Goal: Transaction & Acquisition: Purchase product/service

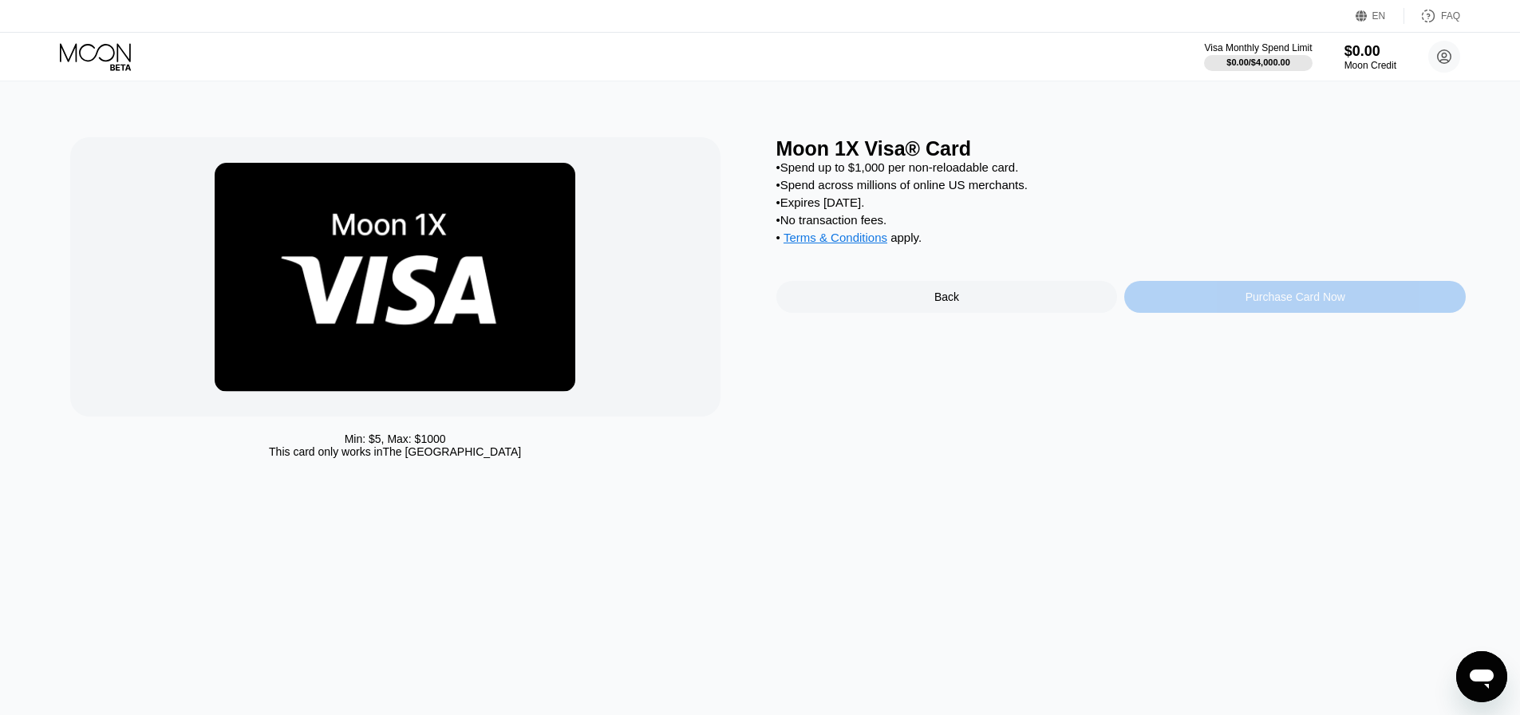
click at [1253, 303] on div "Purchase Card Now" at bounding box center [1296, 296] width 100 height 13
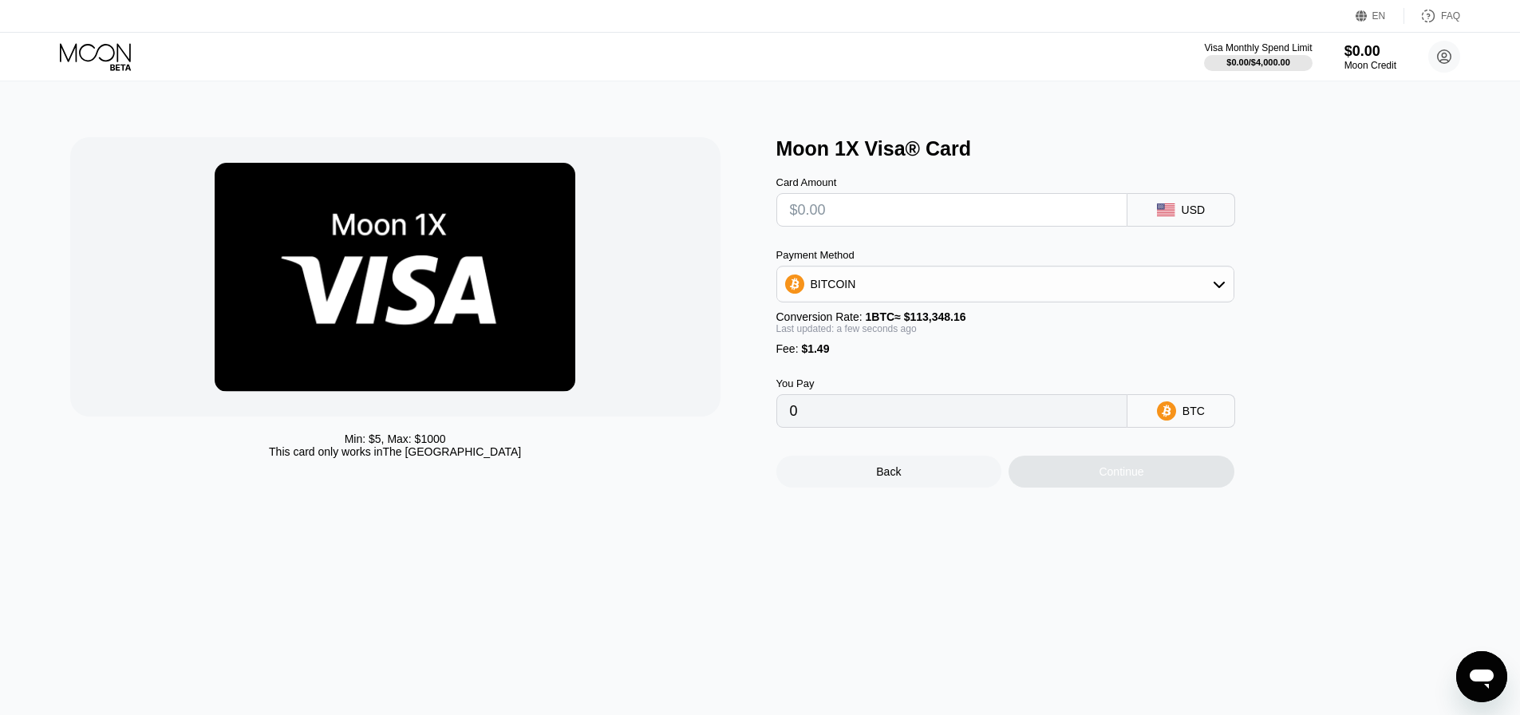
click at [889, 220] on input "text" at bounding box center [952, 210] width 324 height 32
type input "$2"
type input "0.00003080"
type input "$22"
type input "0.00020724"
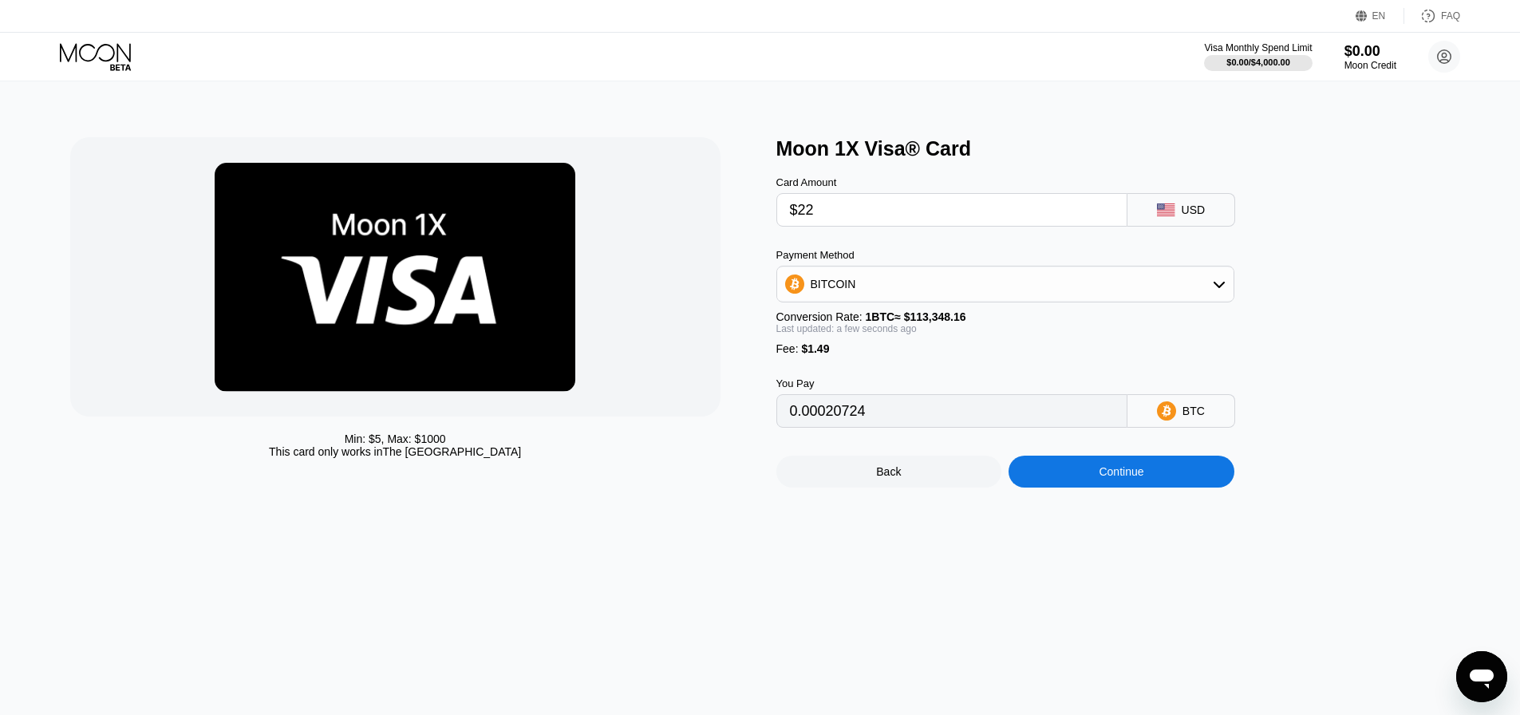
type input "$22"
click at [848, 290] on div "BITCOIN" at bounding box center [833, 284] width 45 height 13
click at [827, 369] on span "USDT on TRON" at bounding box center [855, 363] width 81 height 13
type input "23.73"
click at [1115, 478] on div "Continue" at bounding box center [1121, 471] width 45 height 13
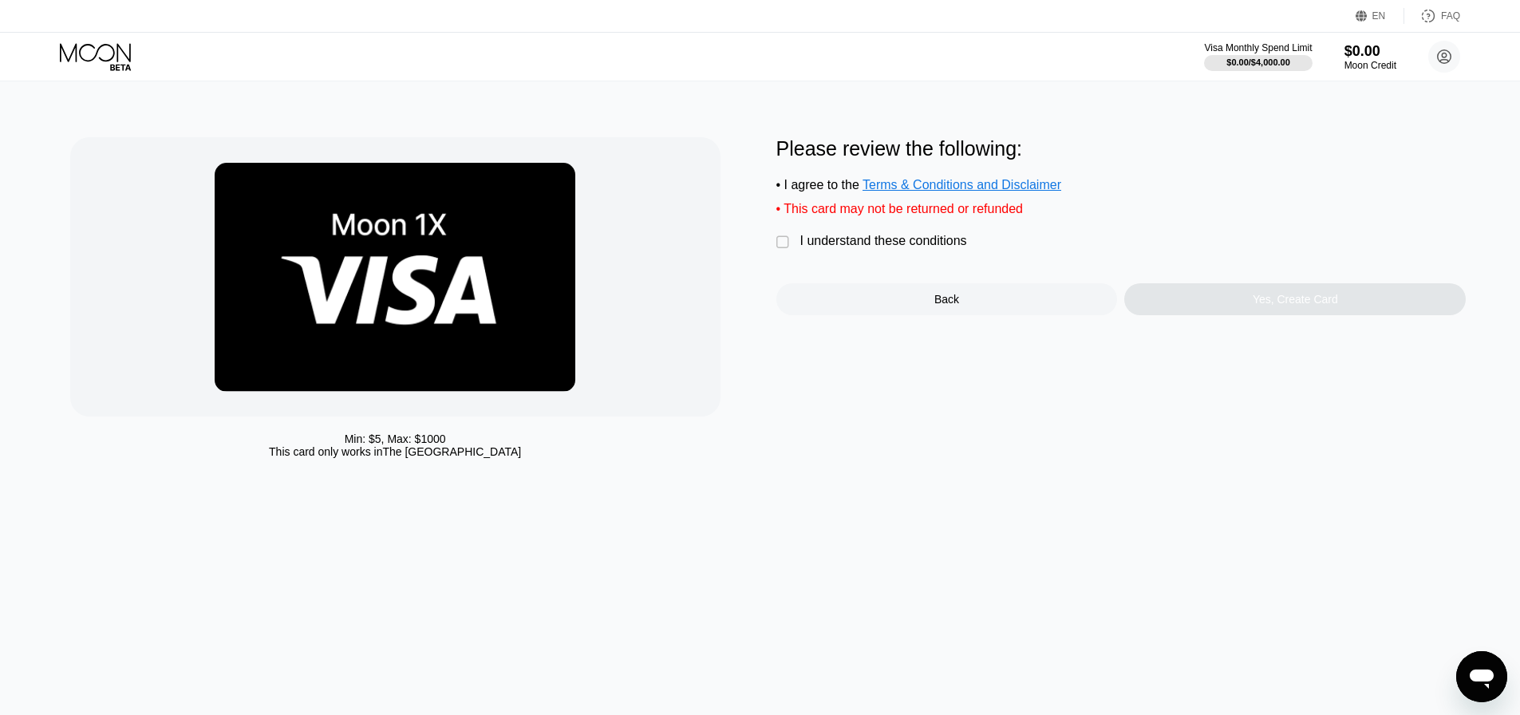
click at [800, 248] on div "I understand these conditions" at bounding box center [883, 241] width 167 height 14
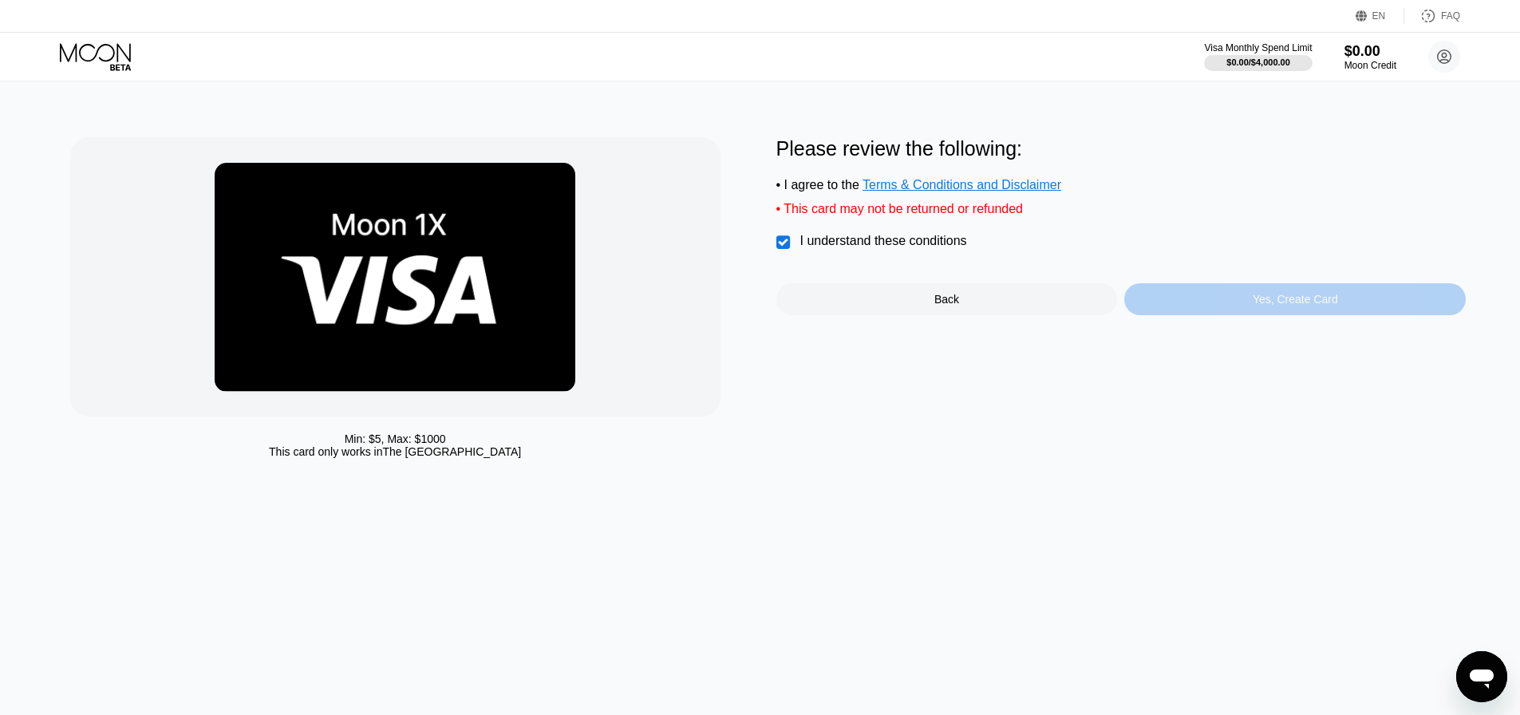
click at [1275, 302] on div "Yes, Create Card" at bounding box center [1295, 299] width 85 height 13
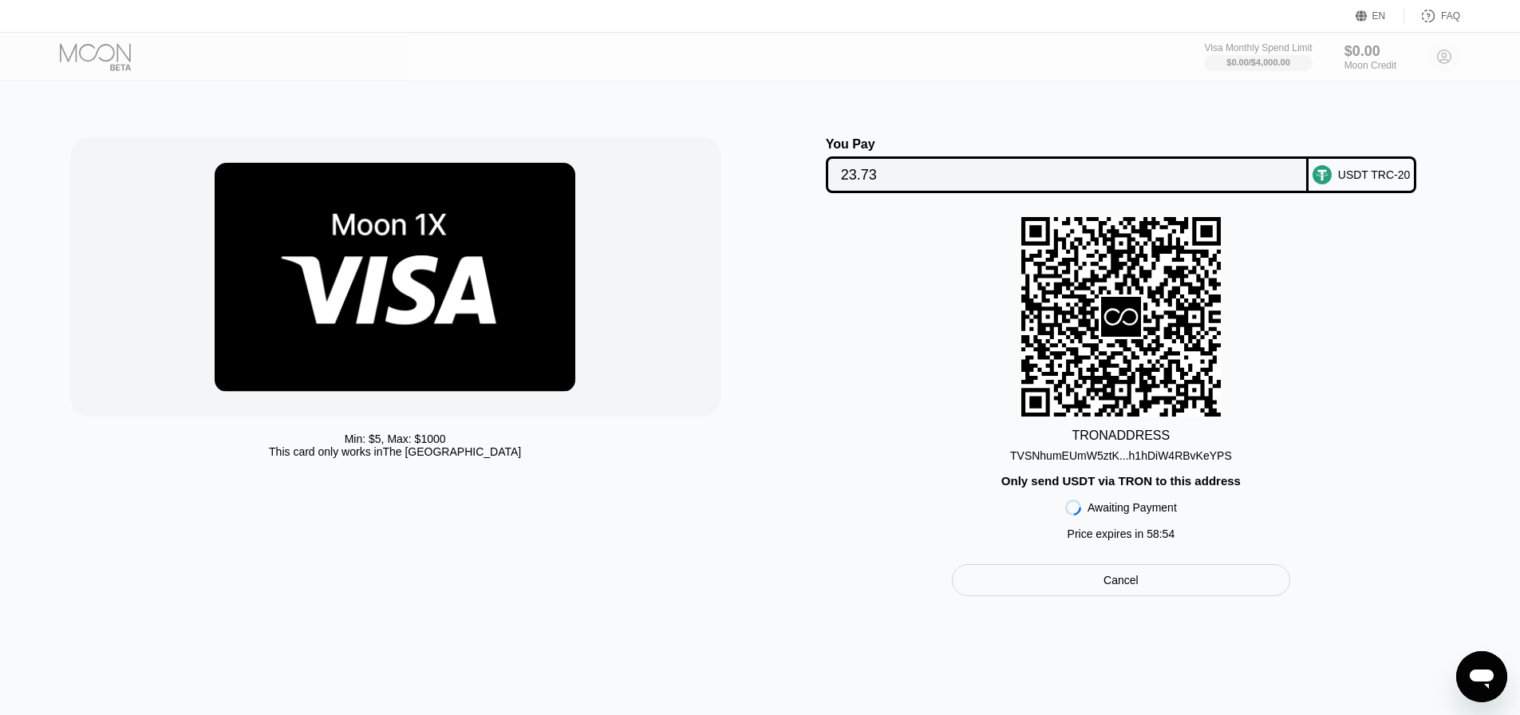
click at [1189, 459] on div "TVSNhumEUmW5ztK...h1hDiW4RBvKeYPS" at bounding box center [1121, 455] width 222 height 13
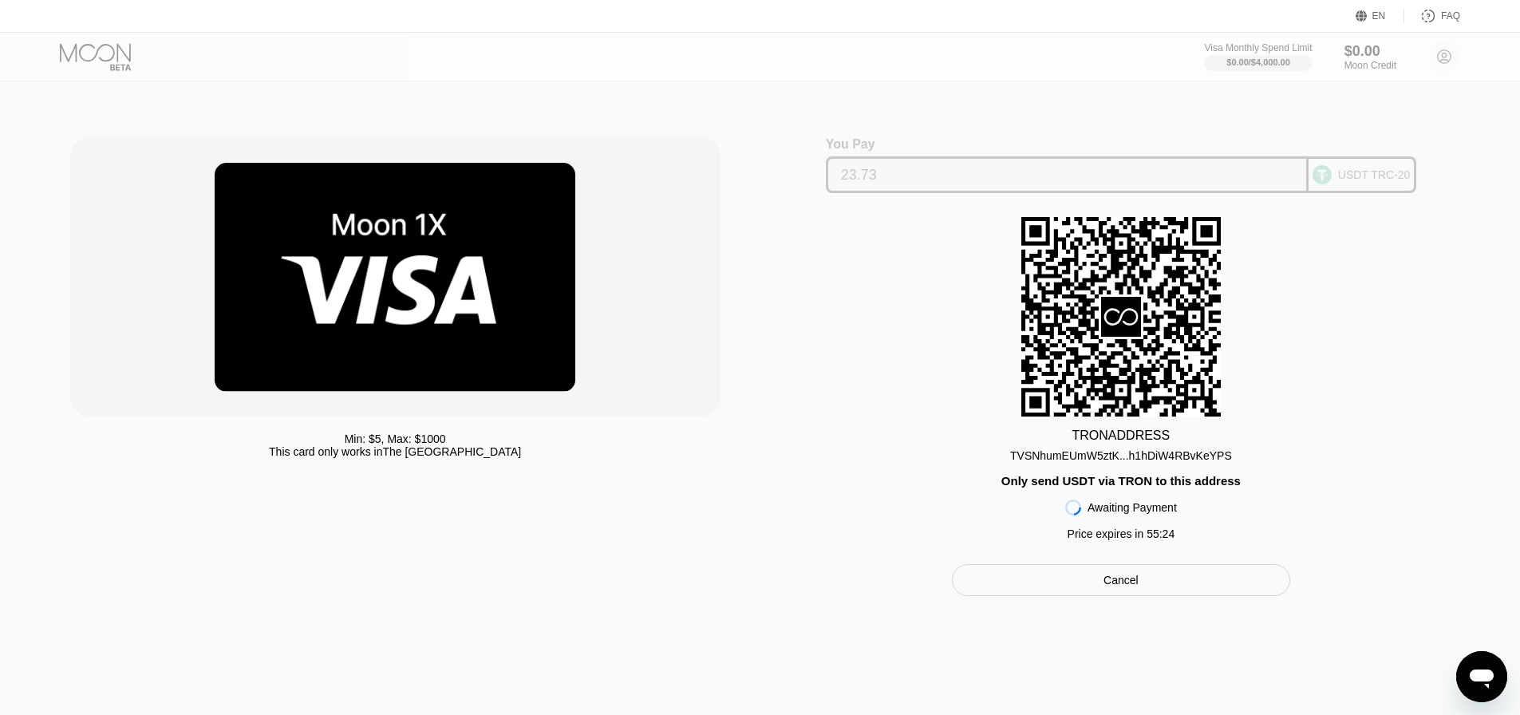
drag, startPoint x: 1028, startPoint y: 180, endPoint x: 832, endPoint y: 302, distance: 231.1
click at [832, 302] on div "You Pay 23.73 USDT TRC-20 TRON ADDRESS TVSNhumEUmW5ztK...h1hDiW4RBvKeYPS Only s…" at bounding box center [1121, 366] width 690 height 459
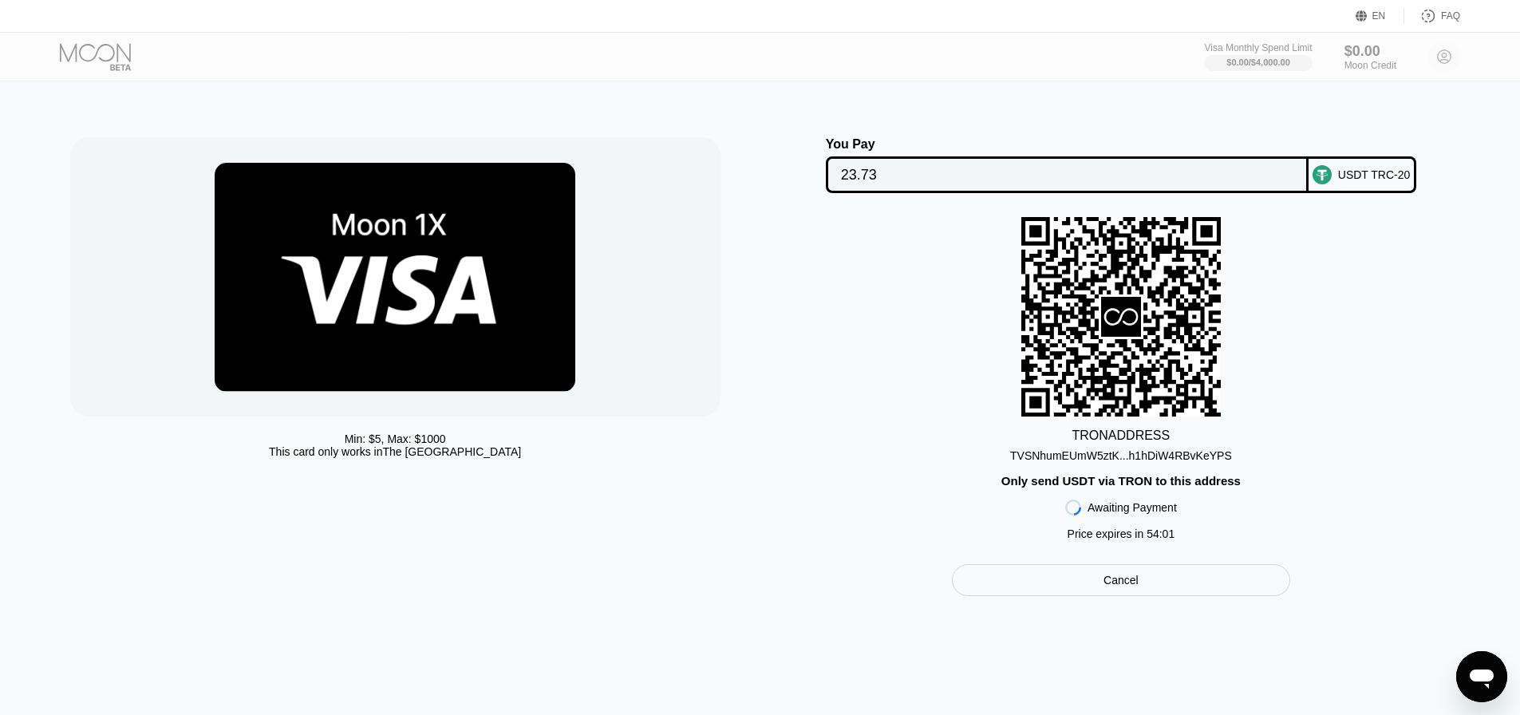
click at [634, 277] on div at bounding box center [395, 276] width 650 height 279
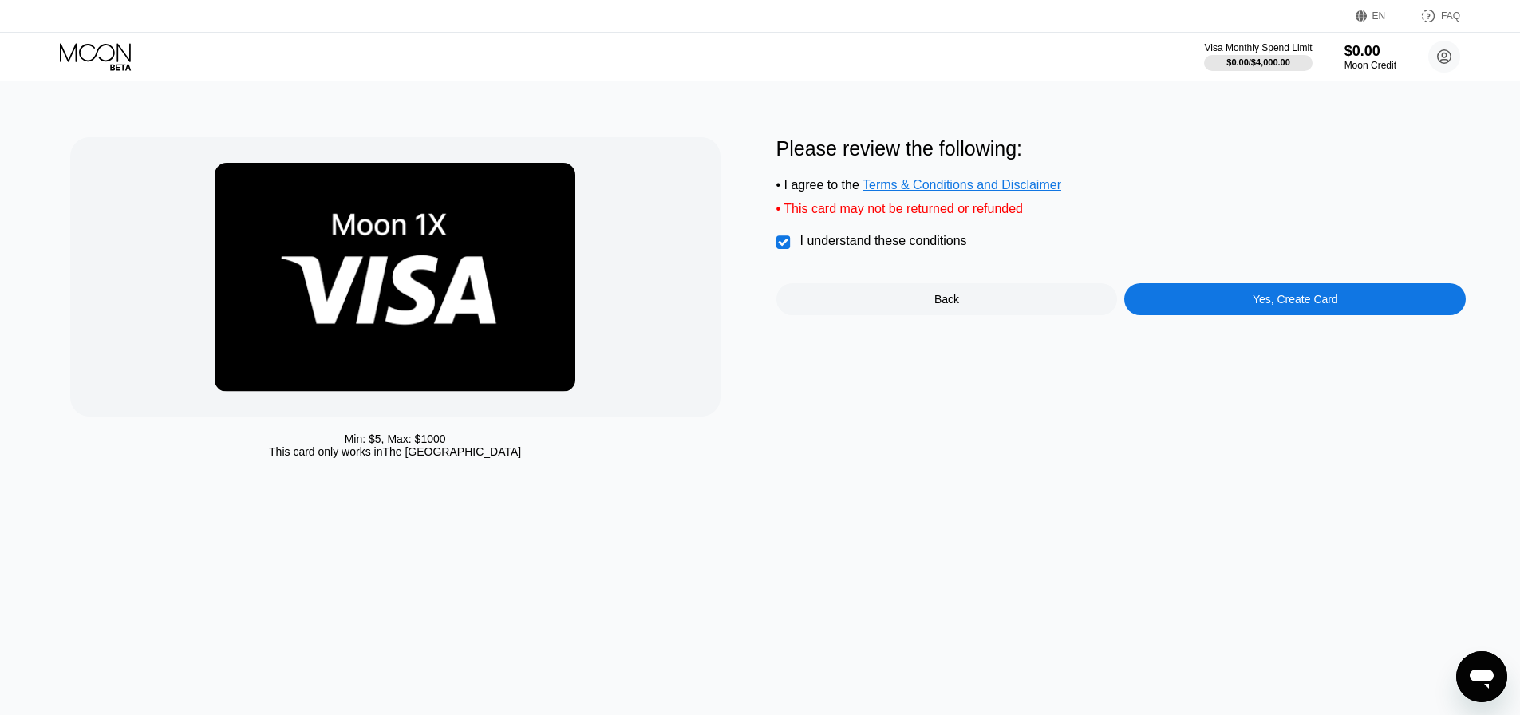
click at [1284, 306] on div "Yes, Create Card" at bounding box center [1295, 299] width 85 height 13
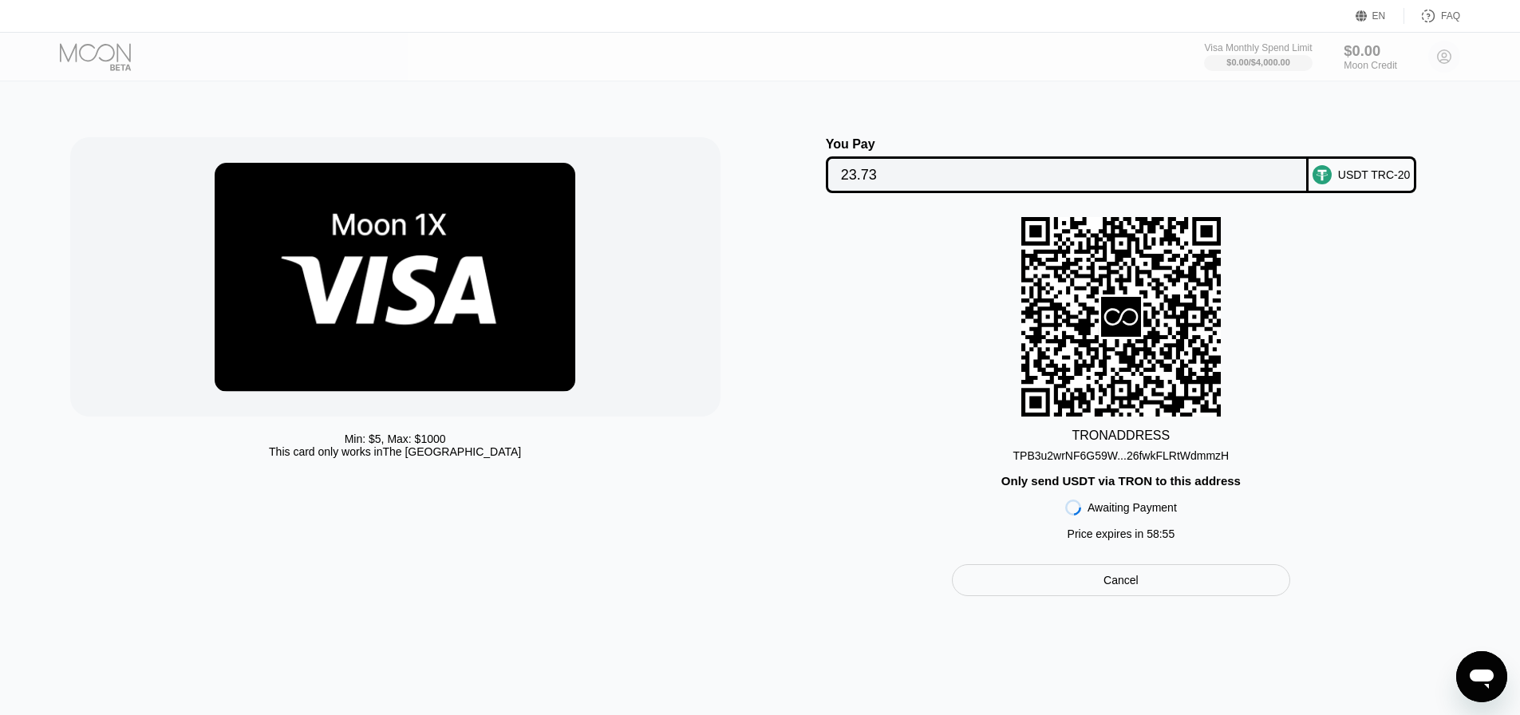
click at [1352, 57] on div "$0.00 Moon Credit" at bounding box center [1370, 56] width 53 height 29
click at [1252, 61] on div "$0.00 / $4,000.00" at bounding box center [1258, 62] width 65 height 10
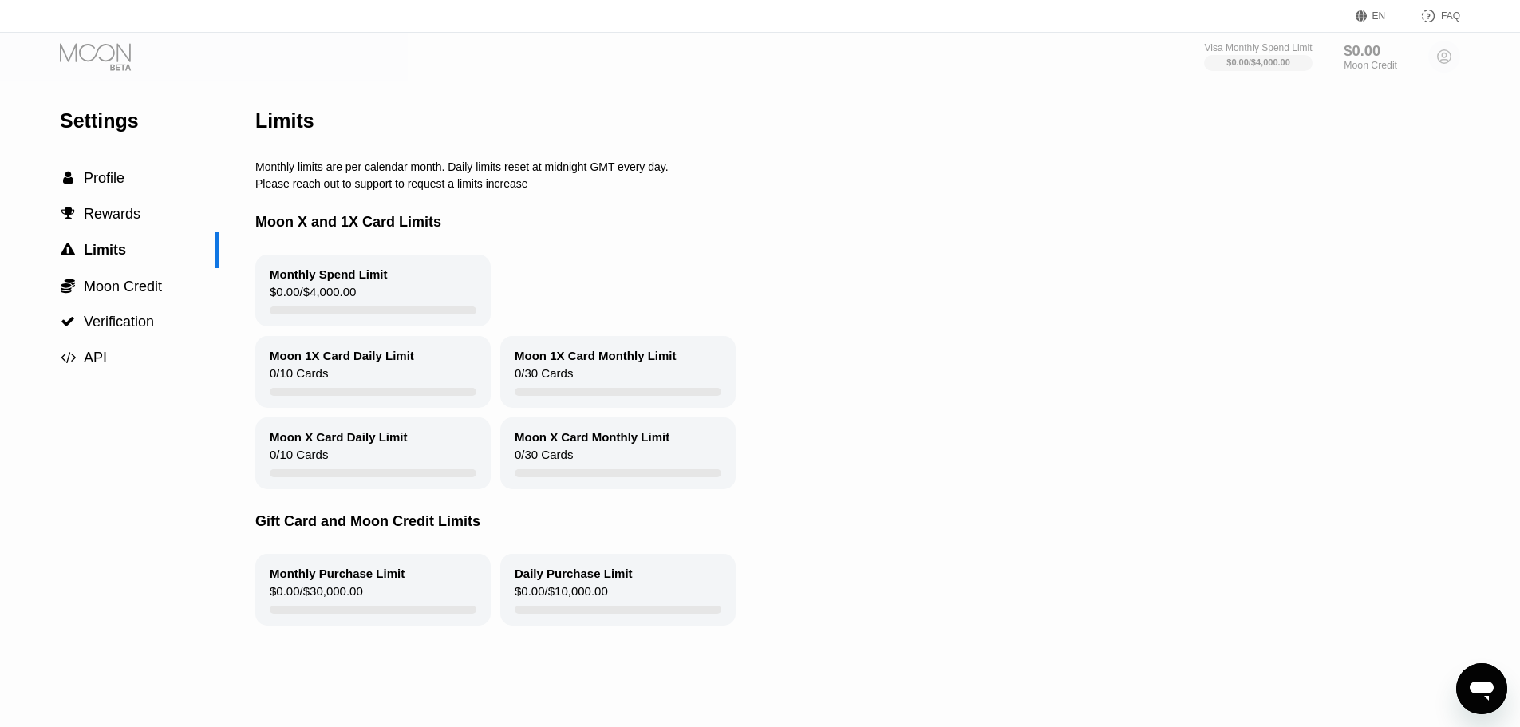
click at [1374, 60] on div "$0.00 Moon Credit" at bounding box center [1370, 56] width 53 height 29
click at [111, 211] on span "Rewards" at bounding box center [112, 214] width 57 height 16
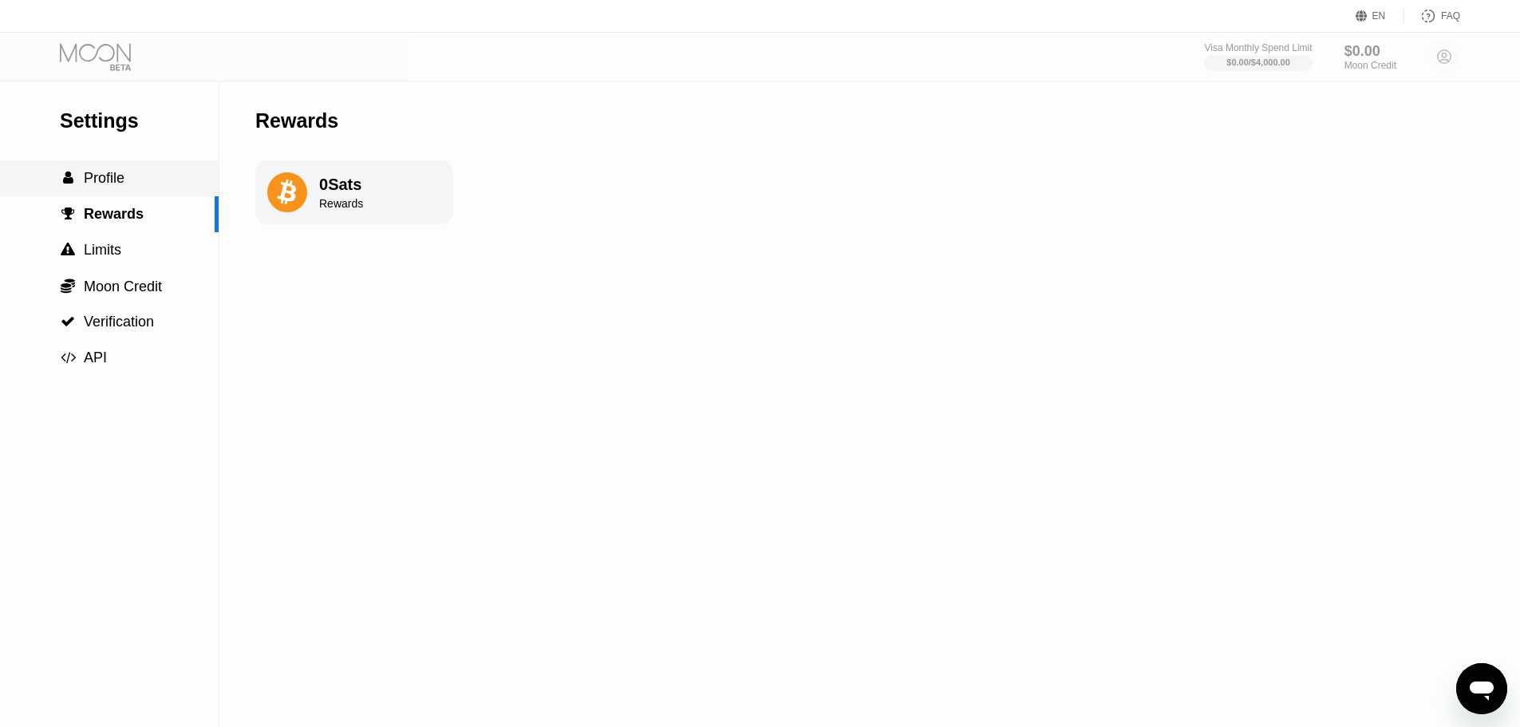
click at [99, 184] on span "Profile" at bounding box center [104, 178] width 41 height 16
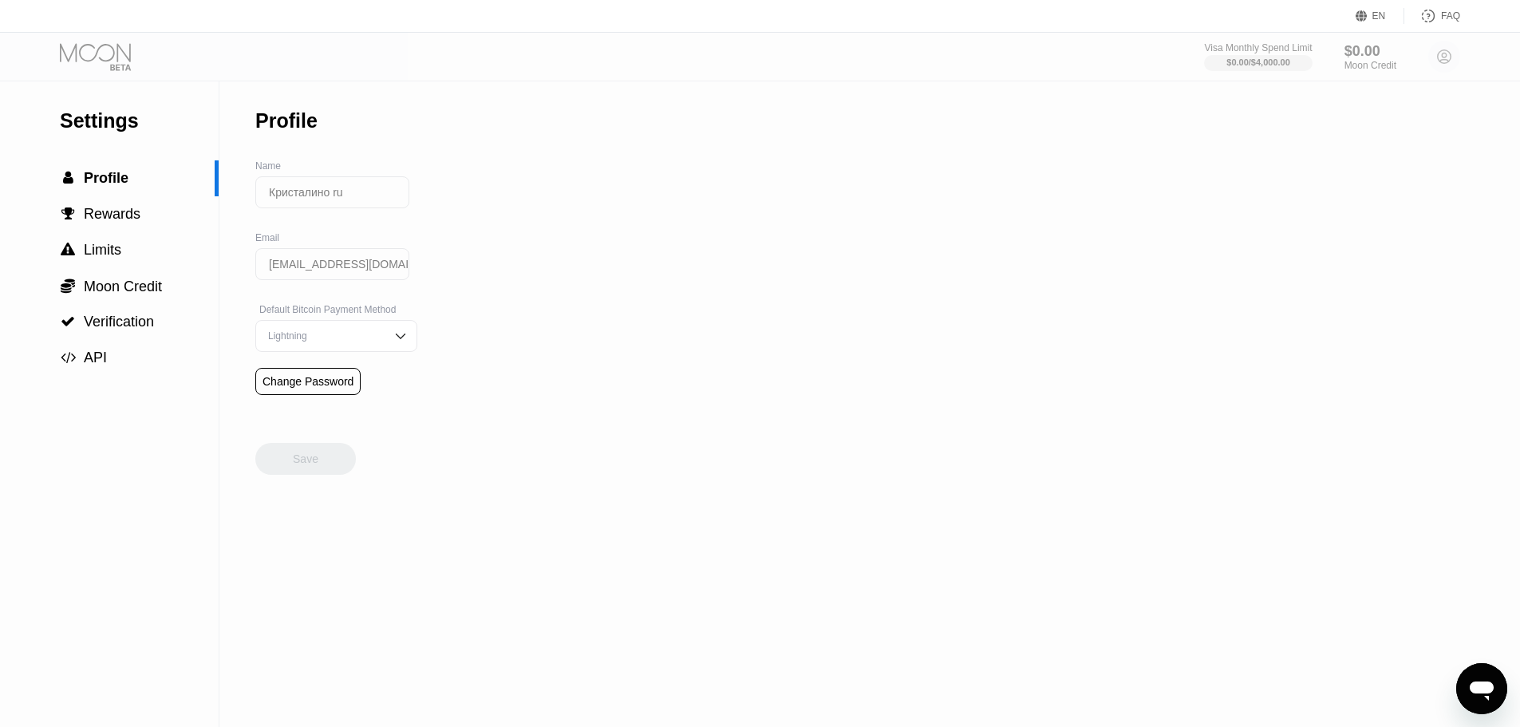
click at [324, 341] on div "Lightning" at bounding box center [324, 335] width 120 height 11
click at [516, 353] on div "Settings  Profile  Rewards  Limits  Moon Credit  Verification  API Profil…" at bounding box center [760, 403] width 1520 height 645
click at [573, 344] on div "Settings  Profile  Rewards  Limits  Moon Credit  Verification  API Profil…" at bounding box center [760, 403] width 1520 height 645
click at [339, 230] on div "Кристалино ru" at bounding box center [336, 204] width 162 height 56
click at [312, 205] on input "Кристалино ru" at bounding box center [332, 192] width 154 height 32
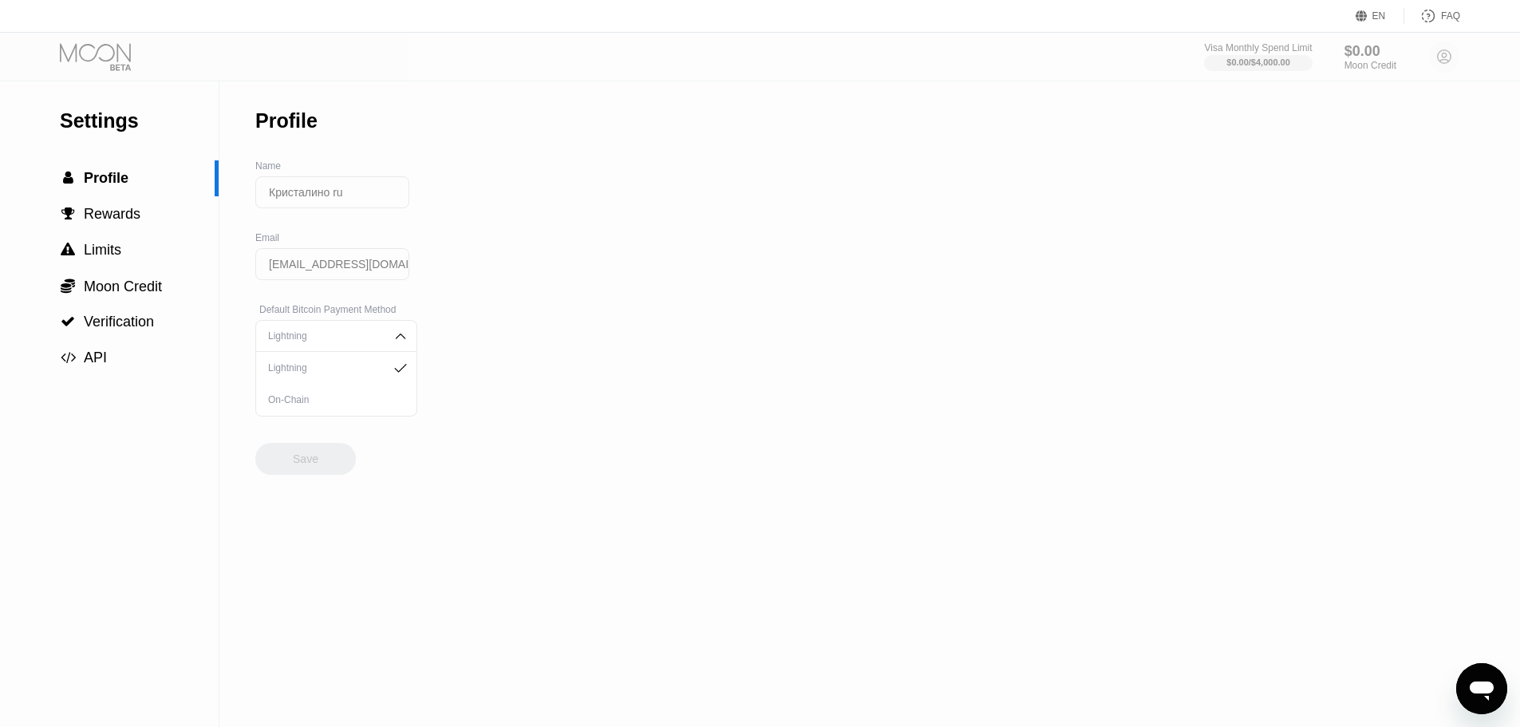
click at [310, 267] on input "[EMAIL_ADDRESS][DOMAIN_NAME]" at bounding box center [332, 264] width 154 height 32
click at [112, 186] on span "Profile" at bounding box center [106, 178] width 45 height 16
click at [113, 216] on span "Rewards" at bounding box center [112, 214] width 57 height 16
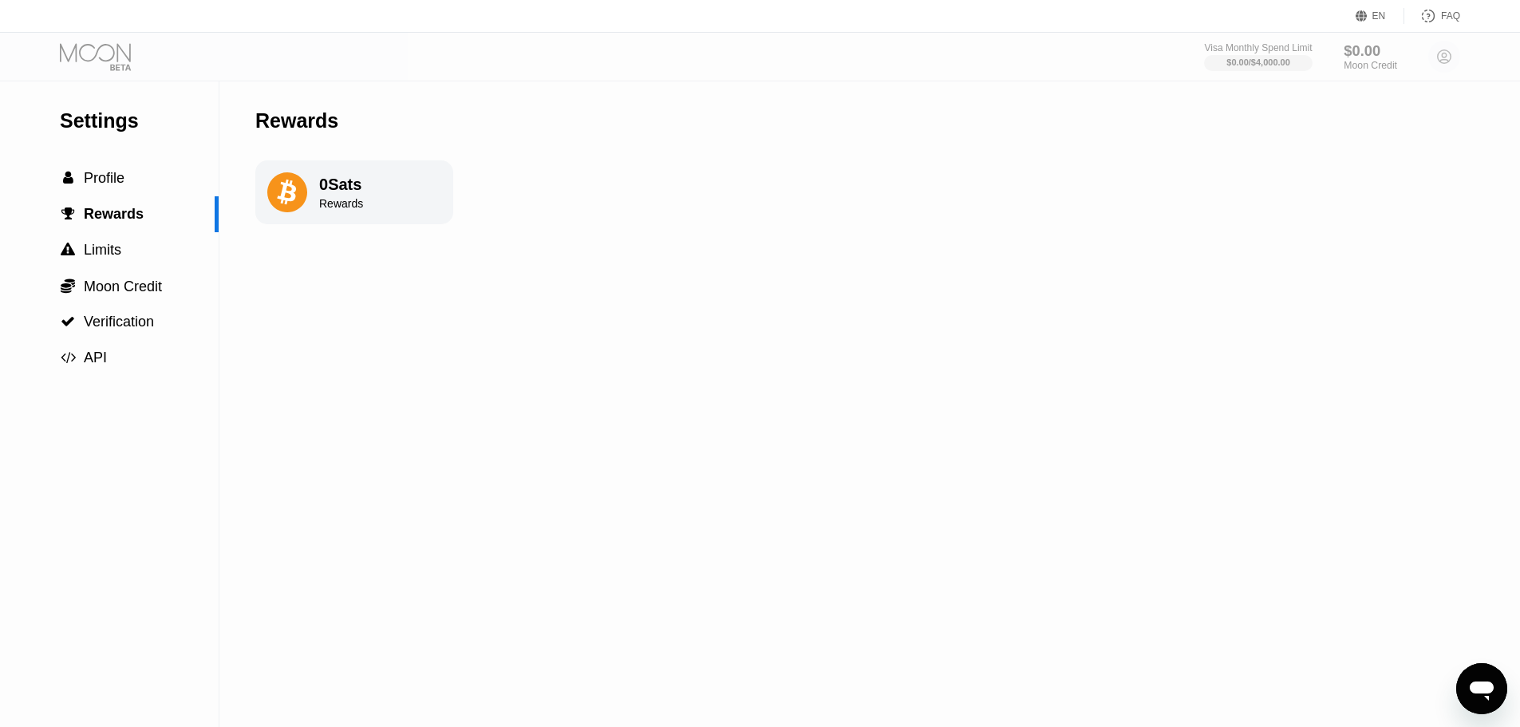
drag, startPoint x: 1360, startPoint y: 59, endPoint x: 1407, endPoint y: 58, distance: 47.1
click at [1360, 59] on div "$0.00 Moon Credit" at bounding box center [1370, 56] width 53 height 29
click at [1439, 61] on div "Visa Monthly Spend Limit $0.00 / $4,000.00 $0.00 Moon Credit Кристалино ru cris…" at bounding box center [1332, 57] width 256 height 32
click at [1449, 55] on div "Visa Monthly Spend Limit $0.00 / $4,000.00 $0.00 Moon Credit Кристалино ru cris…" at bounding box center [1332, 57] width 256 height 32
click at [109, 184] on span "Profile" at bounding box center [104, 178] width 41 height 16
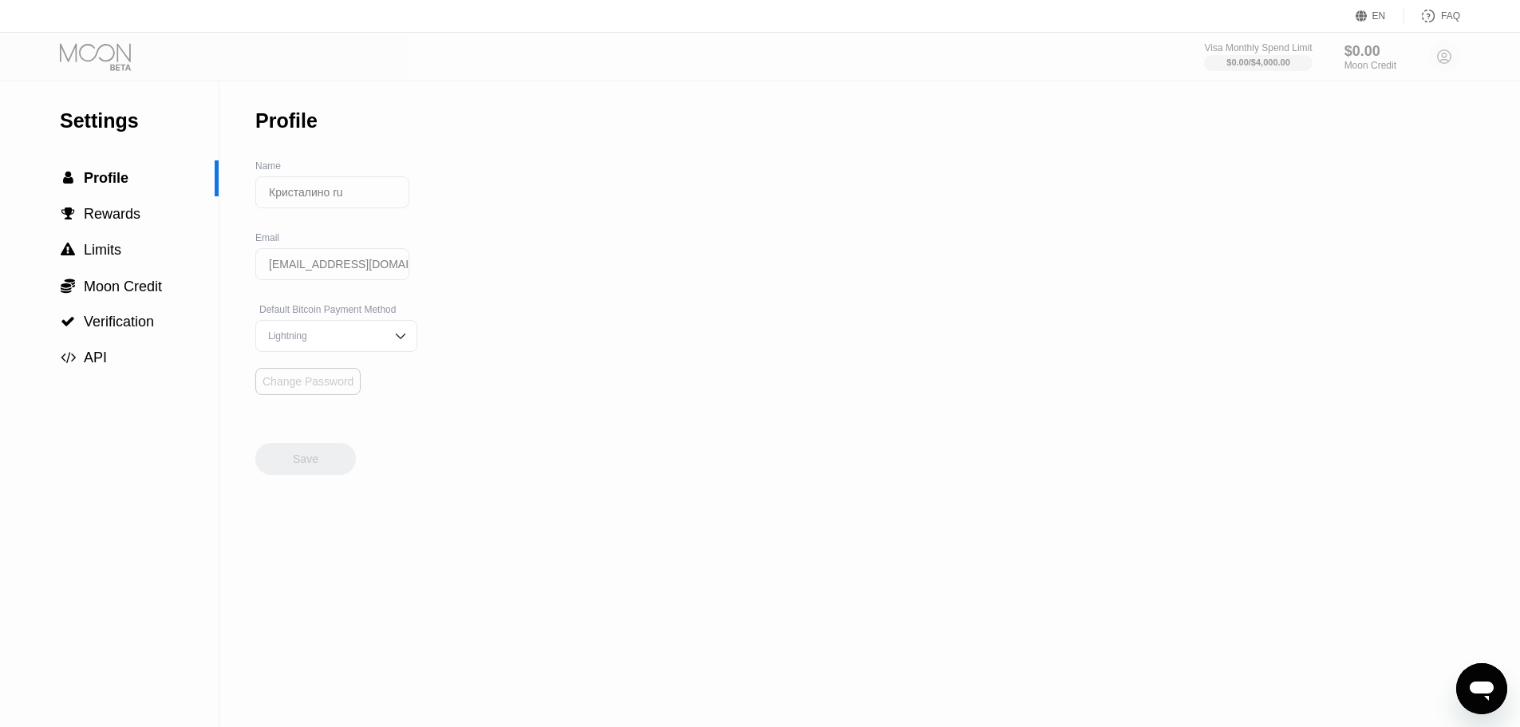
click at [310, 388] on div "Change Password" at bounding box center [308, 381] width 91 height 13
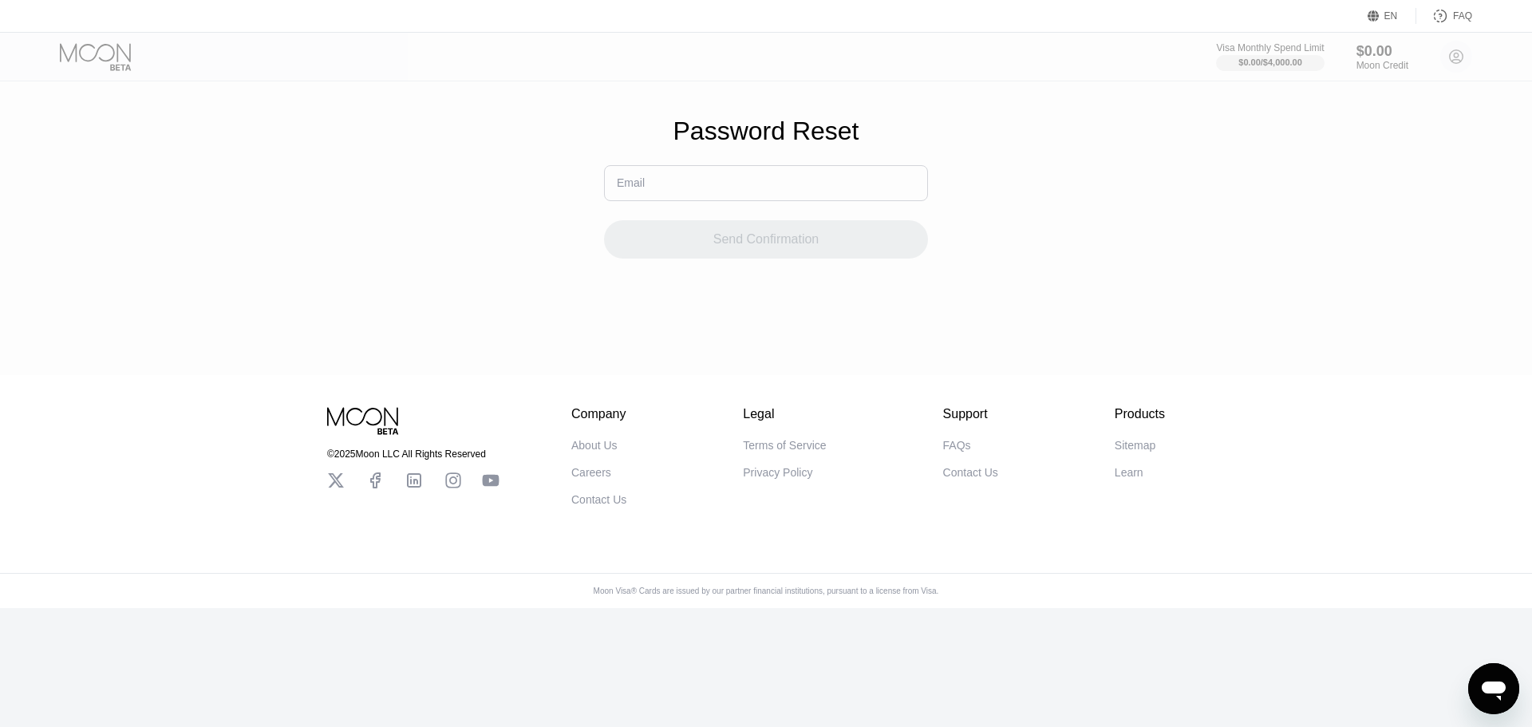
drag, startPoint x: 685, startPoint y: 189, endPoint x: 693, endPoint y: 202, distance: 14.6
click at [689, 193] on input "text" at bounding box center [766, 183] width 324 height 36
type input "[EMAIL_ADDRESS][DOMAIN_NAME]"
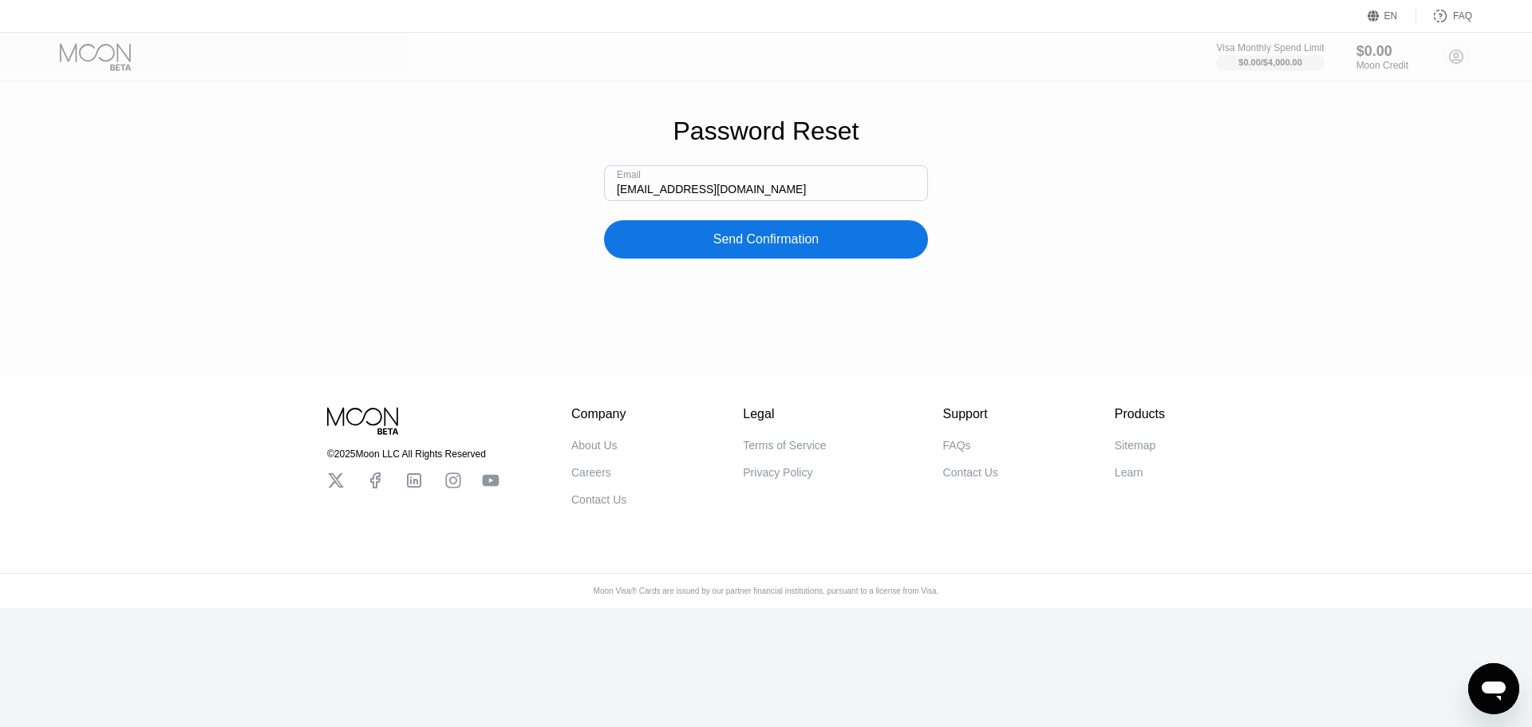
click at [749, 247] on div "Send Confirmation" at bounding box center [766, 239] width 106 height 16
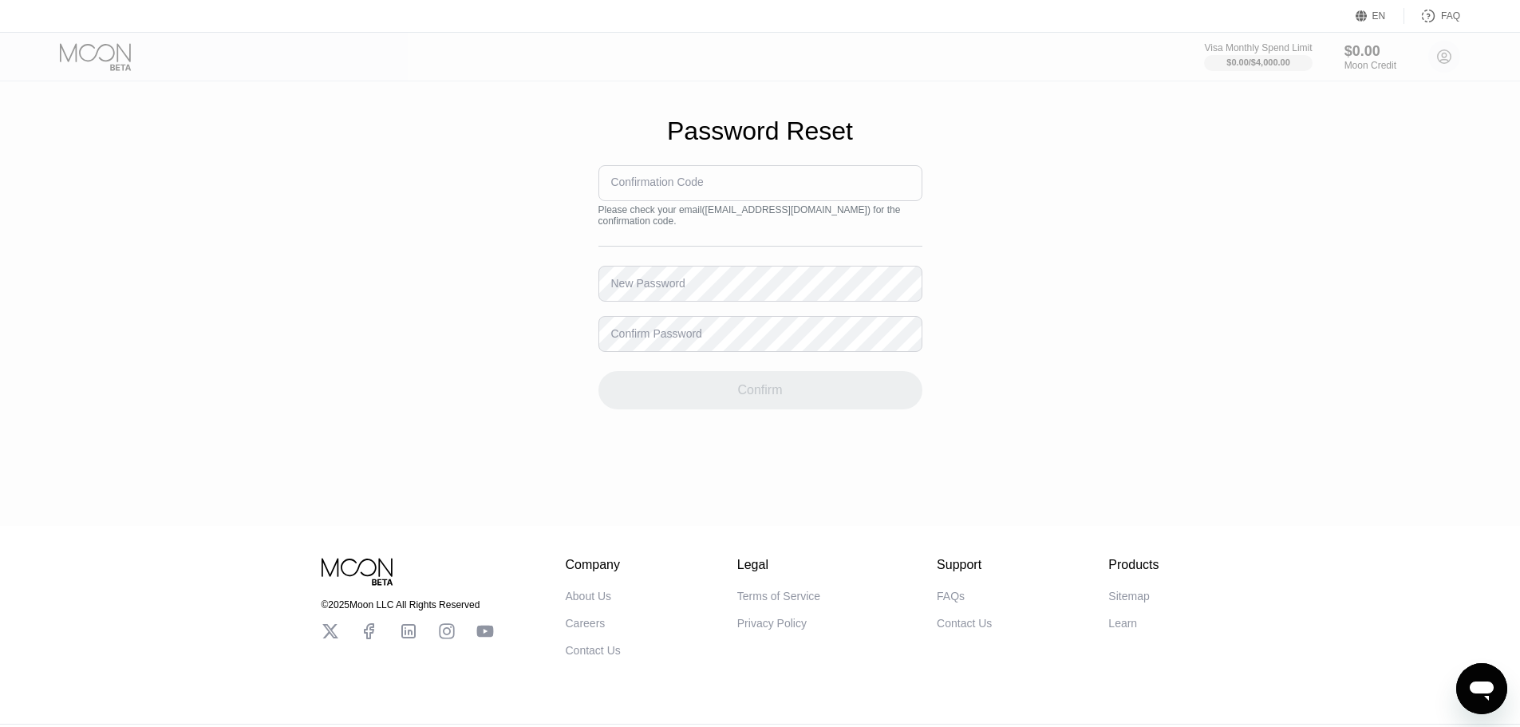
click at [757, 199] on input at bounding box center [760, 183] width 324 height 36
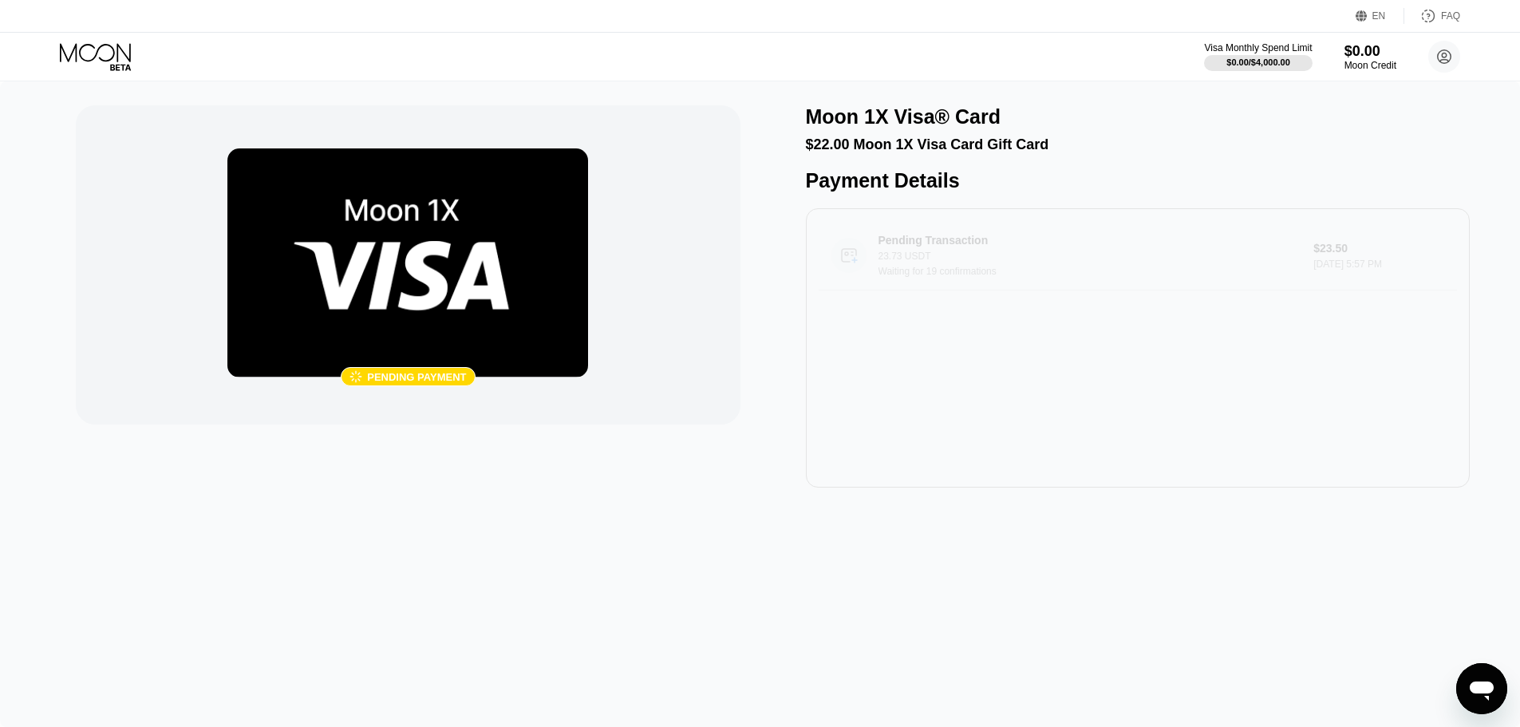
click at [988, 262] on div "23.73 USDT" at bounding box center [1089, 256] width 423 height 11
drag, startPoint x: 902, startPoint y: 151, endPoint x: 1147, endPoint y: 100, distance: 250.2
click at [903, 151] on div "$22.00 Moon 1X Visa Card Gift Card" at bounding box center [1138, 144] width 664 height 17
drag, startPoint x: 1241, startPoint y: 47, endPoint x: 1269, endPoint y: 62, distance: 32.5
click at [1243, 49] on div "Visa Monthly Spend Limit" at bounding box center [1258, 47] width 110 height 11
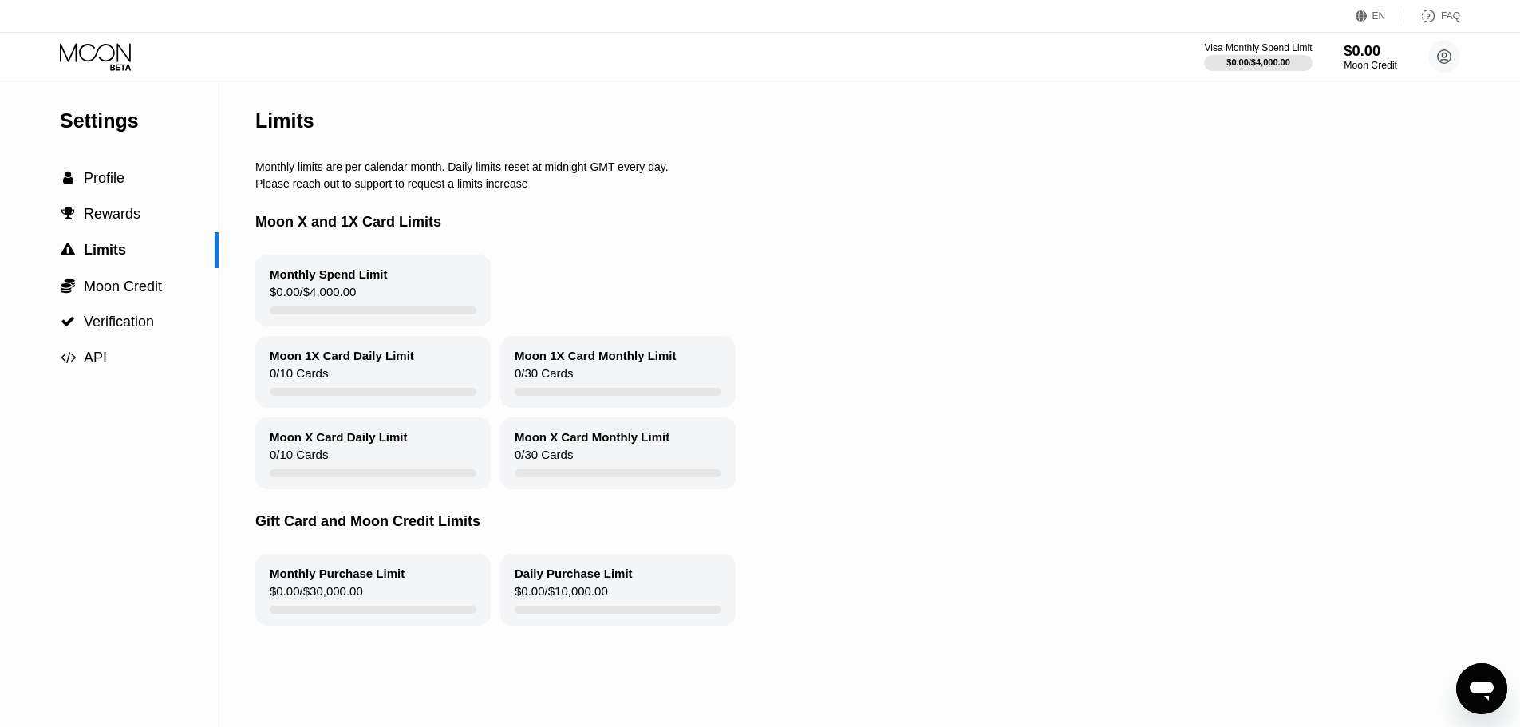
click at [1350, 54] on div "$0.00" at bounding box center [1370, 50] width 53 height 17
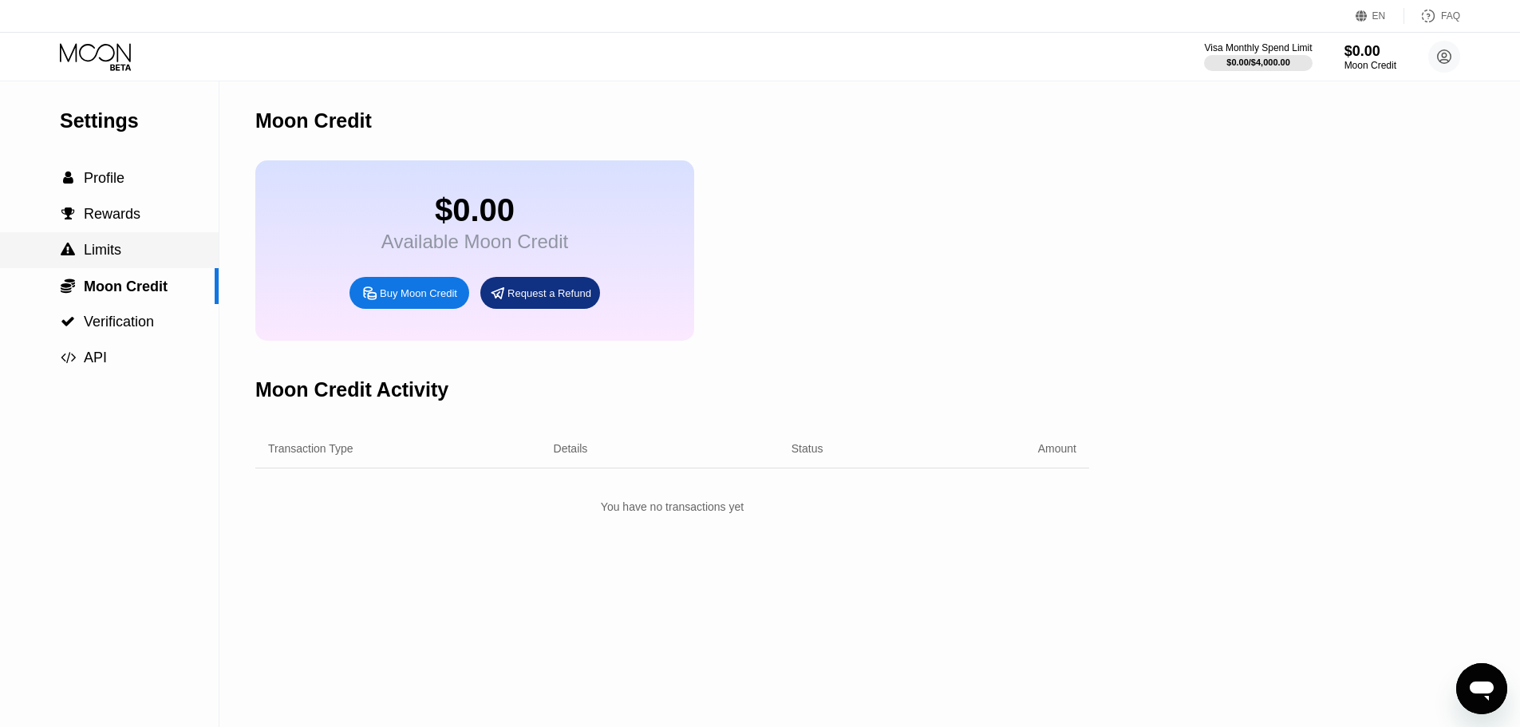
click at [110, 253] on span "Limits" at bounding box center [103, 250] width 38 height 16
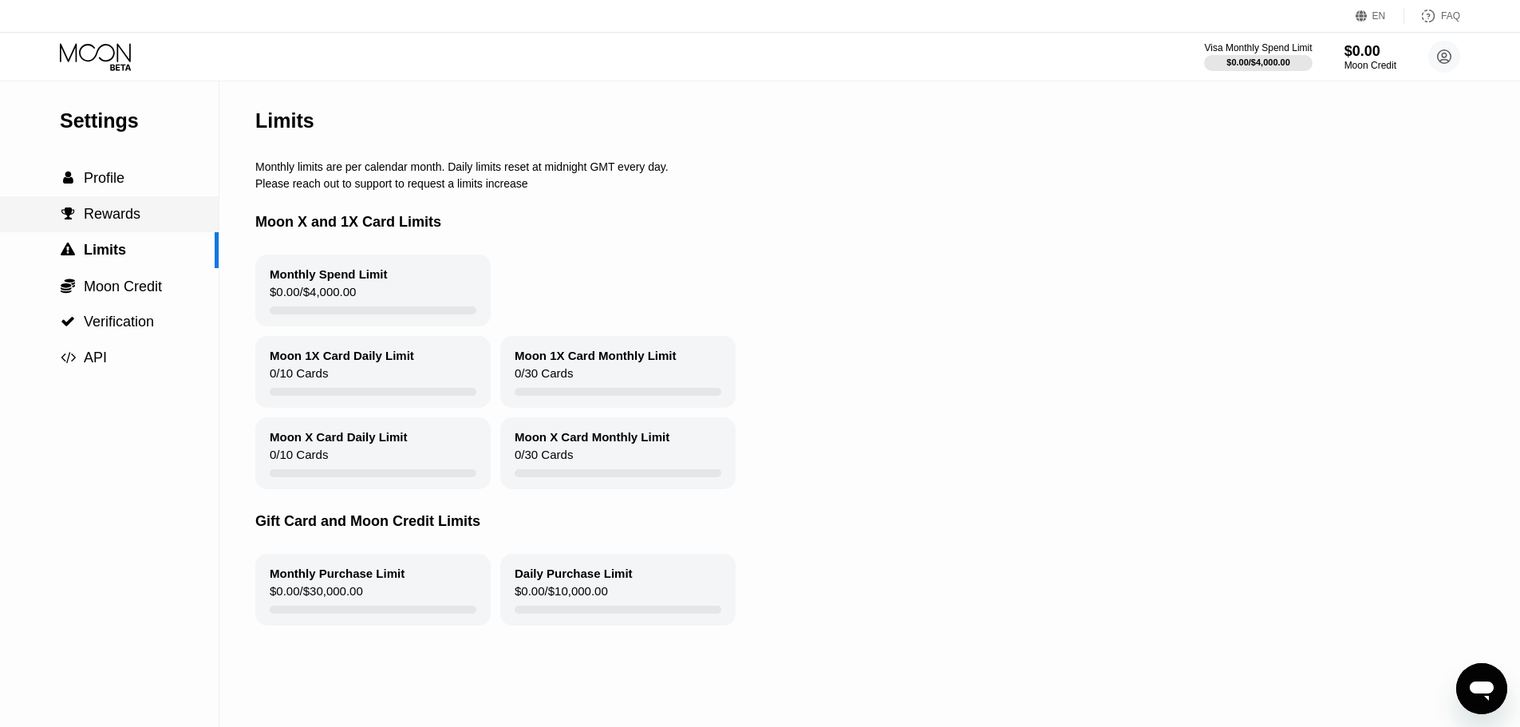
click at [104, 218] on span "Rewards" at bounding box center [112, 214] width 57 height 16
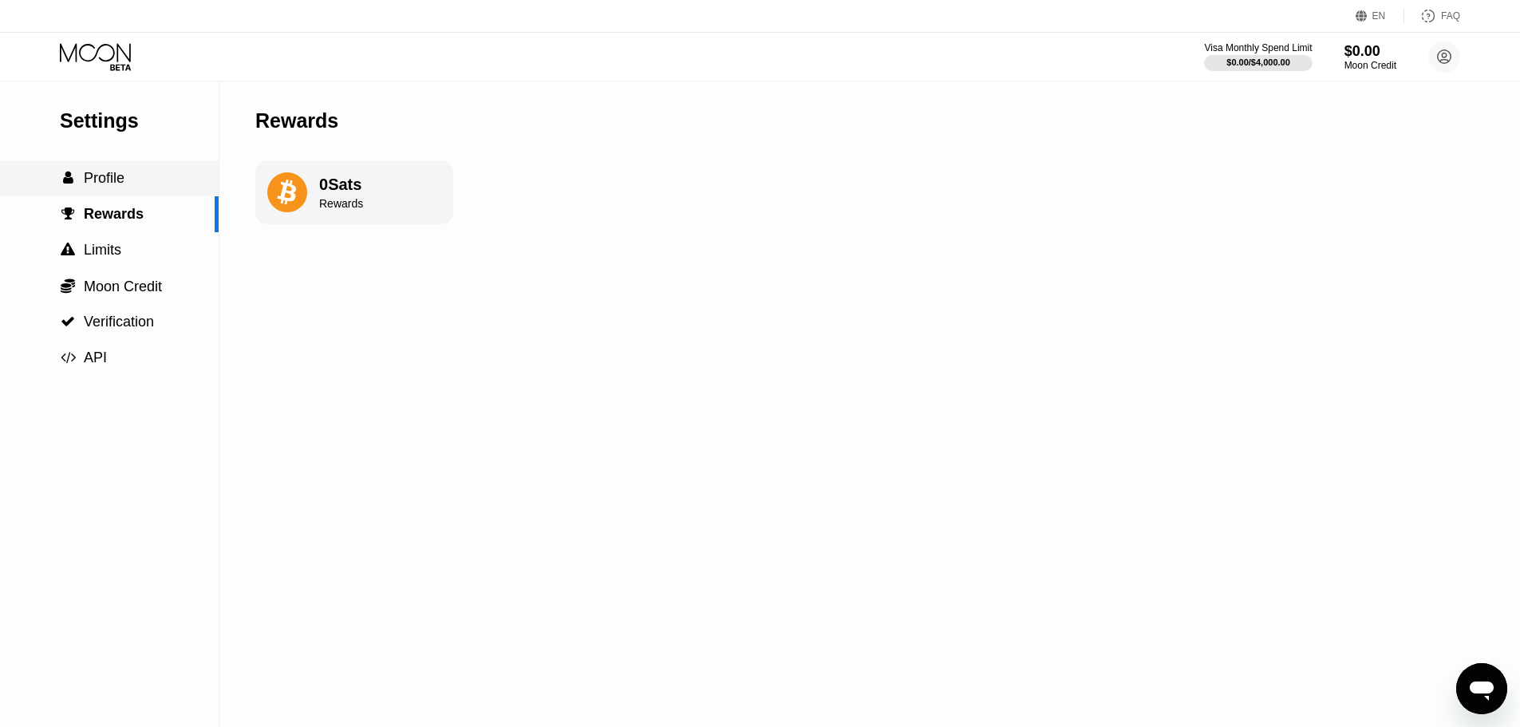
click at [113, 184] on span "Profile" at bounding box center [104, 178] width 41 height 16
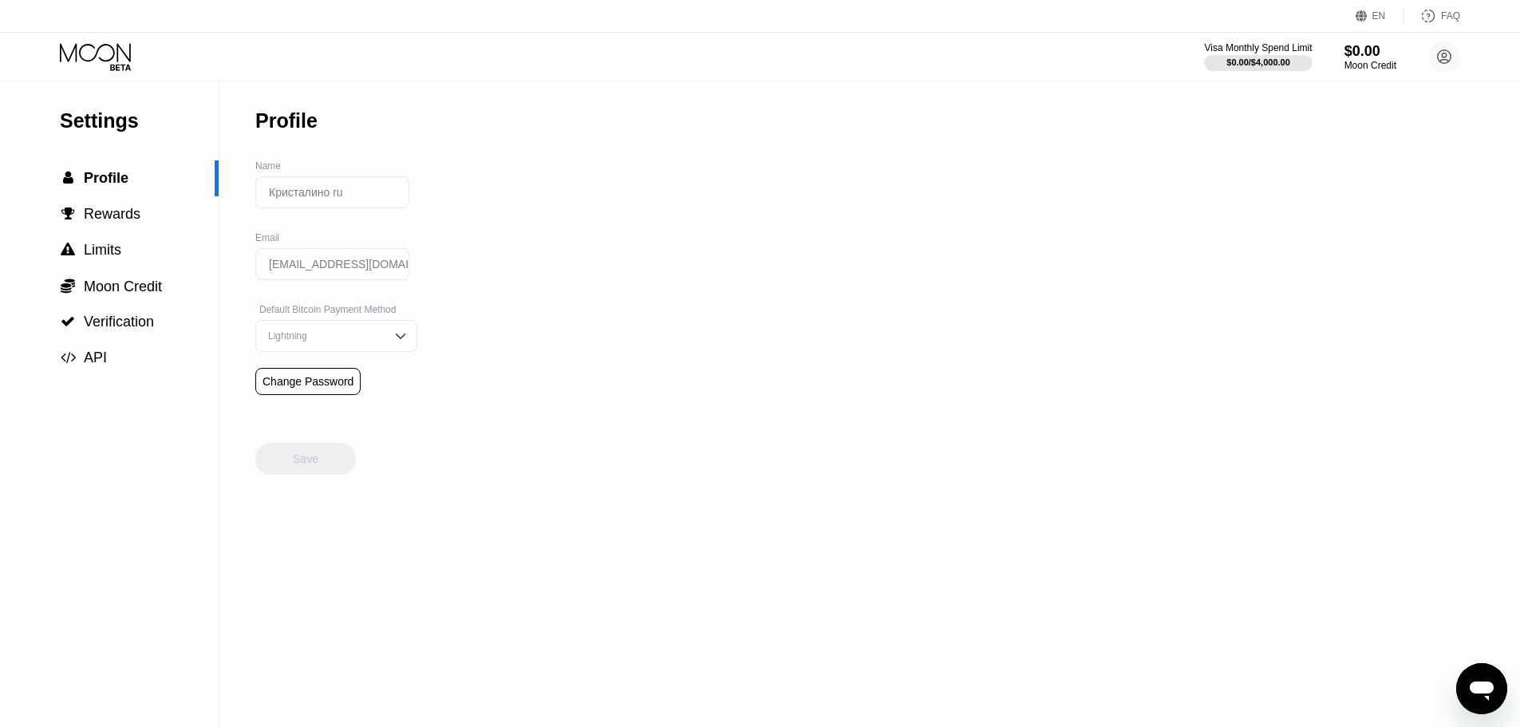
click at [291, 385] on div "Change Password" at bounding box center [308, 381] width 91 height 13
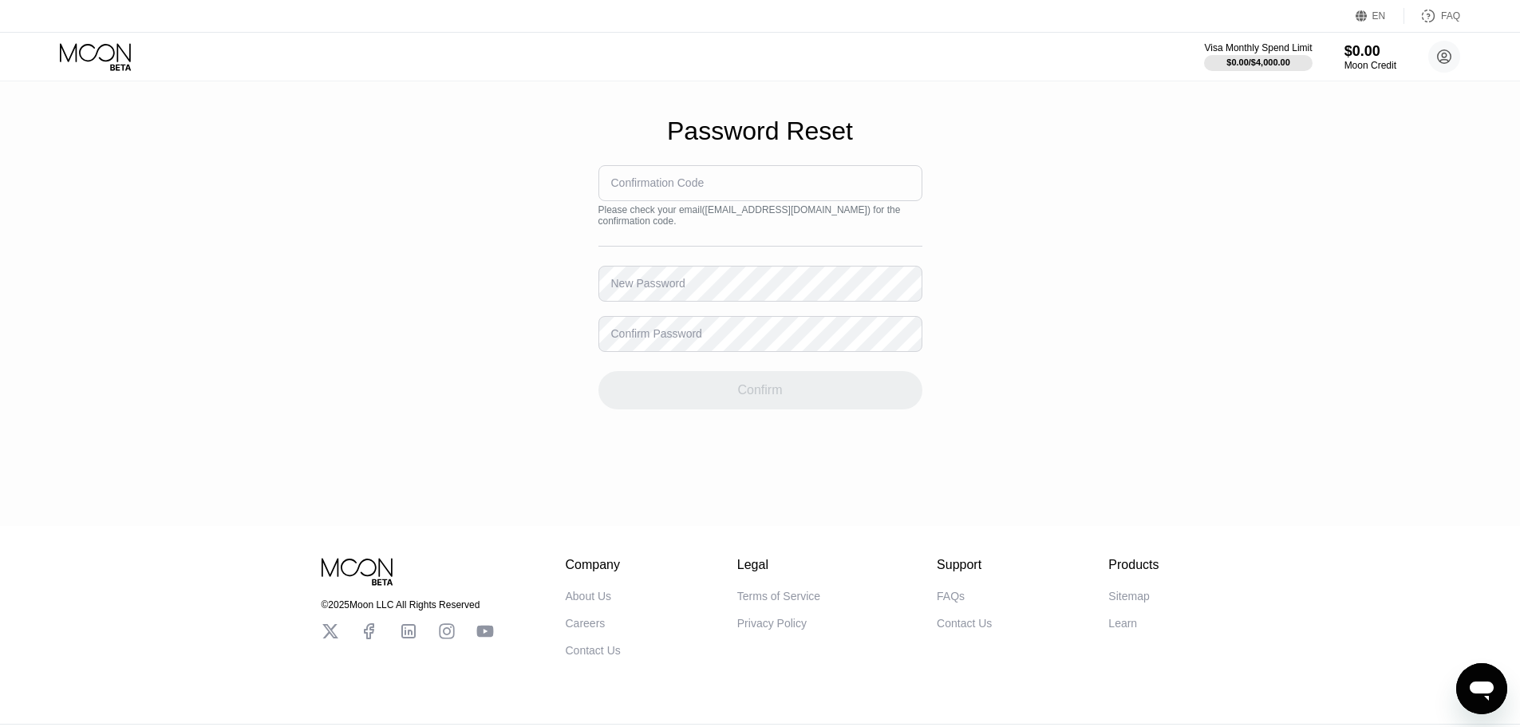
click at [644, 189] on div "Confirmation Code" at bounding box center [657, 182] width 93 height 13
click at [713, 197] on input at bounding box center [760, 183] width 324 height 36
type input "810169"
click at [695, 340] on div "Confirm Password" at bounding box center [656, 333] width 91 height 13
click at [672, 340] on div "Confirm Password" at bounding box center [656, 333] width 91 height 13
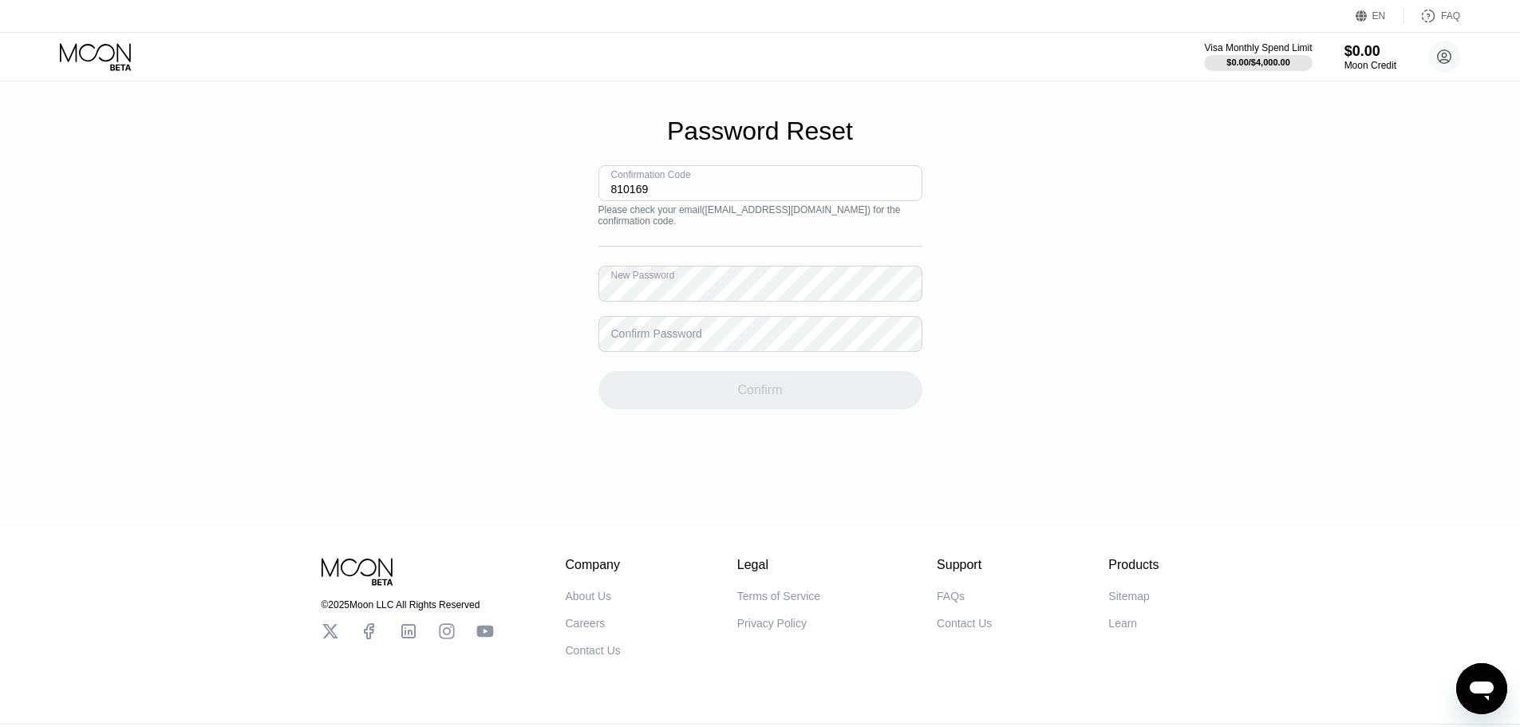
click at [662, 340] on div "Confirm Password" at bounding box center [656, 333] width 91 height 13
click at [682, 335] on div "Confirm Password" at bounding box center [760, 334] width 324 height 36
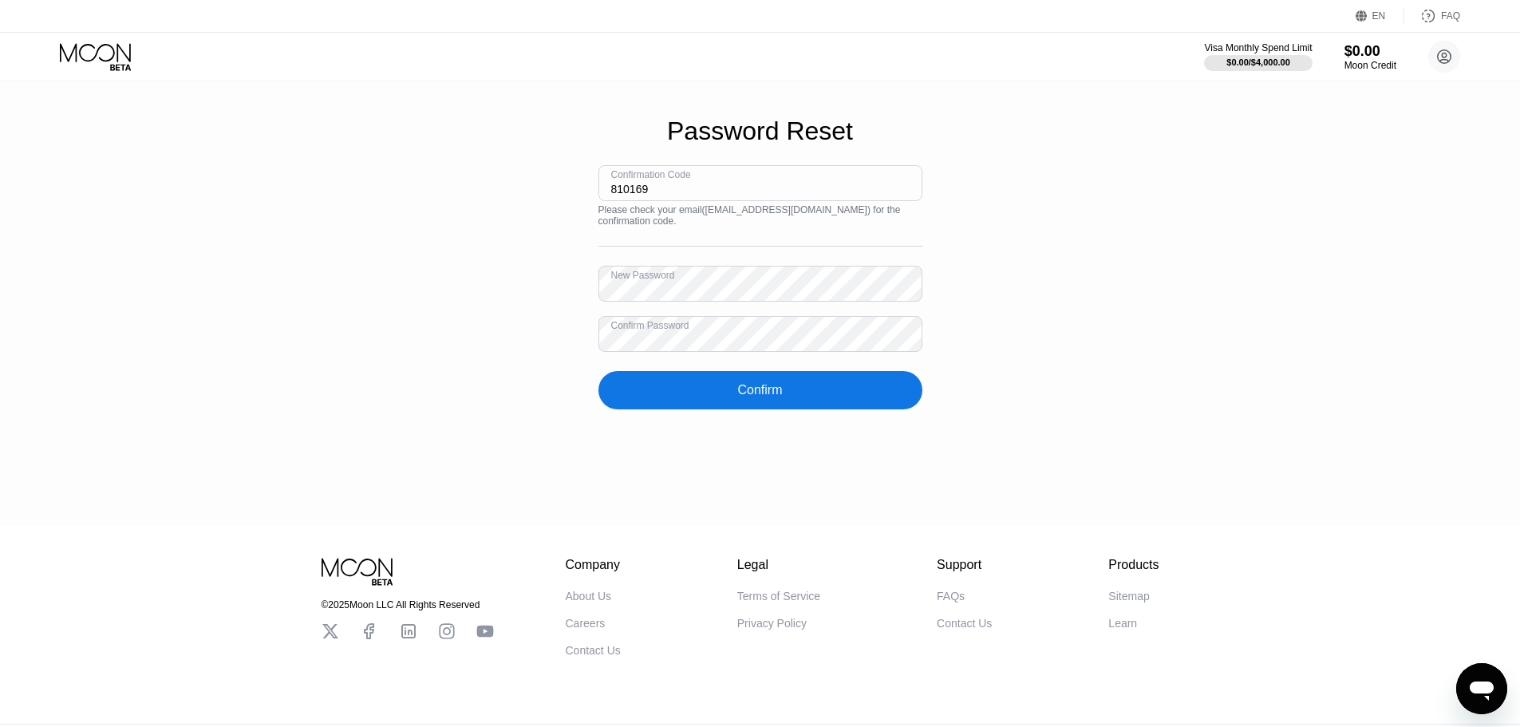
click at [740, 394] on div "Confirm" at bounding box center [760, 390] width 324 height 38
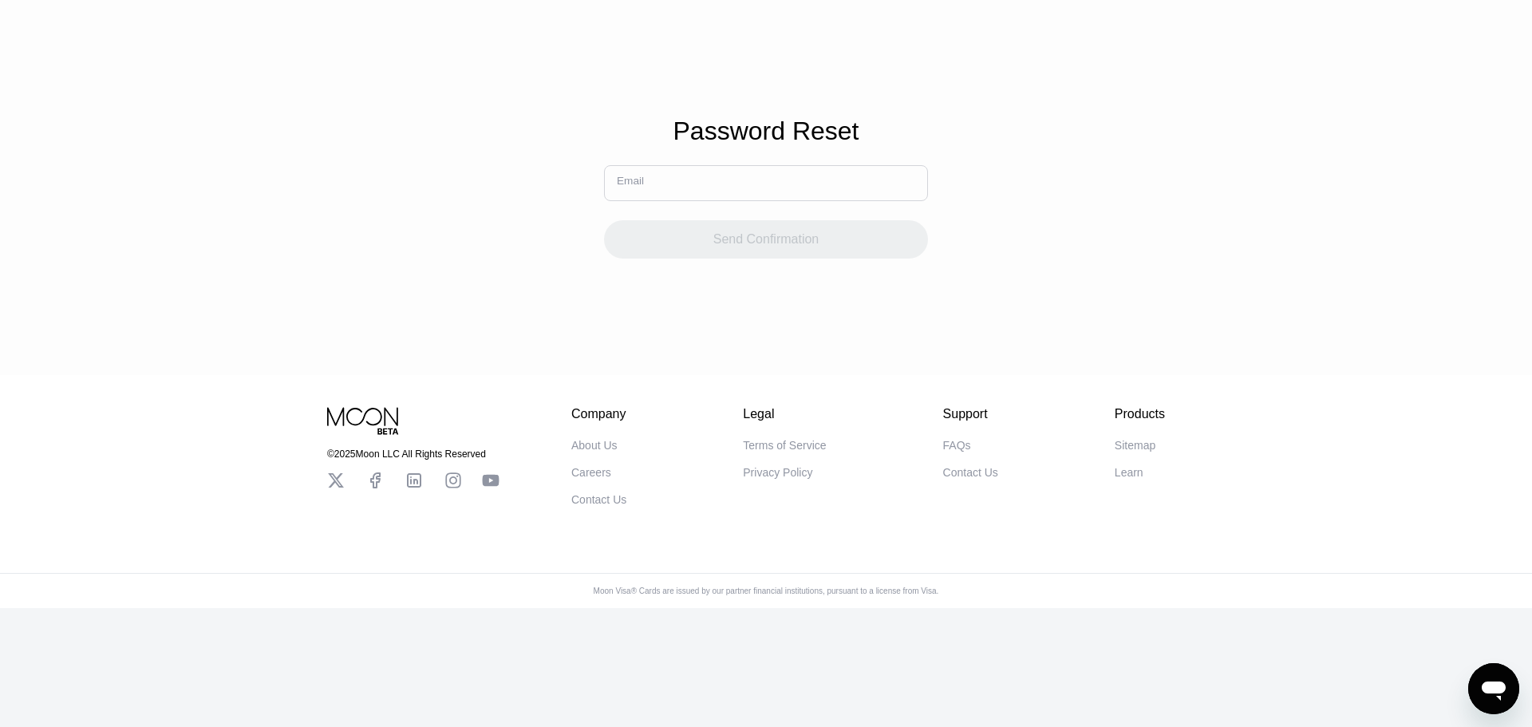
click at [761, 188] on input "text" at bounding box center [766, 183] width 324 height 36
click at [1031, 249] on div "Password Reset Email Send Confirmation" at bounding box center [766, 187] width 1532 height 375
drag, startPoint x: 649, startPoint y: 203, endPoint x: 672, endPoint y: 203, distance: 22.4
click at [673, 195] on input "text" at bounding box center [766, 183] width 324 height 36
type input "cristalinover@gmail.com"
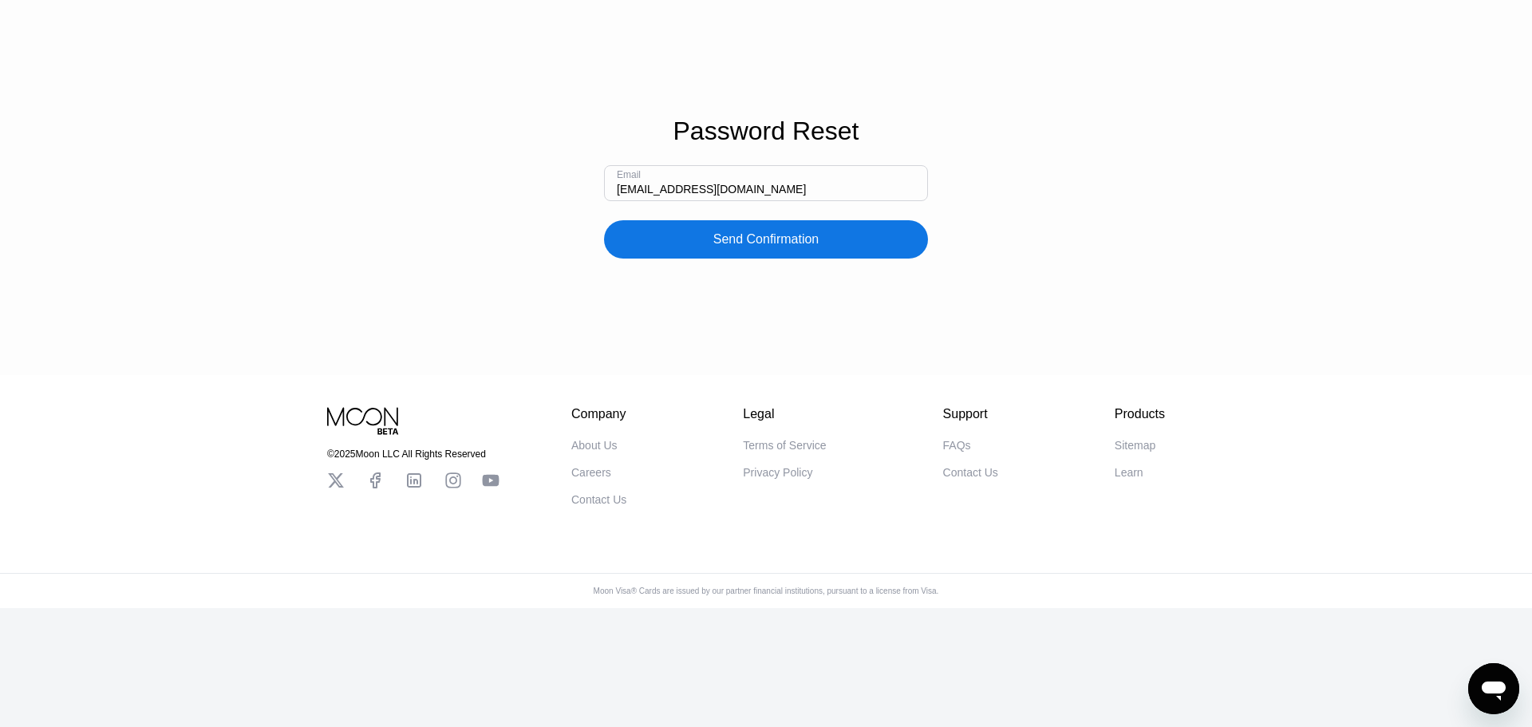
click at [803, 247] on div "Send Confirmation" at bounding box center [766, 239] width 106 height 16
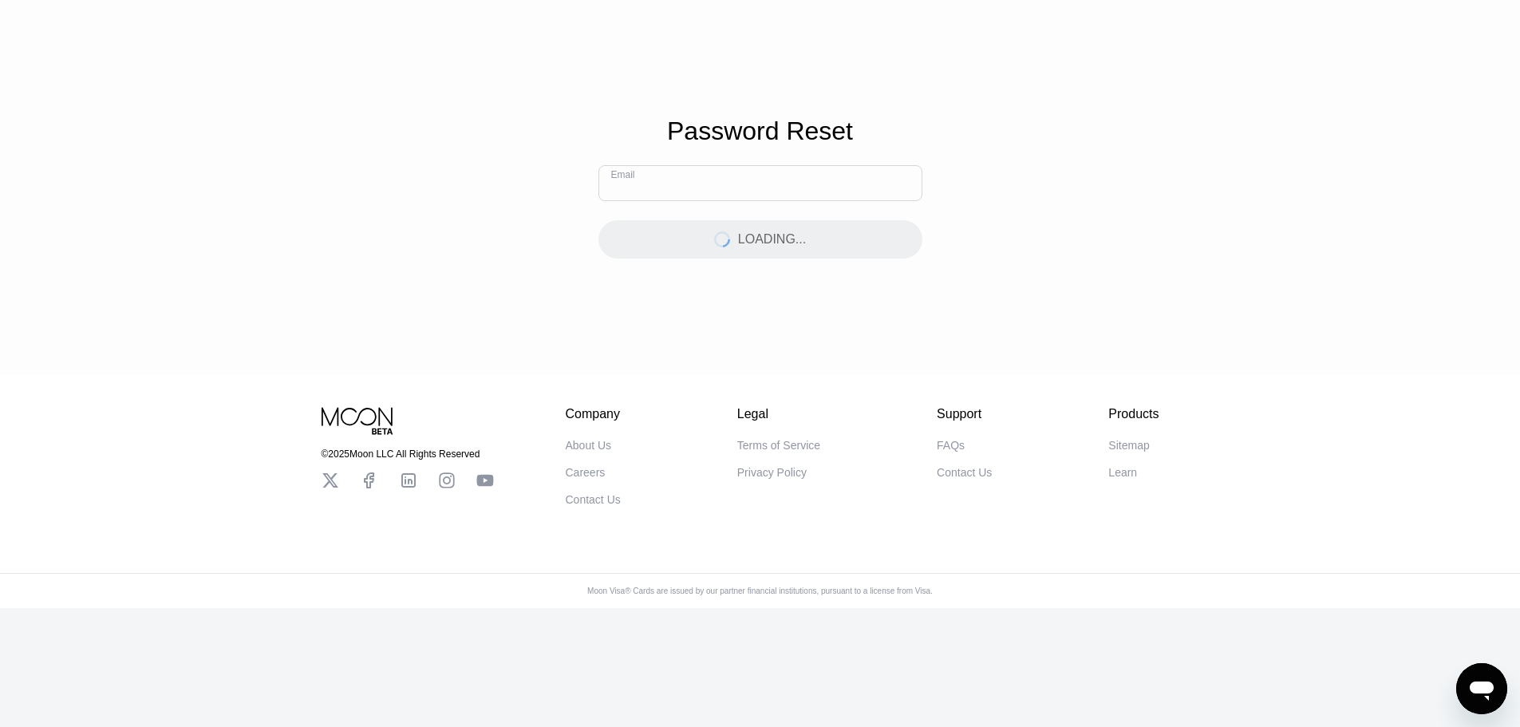
type input "810169"
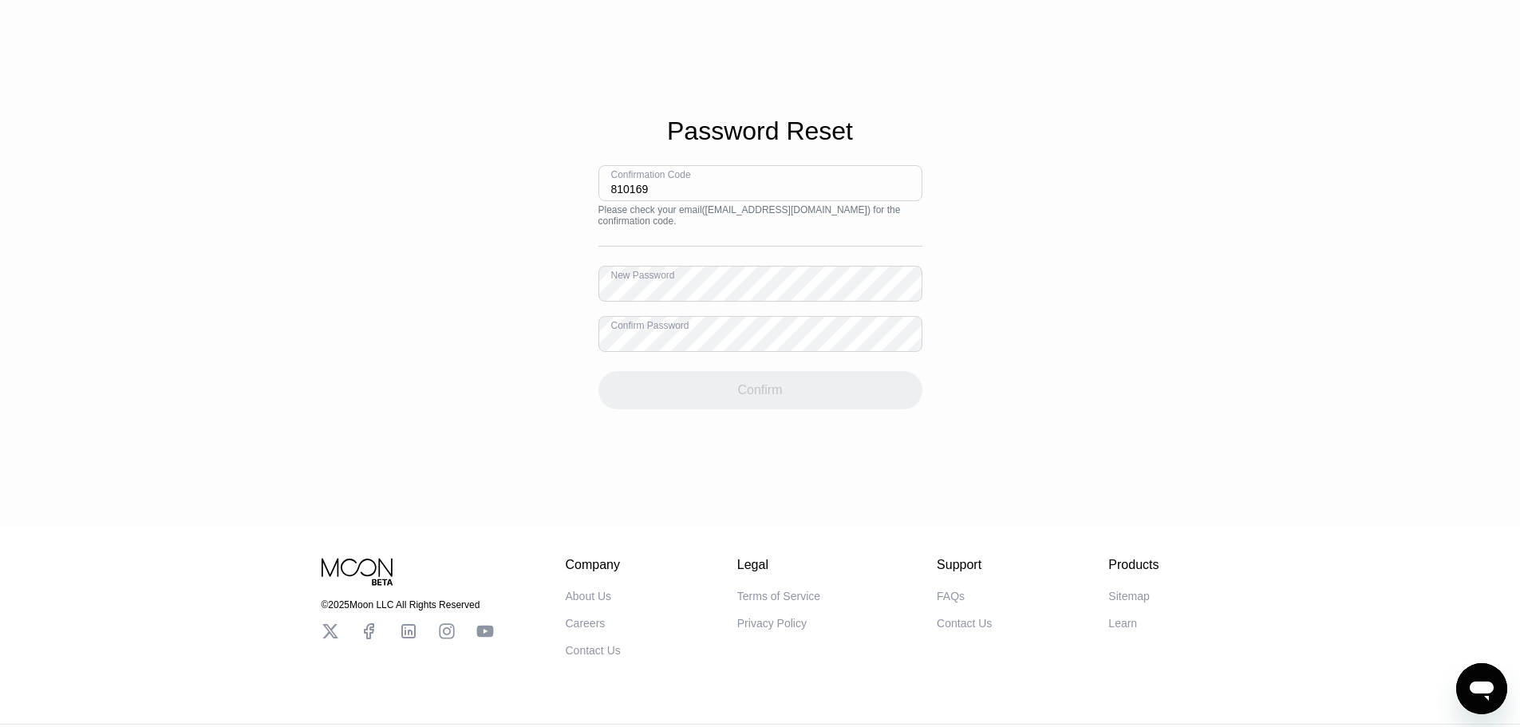
click at [1253, 226] on div "Password Reset Confirmation Code 810169 Please check your email ( cristalinover…" at bounding box center [760, 263] width 1520 height 526
drag, startPoint x: 966, startPoint y: 219, endPoint x: 907, endPoint y: 195, distance: 63.7
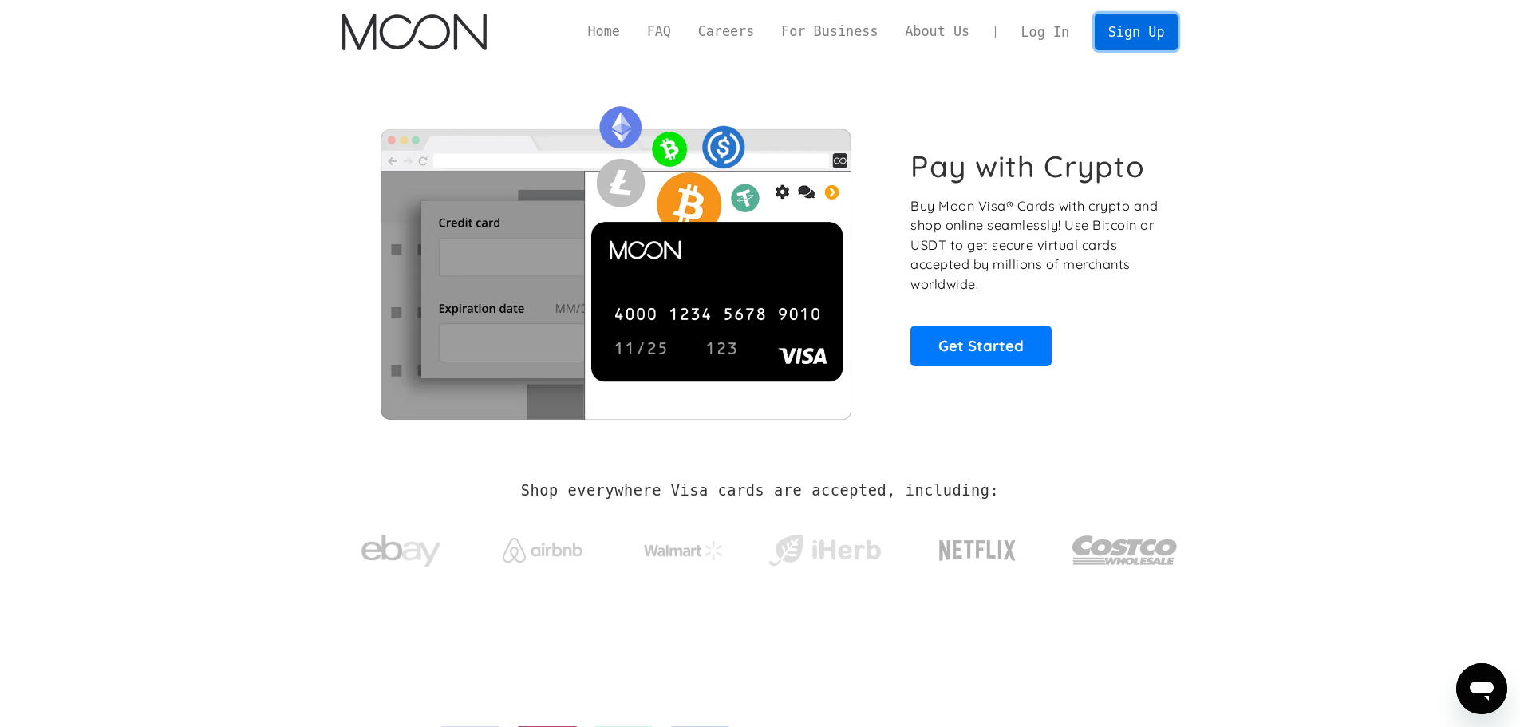
click at [1140, 42] on link "Sign Up" at bounding box center [1136, 32] width 83 height 36
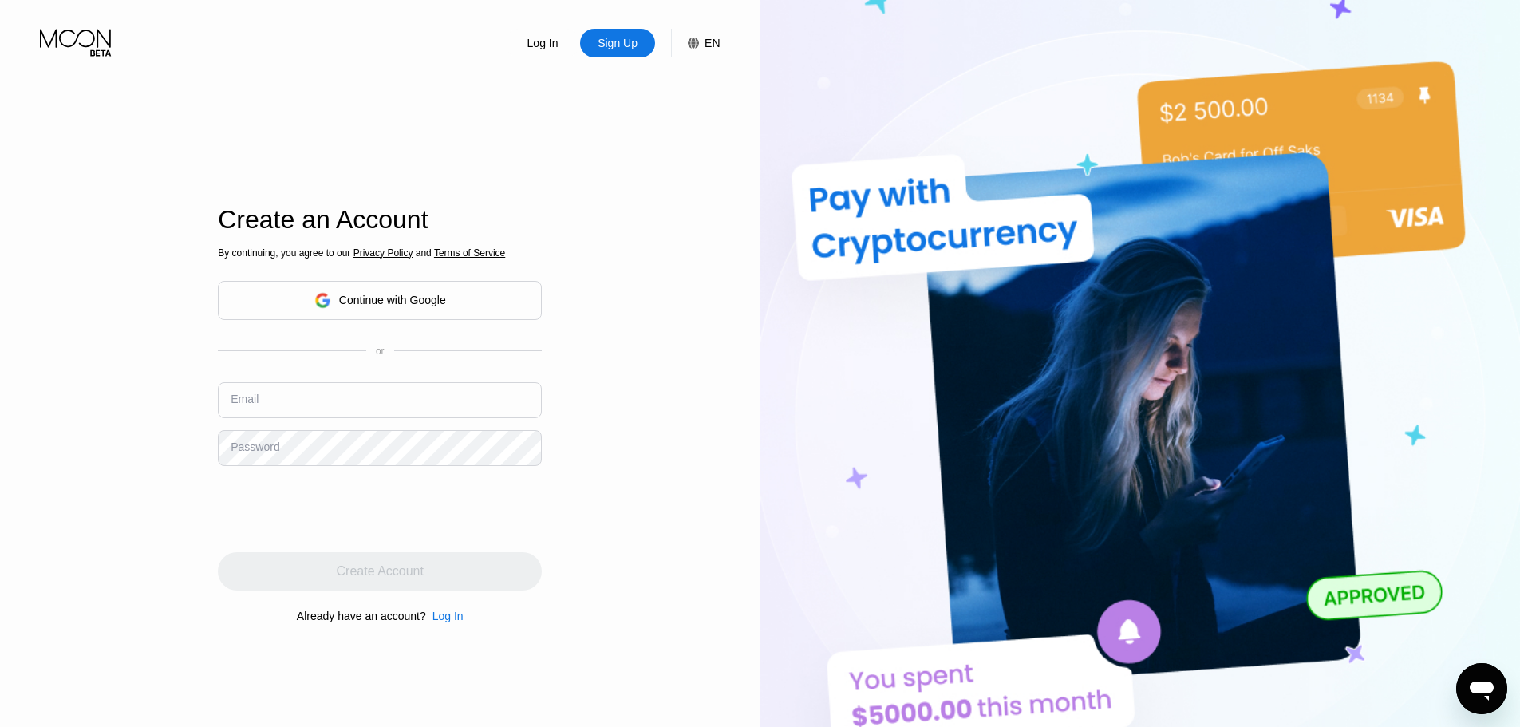
type input "810169"
click at [711, 46] on div "EN" at bounding box center [712, 43] width 15 height 13
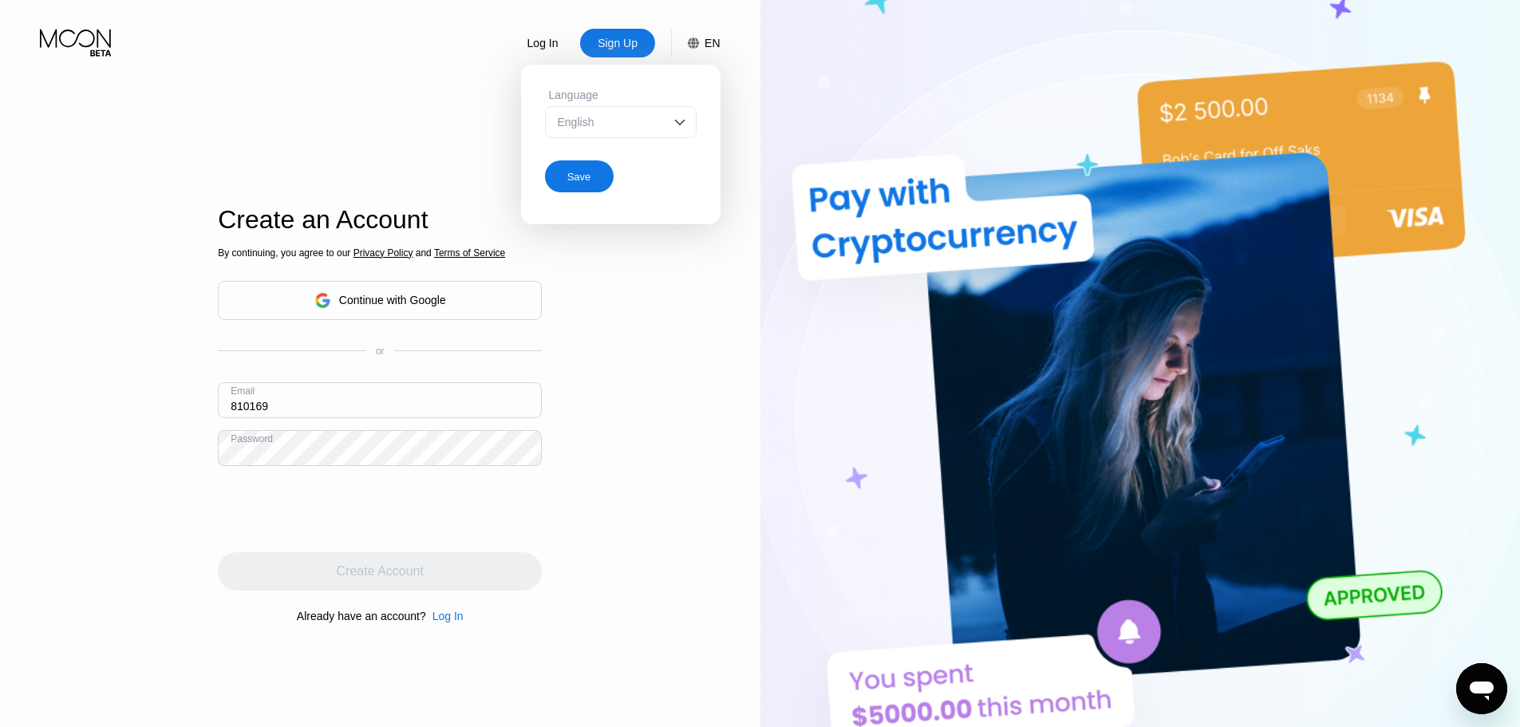
click at [634, 125] on div "English" at bounding box center [609, 122] width 110 height 13
click at [839, 123] on img at bounding box center [1140, 399] width 760 height 799
click at [544, 45] on div "Log In" at bounding box center [543, 43] width 34 height 16
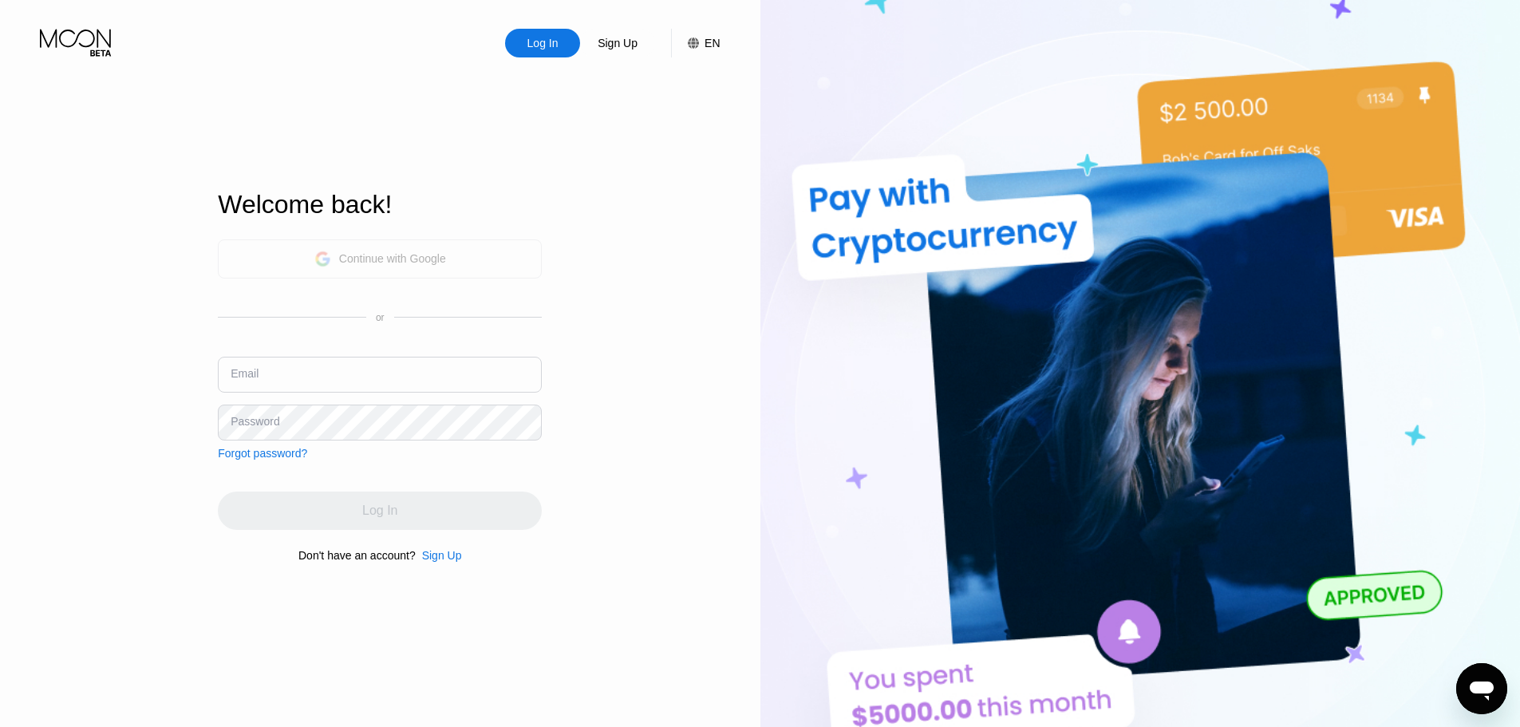
click at [401, 258] on div "Continue with Google" at bounding box center [392, 258] width 107 height 13
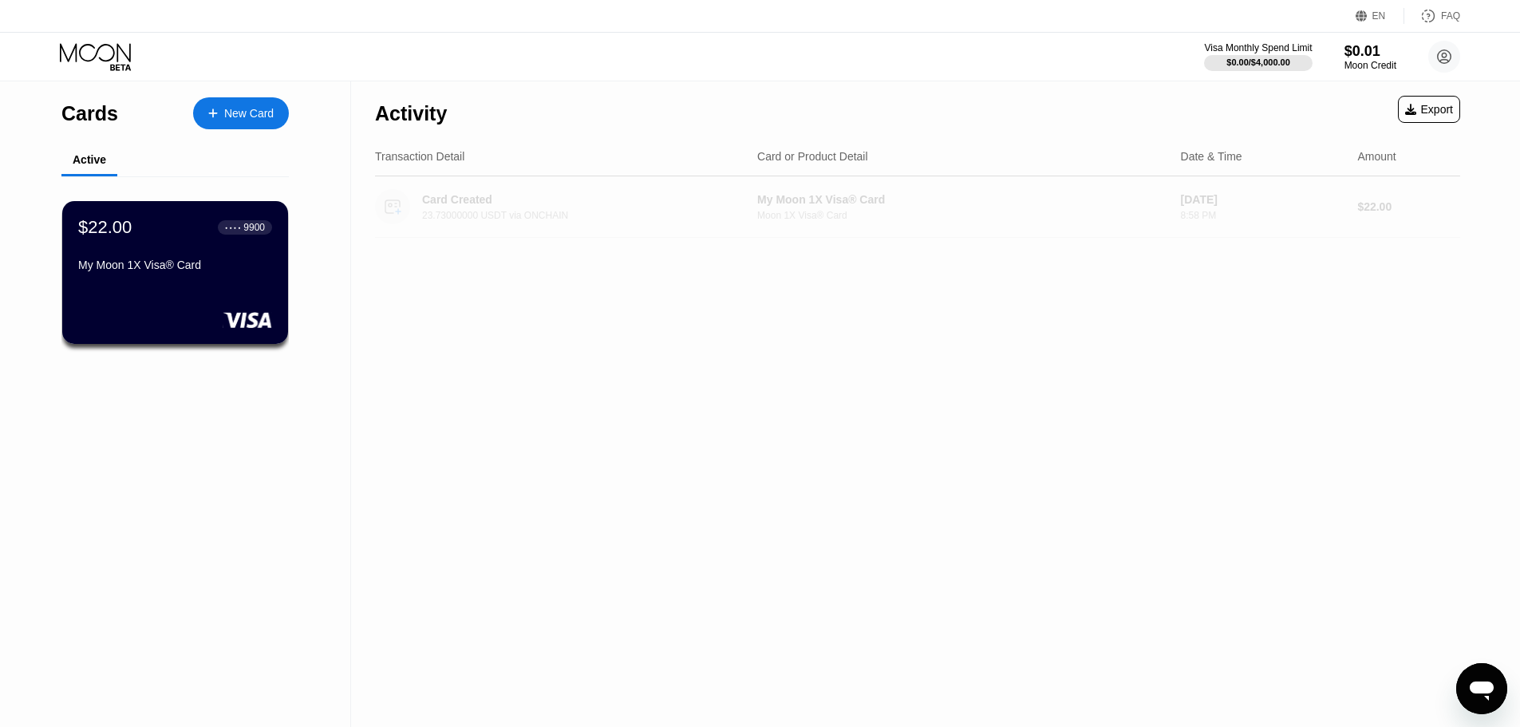
click at [459, 211] on div "Card Created 23.73000000 USDT via ONCHAIN" at bounding box center [588, 207] width 333 height 28
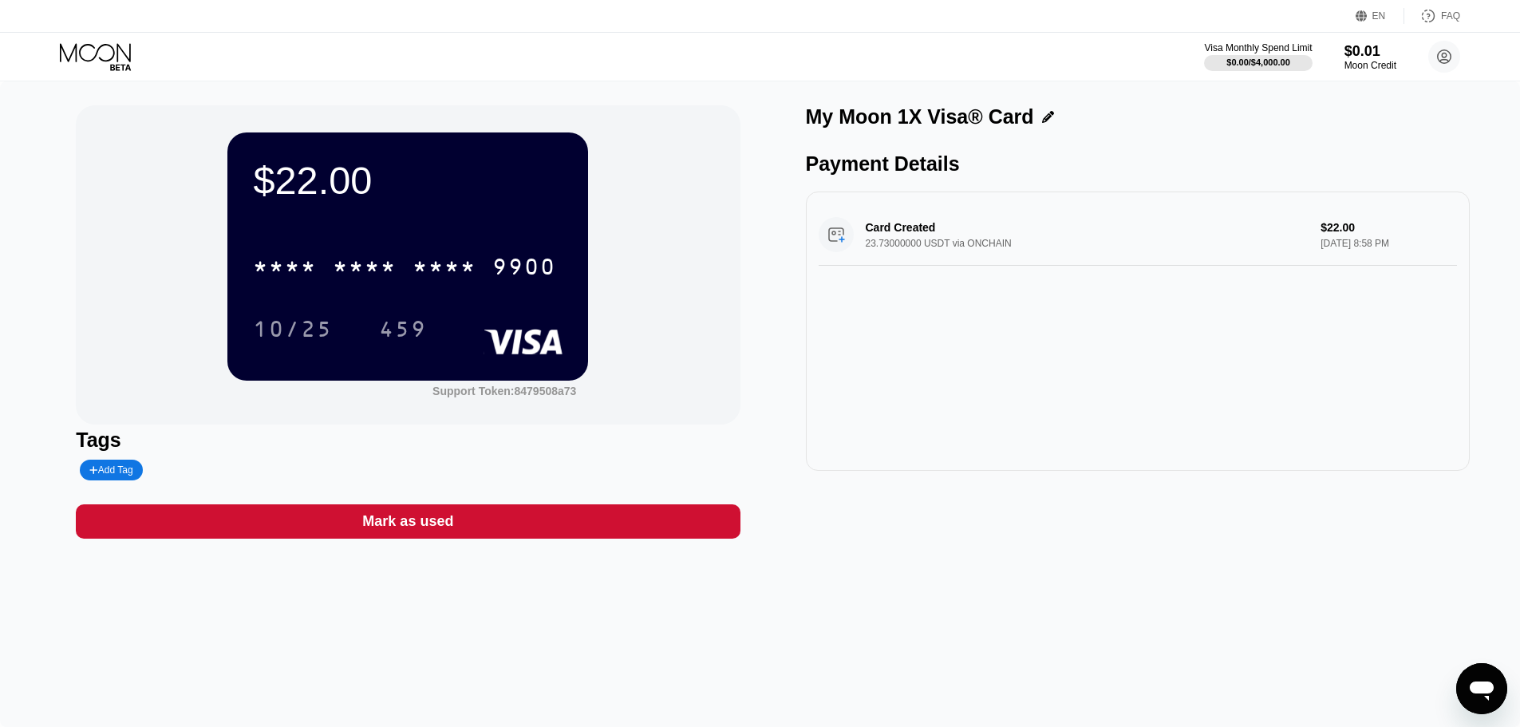
click at [413, 310] on div "* * * * * * * * * * * * 9900 10/25 459" at bounding box center [408, 282] width 310 height 94
click at [422, 270] on div "* * * *" at bounding box center [445, 269] width 64 height 26
click at [942, 246] on div "Card Created 23.73000000 USDT via ONCHAIN $22.00 Aug 24, 2025 8:58 PM" at bounding box center [1138, 234] width 638 height 61
click at [898, 242] on div "Card Created 23.73000000 USDT via ONCHAIN $22.00 Aug 24, 2025 8:58 PM" at bounding box center [1138, 234] width 638 height 61
click at [393, 530] on div "Mark as used" at bounding box center [407, 521] width 91 height 18
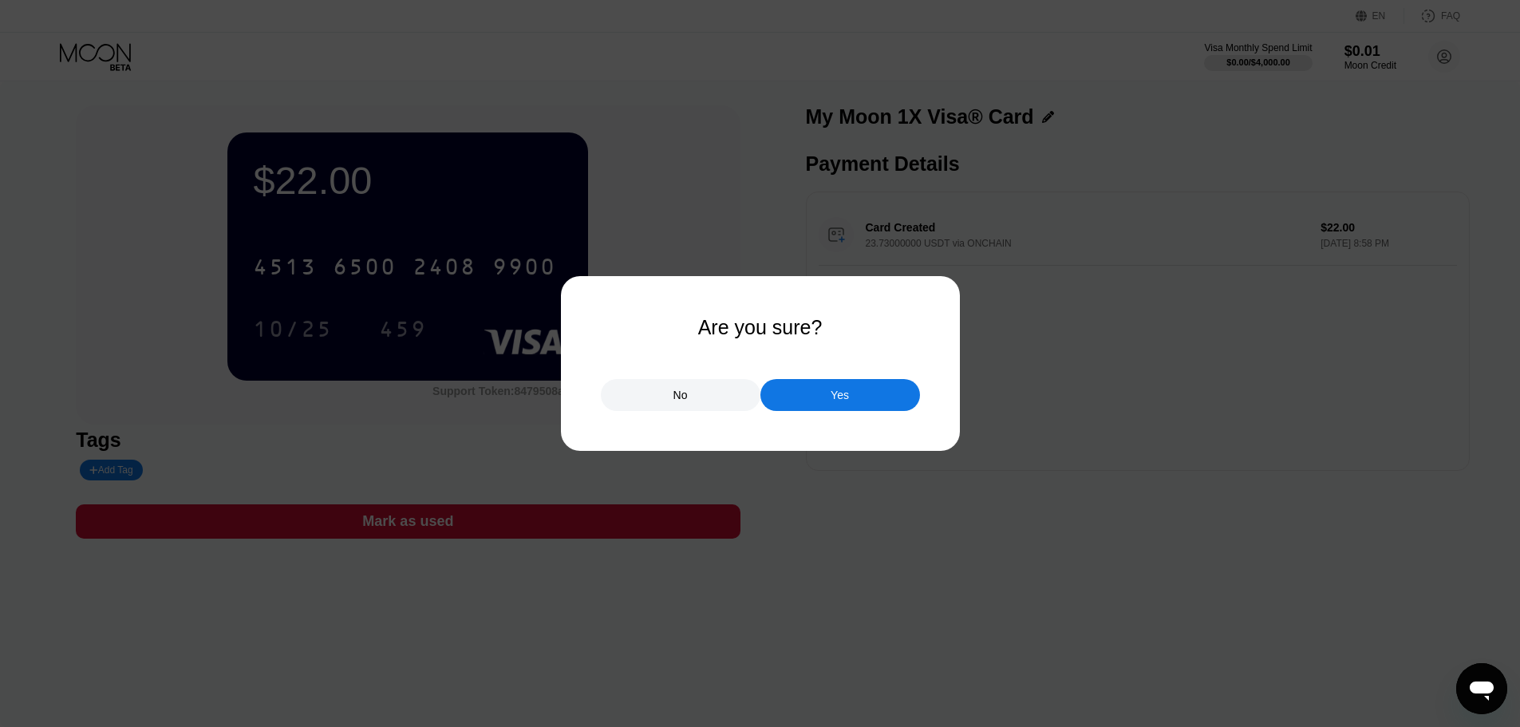
click at [781, 334] on div "Are you sure?" at bounding box center [760, 327] width 124 height 23
copy div "Are you sure?"
click at [706, 405] on div "No" at bounding box center [681, 395] width 160 height 32
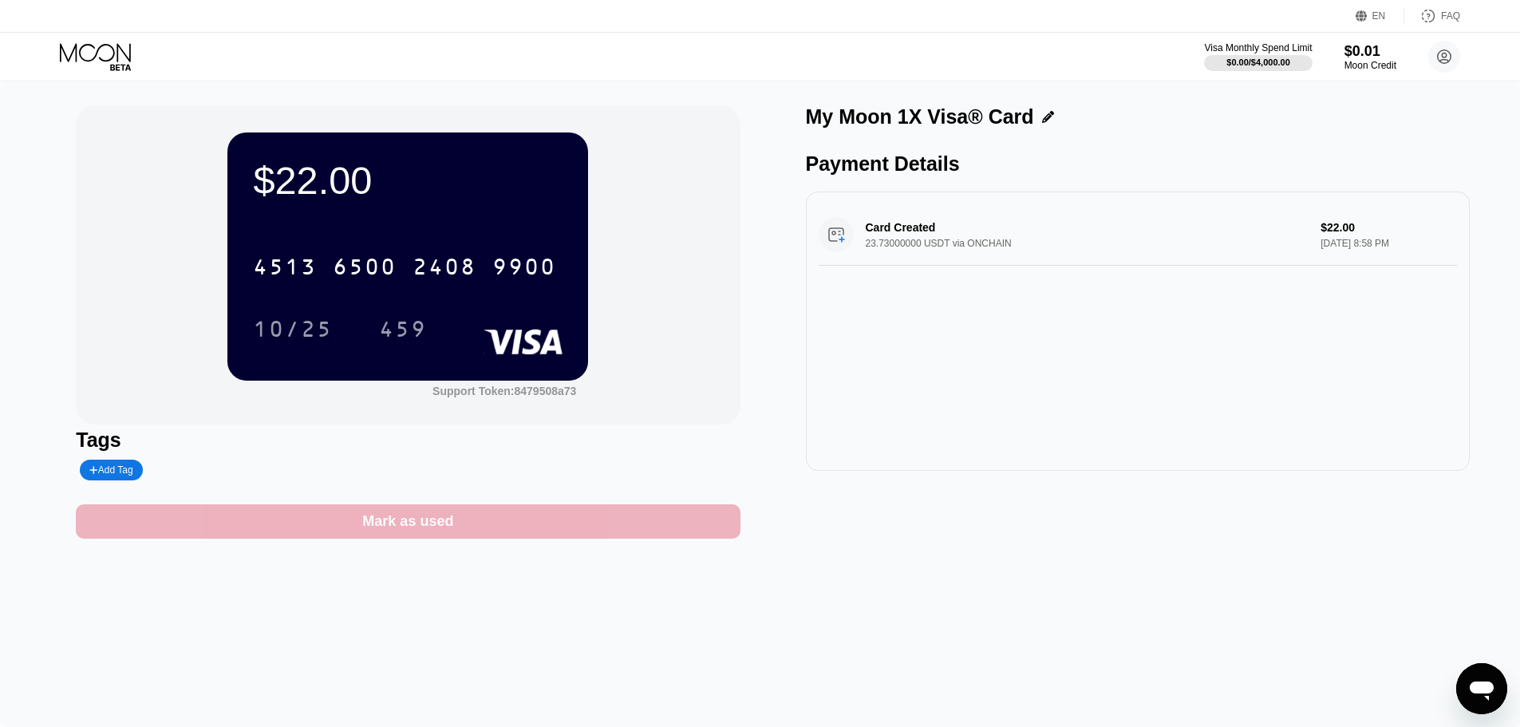
drag, startPoint x: 452, startPoint y: 527, endPoint x: 341, endPoint y: 516, distance: 110.7
click at [341, 516] on div "Mark as used" at bounding box center [408, 521] width 664 height 34
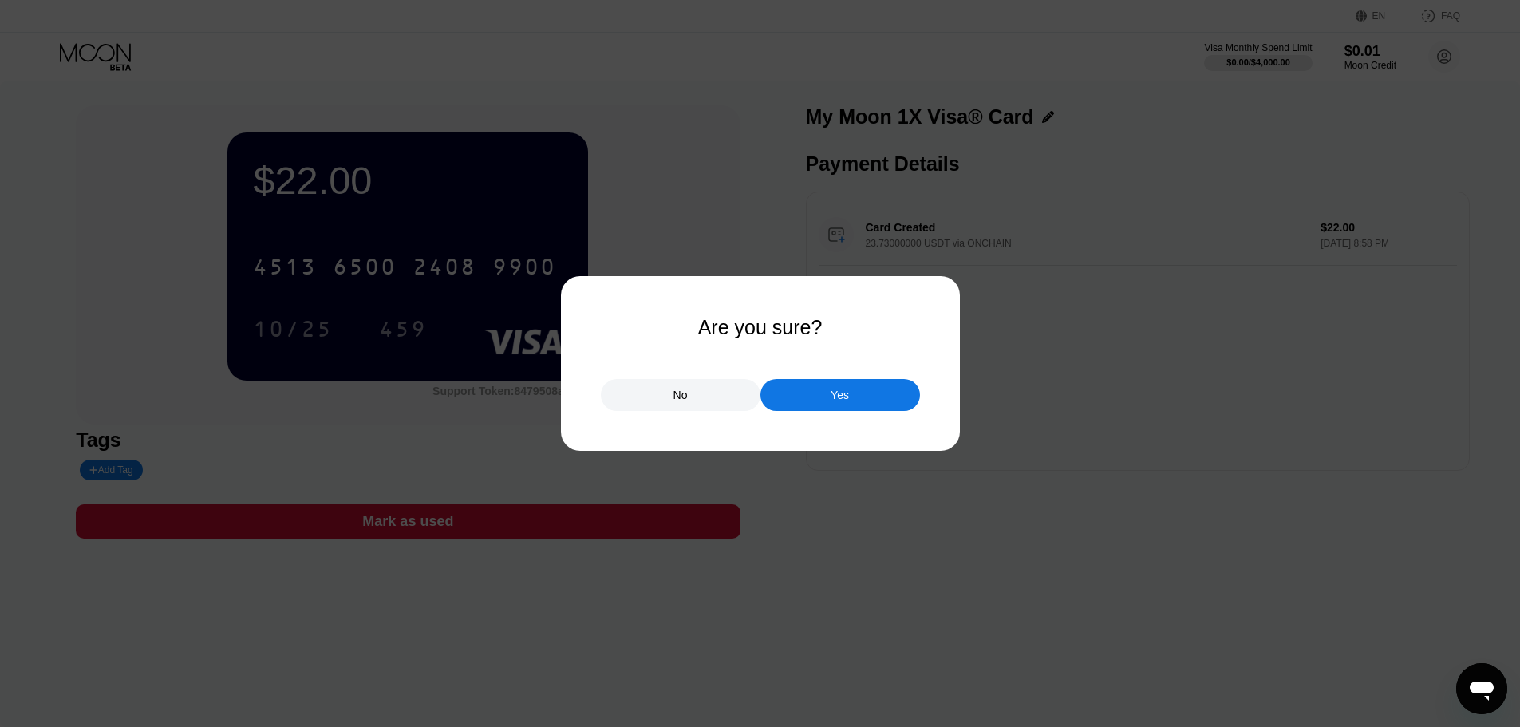
drag, startPoint x: 707, startPoint y: 389, endPoint x: 669, endPoint y: 430, distance: 55.3
click at [707, 390] on div "No" at bounding box center [681, 395] width 160 height 32
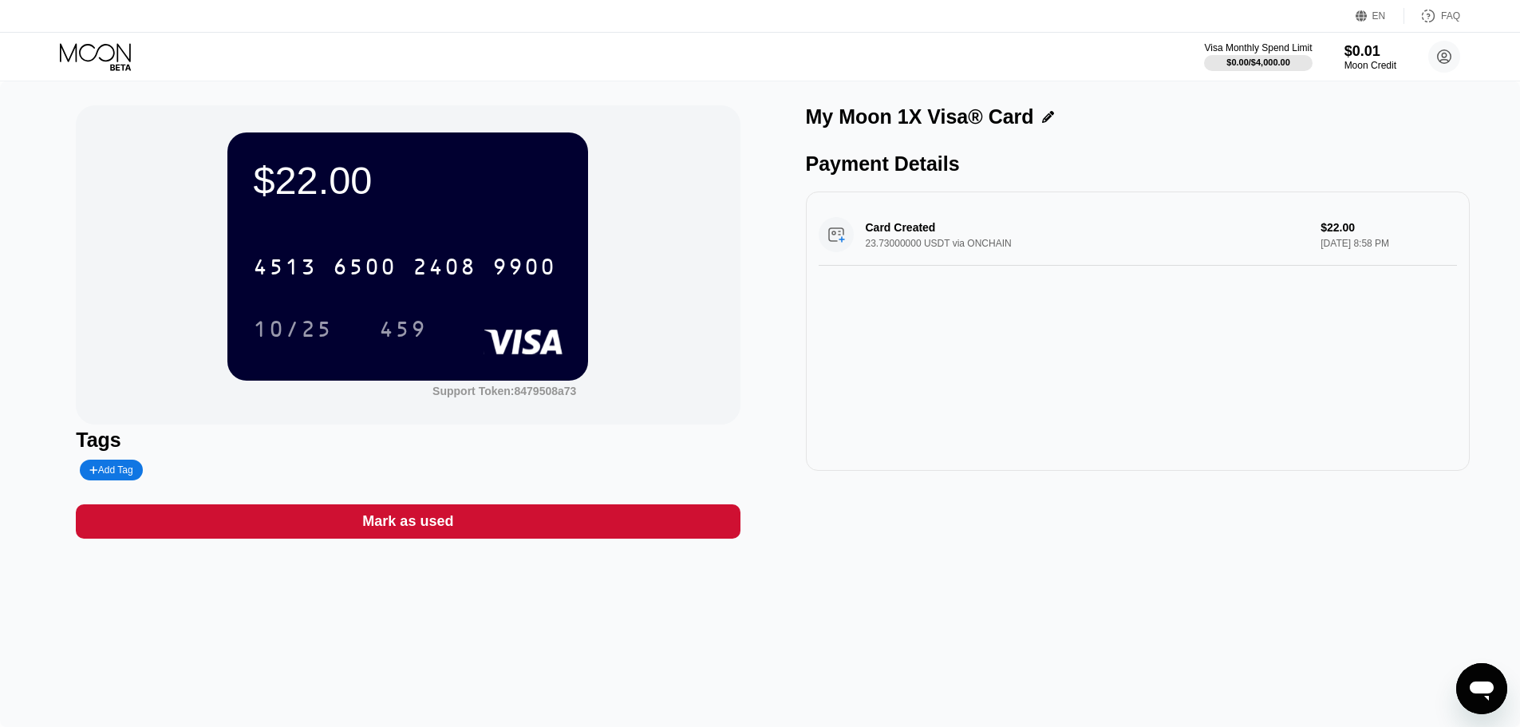
click at [418, 530] on div "Mark as used" at bounding box center [407, 521] width 91 height 18
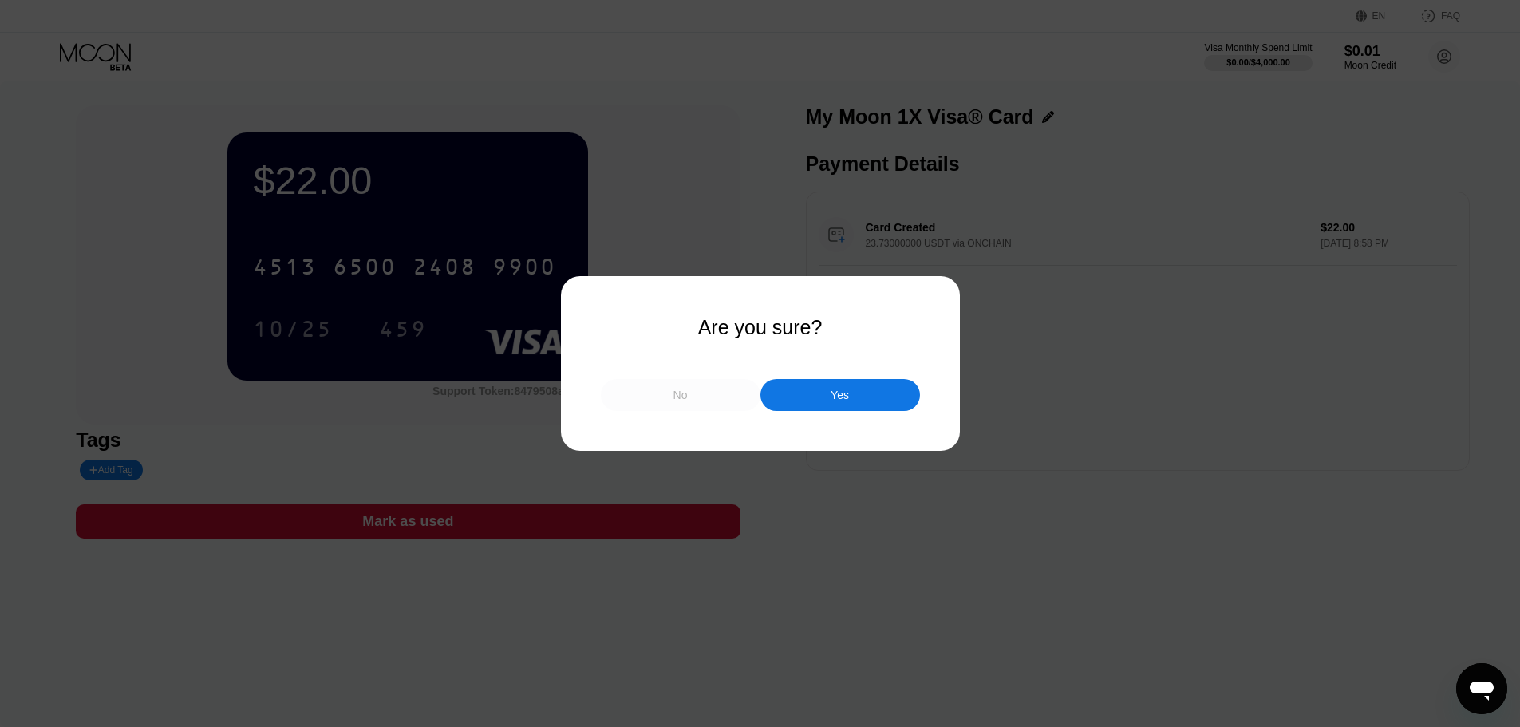
click at [701, 393] on div "No" at bounding box center [681, 395] width 160 height 32
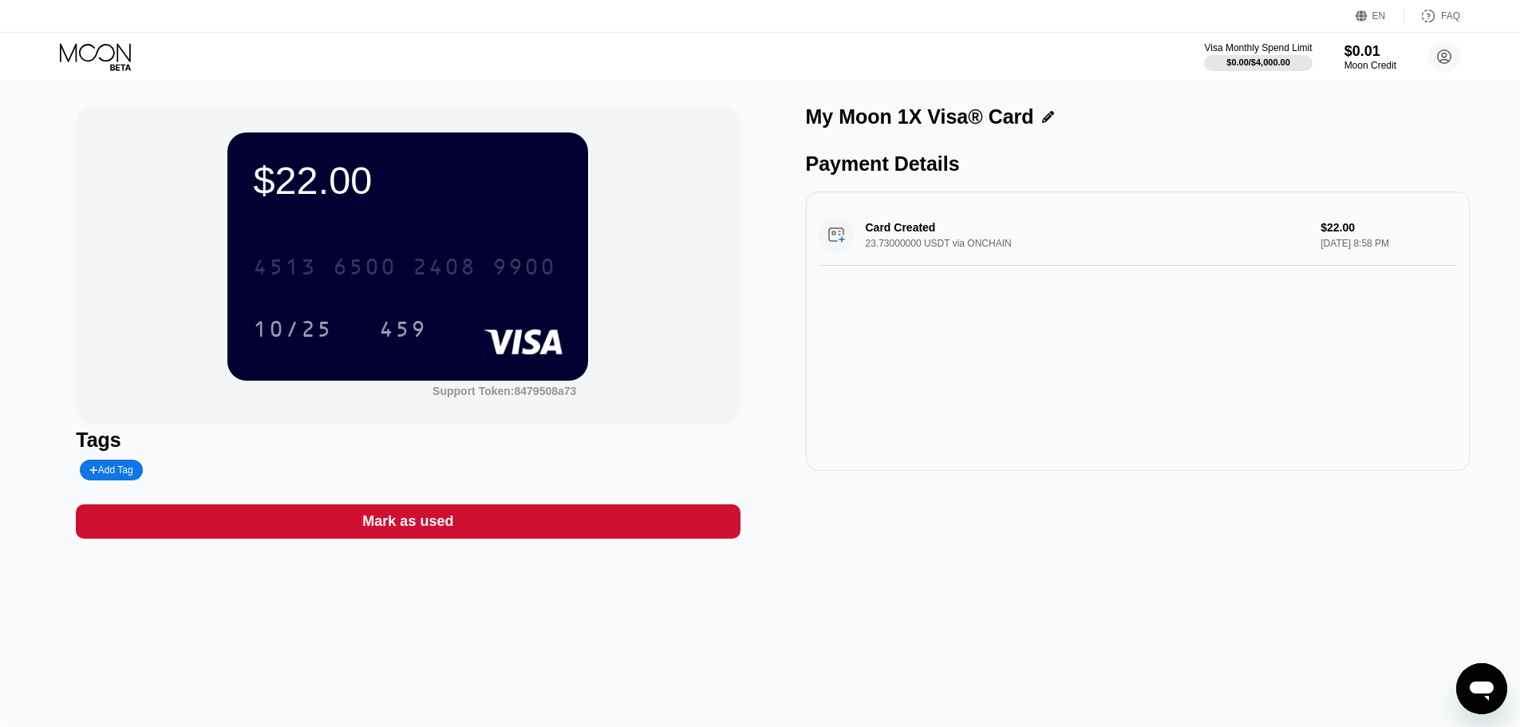
drag, startPoint x: 395, startPoint y: 283, endPoint x: 672, endPoint y: 291, distance: 277.0
click at [538, 322] on div "[CREDIT_CARD_NUMBER] 10/25 459" at bounding box center [408, 282] width 310 height 94
click at [389, 529] on div "Mark as used" at bounding box center [407, 521] width 91 height 18
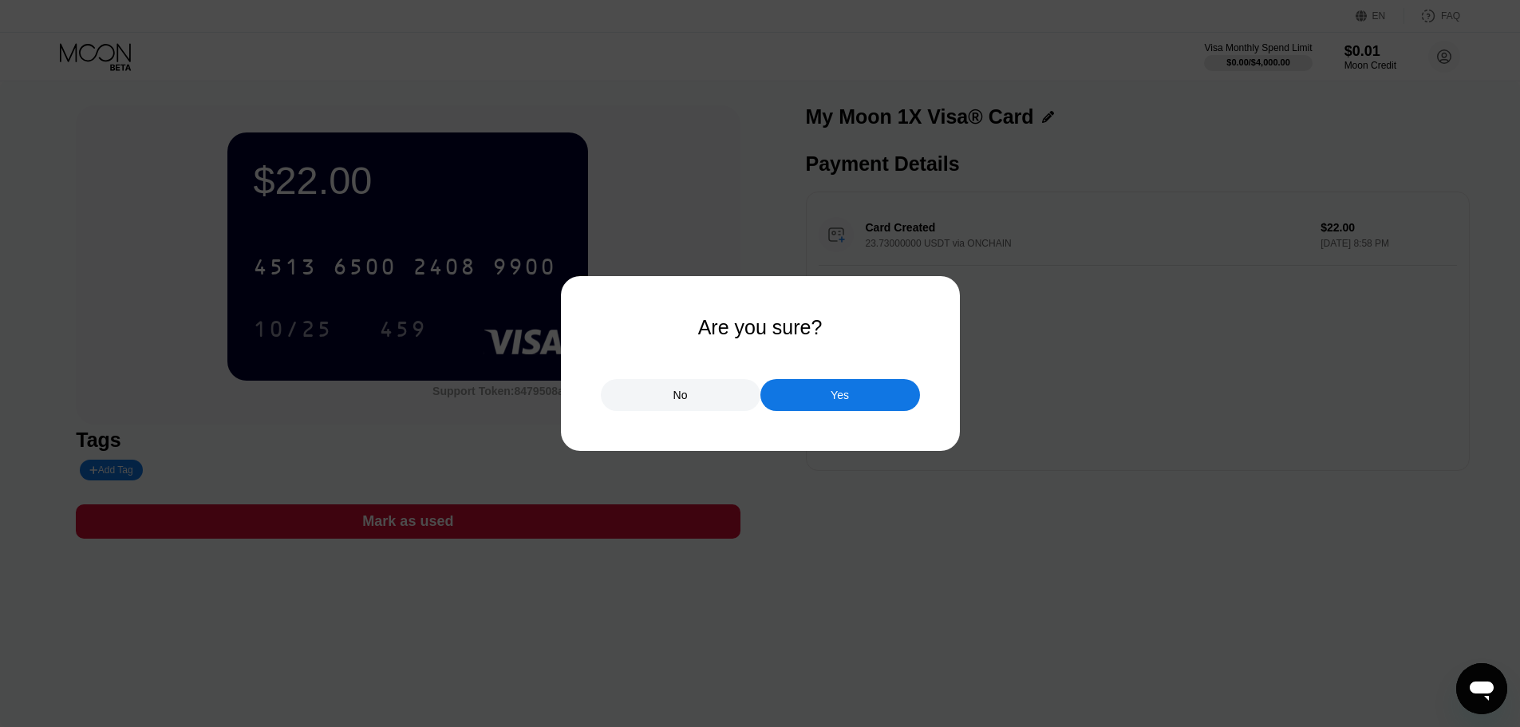
click at [807, 392] on div "Yes" at bounding box center [840, 395] width 160 height 32
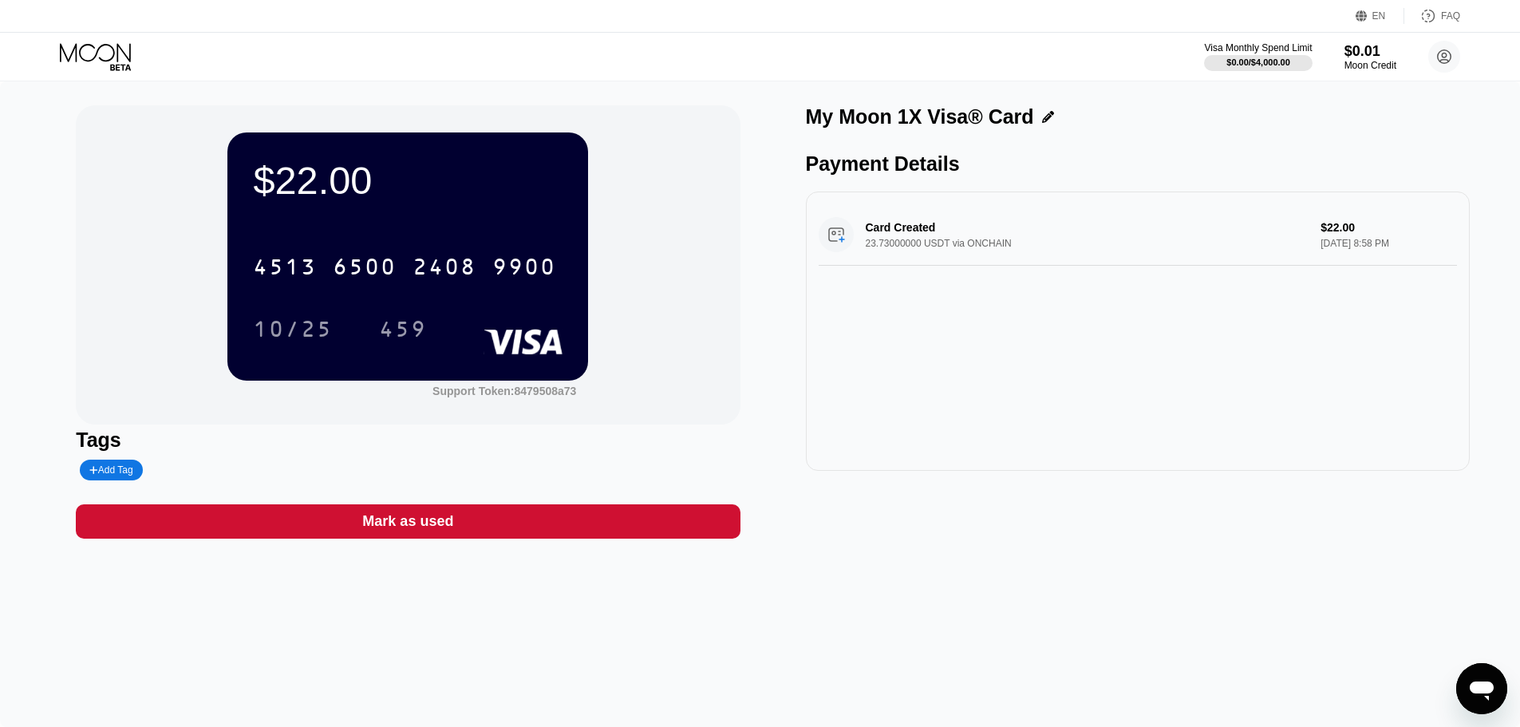
click at [385, 294] on div "[CREDIT_CARD_NUMBER] 10/25 459" at bounding box center [408, 282] width 310 height 94
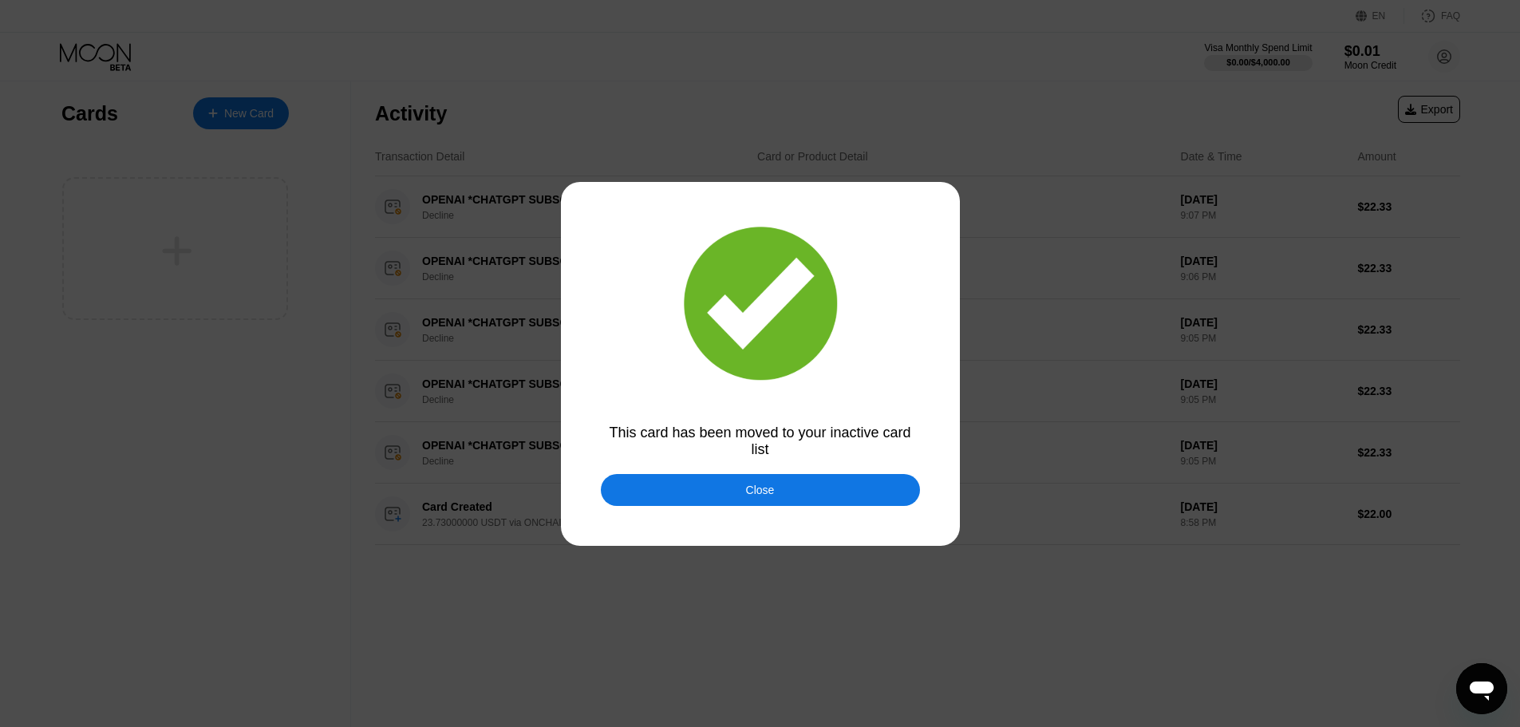
click at [752, 492] on div "Close" at bounding box center [760, 490] width 29 height 13
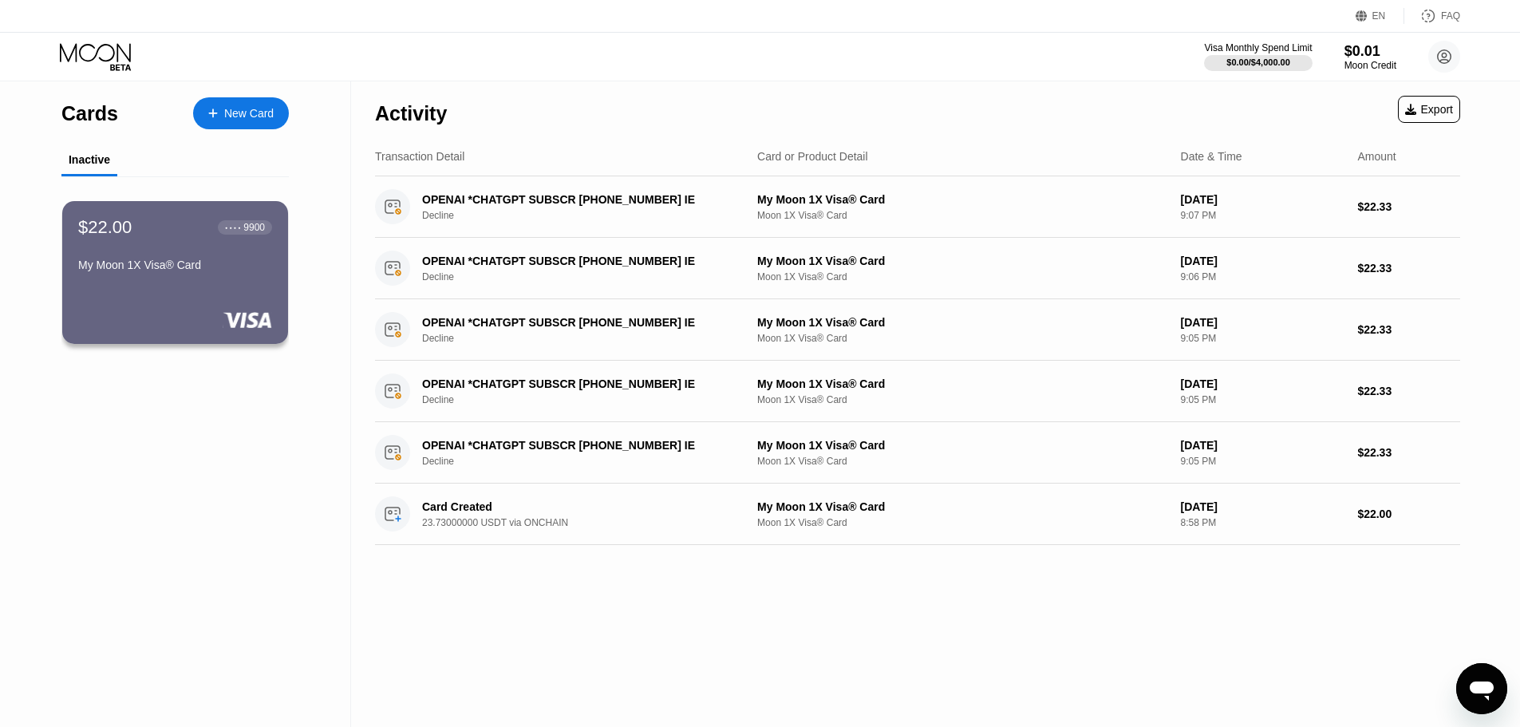
click at [190, 290] on div "$22.00 ● ● ● ● 9900 My Moon 1X Visa® Card" at bounding box center [175, 272] width 226 height 143
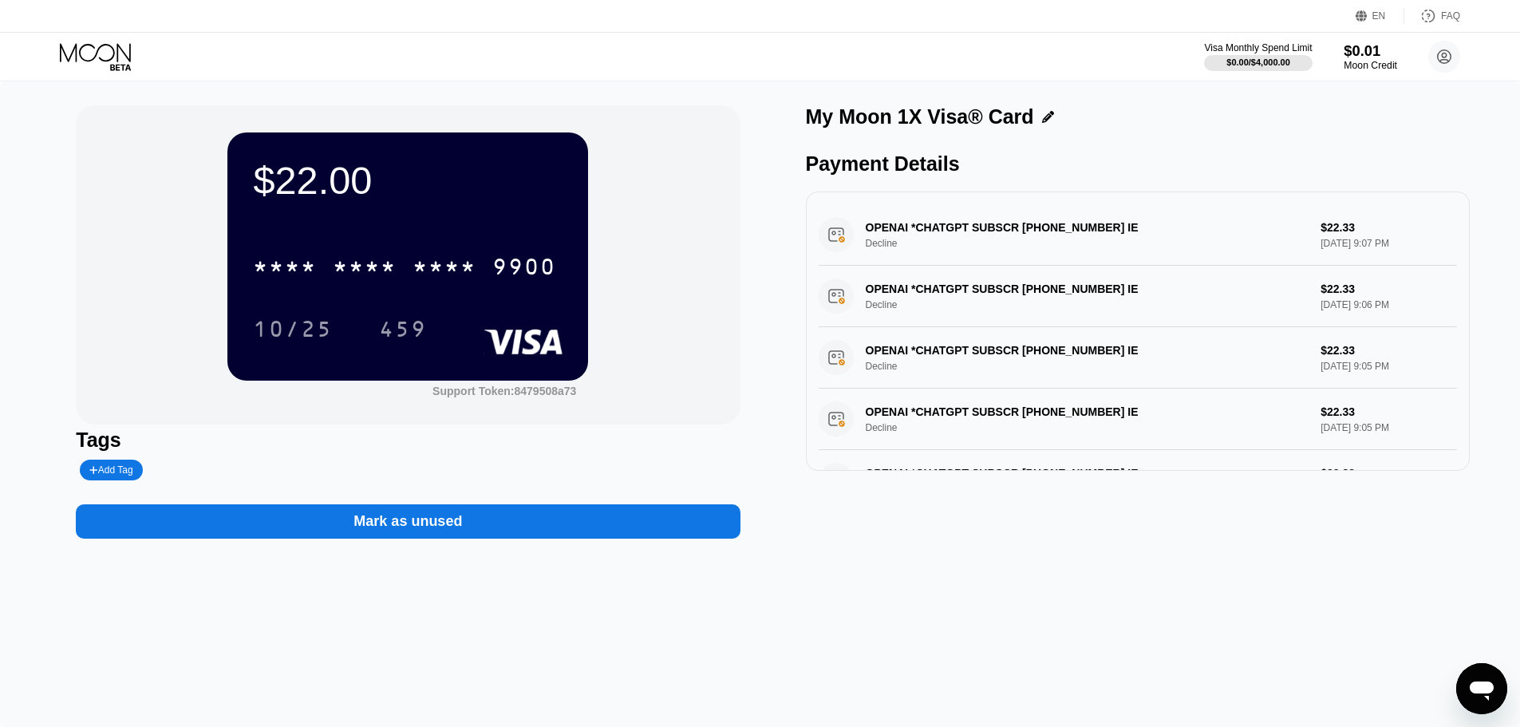
click at [1363, 54] on div "$0.01" at bounding box center [1370, 50] width 53 height 17
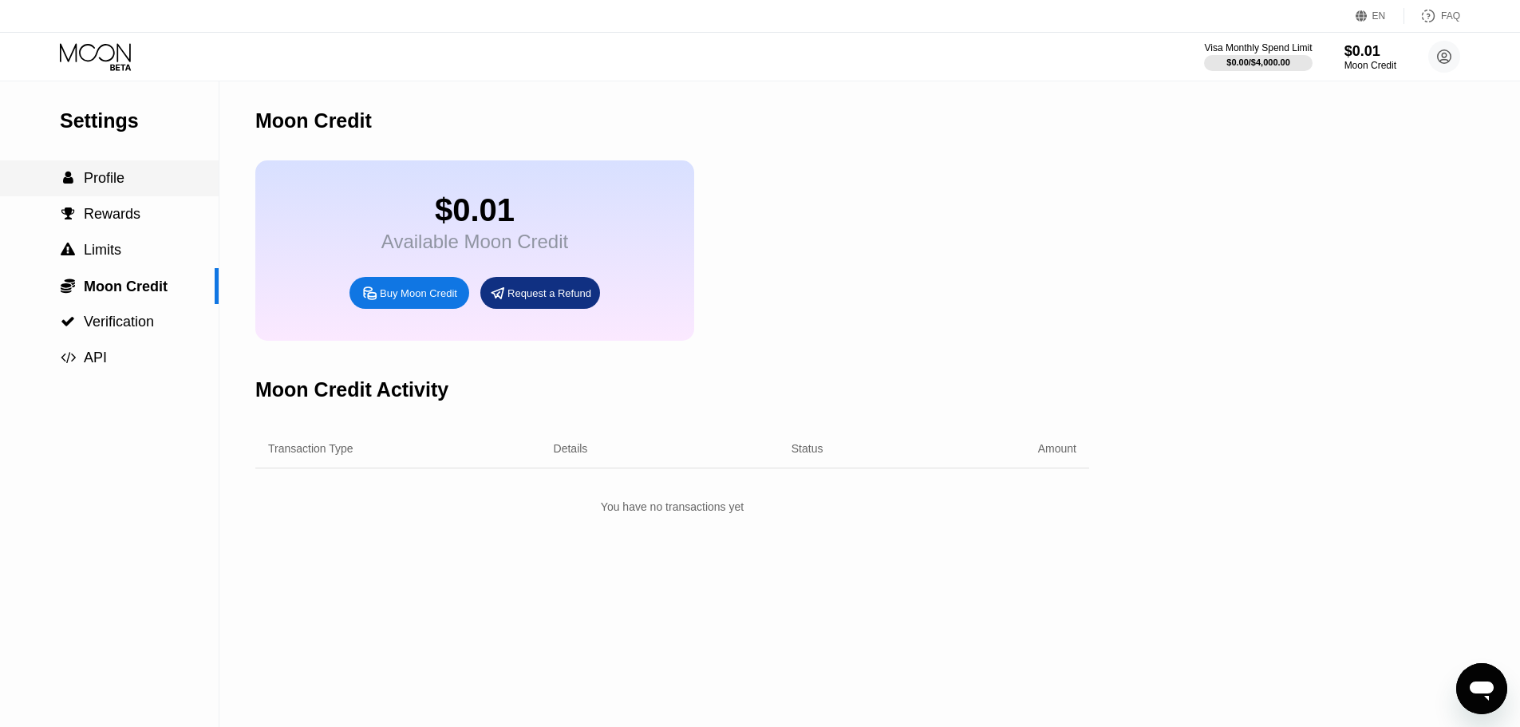
click at [101, 186] on span "Profile" at bounding box center [104, 178] width 41 height 16
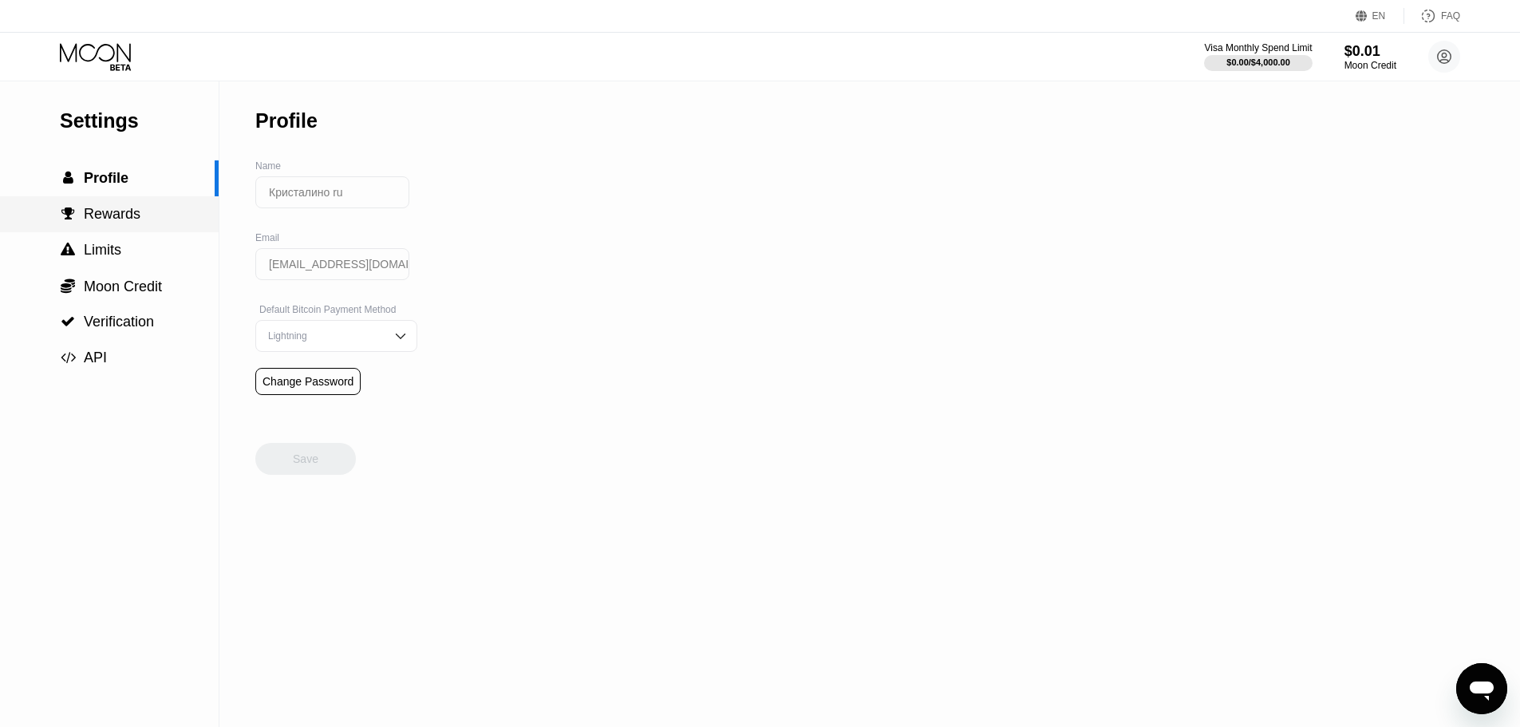
click at [111, 222] on span "Rewards" at bounding box center [112, 214] width 57 height 16
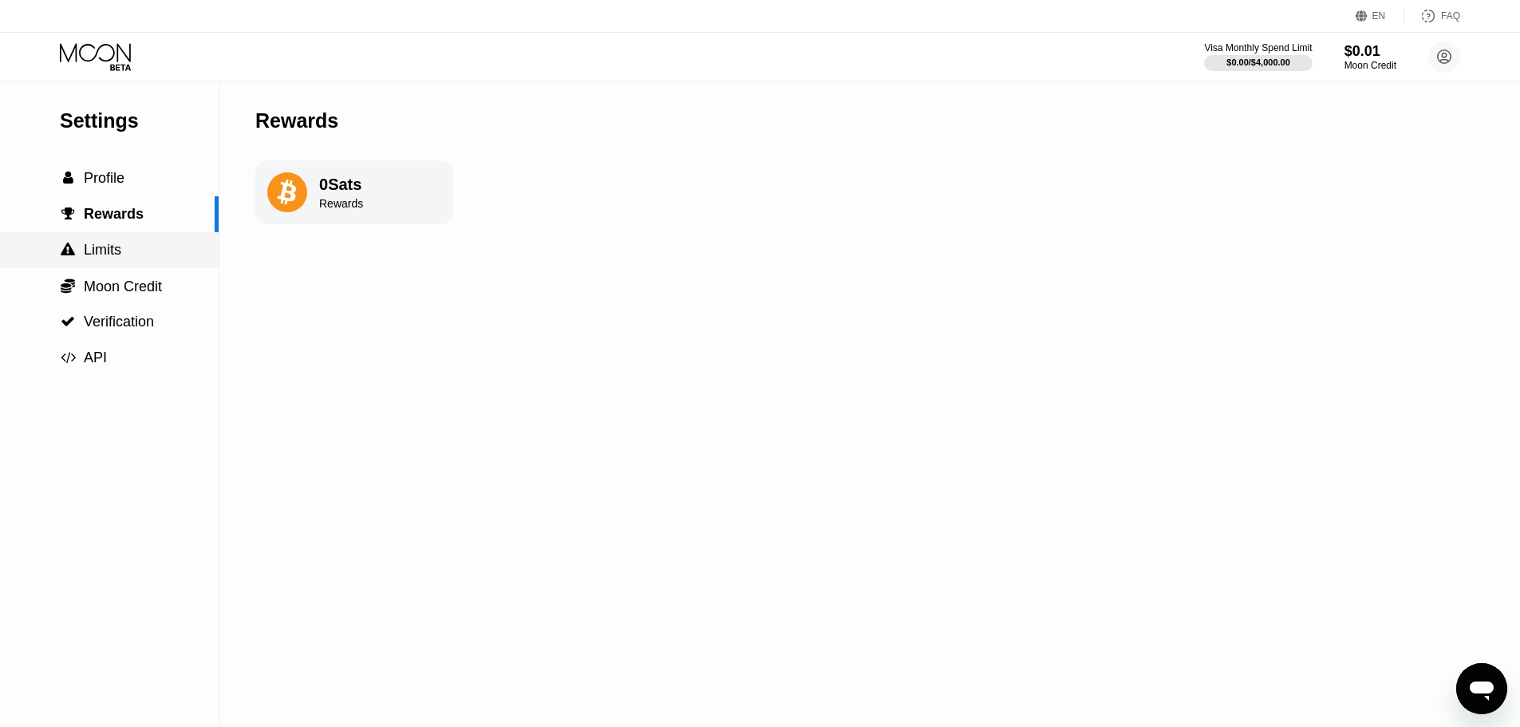
click at [107, 247] on span "Limits" at bounding box center [103, 250] width 38 height 16
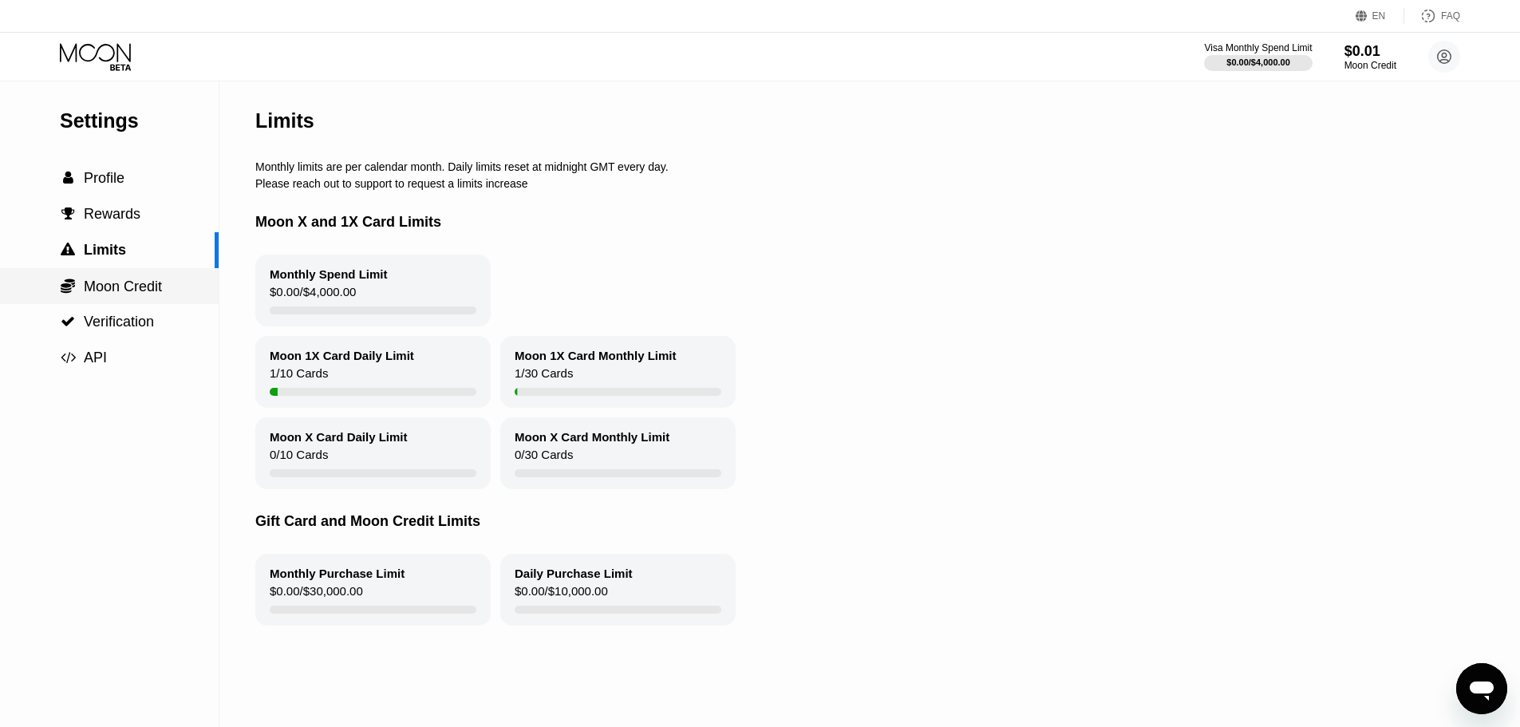
click at [107, 294] on span "Moon Credit" at bounding box center [123, 286] width 78 height 16
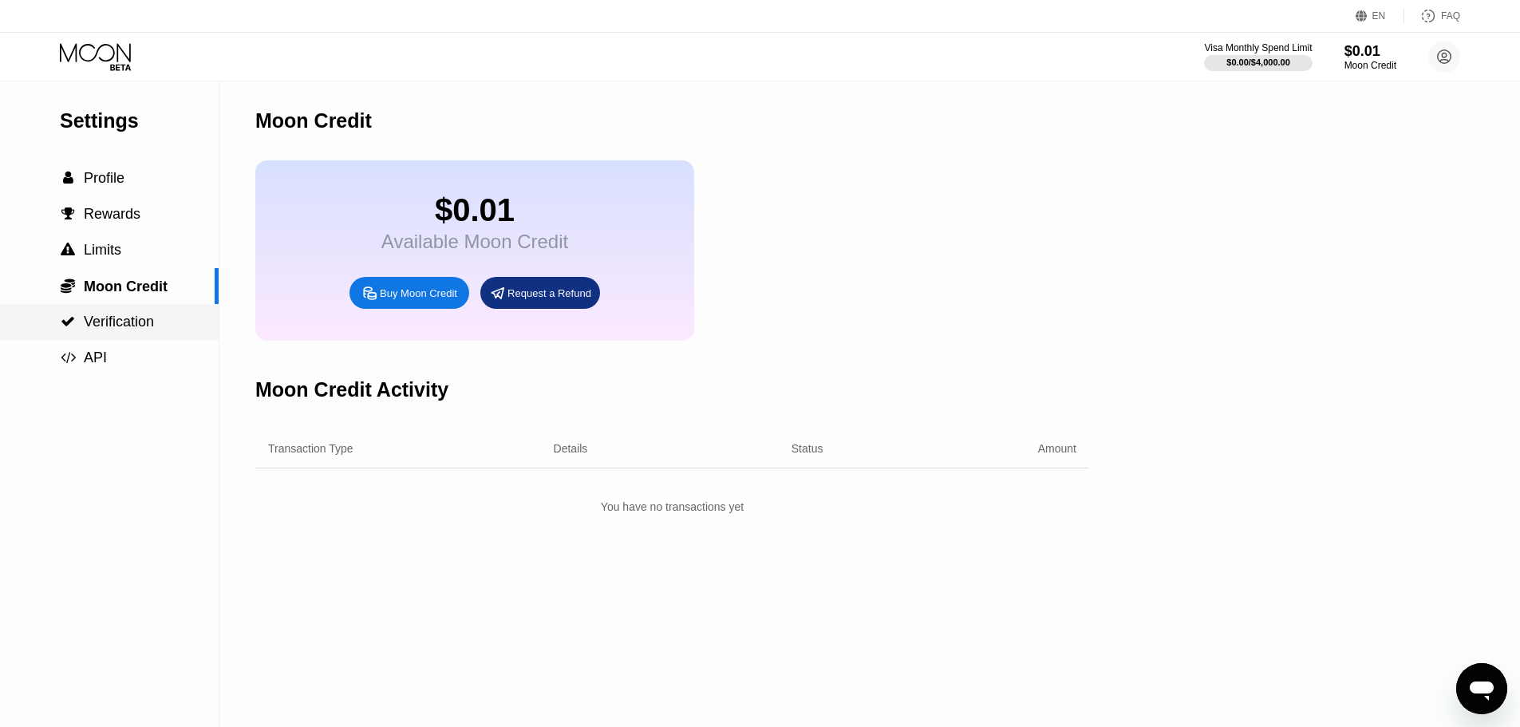
click at [128, 323] on span "Verification" at bounding box center [119, 322] width 70 height 16
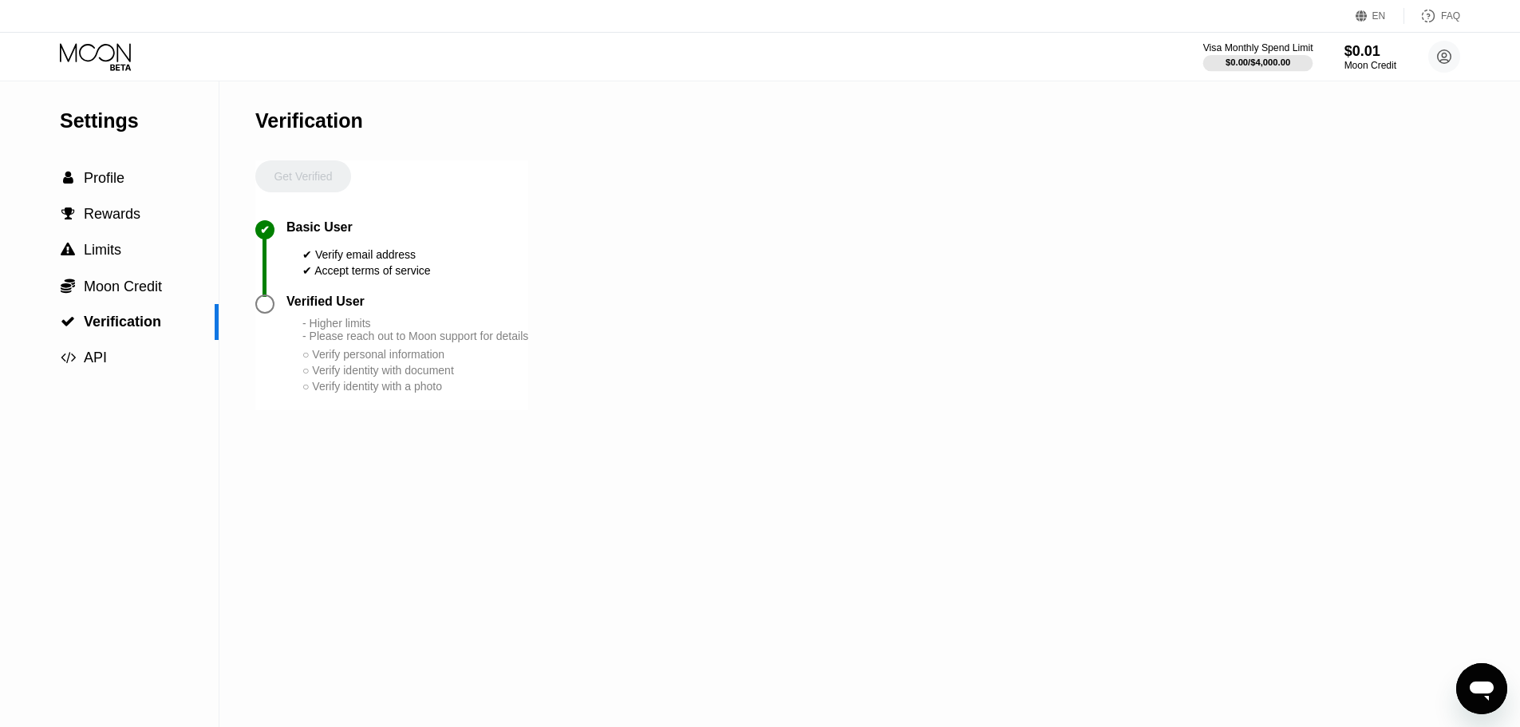
click at [1263, 56] on div at bounding box center [1258, 63] width 110 height 16
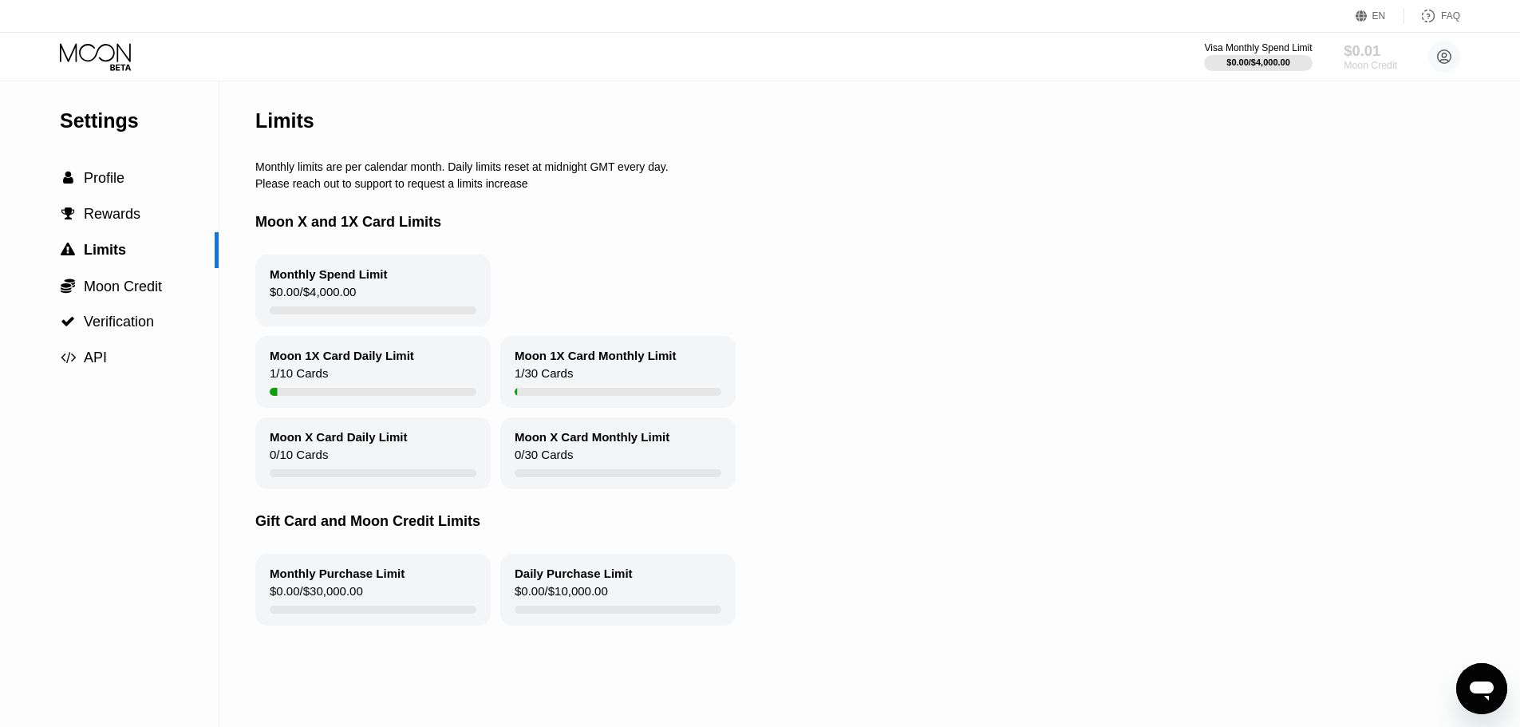
click at [1368, 56] on div "$0.01" at bounding box center [1370, 50] width 53 height 17
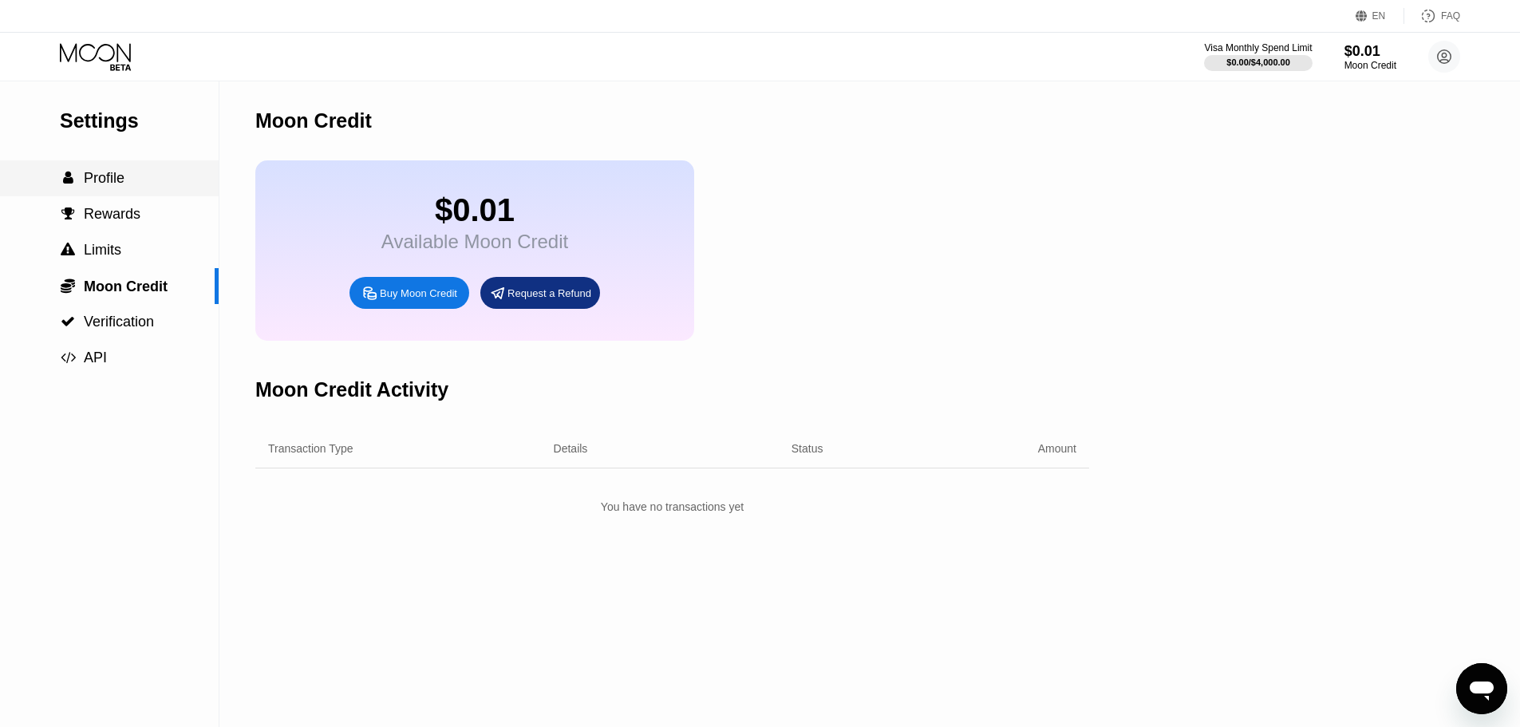
click at [121, 186] on span "Profile" at bounding box center [104, 178] width 41 height 16
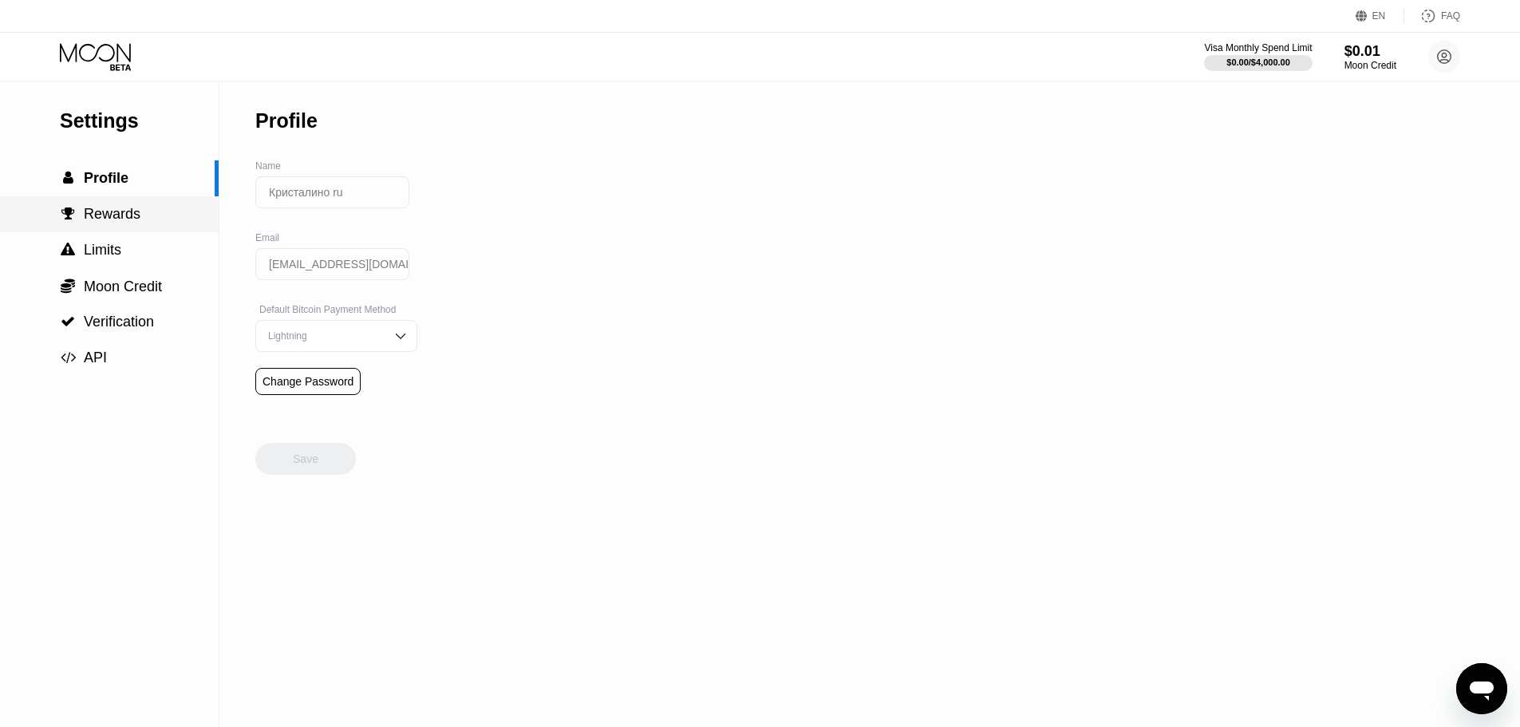
click at [120, 222] on span "Rewards" at bounding box center [112, 214] width 57 height 16
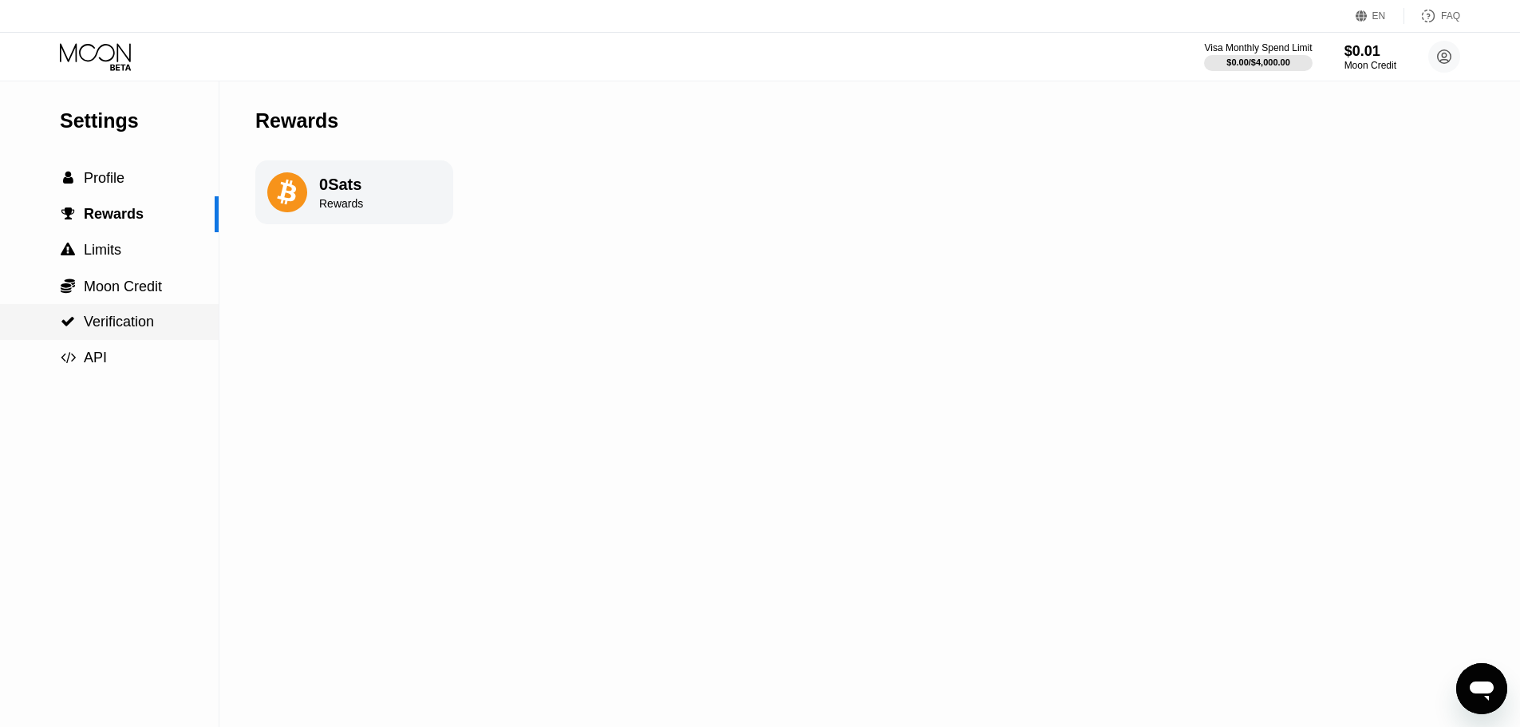
click at [92, 323] on span "Verification" at bounding box center [119, 322] width 70 height 16
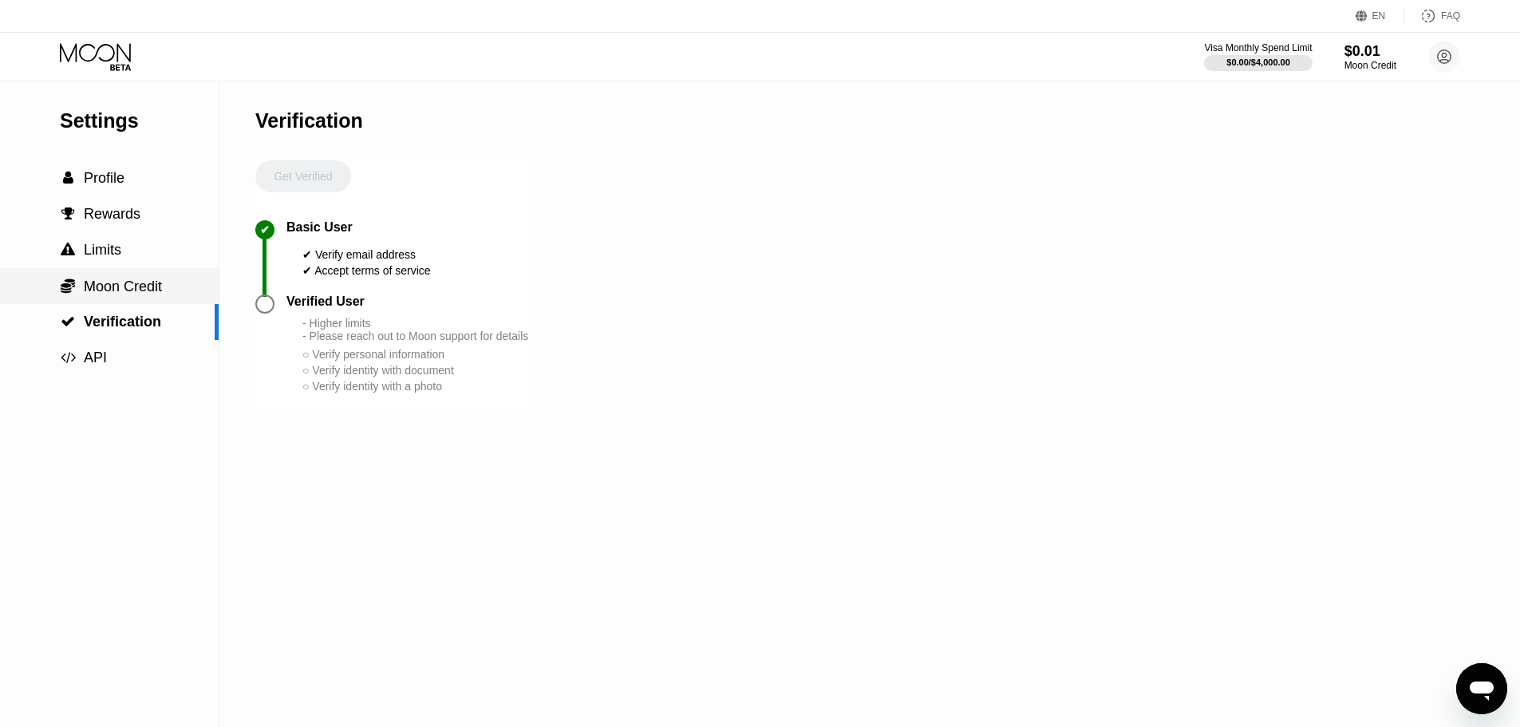
click at [101, 292] on span "Moon Credit" at bounding box center [123, 286] width 78 height 16
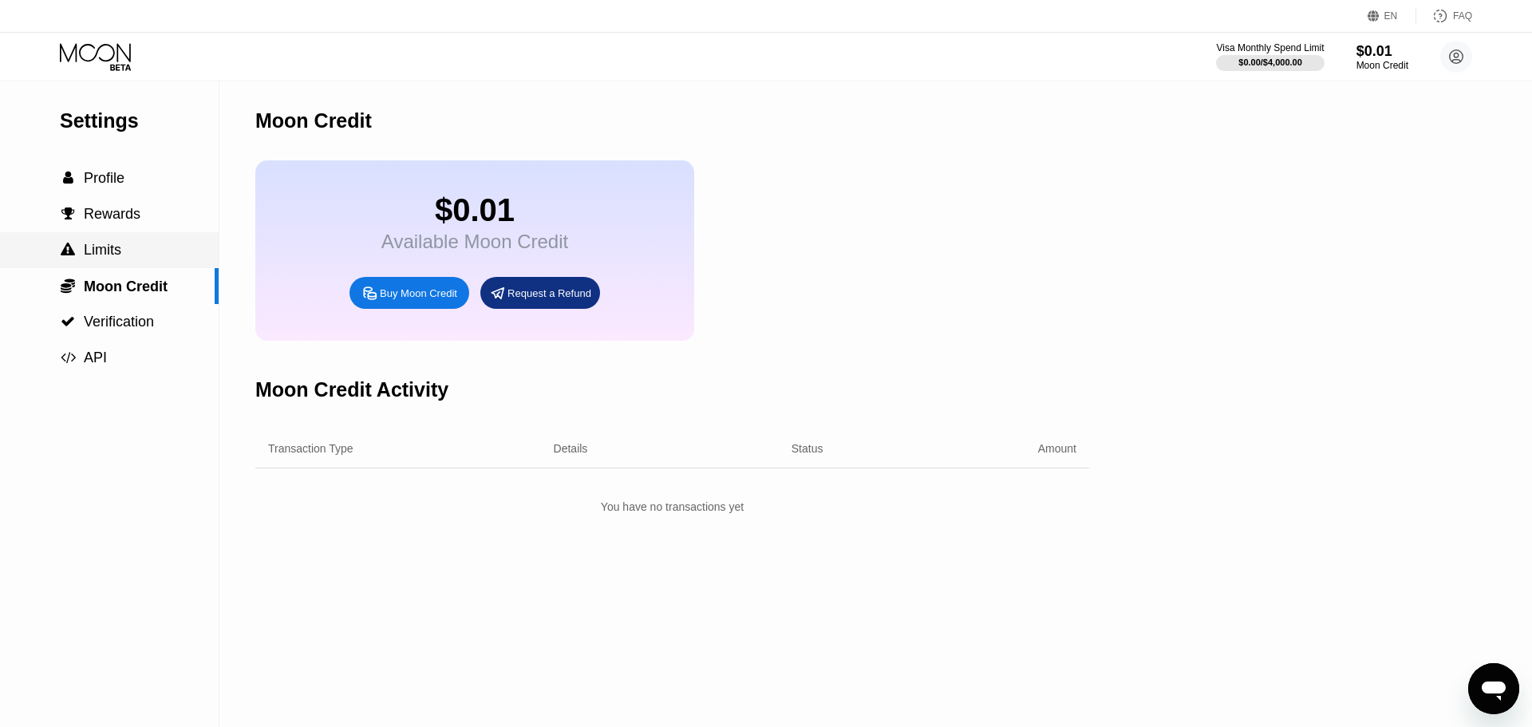
click at [97, 251] on span "Limits" at bounding box center [103, 250] width 38 height 16
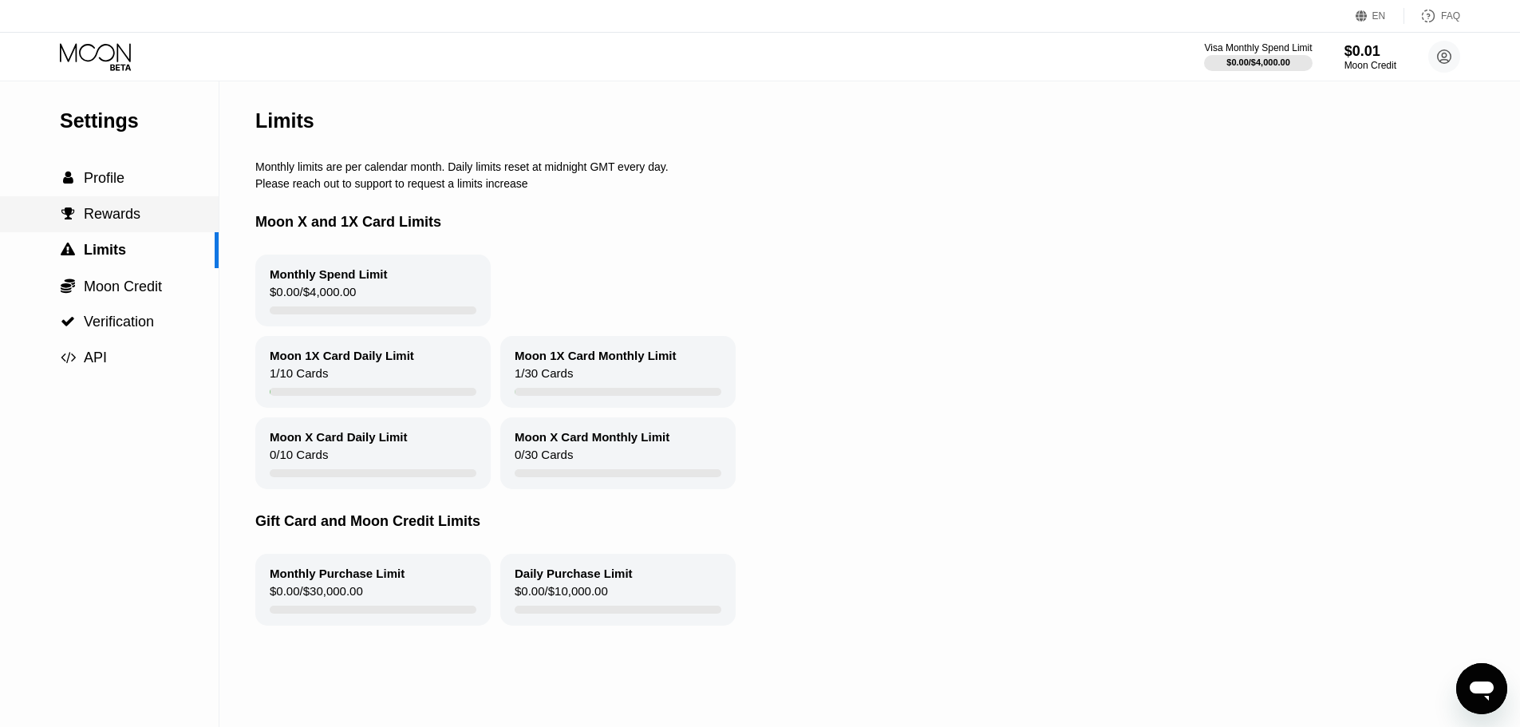
click at [106, 220] on span "Rewards" at bounding box center [112, 214] width 57 height 16
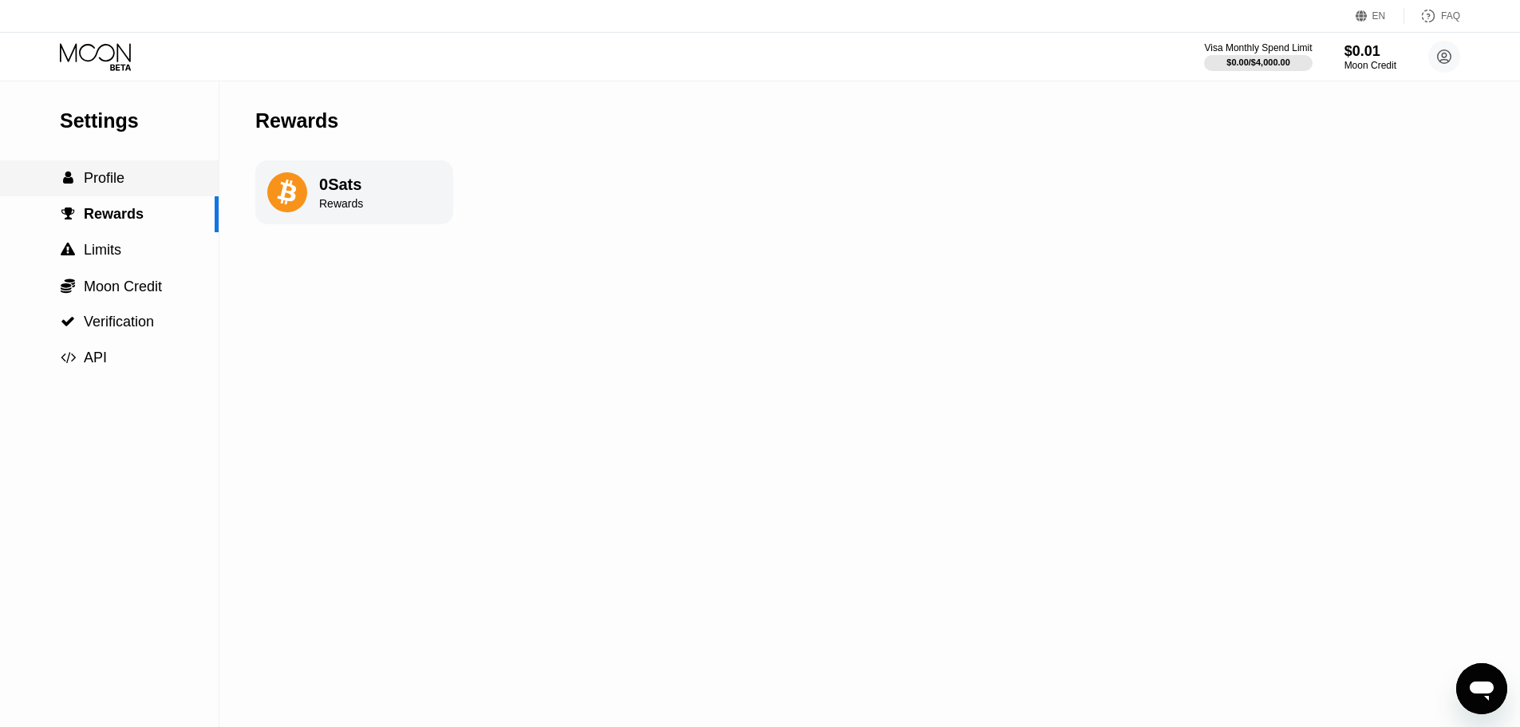
click at [103, 184] on span "Profile" at bounding box center [104, 178] width 41 height 16
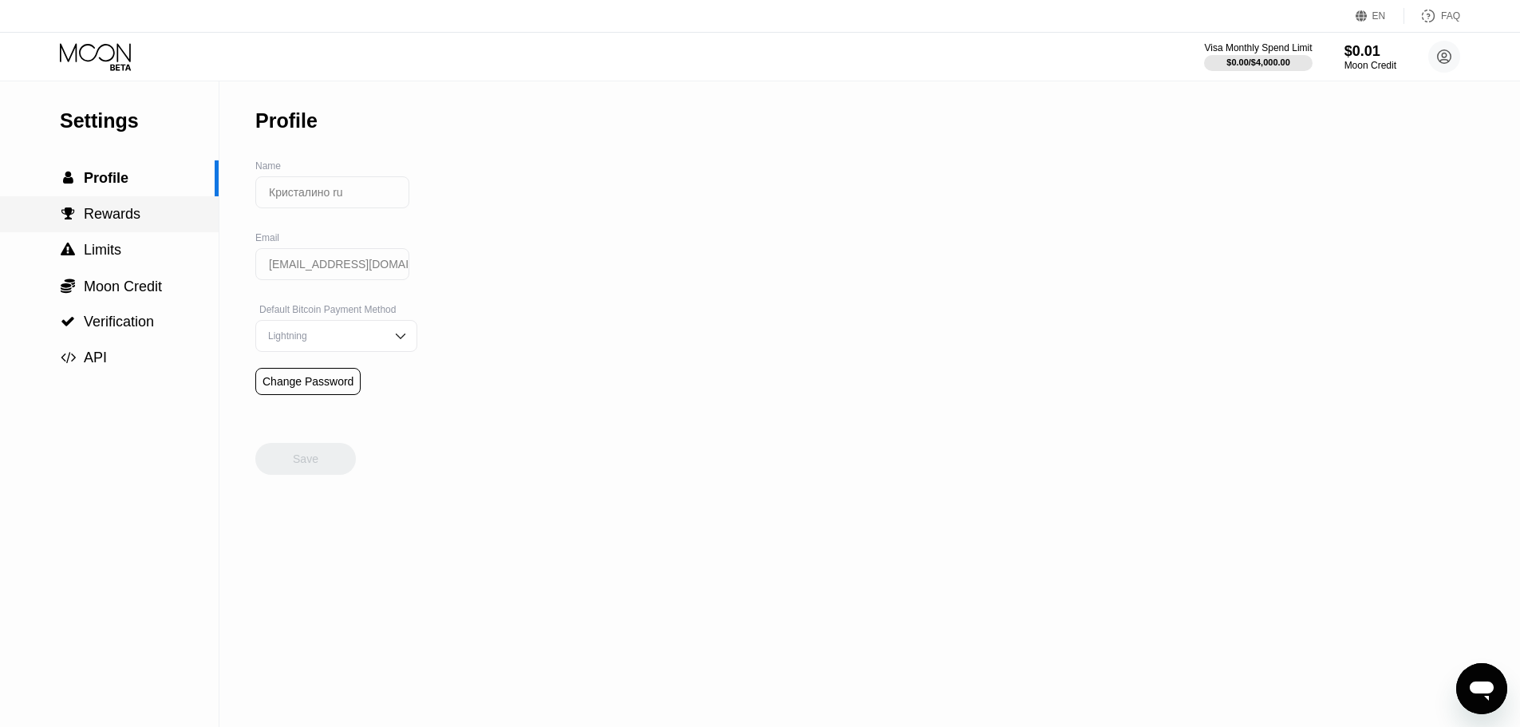
click at [110, 222] on span "Rewards" at bounding box center [112, 214] width 57 height 16
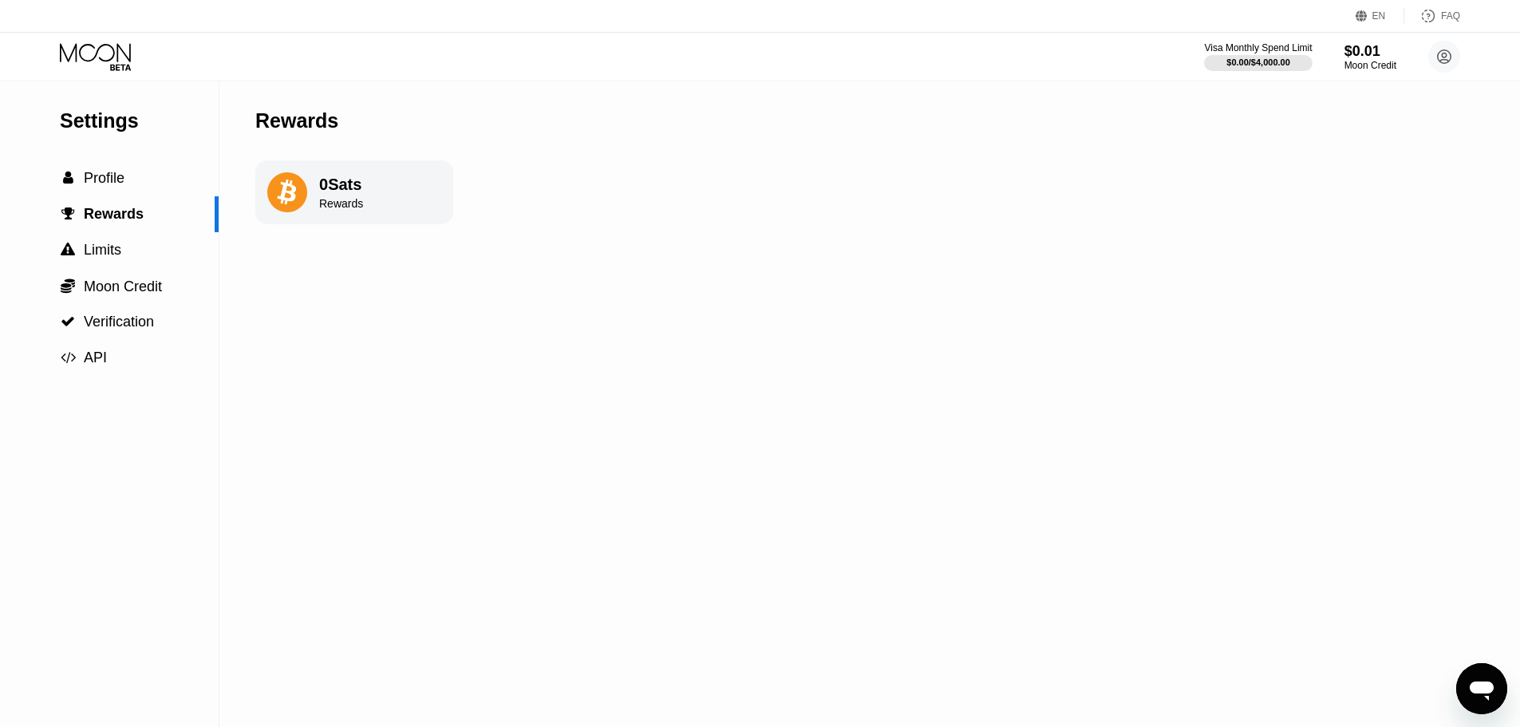
click at [346, 197] on div "0 Sats Rewards" at bounding box center [341, 193] width 44 height 34
click at [1381, 66] on div "Moon Credit" at bounding box center [1370, 65] width 53 height 11
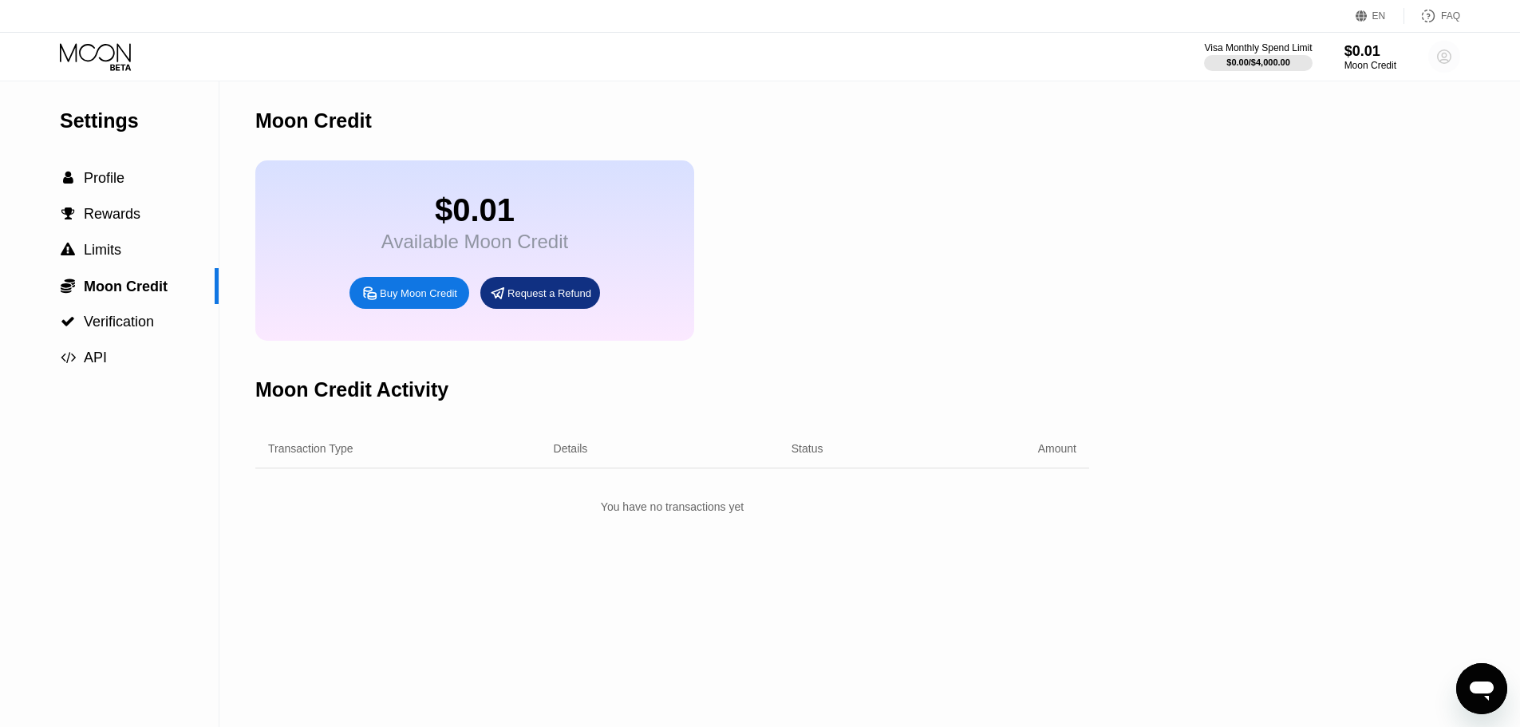
click at [1458, 57] on circle at bounding box center [1444, 57] width 32 height 32
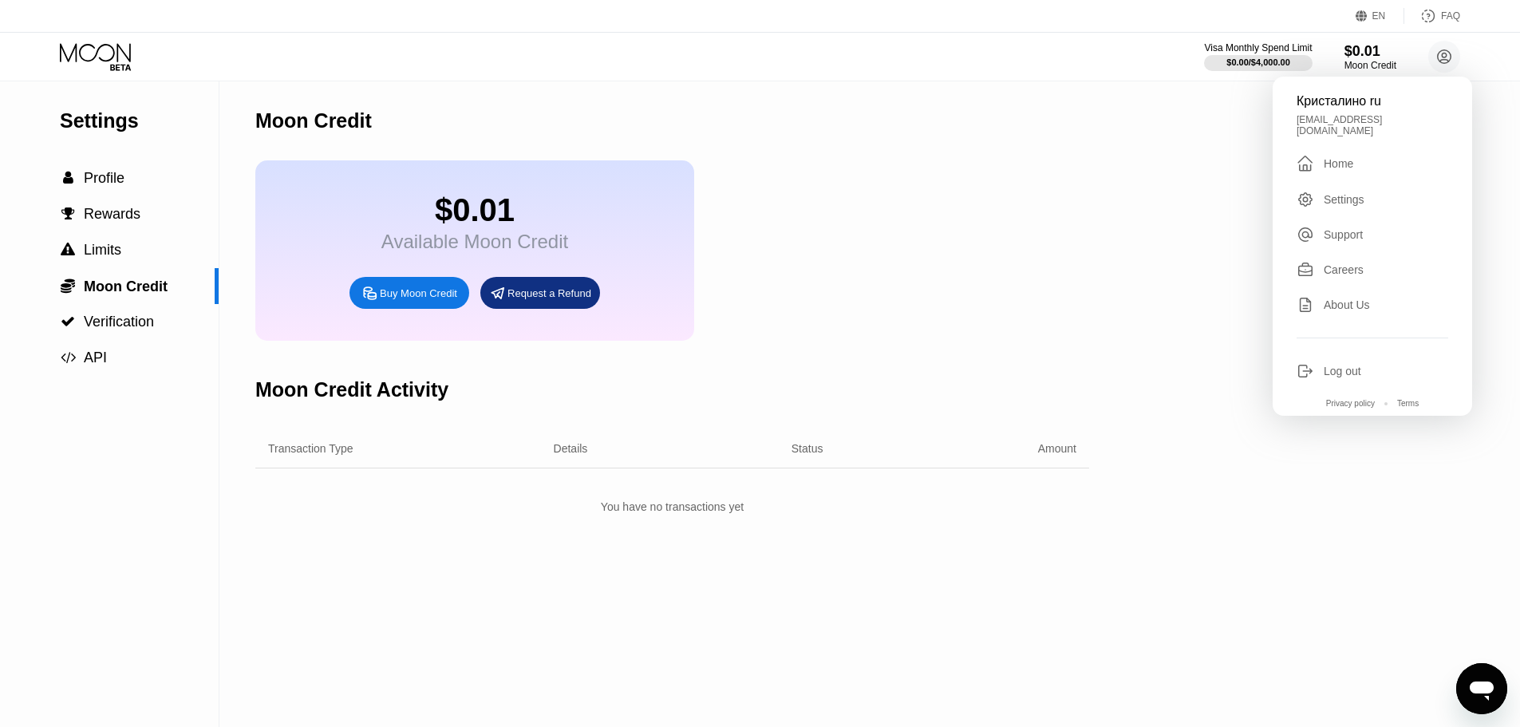
click at [1339, 266] on div "Careers" at bounding box center [1344, 269] width 40 height 13
click at [86, 180] on span "Profile" at bounding box center [104, 178] width 41 height 16
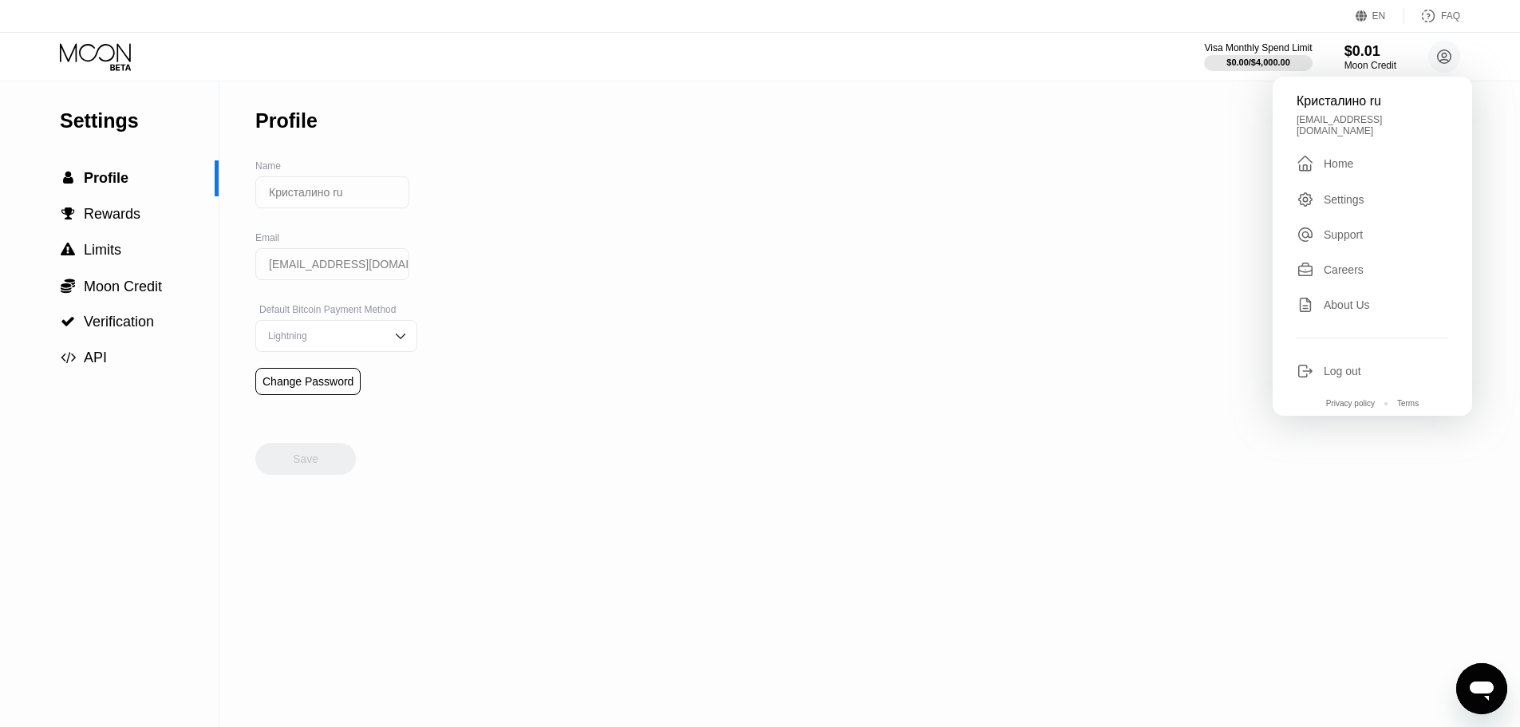
click at [103, 53] on icon at bounding box center [97, 57] width 74 height 28
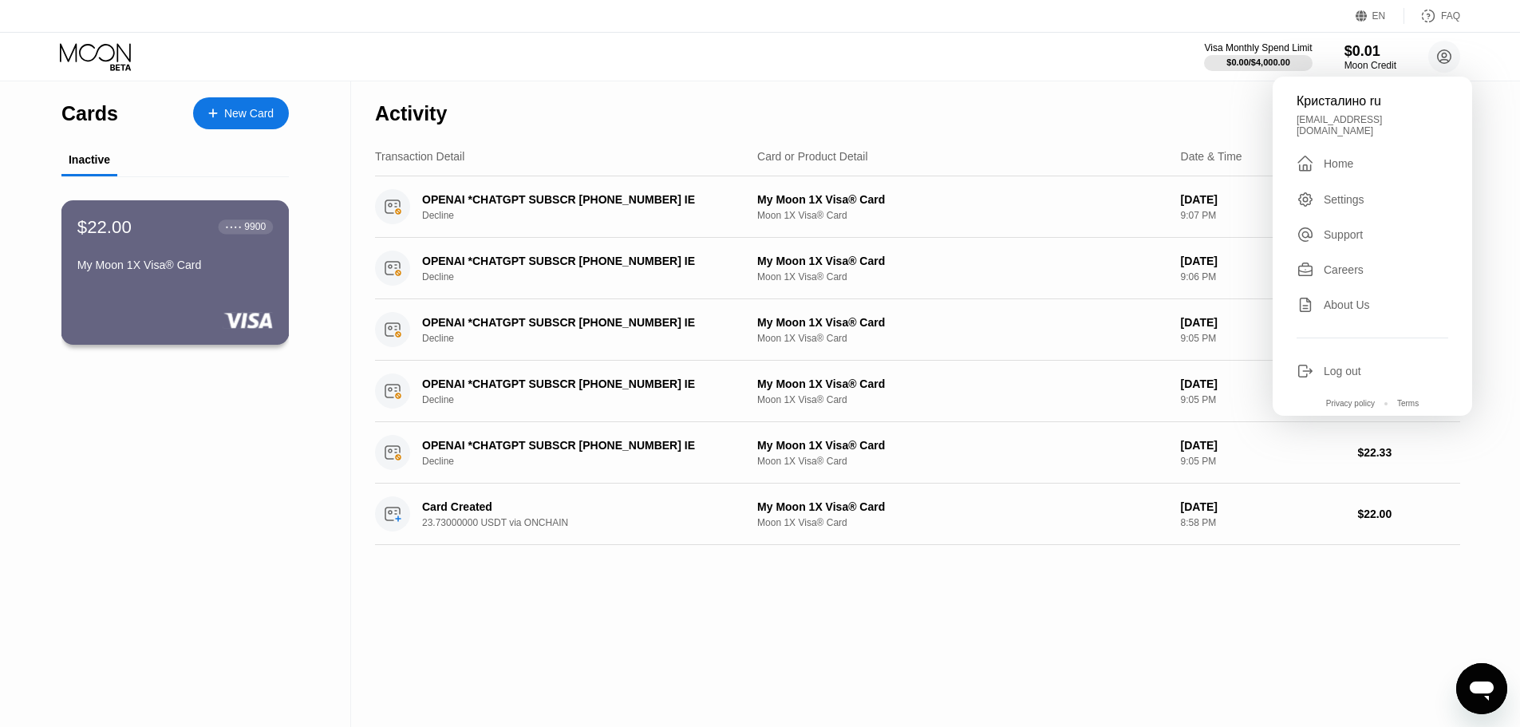
click at [194, 266] on div "My Moon 1X Visa® Card" at bounding box center [174, 265] width 195 height 13
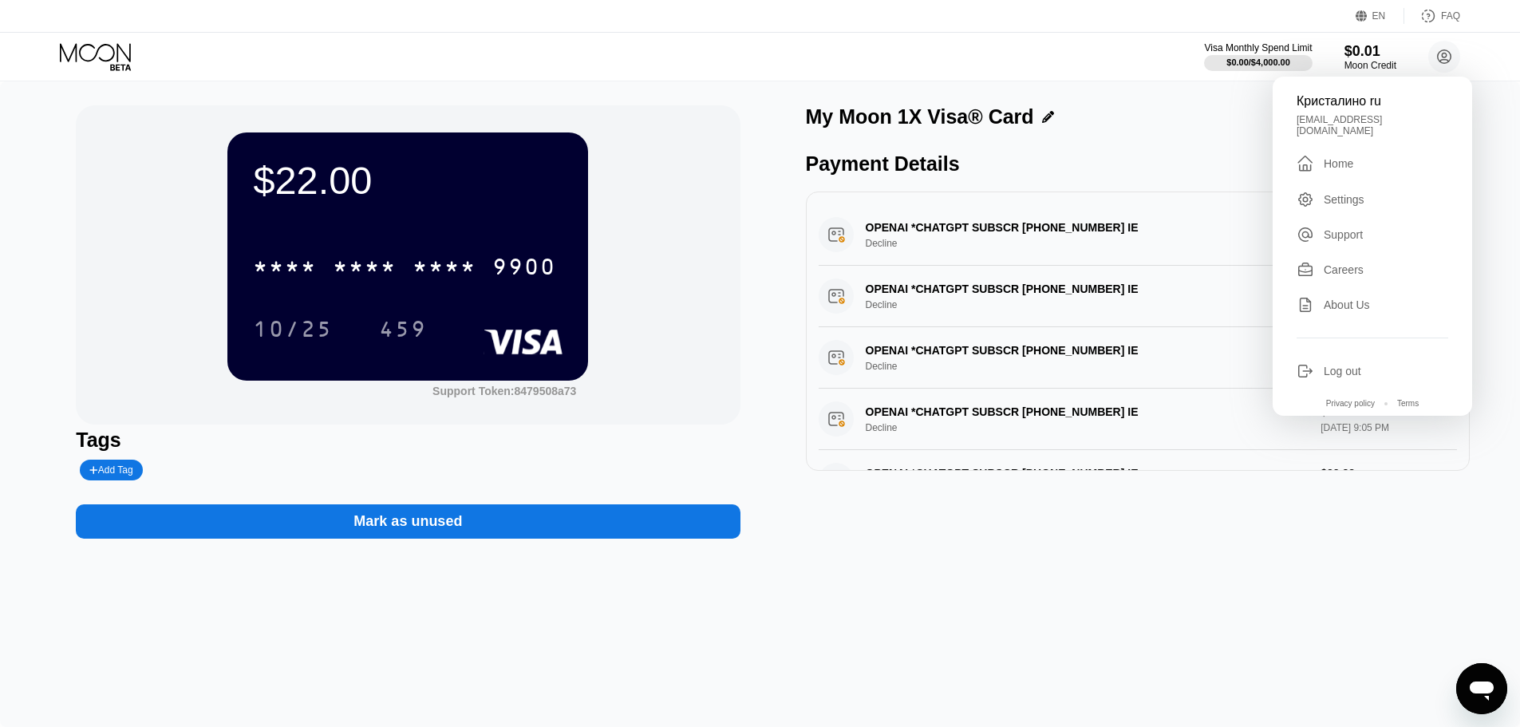
click at [1171, 122] on div "My Moon 1X Visa® Card" at bounding box center [1138, 116] width 664 height 23
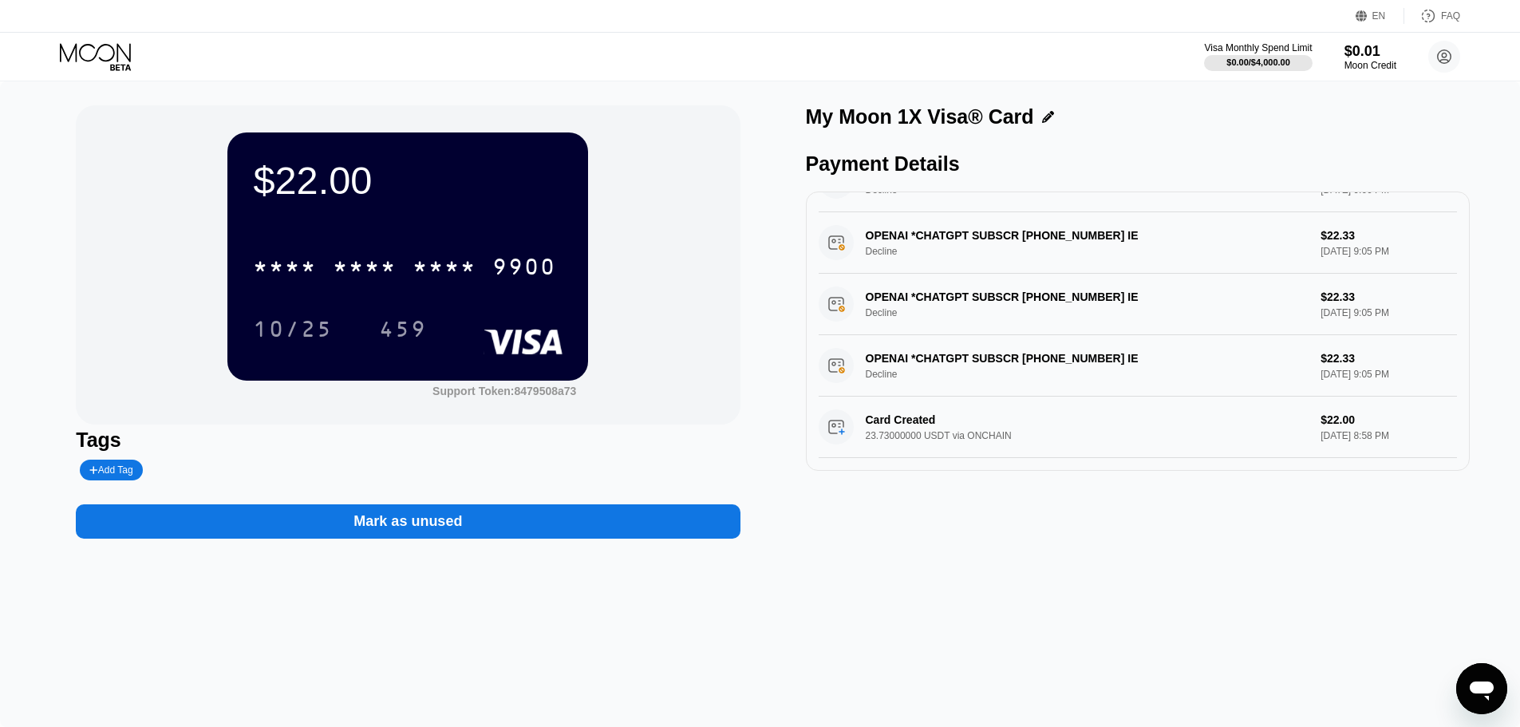
scroll to position [127, 0]
click at [1042, 120] on icon at bounding box center [1048, 117] width 12 height 12
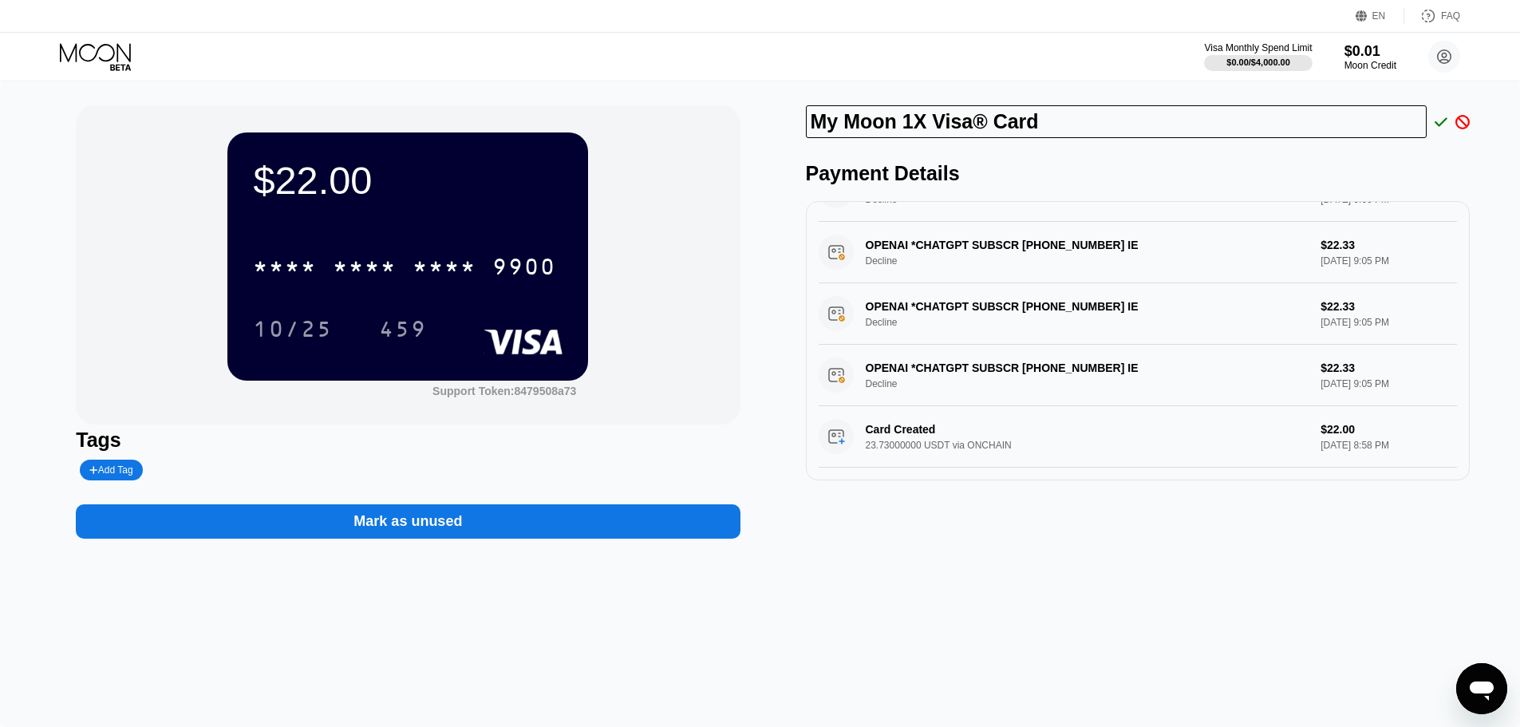
click at [730, 372] on div "$22.00 * * * * * * * * * * * * 9900 10/25 459 Support Token: 8479508a73" at bounding box center [408, 264] width 664 height 319
click at [124, 475] on div "Add Tag" at bounding box center [110, 469] width 43 height 11
click at [357, 515] on div "Mark as unused" at bounding box center [408, 521] width 664 height 34
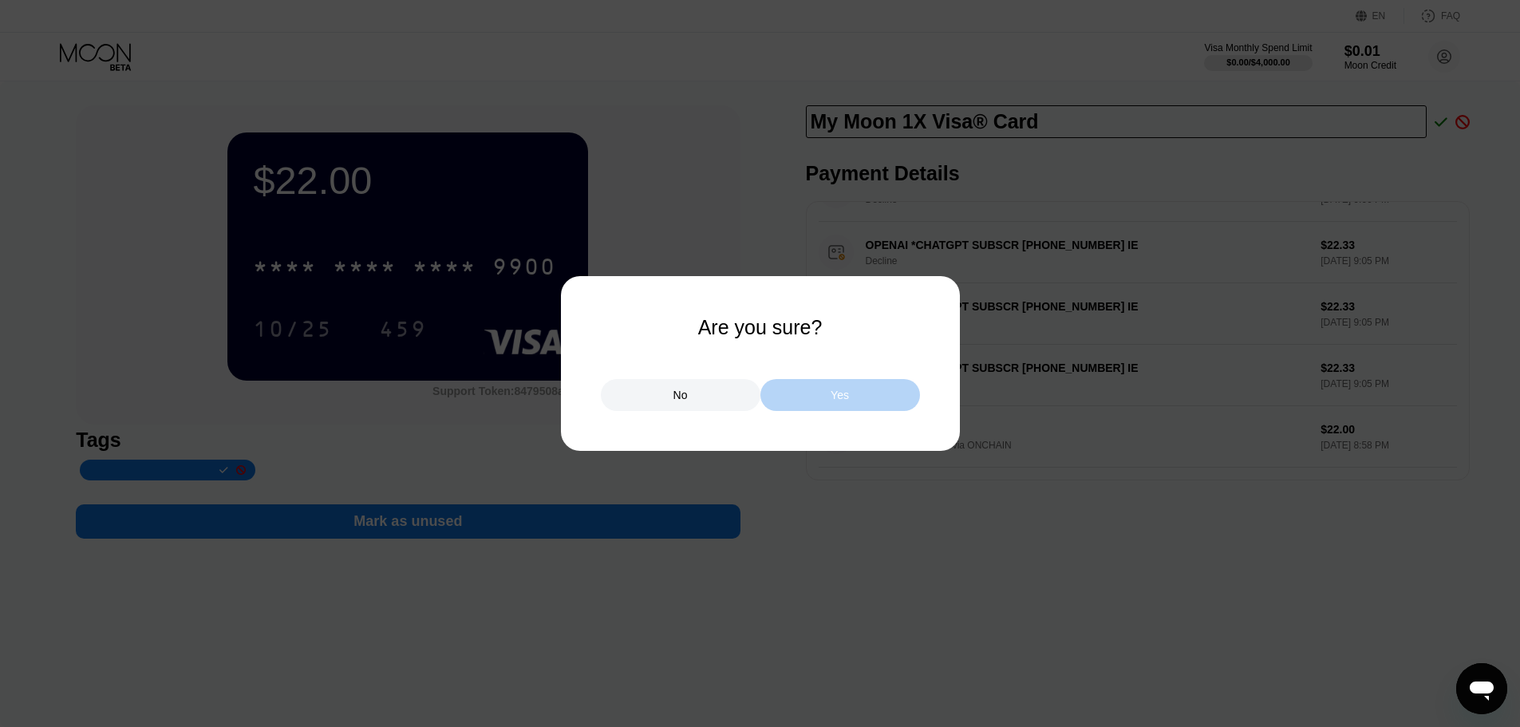
click at [803, 393] on div "Yes" at bounding box center [840, 395] width 160 height 32
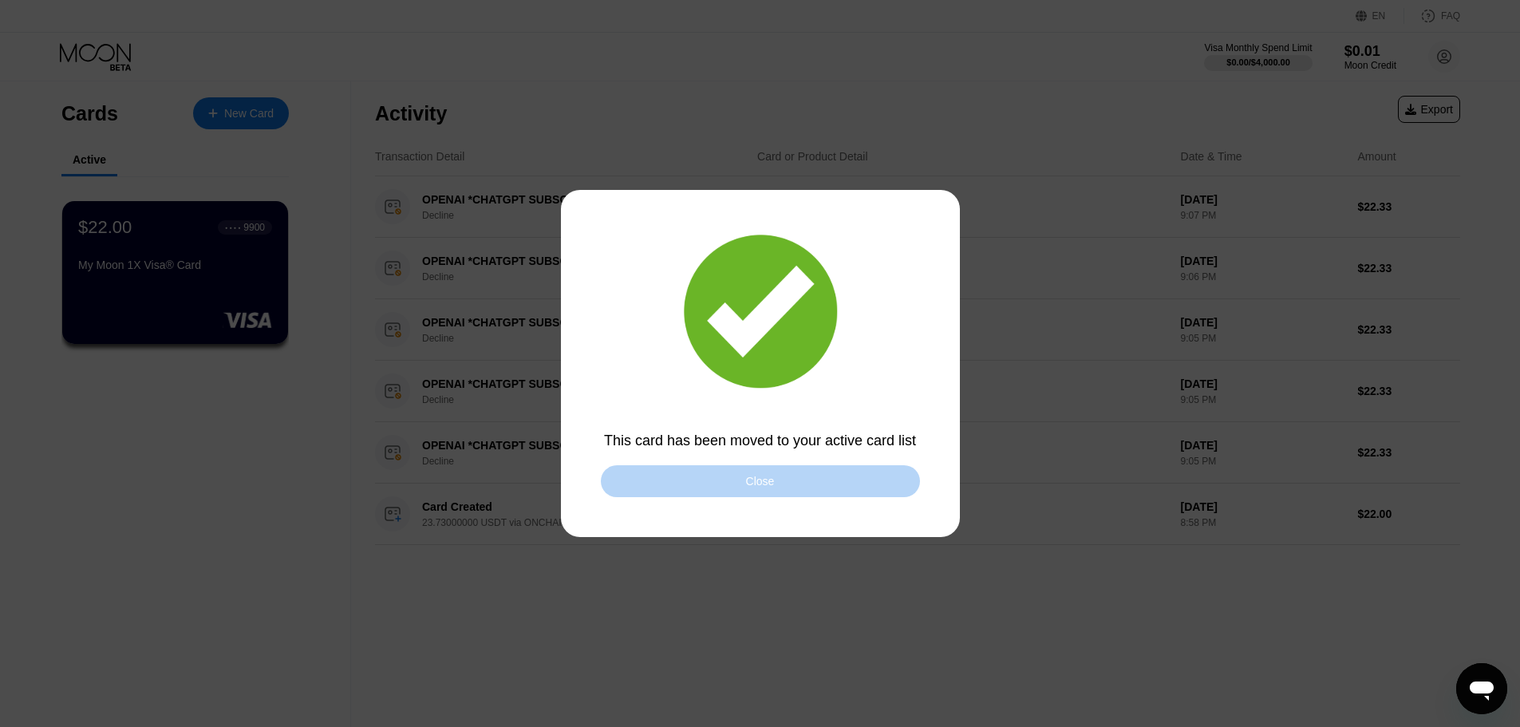
click at [747, 487] on div "Close" at bounding box center [760, 481] width 29 height 13
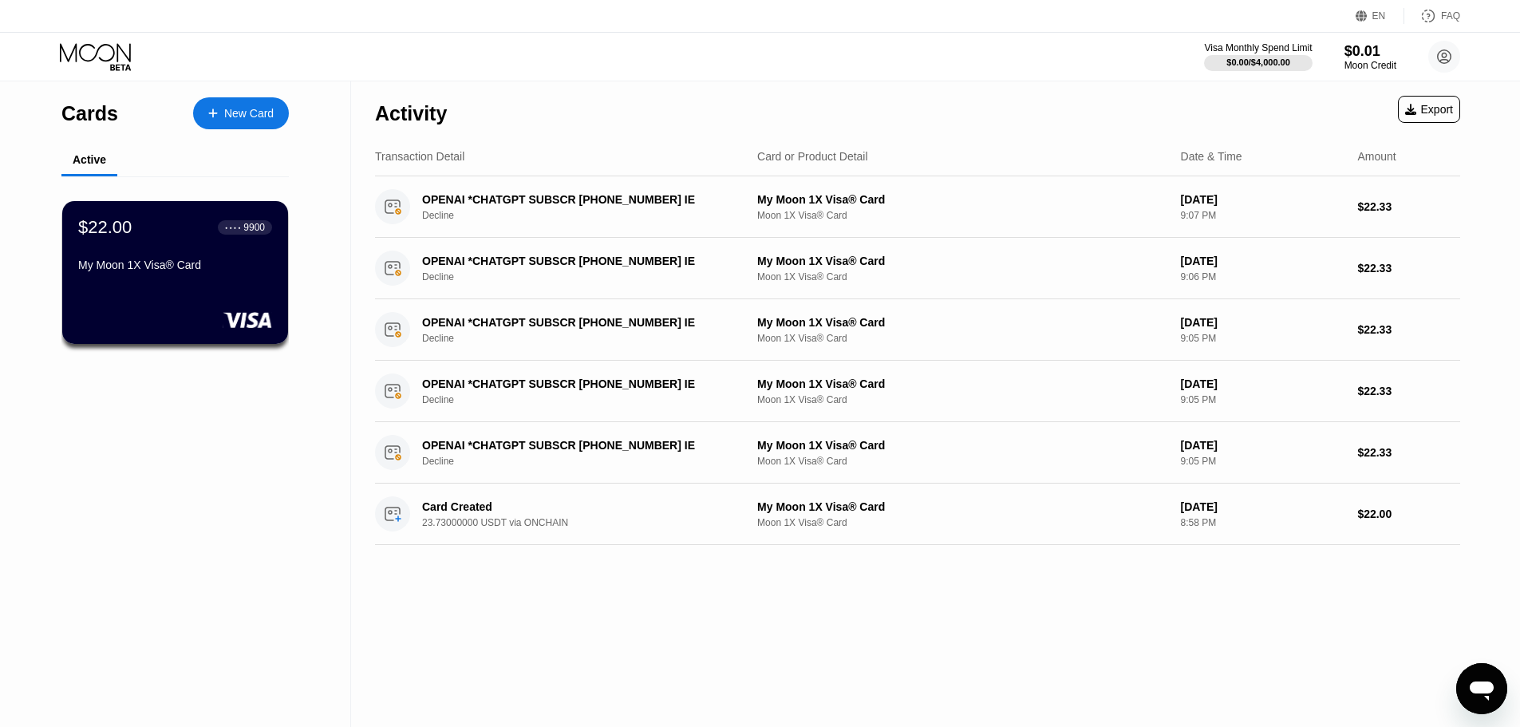
click at [102, 118] on div "Cards" at bounding box center [89, 113] width 57 height 23
click at [98, 166] on div "Active" at bounding box center [90, 159] width 34 height 13
click at [279, 231] on div "$22.00 ● ● ● ● 9900 My Moon 1X Visa® Card" at bounding box center [175, 272] width 228 height 144
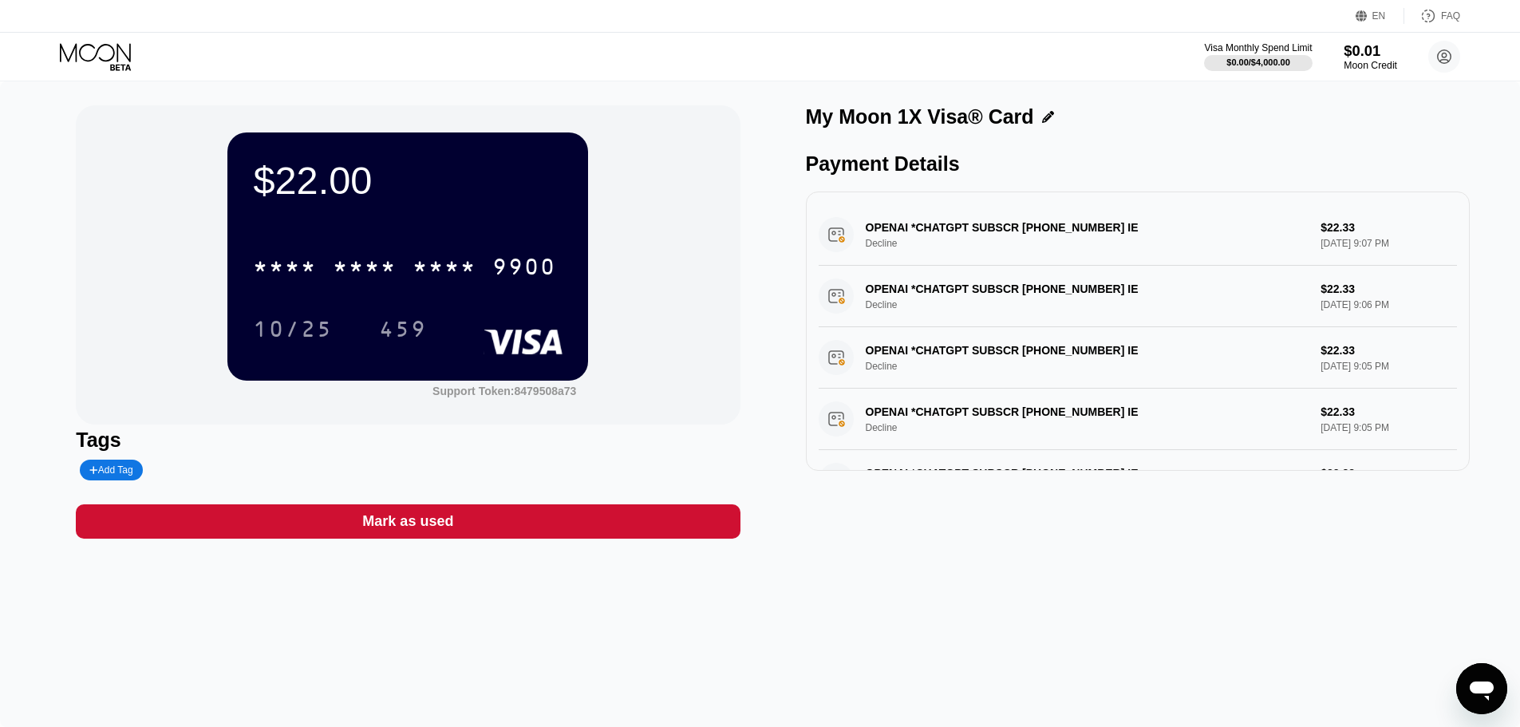
click at [1371, 68] on div "Moon Credit" at bounding box center [1370, 65] width 53 height 11
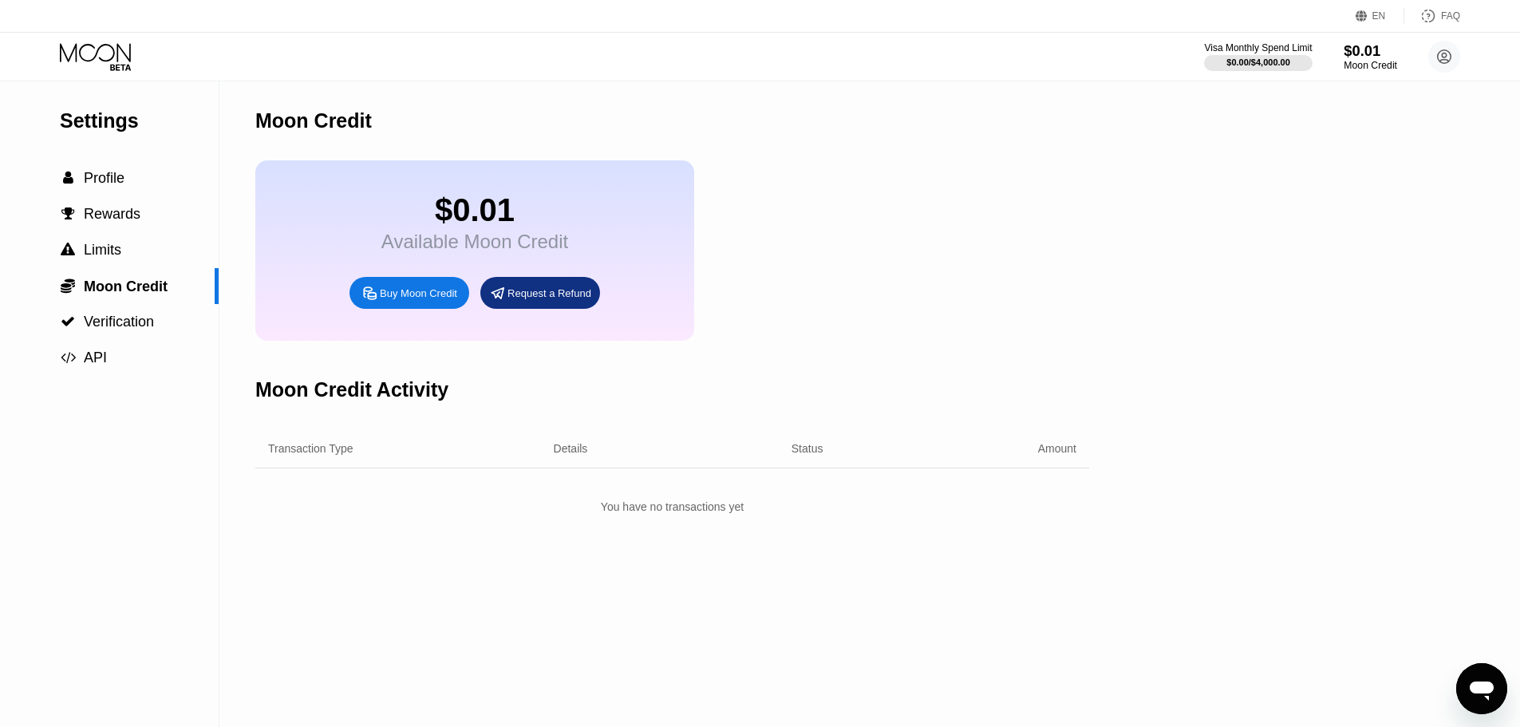
click at [1371, 68] on div "Moon Credit" at bounding box center [1370, 65] width 53 height 11
click at [103, 219] on span "Rewards" at bounding box center [112, 214] width 57 height 16
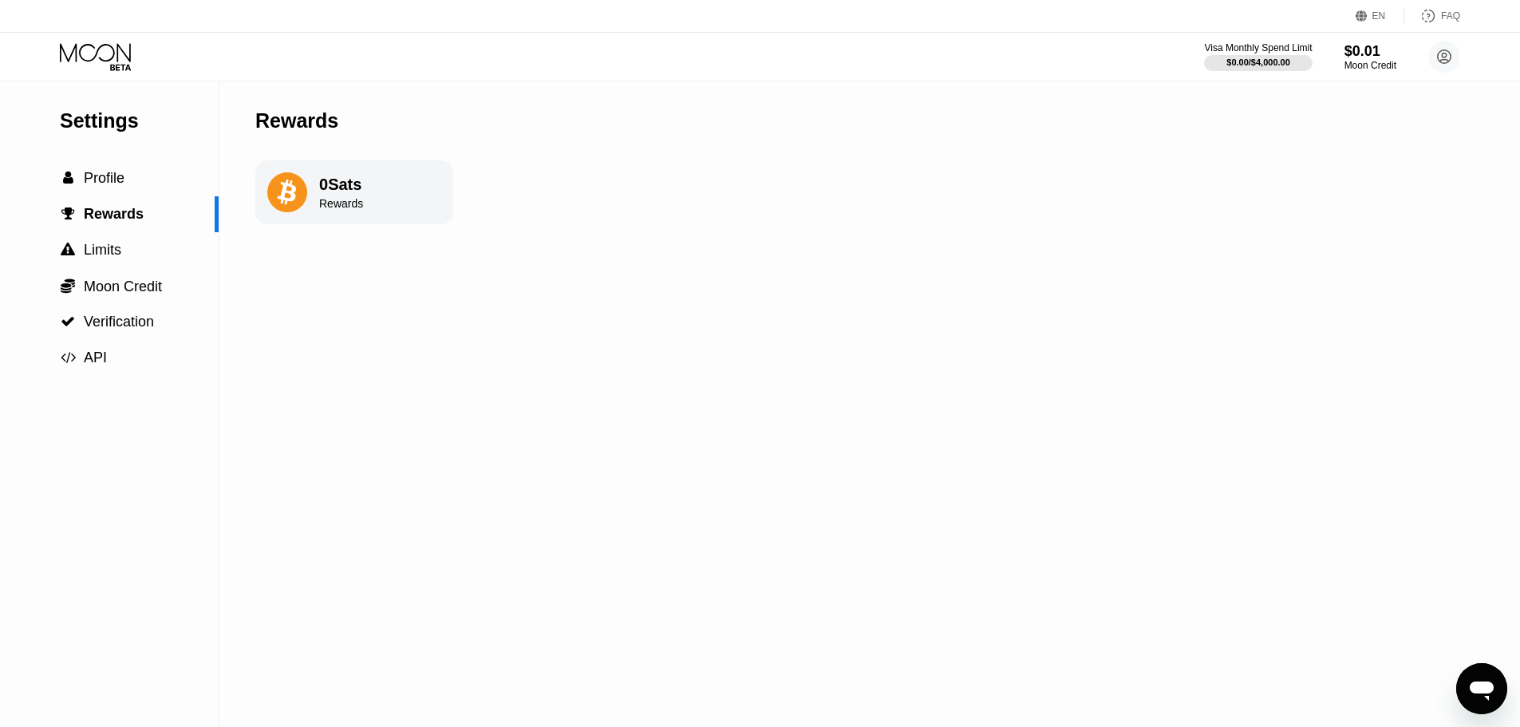
click at [308, 203] on div "0 Sats Rewards" at bounding box center [354, 192] width 198 height 64
click at [317, 192] on div "0 Sats Rewards" at bounding box center [354, 192] width 198 height 64
click at [108, 186] on span "Profile" at bounding box center [104, 178] width 41 height 16
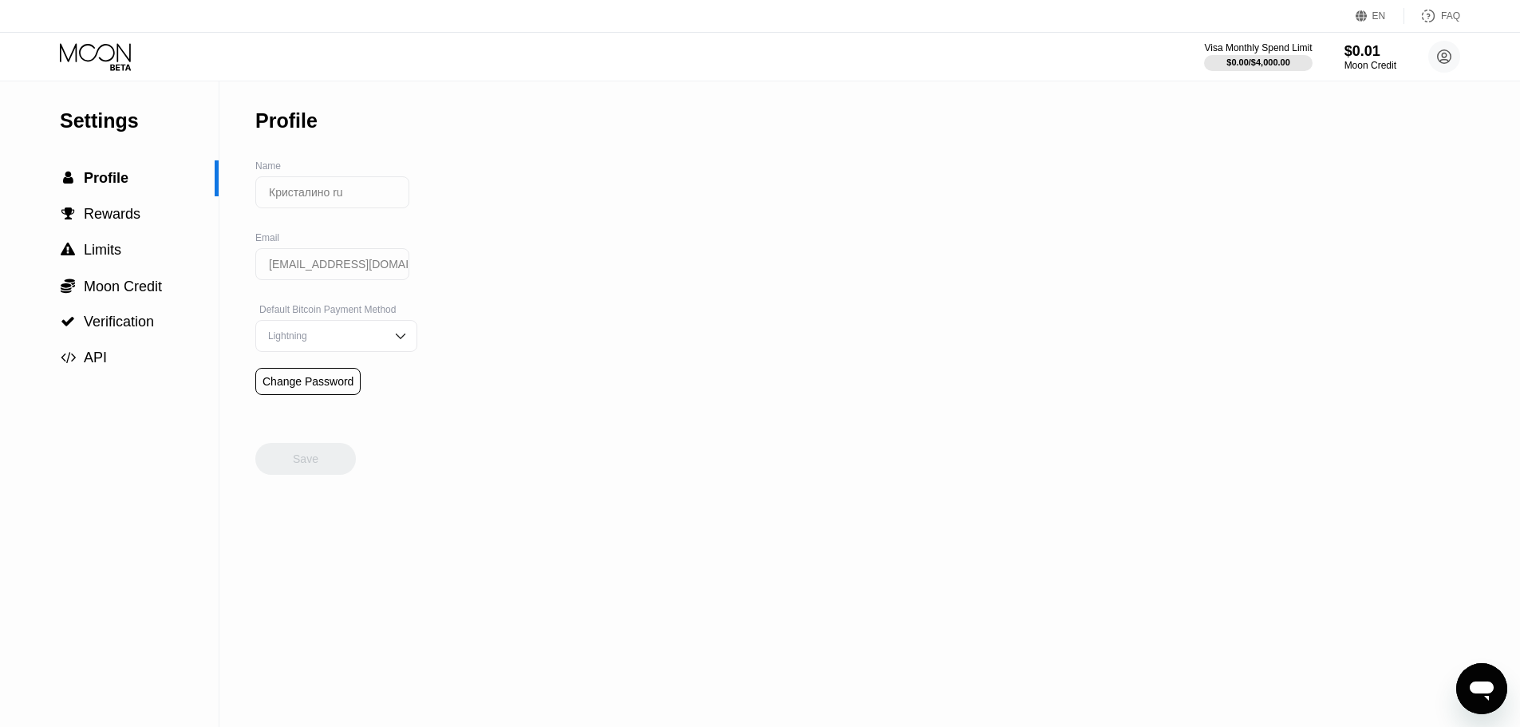
click at [111, 127] on div "Settings" at bounding box center [139, 120] width 159 height 23
click at [112, 62] on icon at bounding box center [97, 57] width 74 height 28
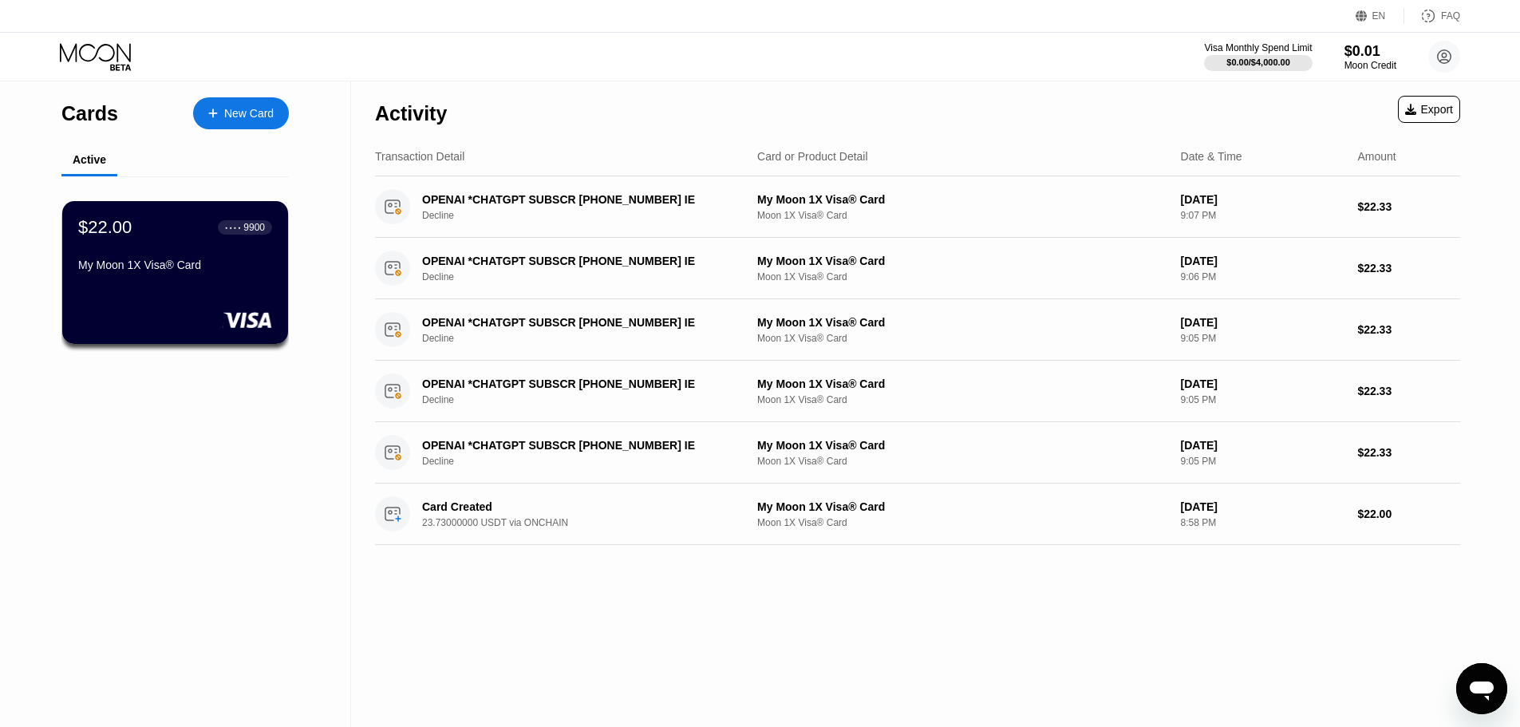
click at [1421, 111] on div "Export" at bounding box center [1429, 109] width 48 height 13
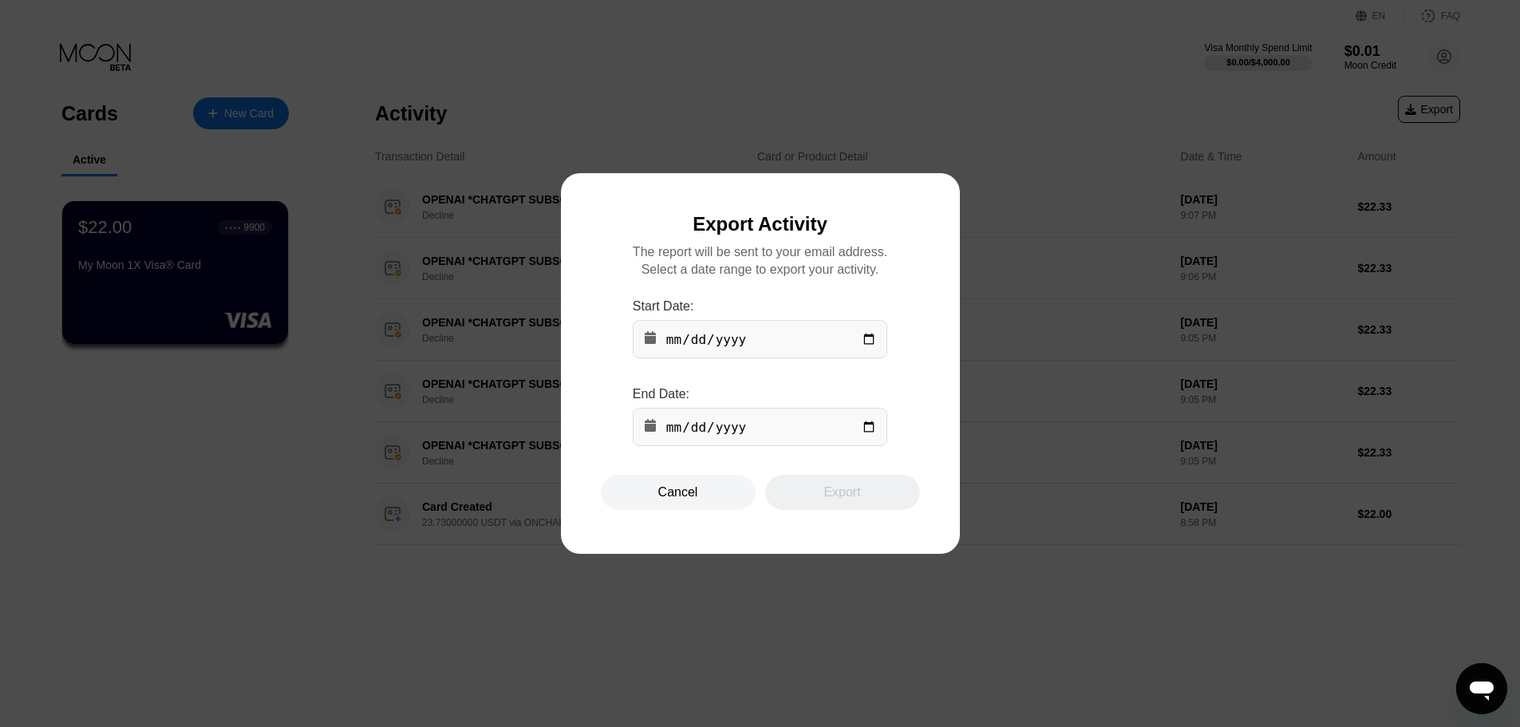
click at [1083, 213] on div at bounding box center [766, 363] width 1532 height 727
drag, startPoint x: 847, startPoint y: 501, endPoint x: 709, endPoint y: 507, distance: 138.2
click at [845, 500] on div "Export" at bounding box center [842, 492] width 155 height 35
click at [692, 500] on div "Cancel" at bounding box center [678, 492] width 40 height 16
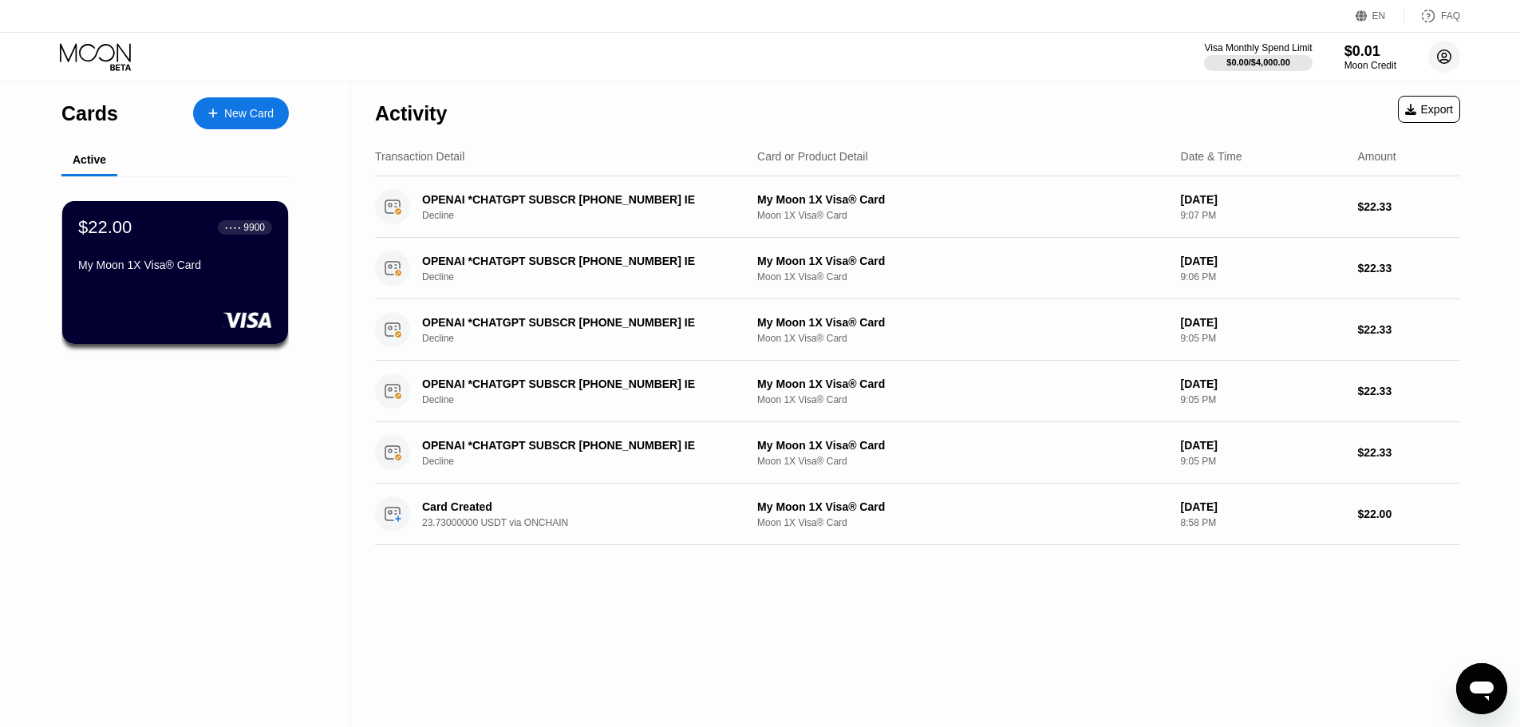
click at [1441, 60] on icon at bounding box center [1444, 57] width 9 height 9
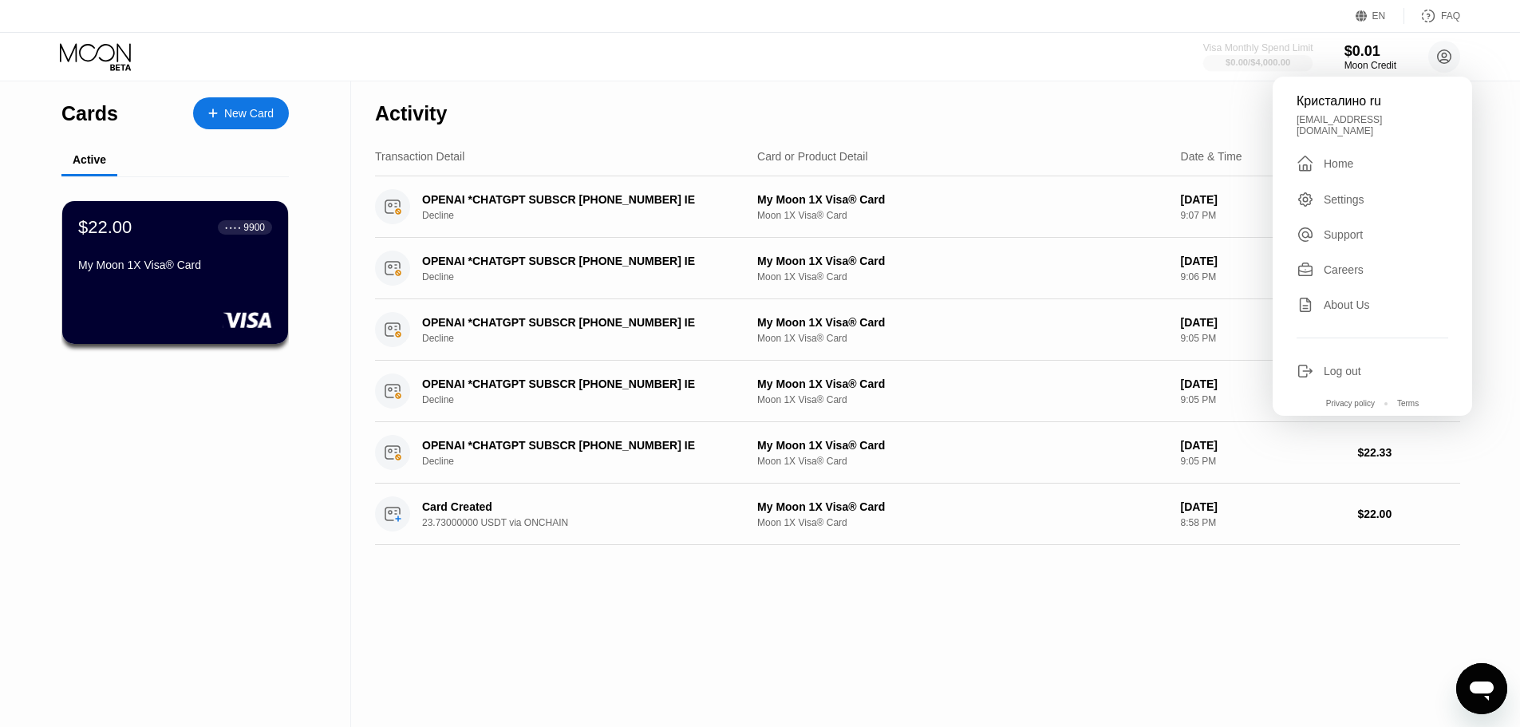
click at [1257, 67] on div "$0.00 / $4,000.00" at bounding box center [1258, 62] width 65 height 10
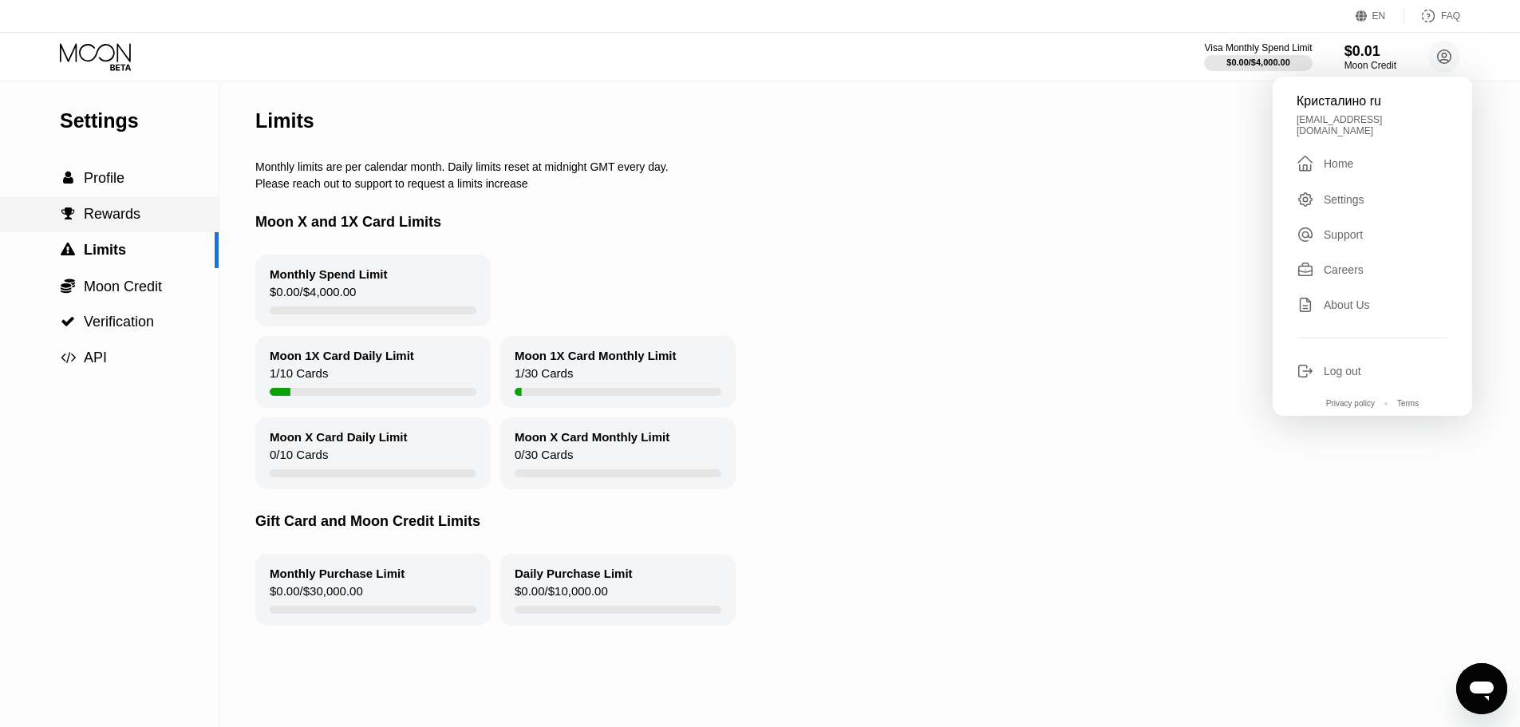
click at [101, 222] on span "Rewards" at bounding box center [112, 214] width 57 height 16
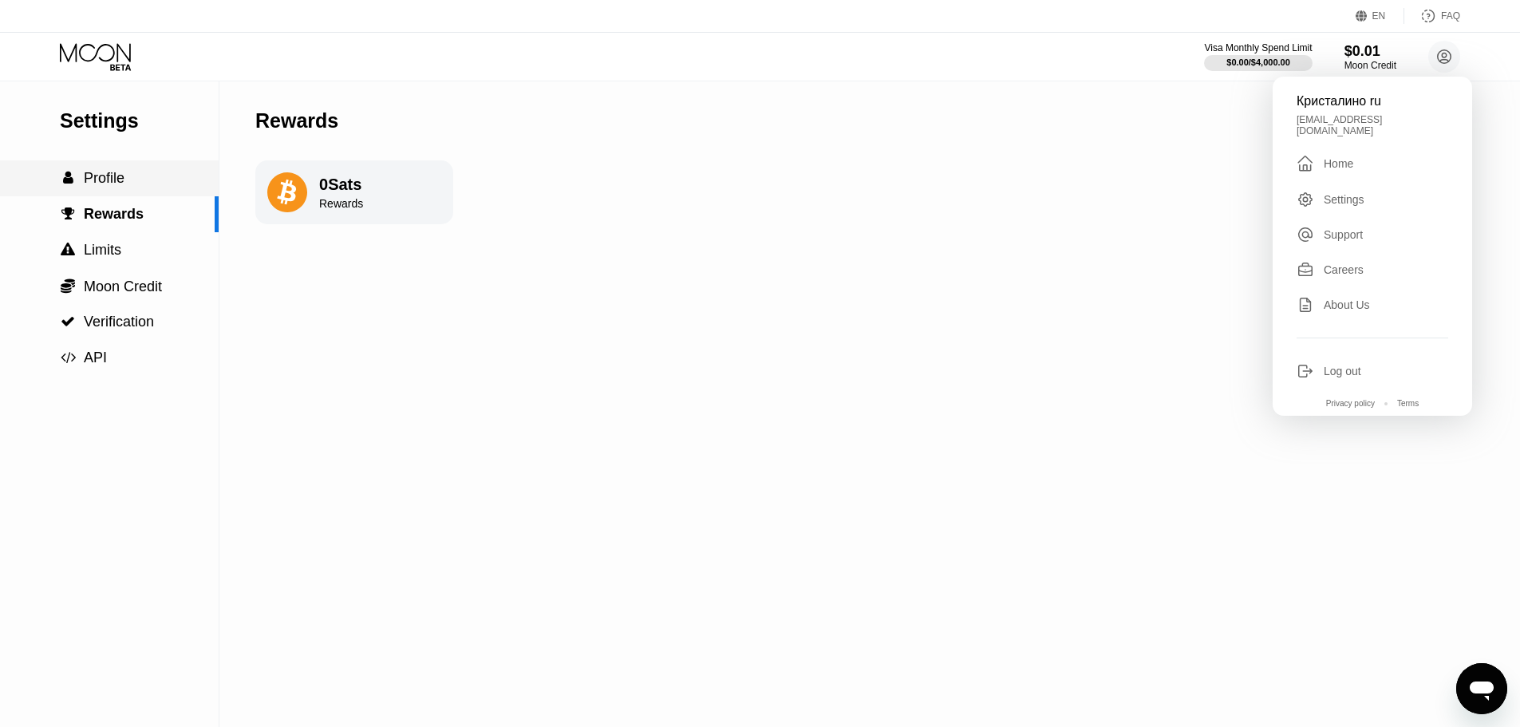
click at [100, 180] on span "Profile" at bounding box center [104, 178] width 41 height 16
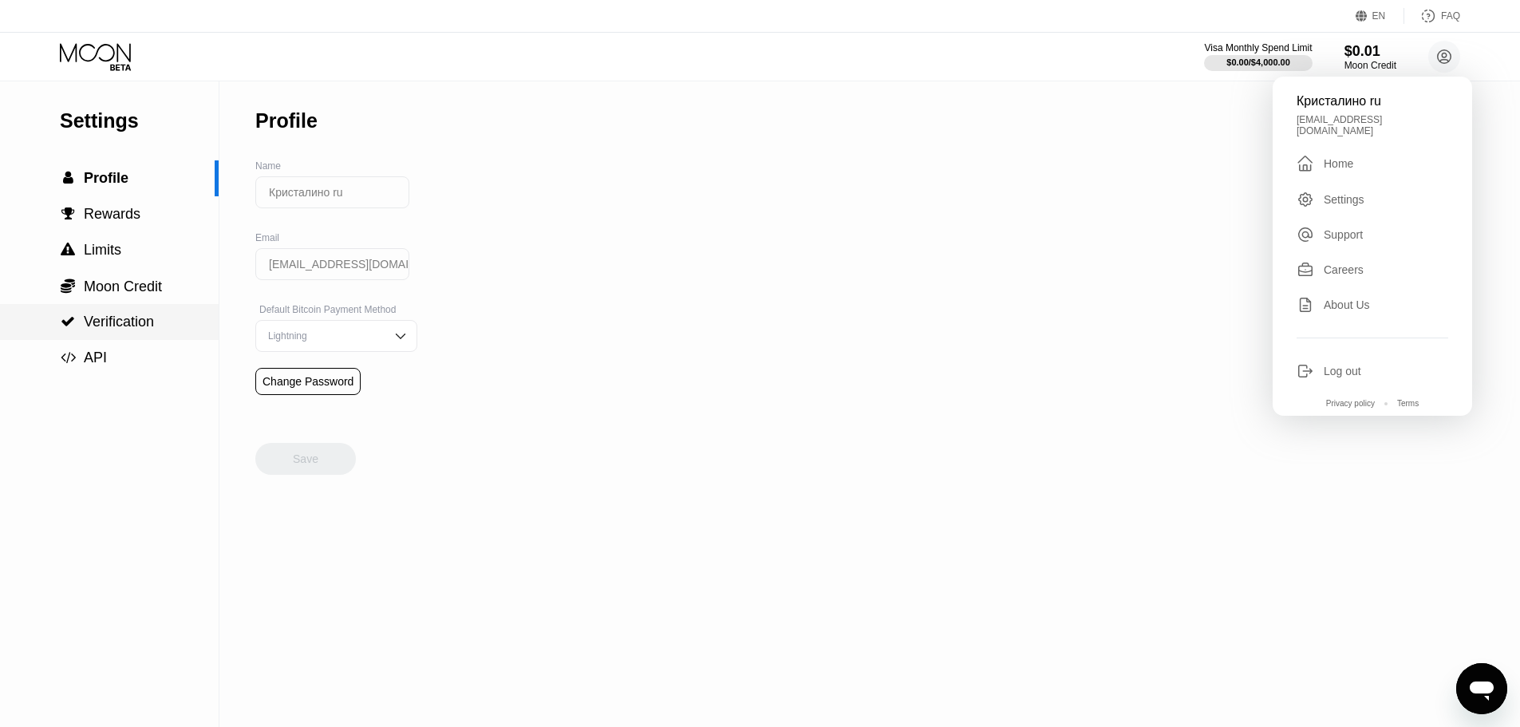
click at [107, 330] on span "Verification" at bounding box center [119, 322] width 70 height 16
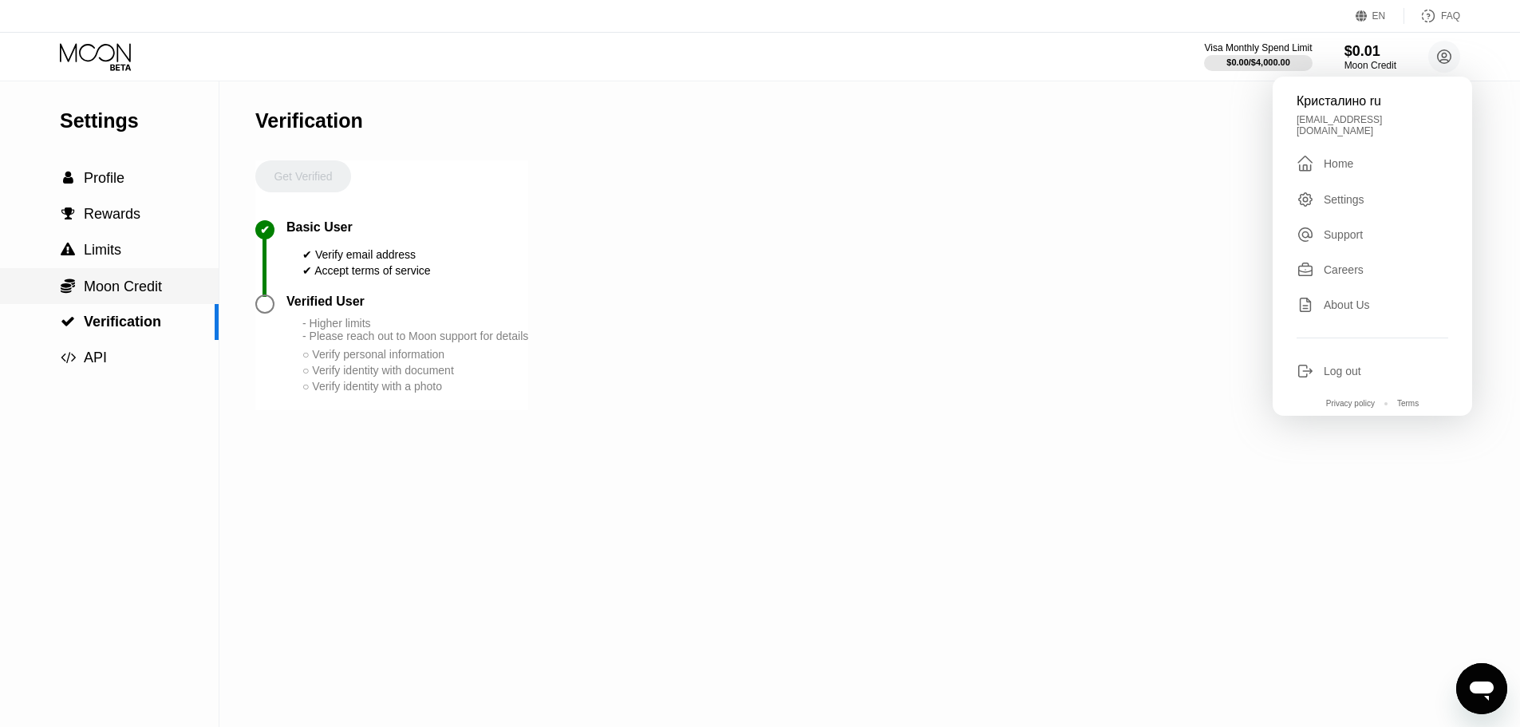
click at [103, 290] on span "Moon Credit" at bounding box center [123, 286] width 78 height 16
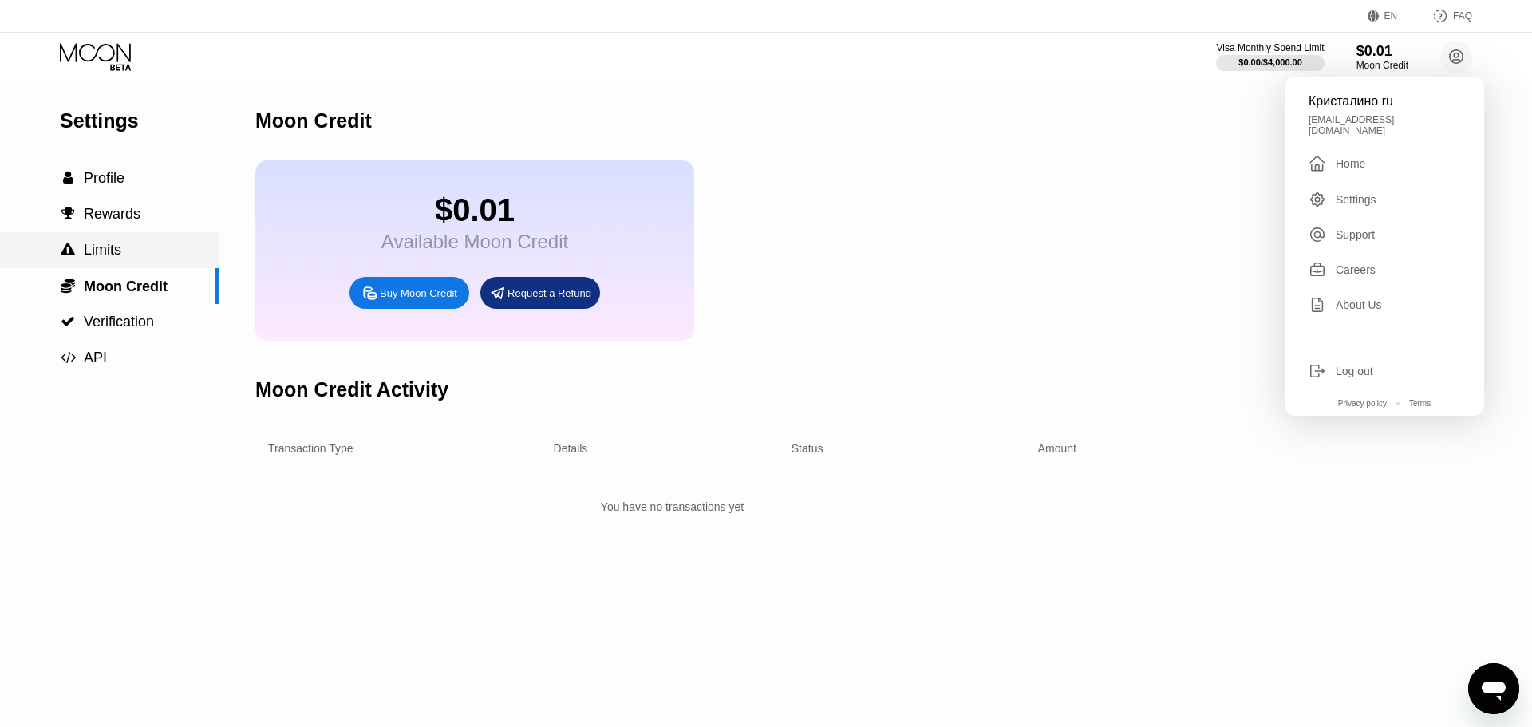
click at [89, 249] on span "Limits" at bounding box center [103, 250] width 38 height 16
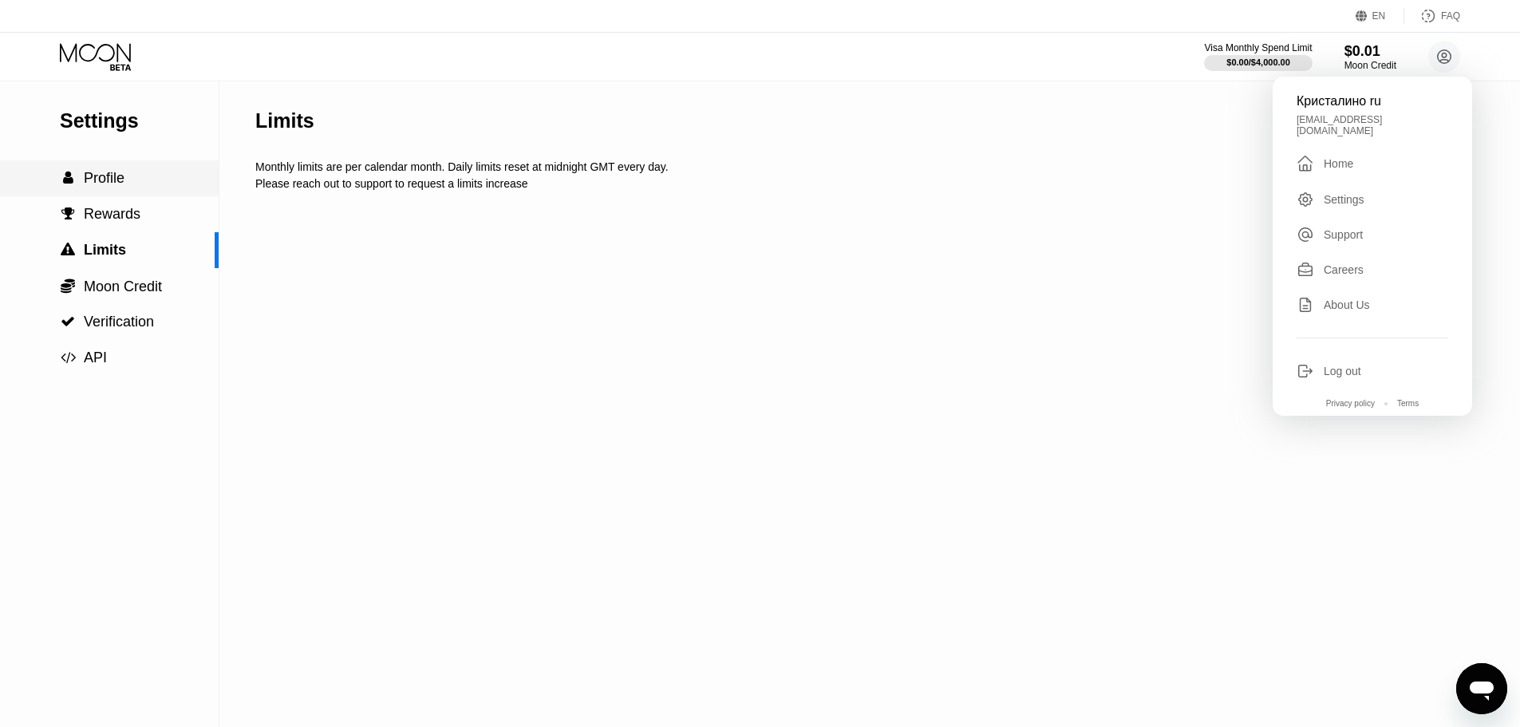
click at [97, 180] on span "Profile" at bounding box center [104, 178] width 41 height 16
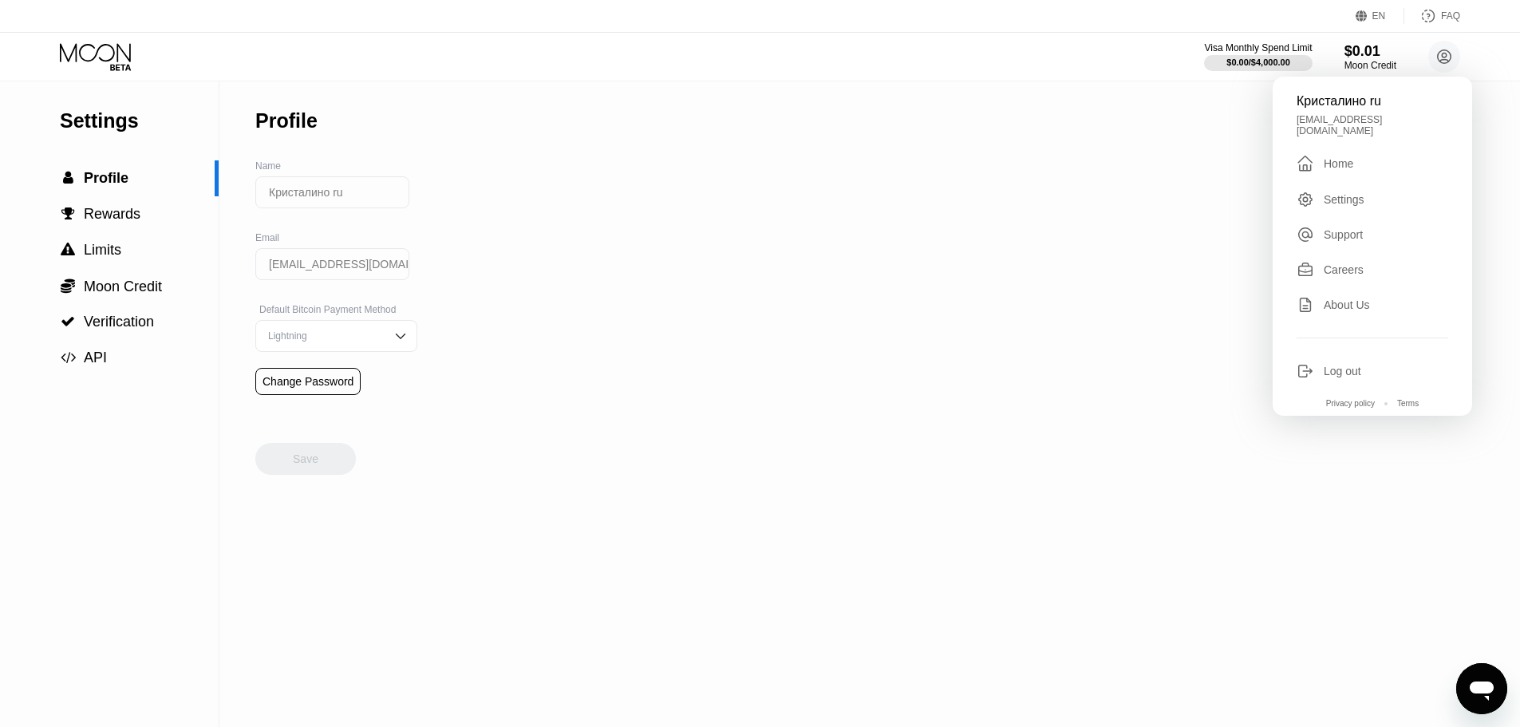
click at [122, 57] on icon at bounding box center [97, 57] width 74 height 28
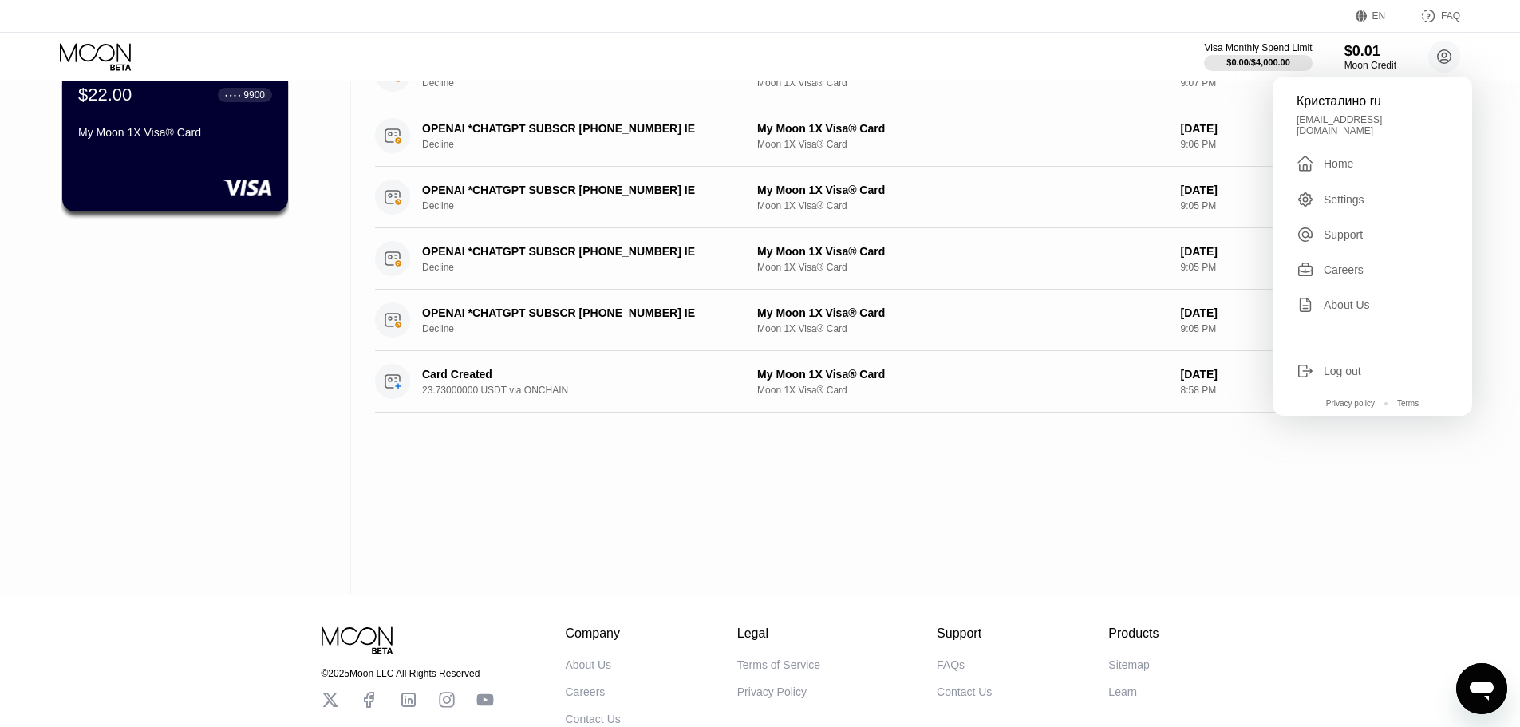
scroll to position [160, 0]
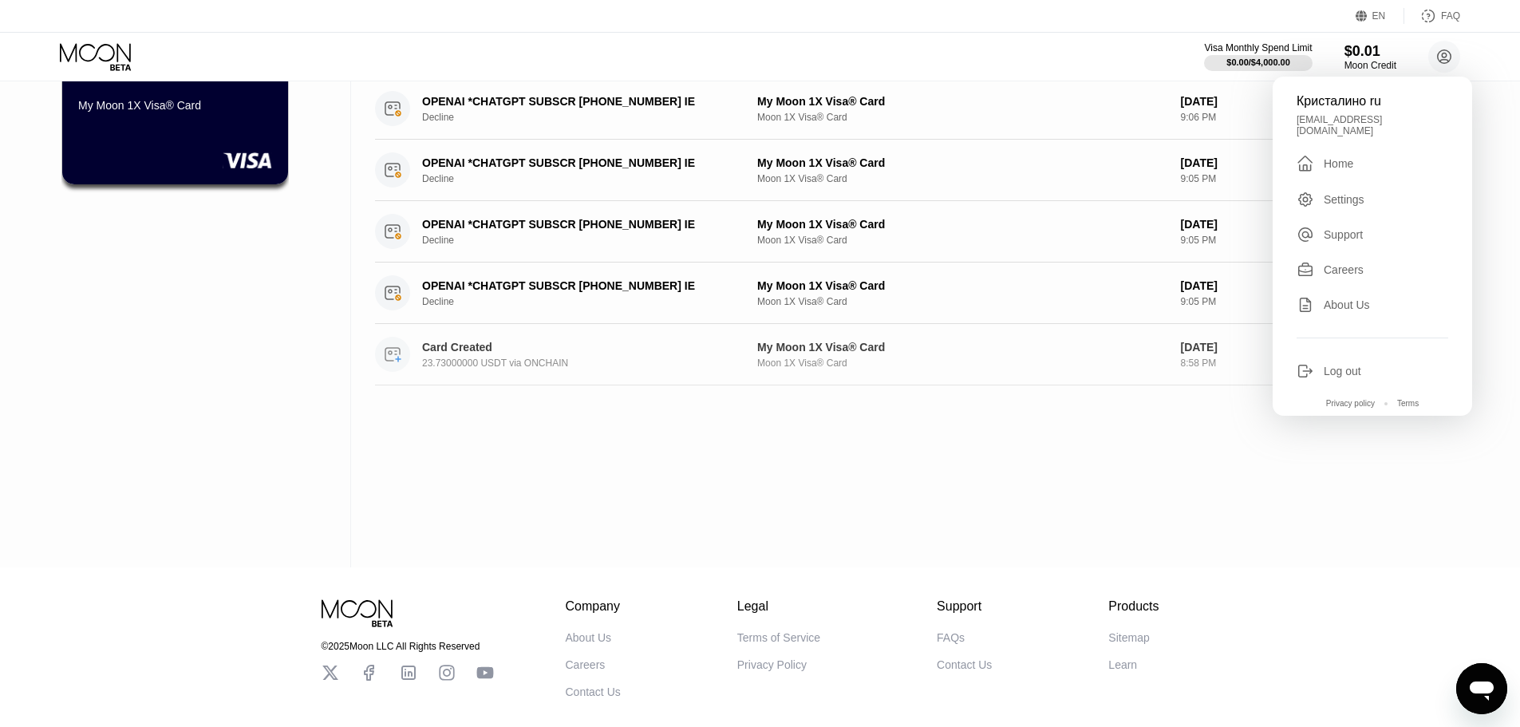
click at [837, 356] on div "My Moon 1X Visa® Card Moon 1X Visa® Card" at bounding box center [962, 355] width 411 height 28
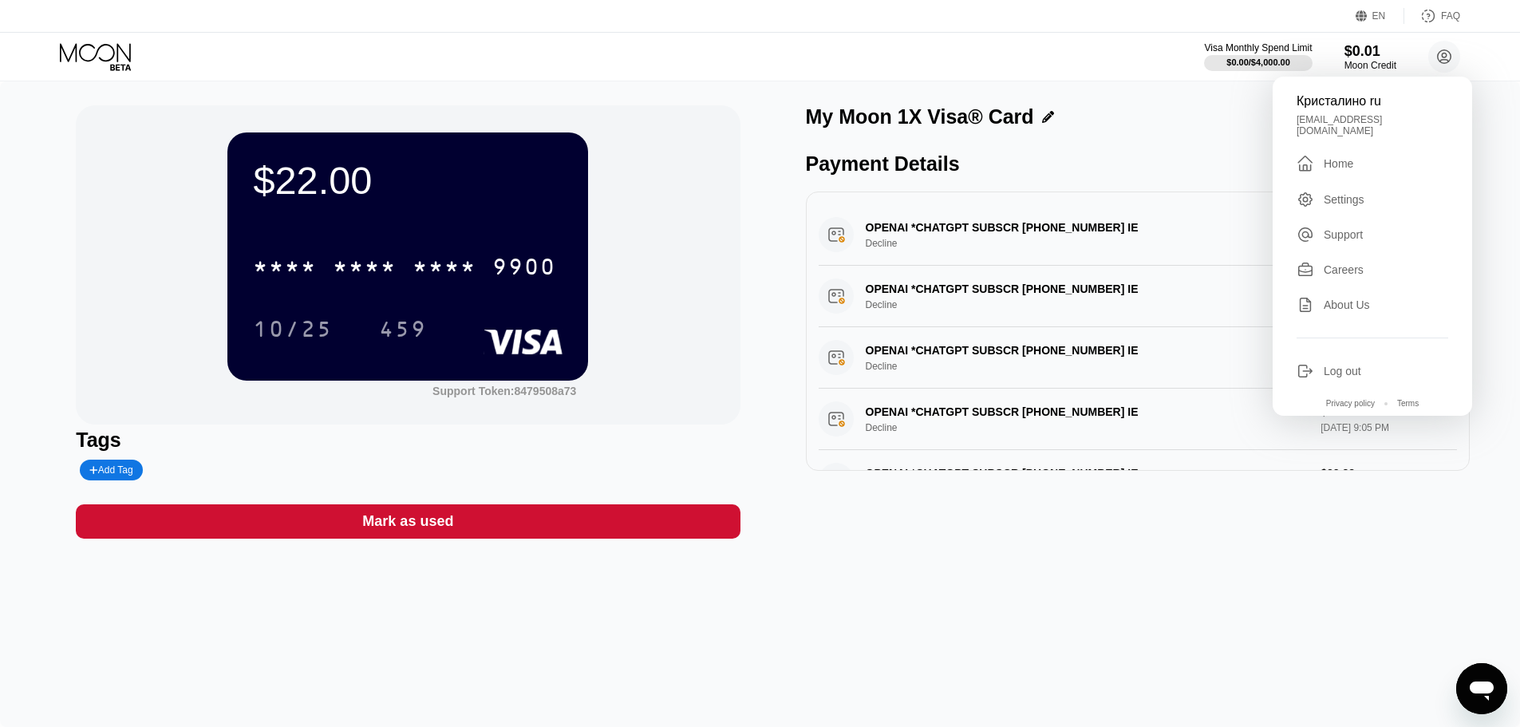
click at [1122, 457] on div "OPENAI *CHATGPT SUBSCR +14158799686 IE Decline $22.33 Aug 24, 2025 9:05 PM" at bounding box center [1138, 480] width 638 height 61
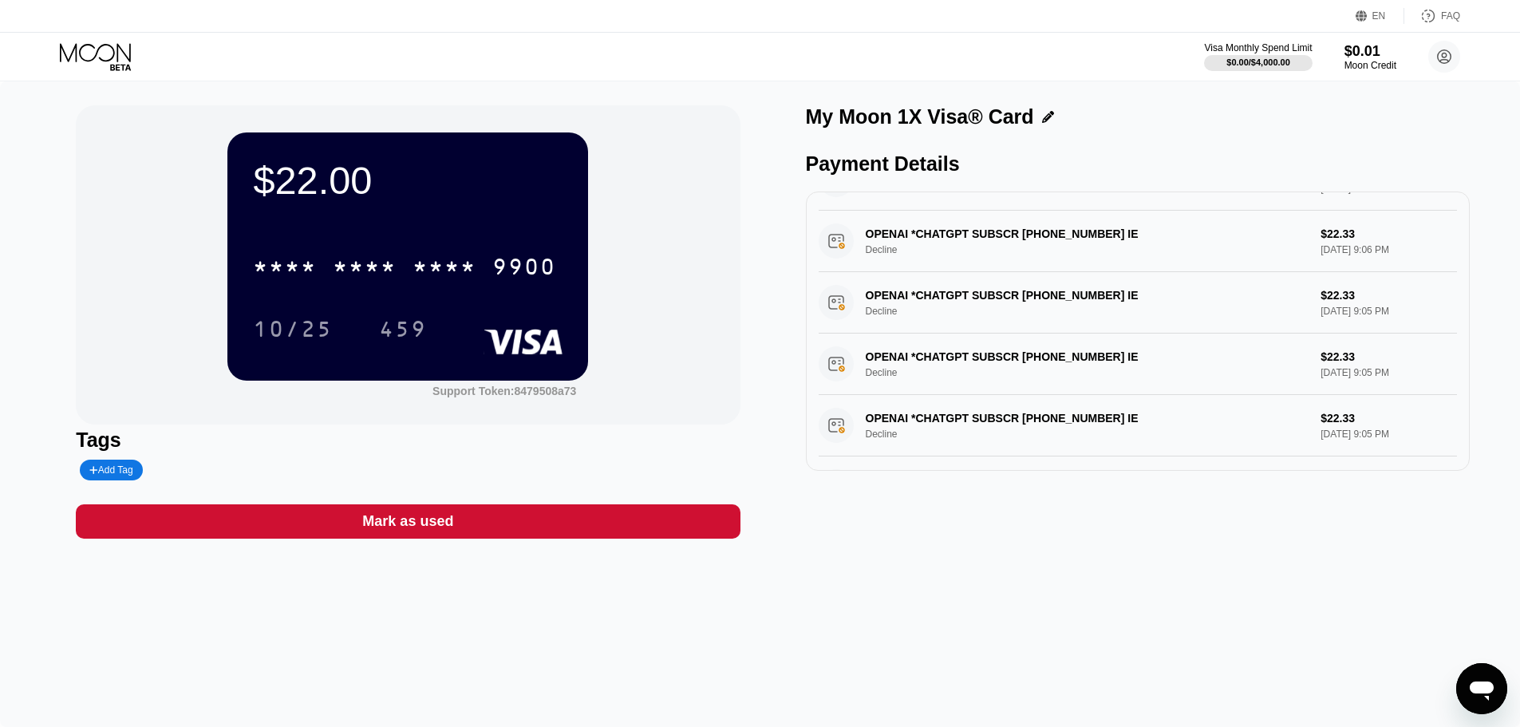
scroll to position [127, 0]
click at [887, 414] on div "Card Created 23.73000000 USDT via ONCHAIN $22.00 Aug 24, 2025 8:58 PM" at bounding box center [1138, 427] width 638 height 61
click at [904, 432] on div "Card Created 23.73000000 USDT via ONCHAIN $22.00 Aug 24, 2025 8:58 PM" at bounding box center [1138, 427] width 638 height 61
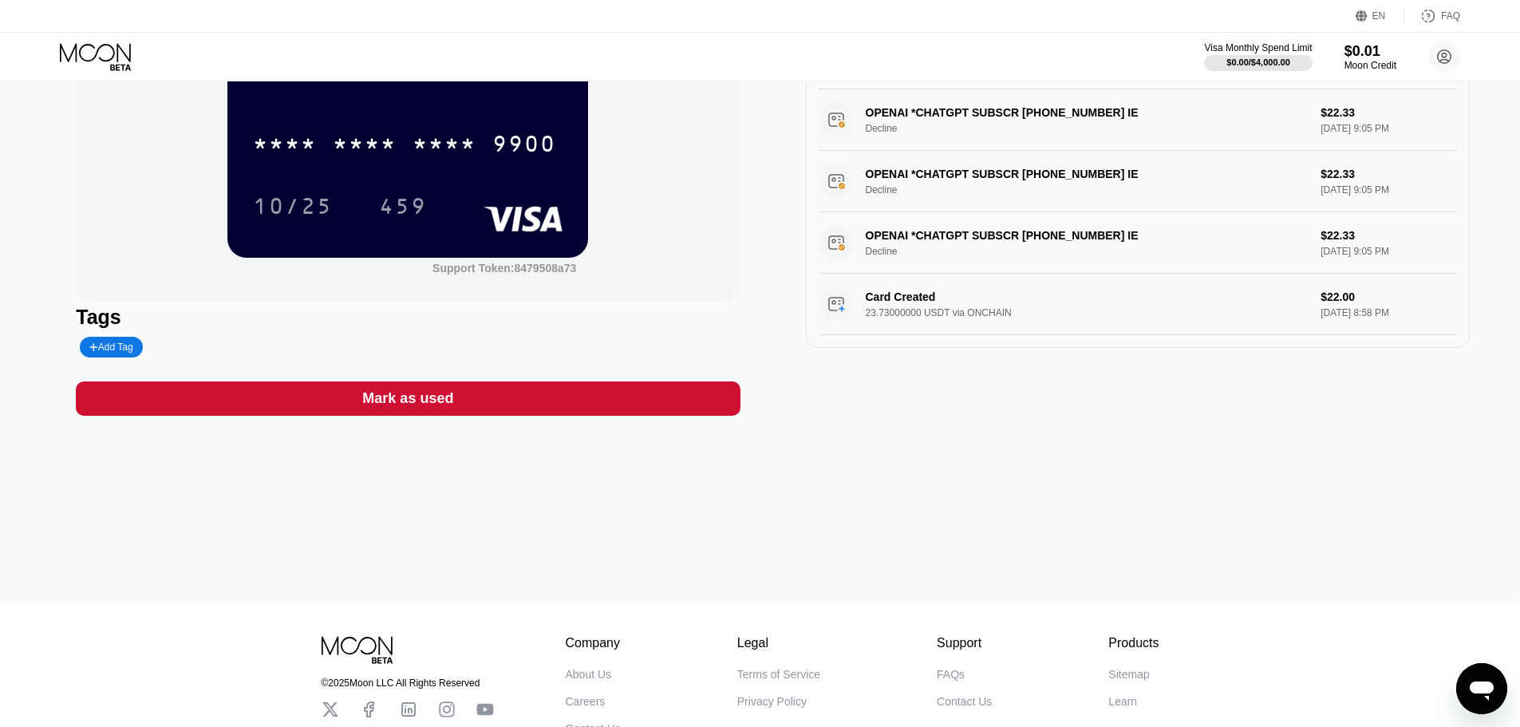
scroll to position [0, 0]
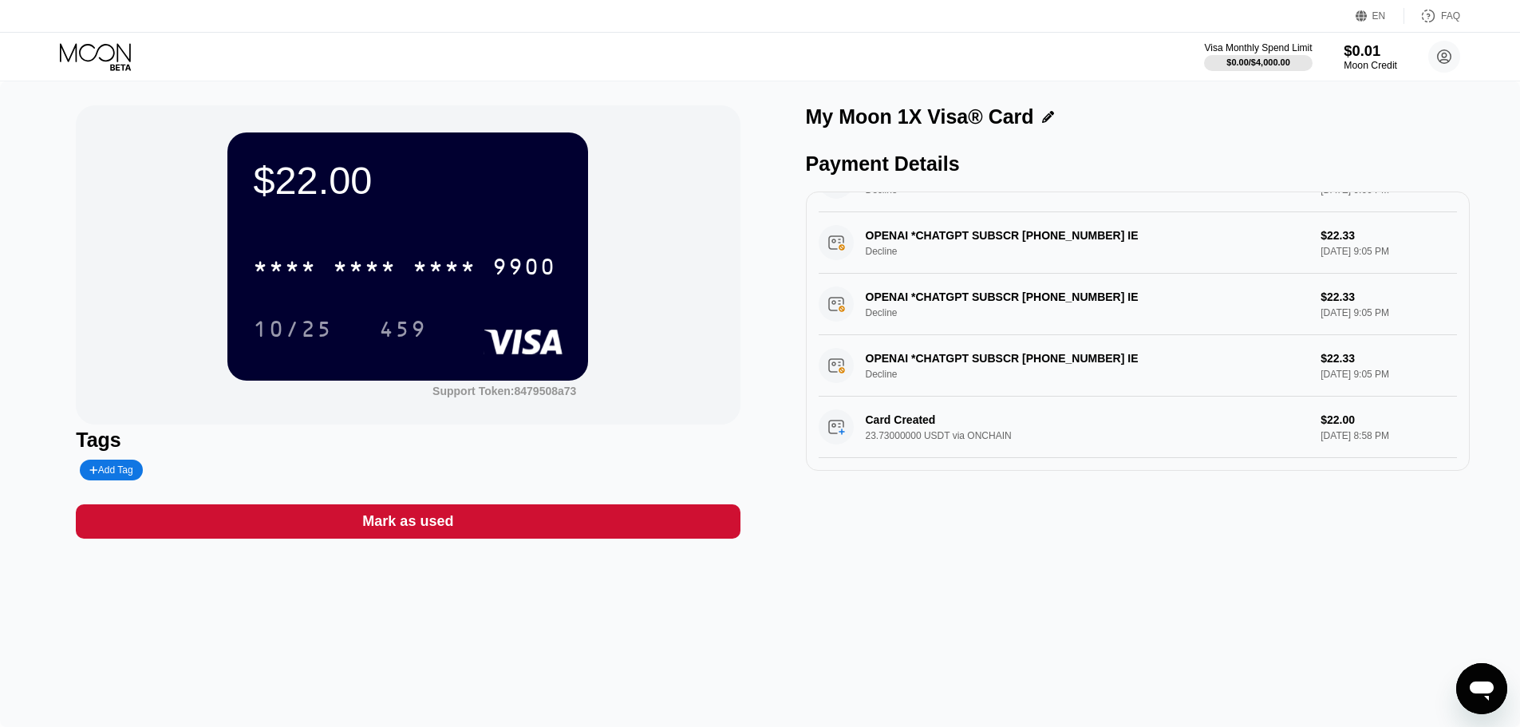
click at [1384, 64] on div "Moon Credit" at bounding box center [1370, 65] width 53 height 11
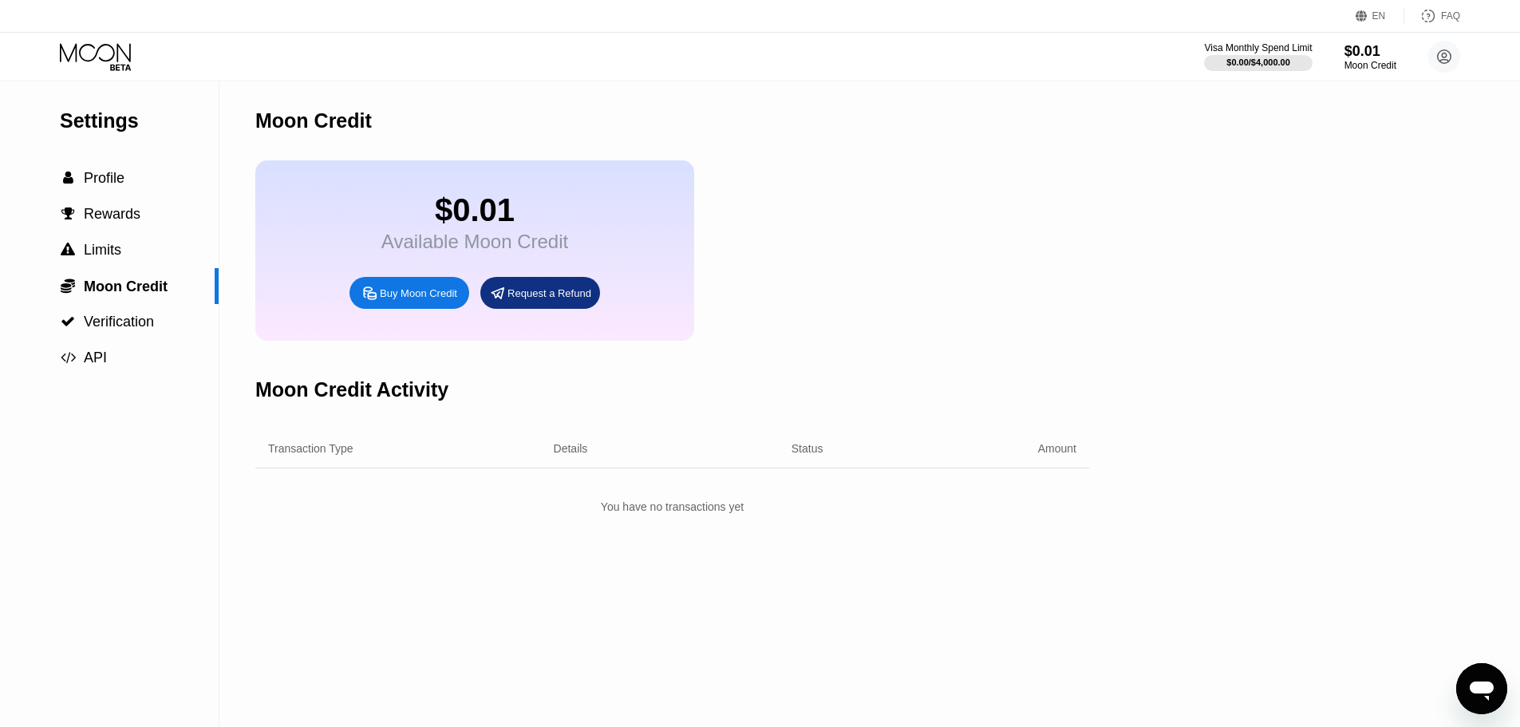
click at [547, 309] on div "Request a Refund" at bounding box center [540, 293] width 120 height 32
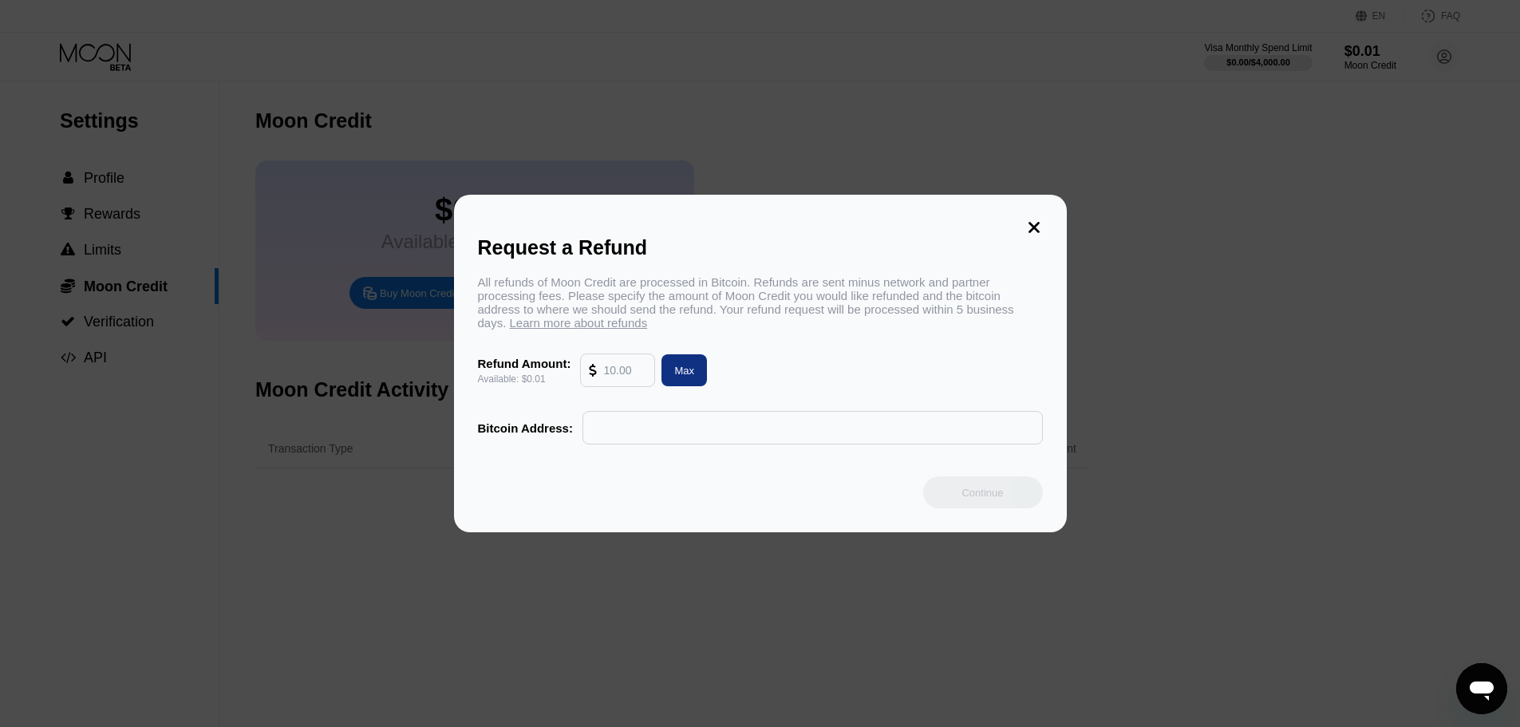
click at [631, 381] on input "text" at bounding box center [624, 370] width 43 height 32
click at [636, 442] on input "text" at bounding box center [812, 428] width 443 height 32
click at [625, 377] on input "text" at bounding box center [624, 370] width 43 height 32
click at [1043, 221] on div "Request a Refund All refunds of Moon Credit are processed in Bitcoin. Refunds a…" at bounding box center [760, 364] width 613 height 338
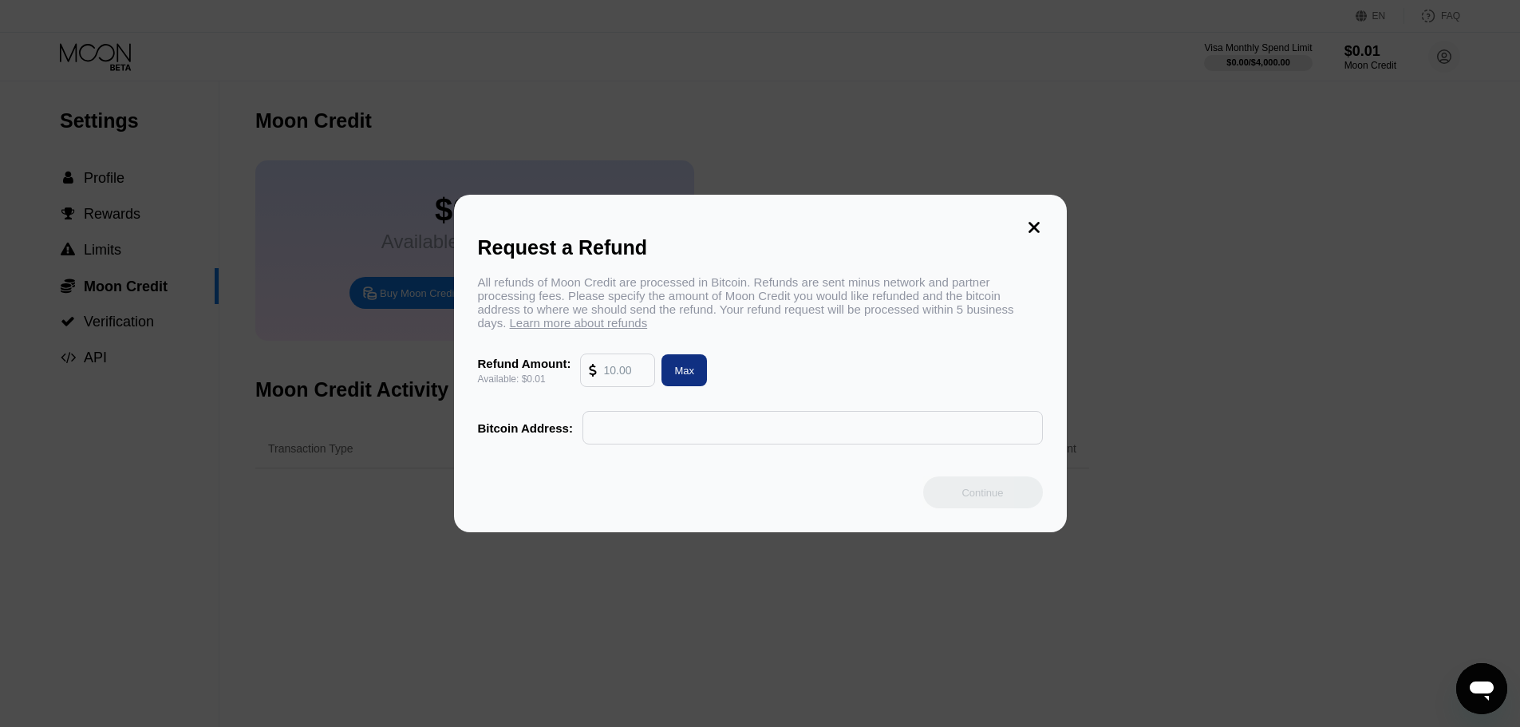
click at [1034, 219] on icon at bounding box center [1034, 228] width 18 height 18
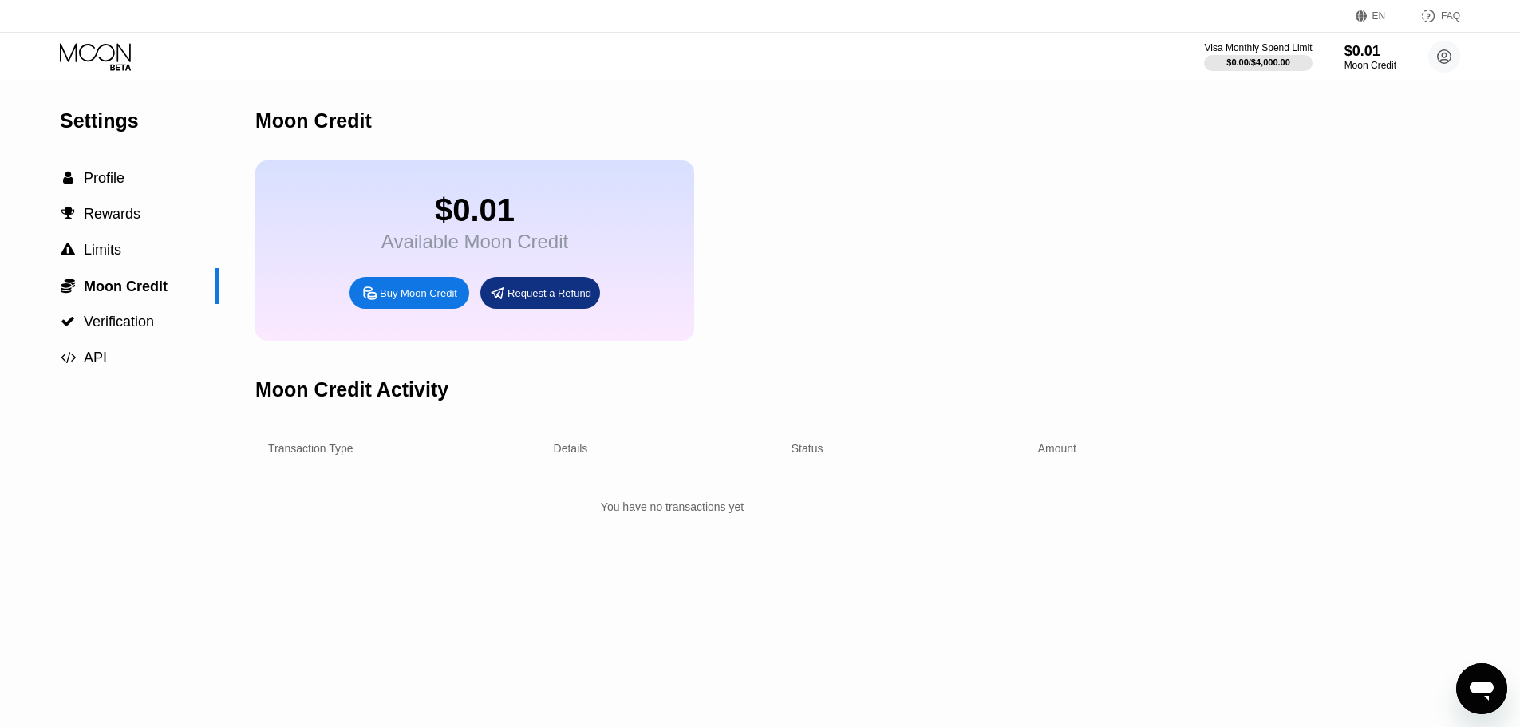
click at [1385, 17] on div "EN" at bounding box center [1379, 15] width 14 height 11
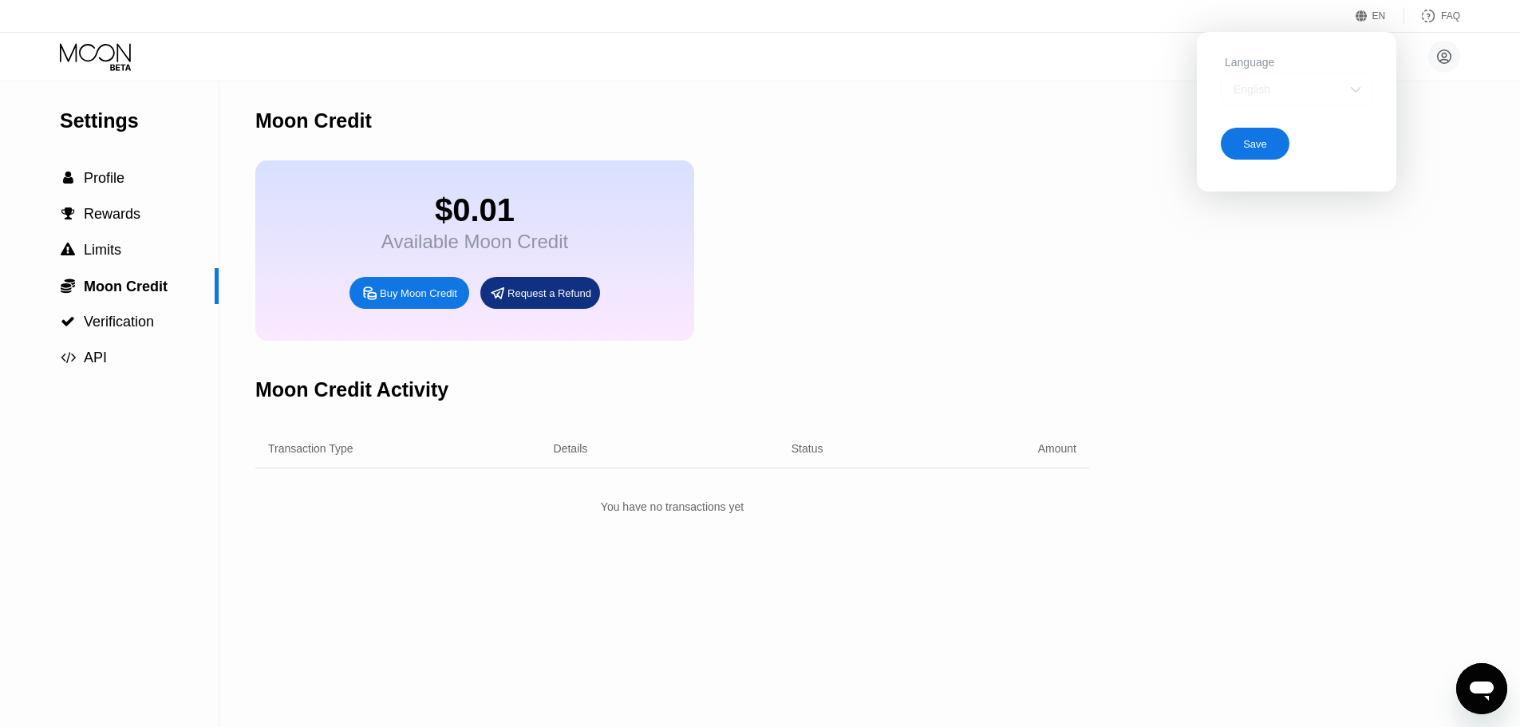
click at [1355, 89] on img at bounding box center [1356, 89] width 16 height 16
click at [1404, 251] on div "Settings  Profile  Rewards  Limits  Moon Credit  Verification  API Moon C…" at bounding box center [760, 403] width 1520 height 645
click at [1444, 57] on circle at bounding box center [1444, 57] width 32 height 32
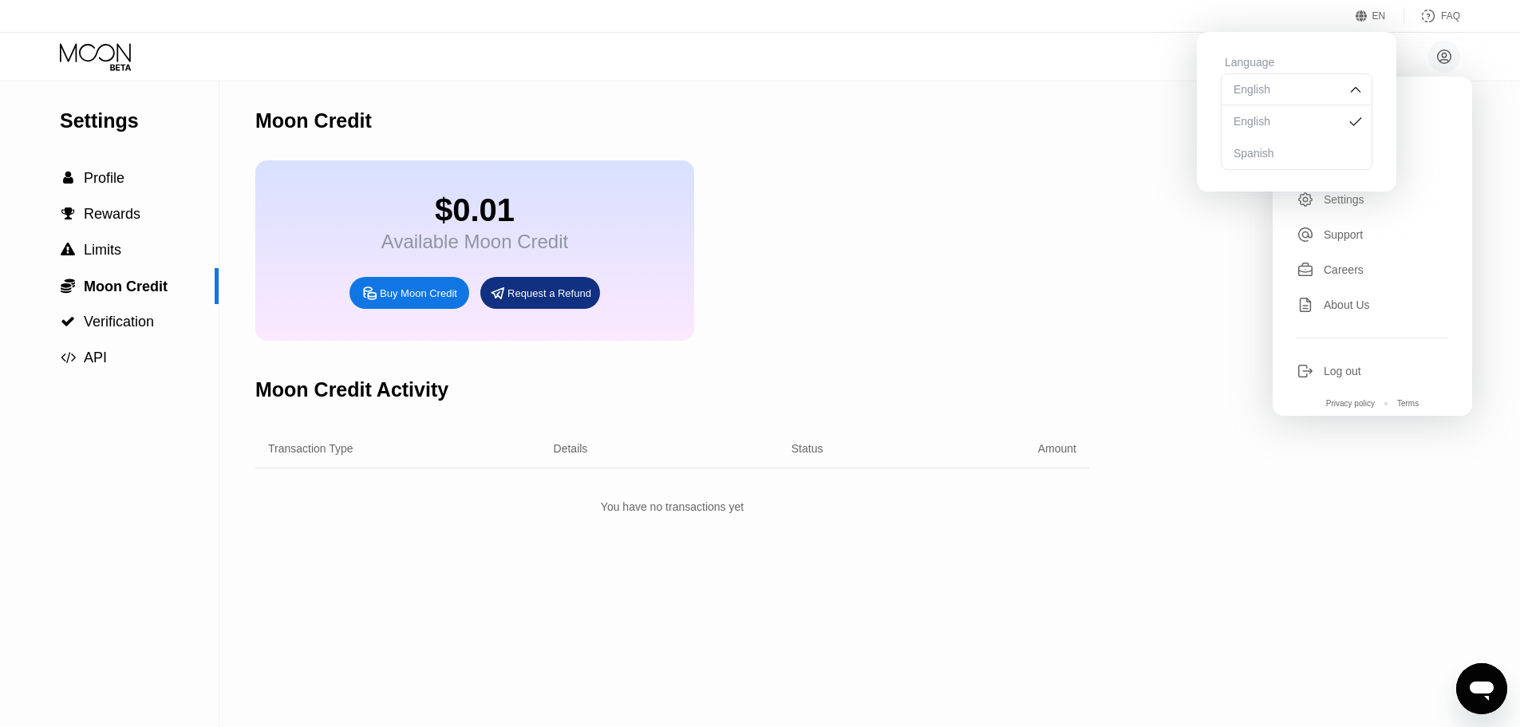
click at [1171, 308] on div "Settings  Profile  Rewards  Limits  Moon Credit  Verification  API Moon C…" at bounding box center [760, 403] width 1520 height 645
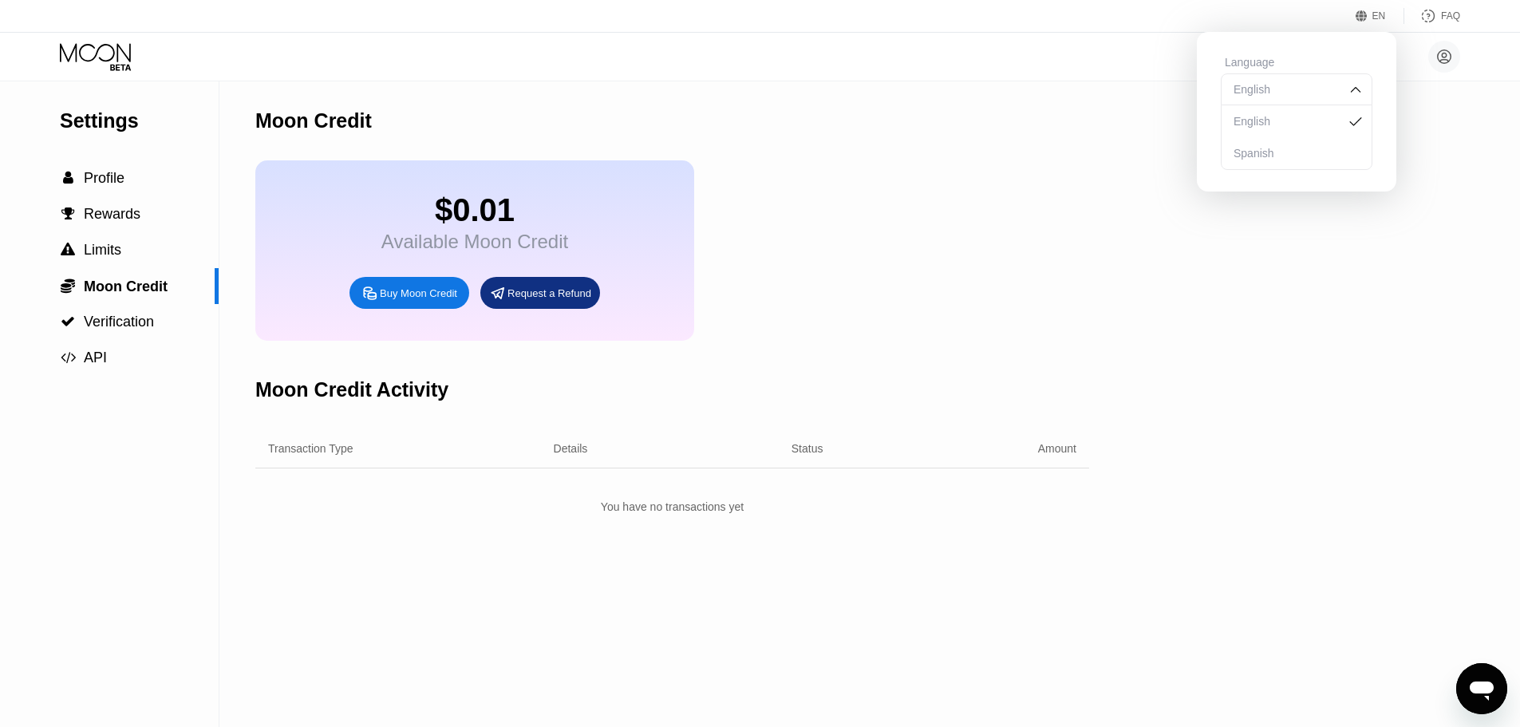
click at [1356, 94] on img at bounding box center [1356, 89] width 16 height 16
click at [1272, 153] on div "Save" at bounding box center [1255, 144] width 69 height 32
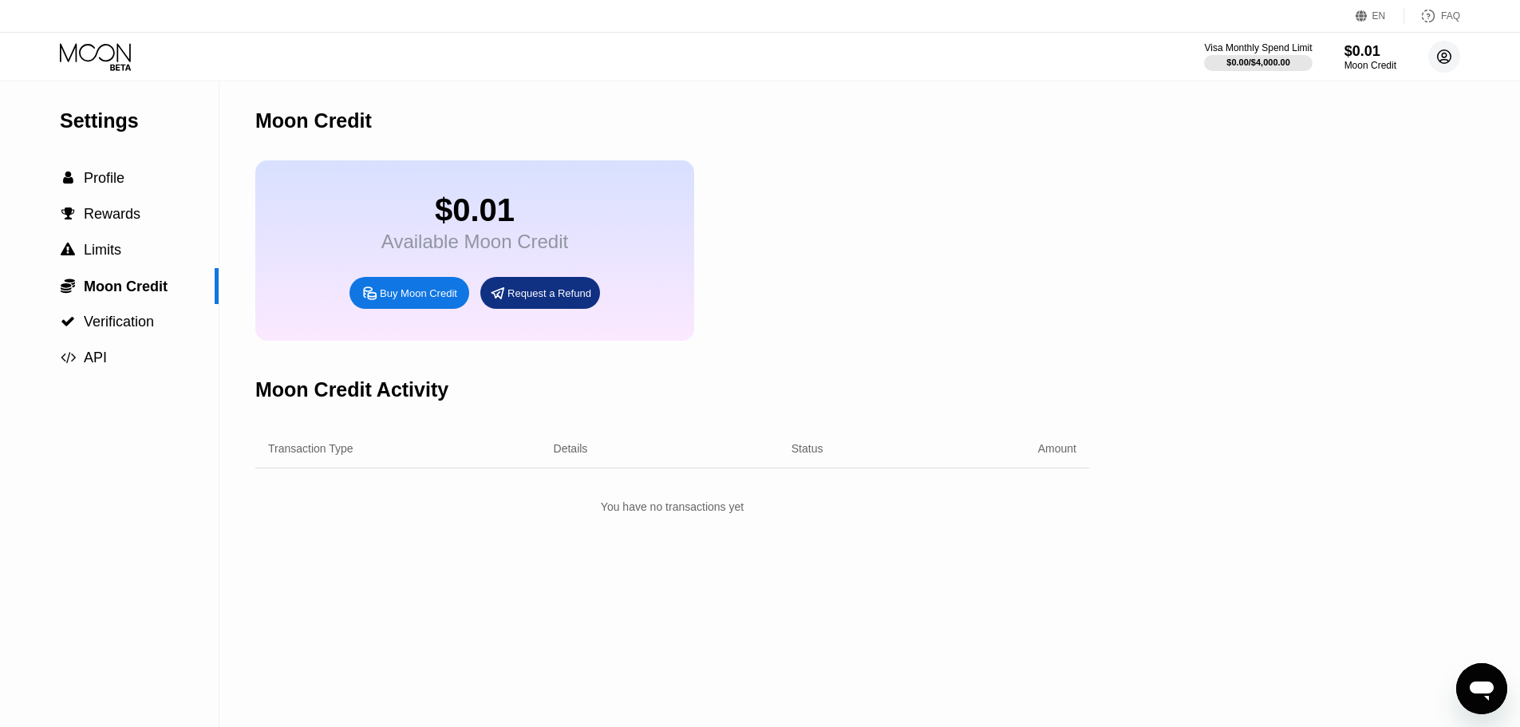
click at [1439, 50] on circle at bounding box center [1444, 57] width 32 height 32
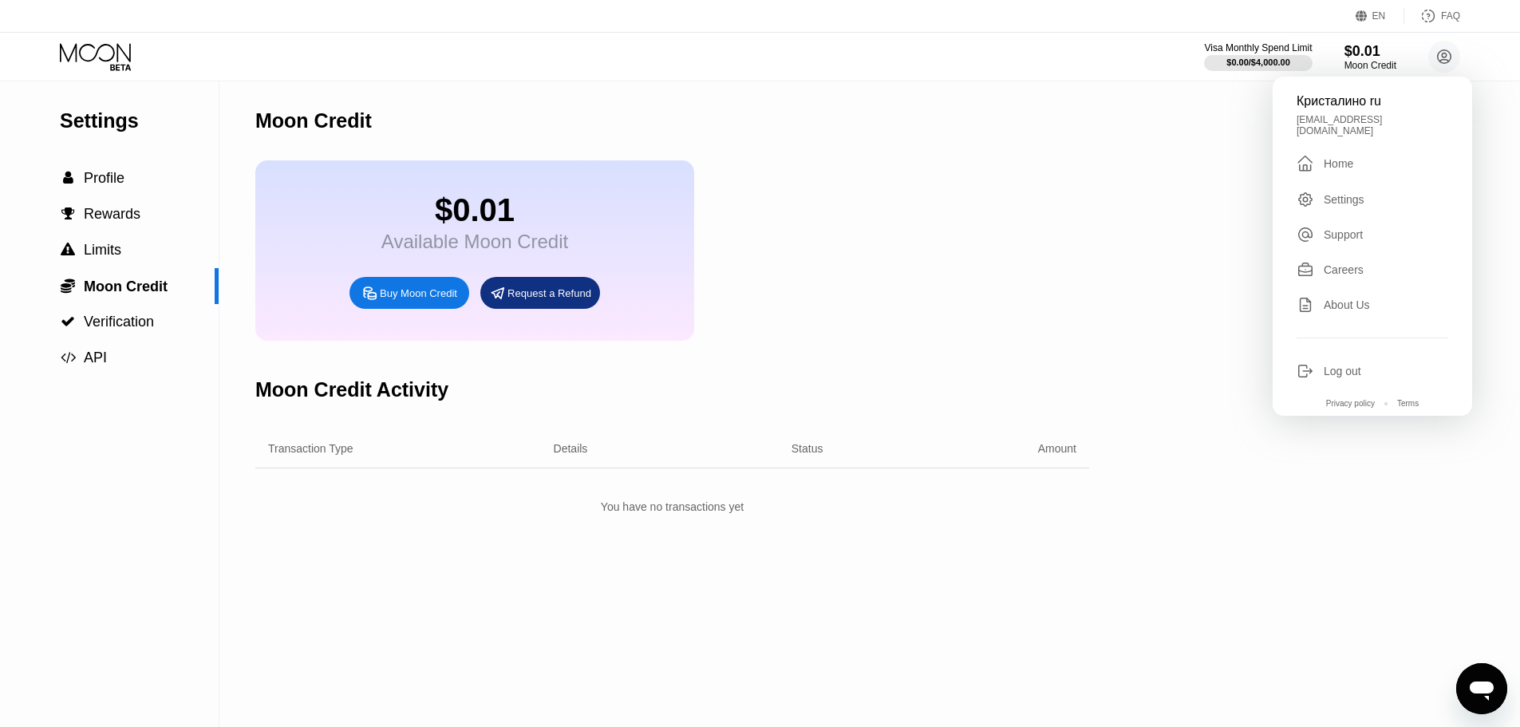
click at [1353, 159] on div "Home" at bounding box center [1339, 163] width 30 height 13
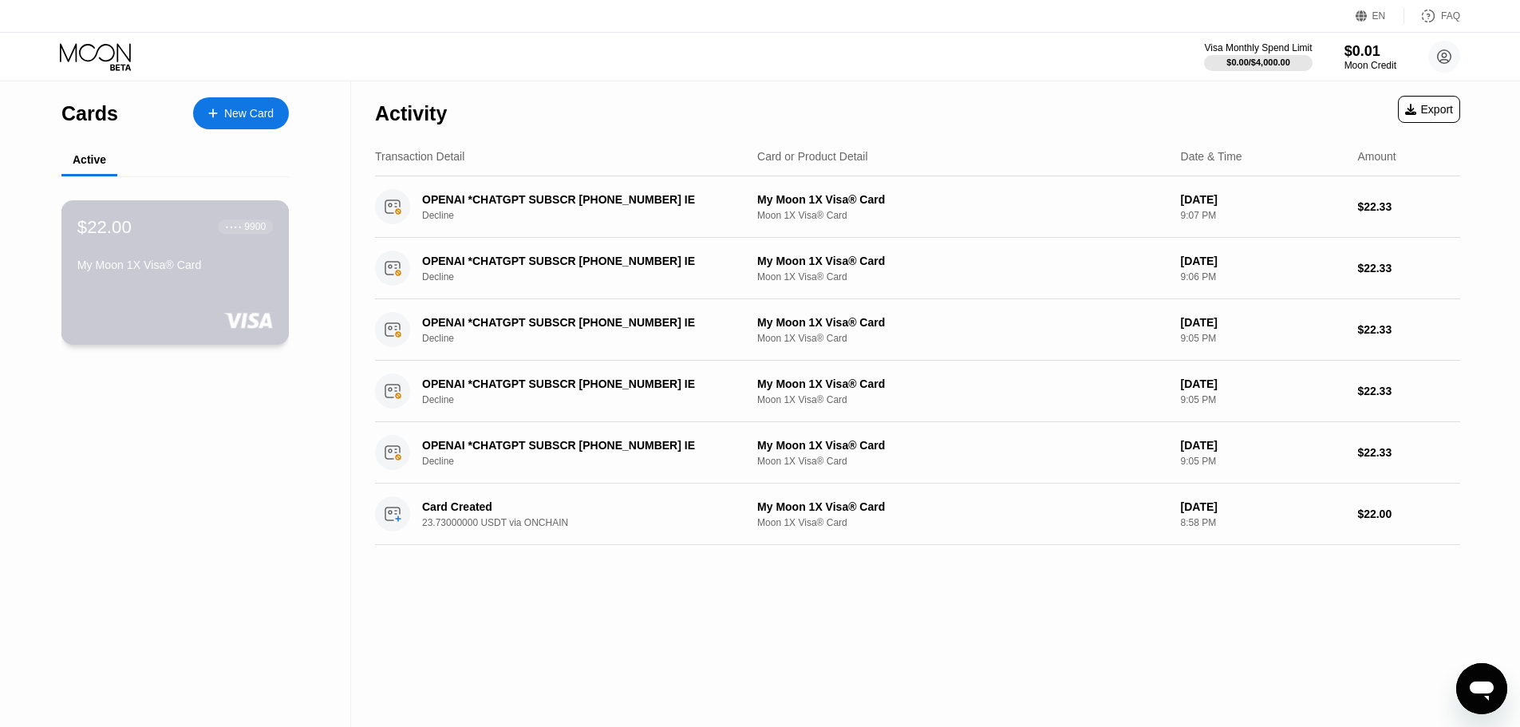
click at [249, 232] on div "9900" at bounding box center [255, 226] width 22 height 11
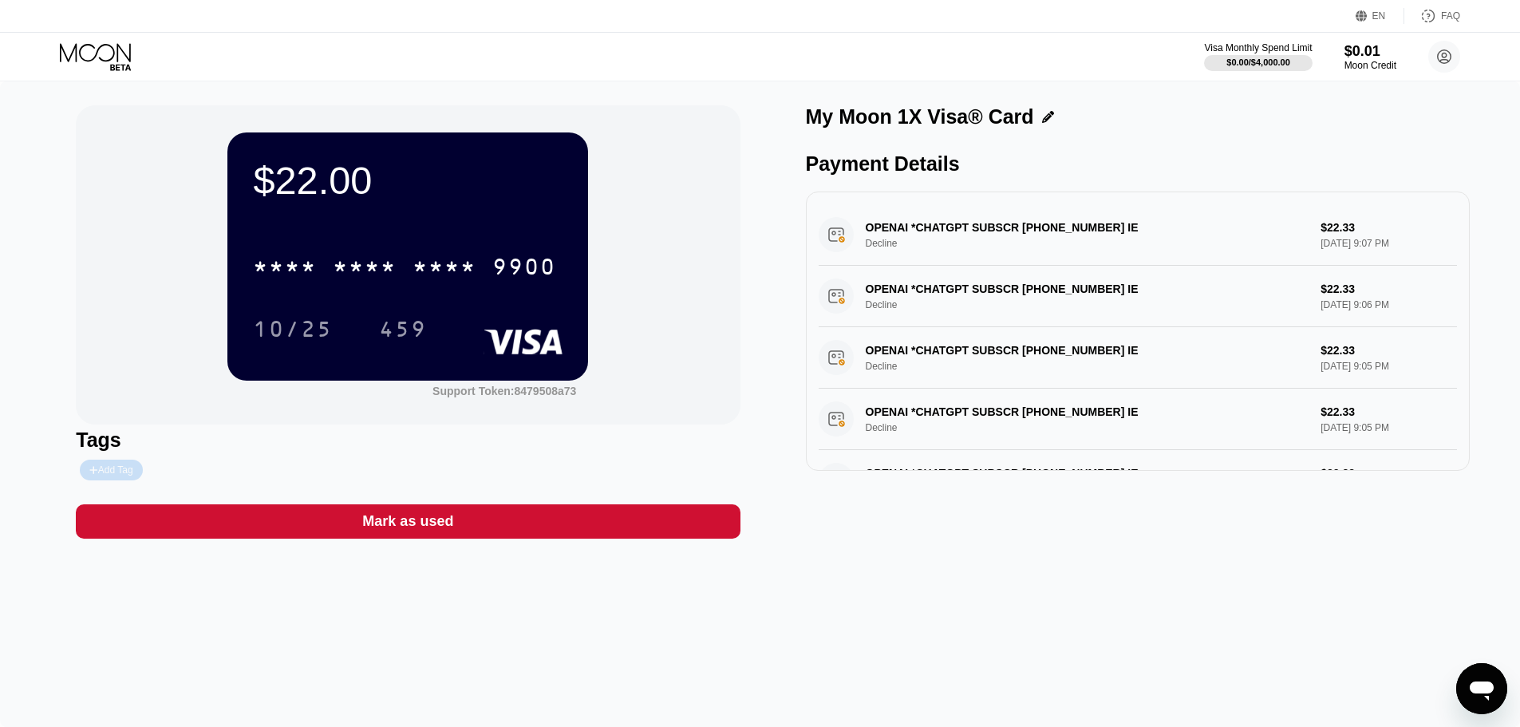
click at [132, 473] on div "Add Tag" at bounding box center [110, 469] width 43 height 11
click at [144, 469] on input "text" at bounding box center [150, 469] width 122 height 11
type input "5"
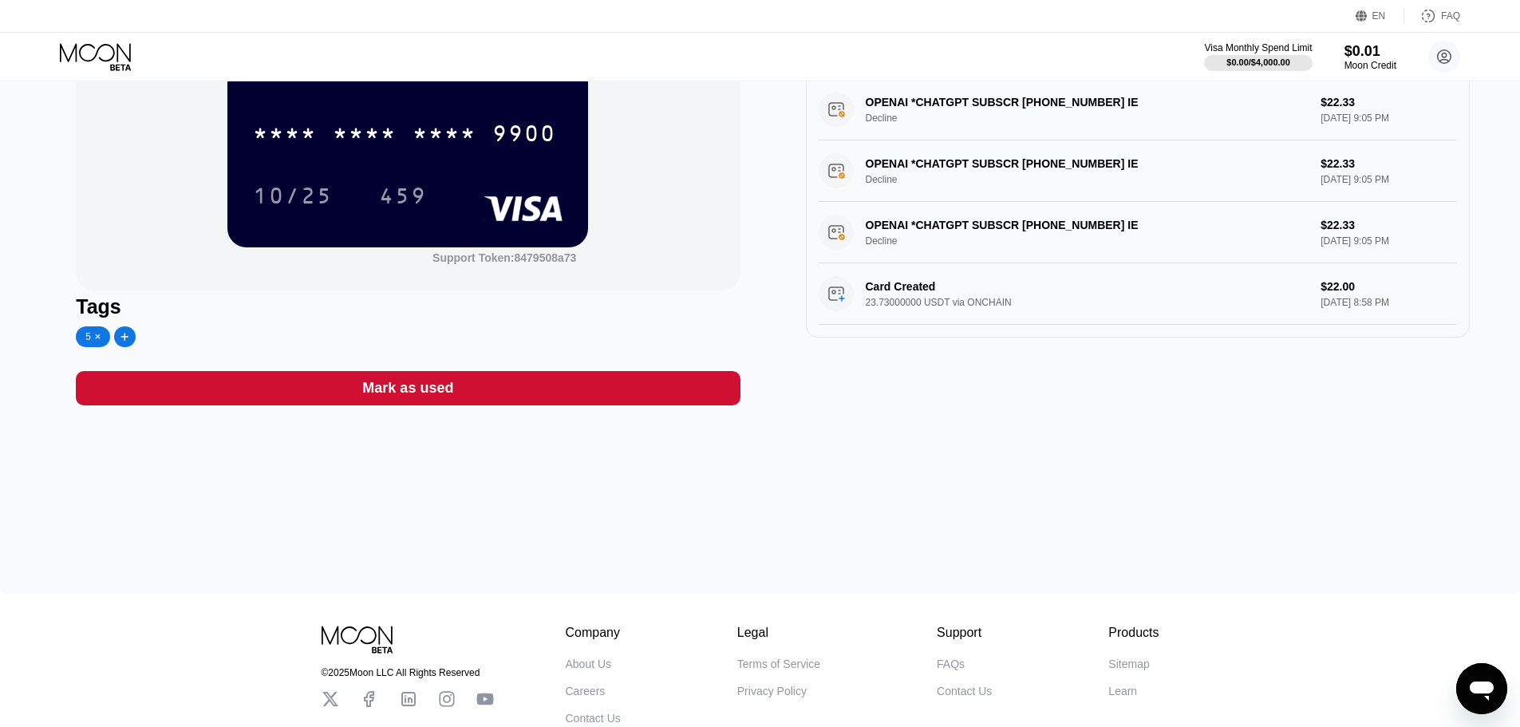
scroll to position [245, 0]
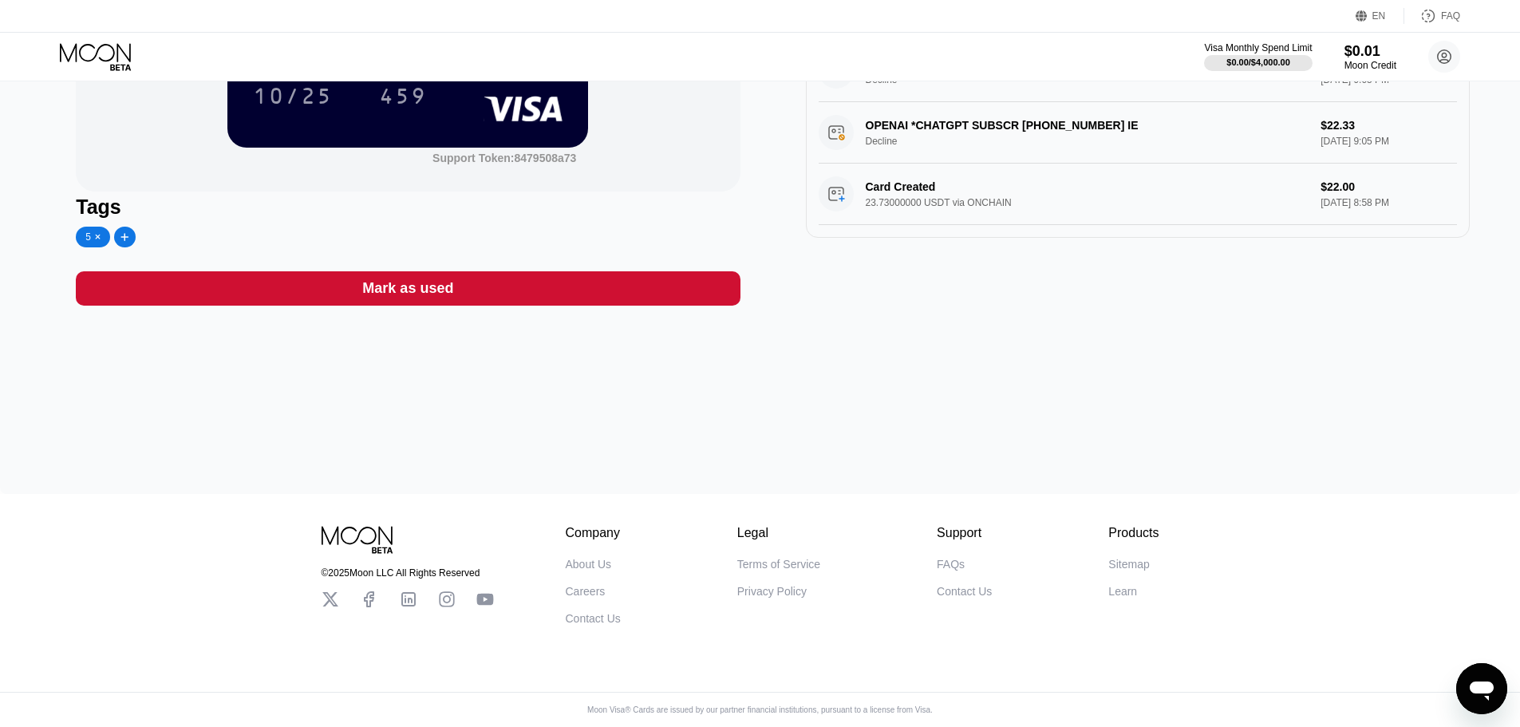
click at [835, 178] on div "Card Created 23.73000000 USDT via ONCHAIN $22.00 Aug 24, 2025 8:58 PM" at bounding box center [1138, 194] width 638 height 61
click at [841, 179] on div "Card Created 23.73000000 USDT via ONCHAIN $22.00 Aug 24, 2025 8:58 PM" at bounding box center [1138, 194] width 638 height 61
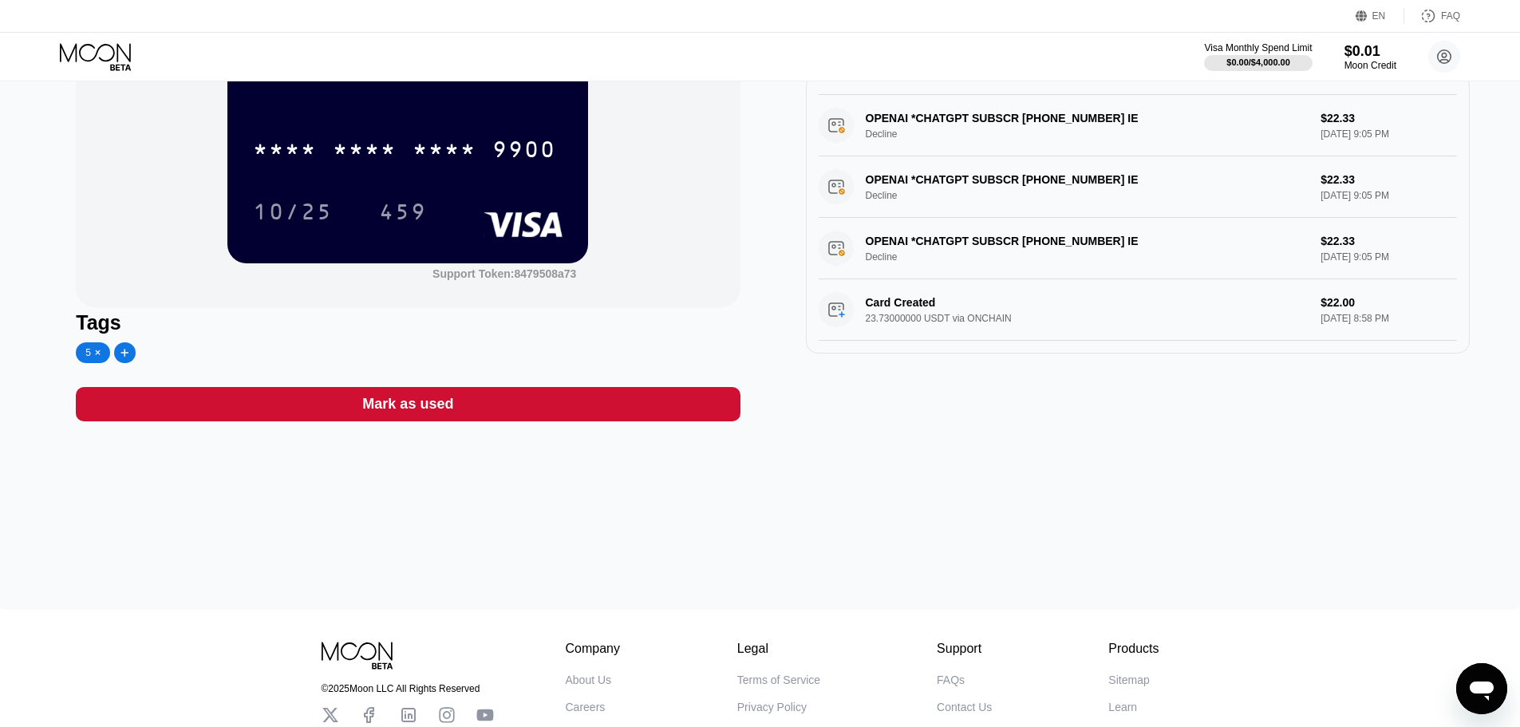
scroll to position [0, 0]
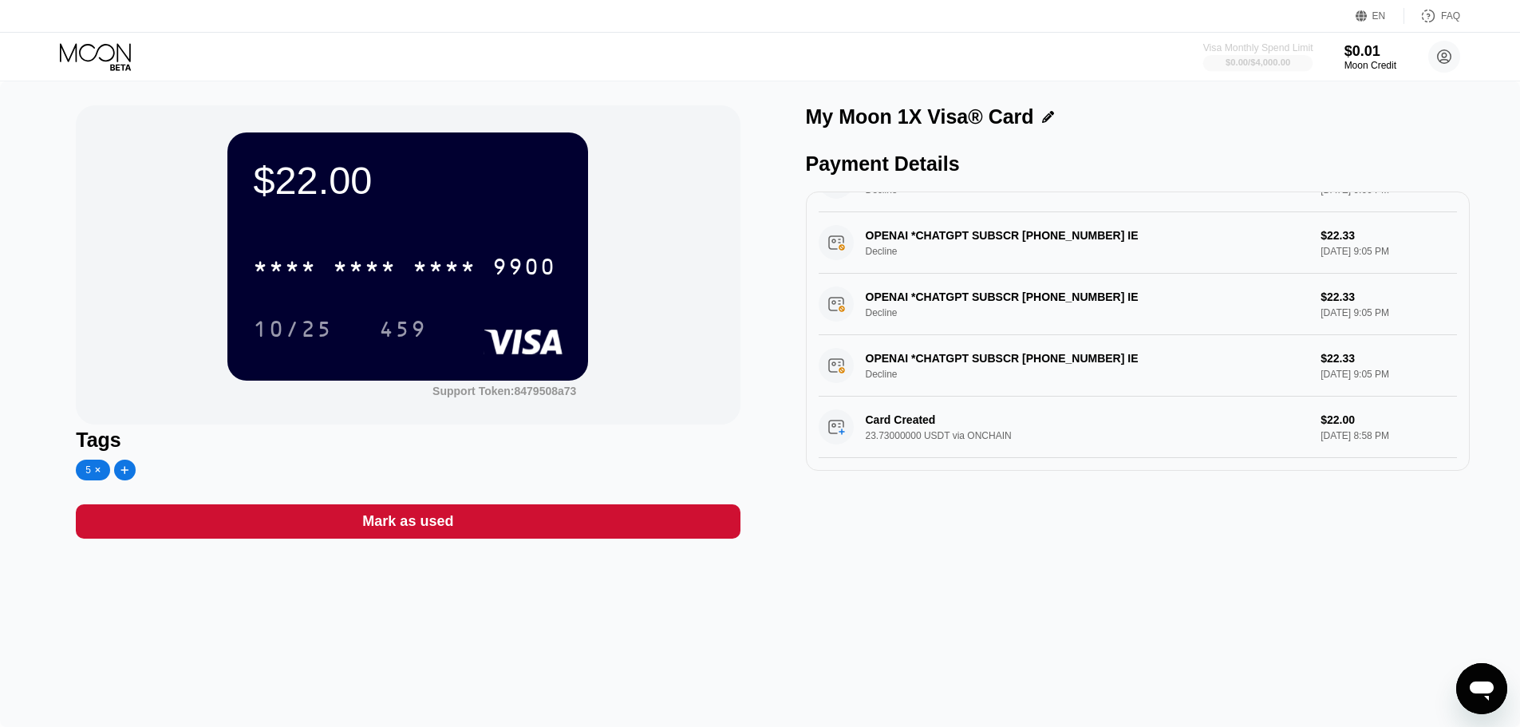
click at [1278, 46] on div "Visa Monthly Spend Limit" at bounding box center [1258, 47] width 110 height 11
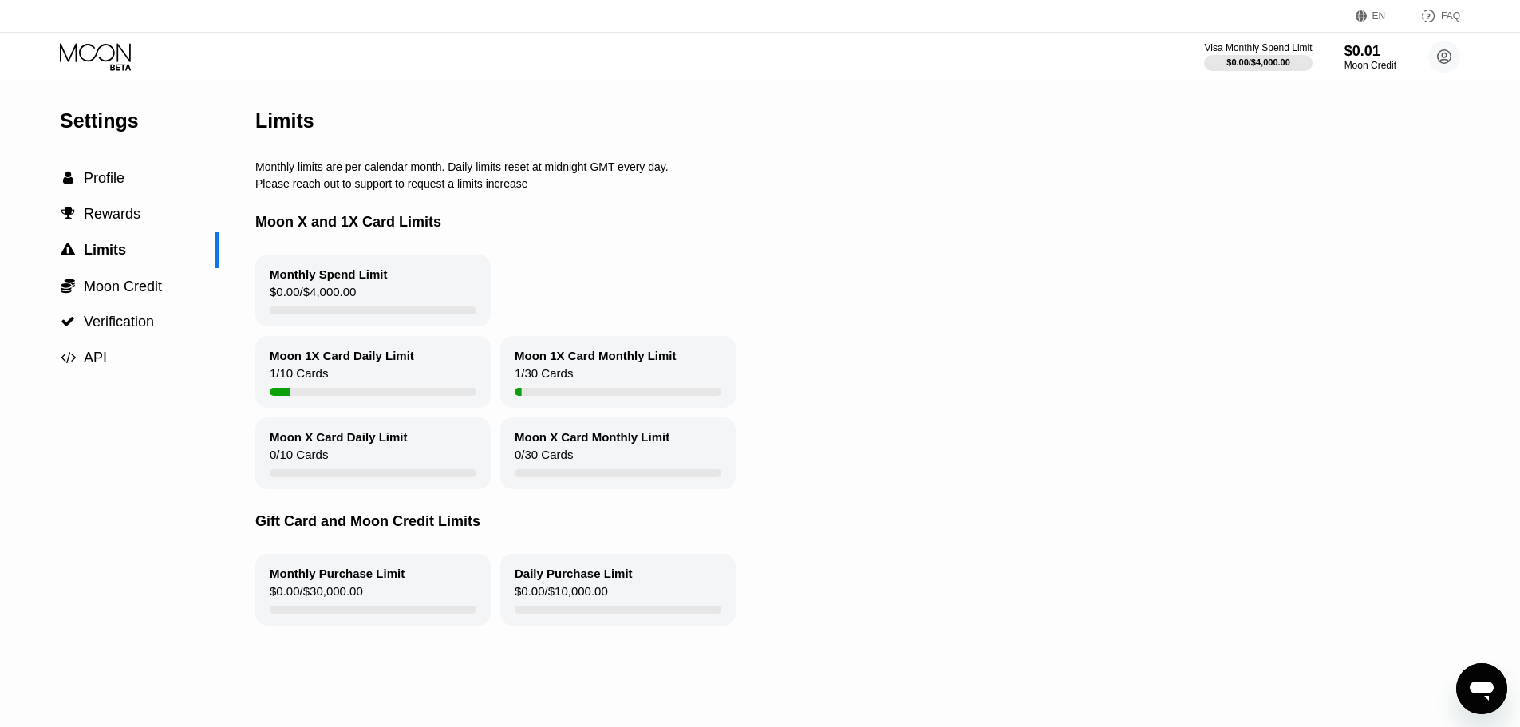
click at [315, 302] on div "$0.00 / $4,000.00" at bounding box center [313, 296] width 86 height 22
click at [97, 181] on span "Profile" at bounding box center [104, 178] width 41 height 16
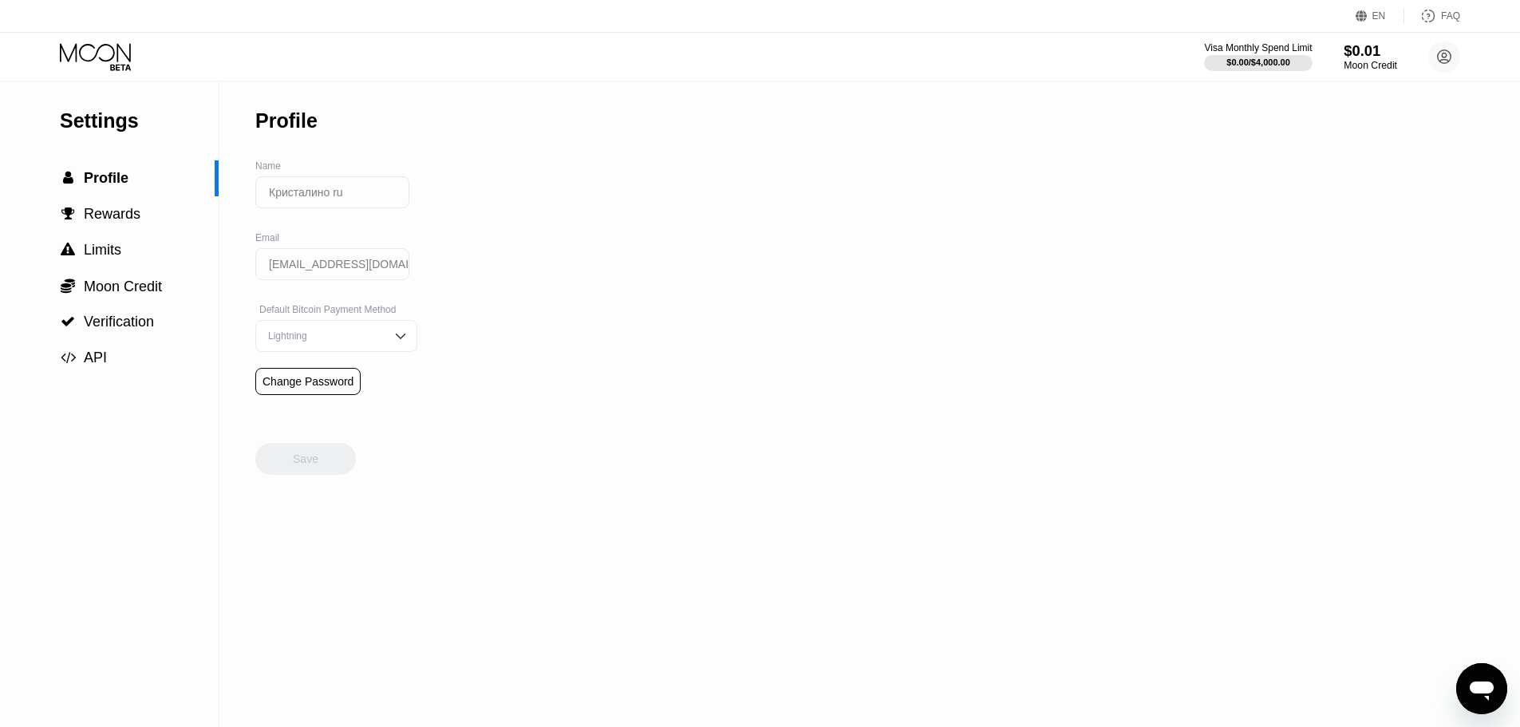
click at [1359, 61] on div "Moon Credit" at bounding box center [1370, 65] width 53 height 11
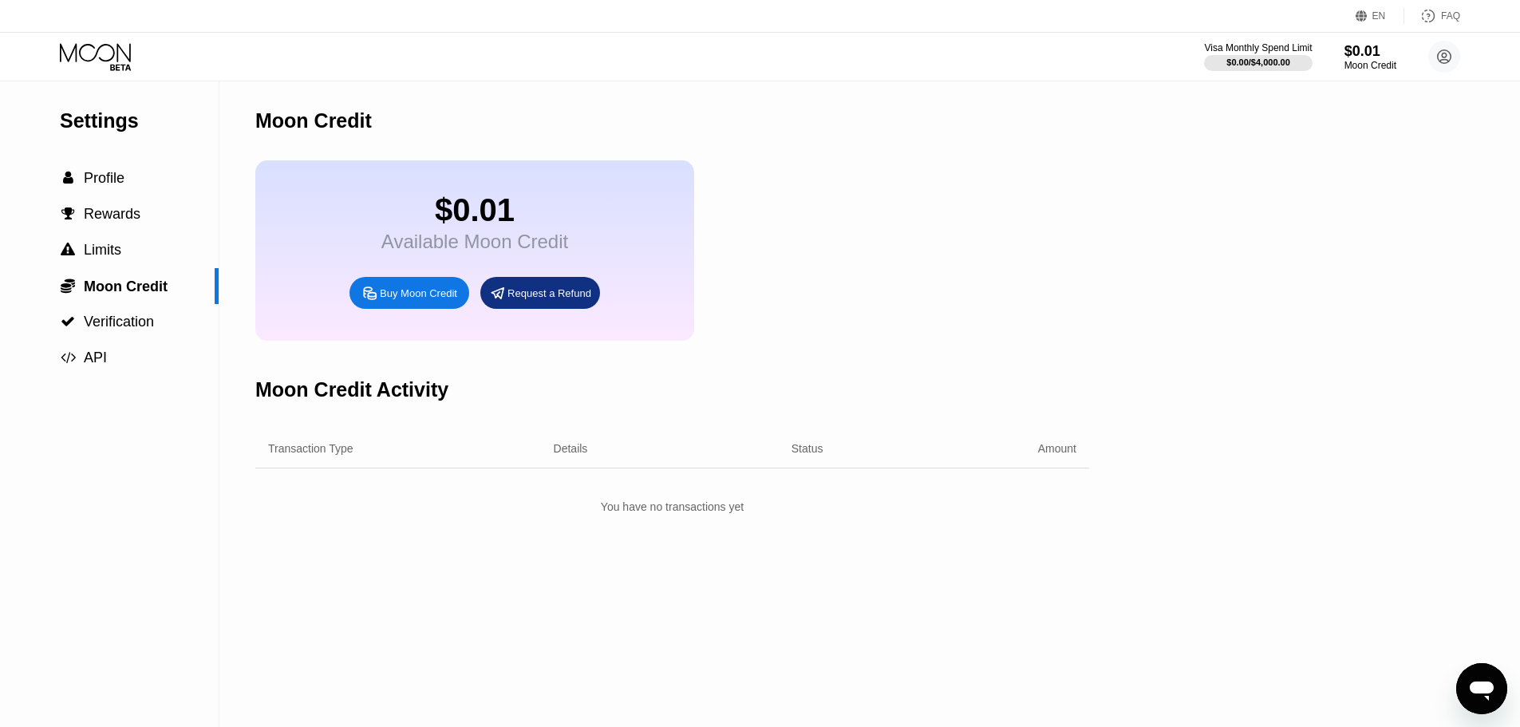
click at [361, 455] on div "Transaction Type" at bounding box center [388, 448] width 241 height 13
click at [675, 521] on div "You have no transactions yet" at bounding box center [672, 506] width 834 height 29
click at [55, 184] on div " Profile" at bounding box center [109, 178] width 219 height 17
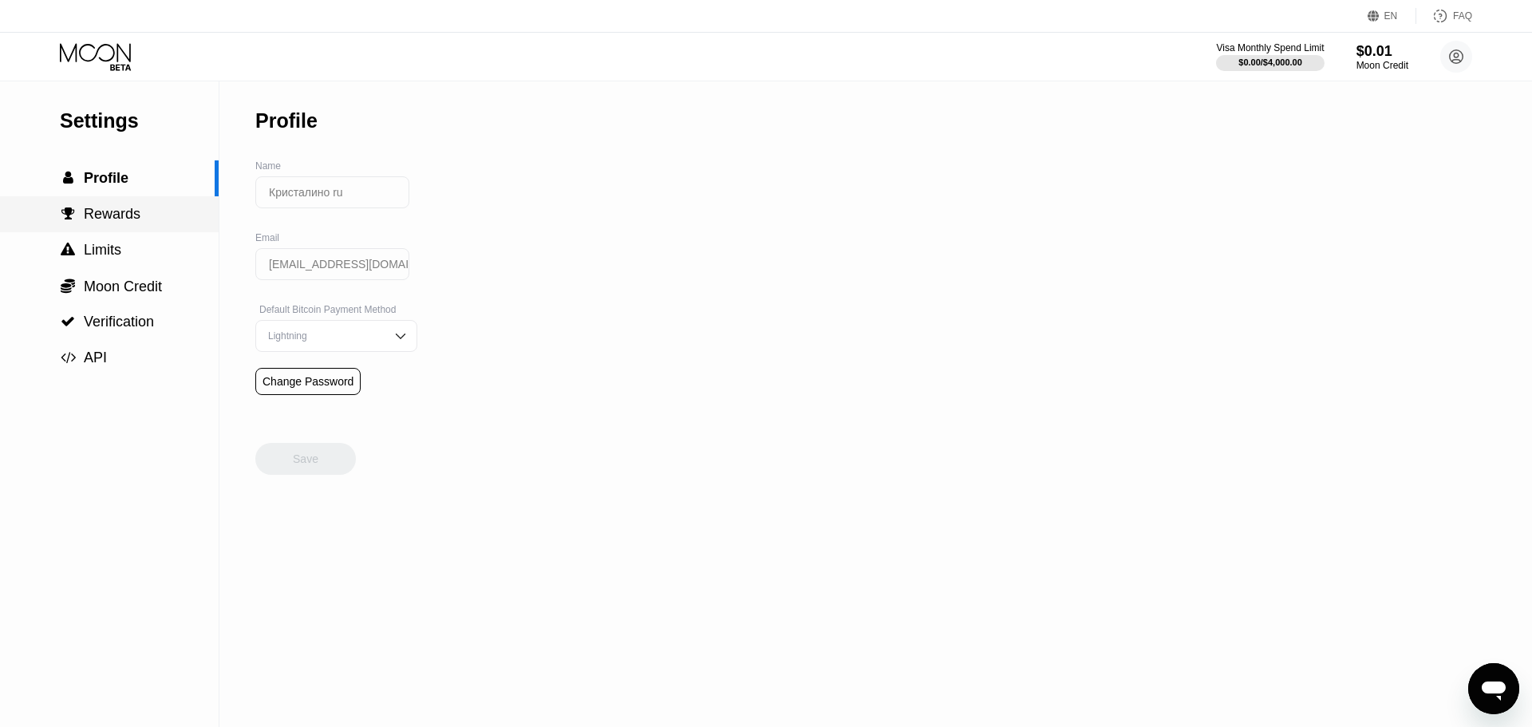
click at [111, 204] on div " Rewards" at bounding box center [109, 214] width 219 height 36
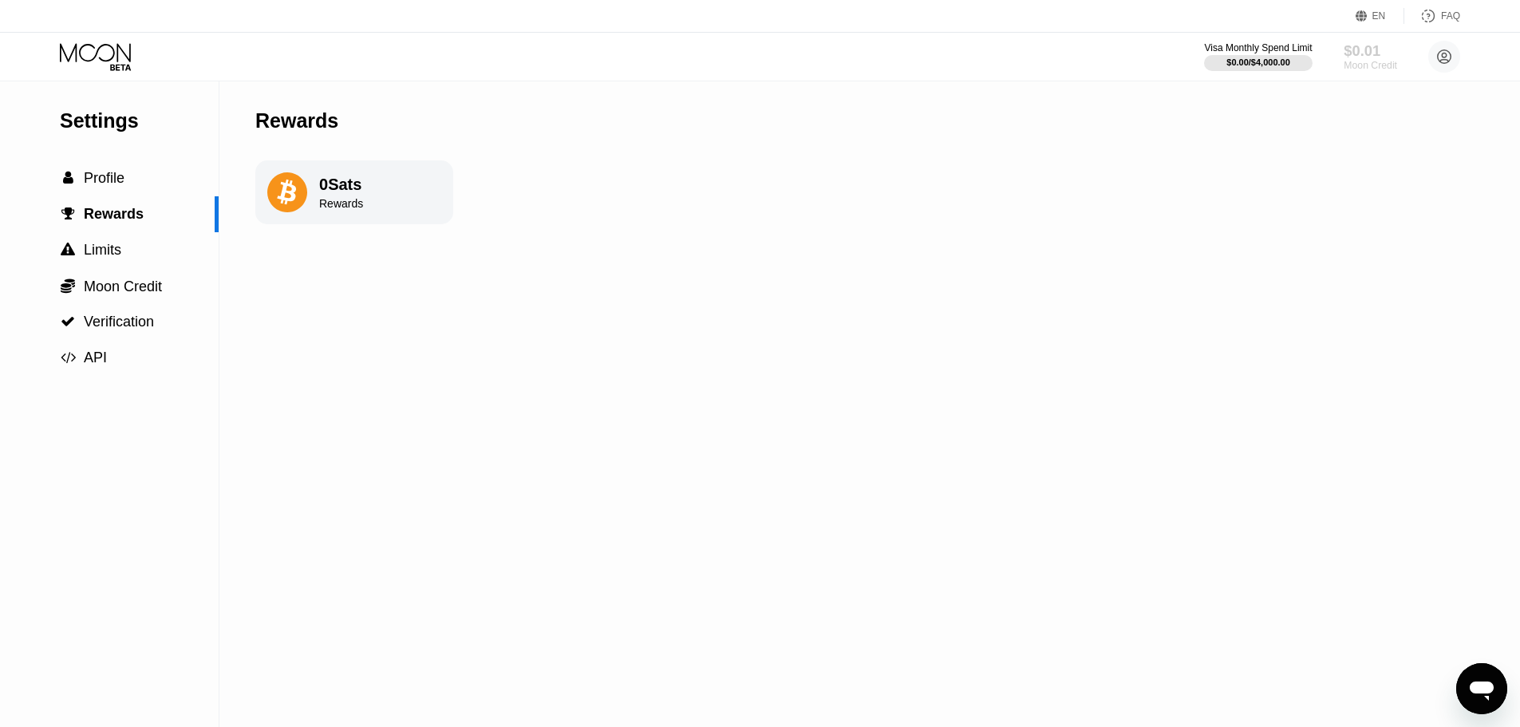
click at [1366, 55] on div "$0.01" at bounding box center [1370, 50] width 53 height 17
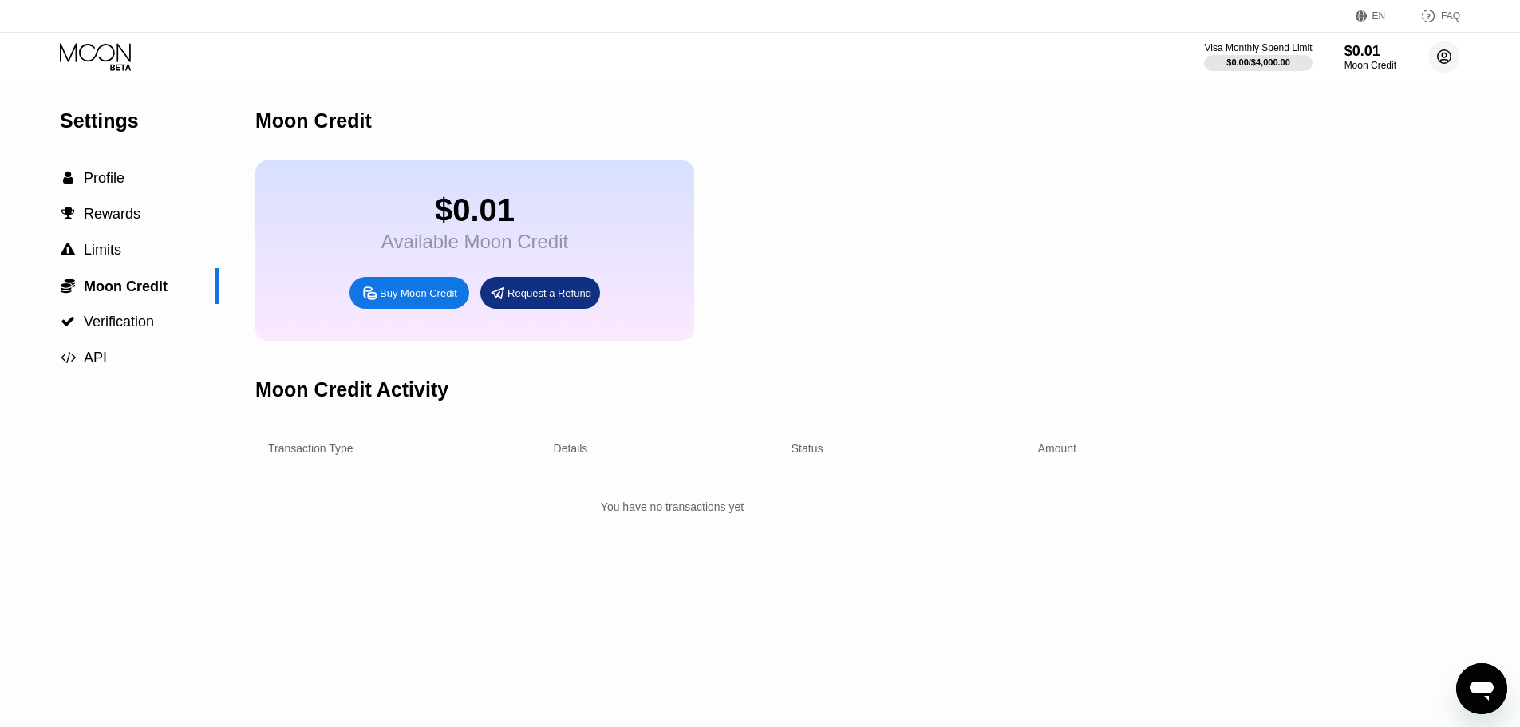
click at [1445, 50] on icon at bounding box center [1445, 57] width 14 height 14
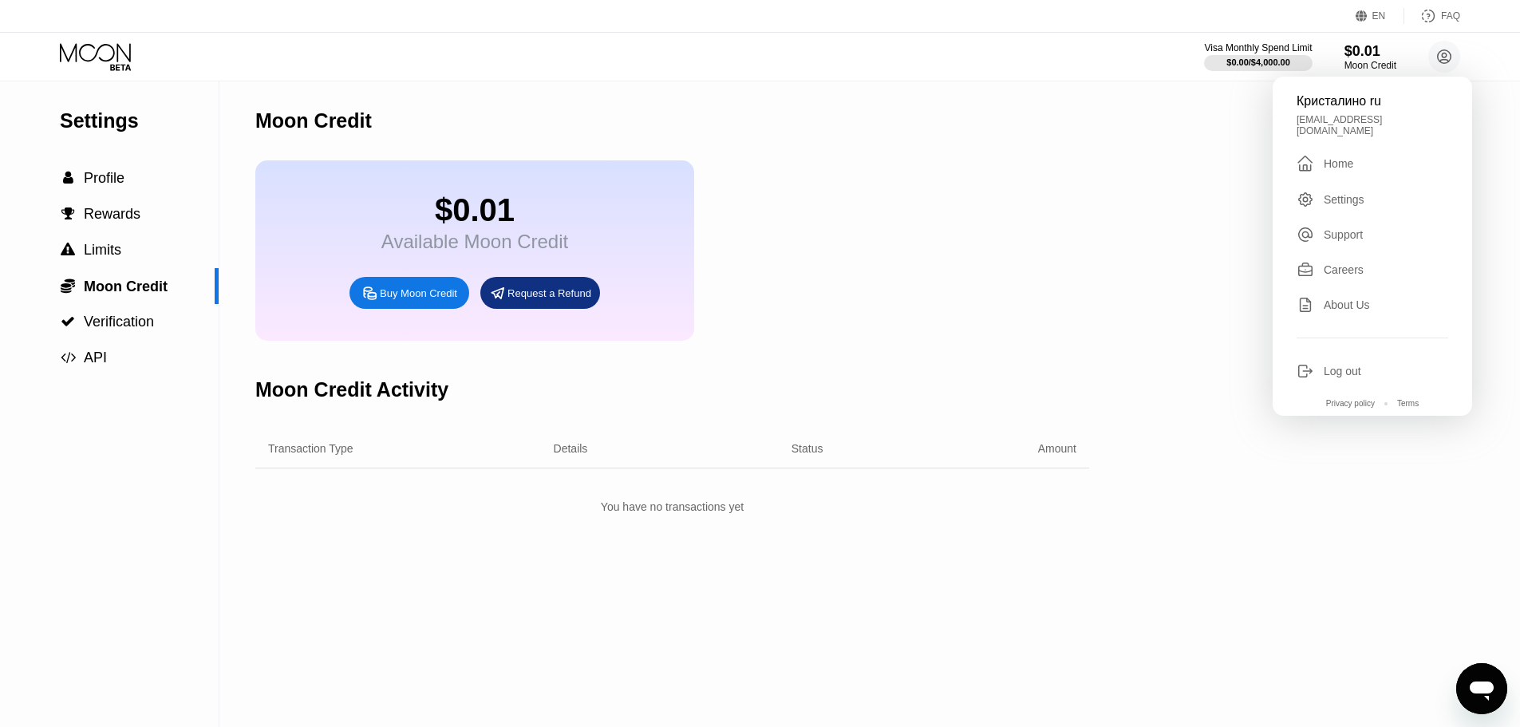
click at [1340, 267] on div "Careers" at bounding box center [1344, 269] width 40 height 13
click at [1157, 168] on div "Settings  Profile  Rewards  Limits  Moon Credit  Verification  API Moon C…" at bounding box center [760, 403] width 1520 height 645
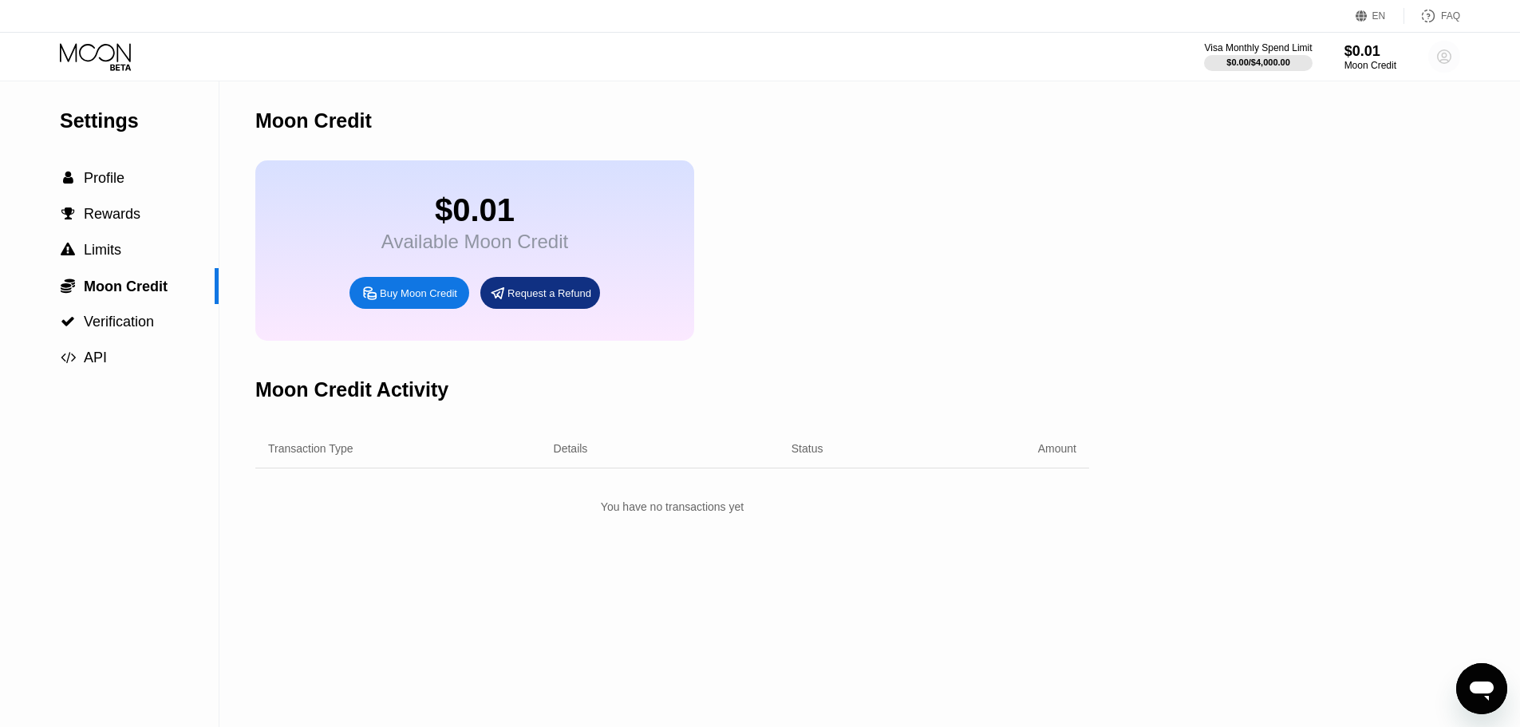
click at [1443, 57] on icon at bounding box center [1444, 57] width 9 height 9
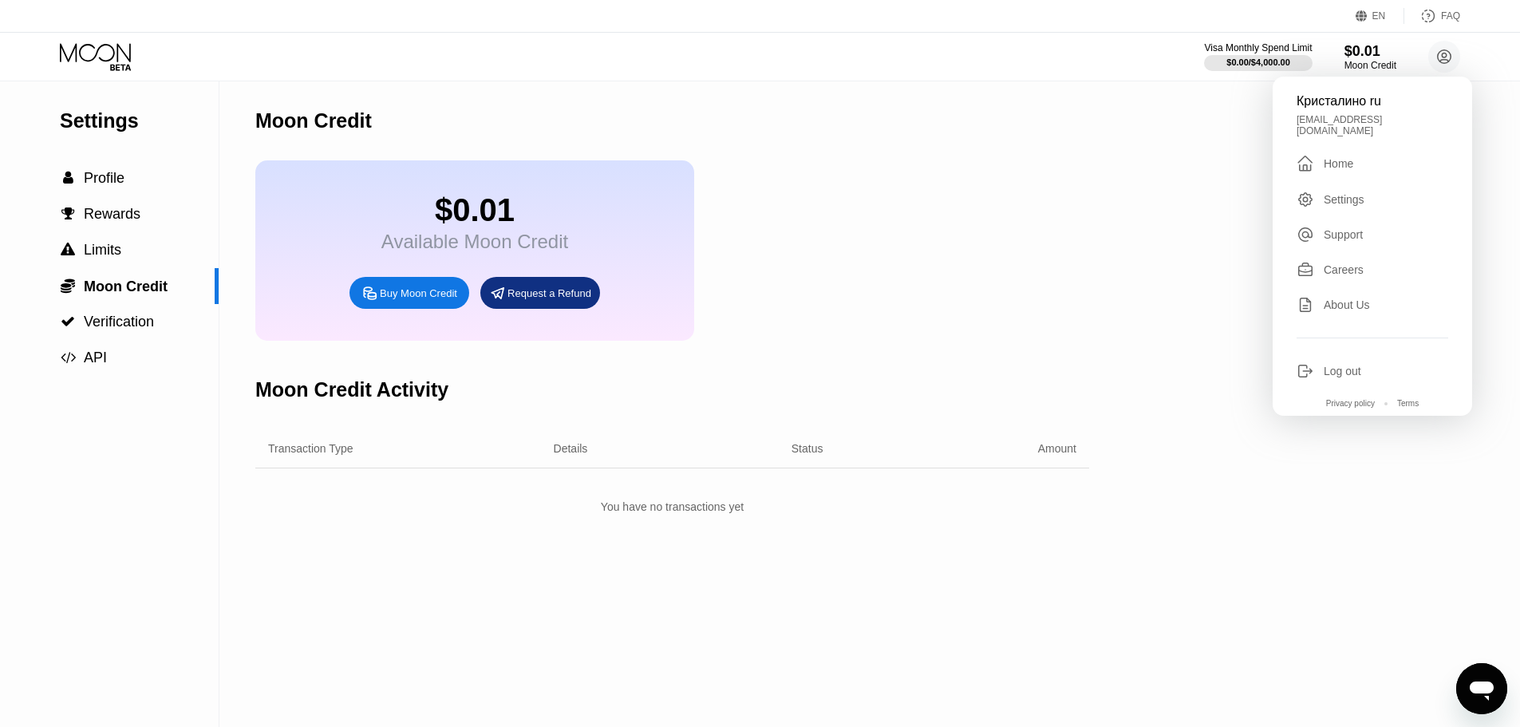
drag, startPoint x: 1332, startPoint y: 265, endPoint x: 941, endPoint y: 332, distance: 397.5
click at [941, 332] on div "$0.01 Available Moon Credit Buy Moon Credit Request a Refund" at bounding box center [672, 250] width 834 height 180
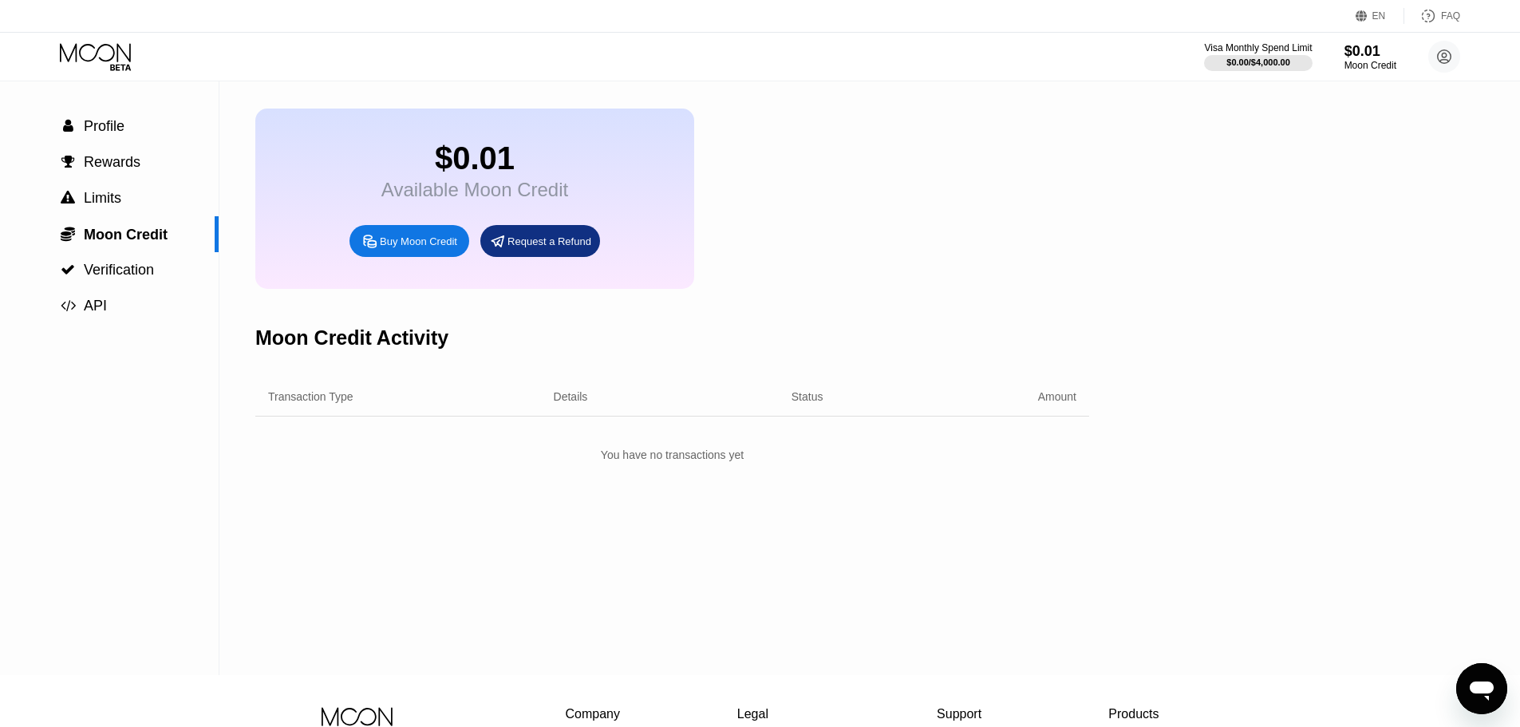
scroll to position [80, 0]
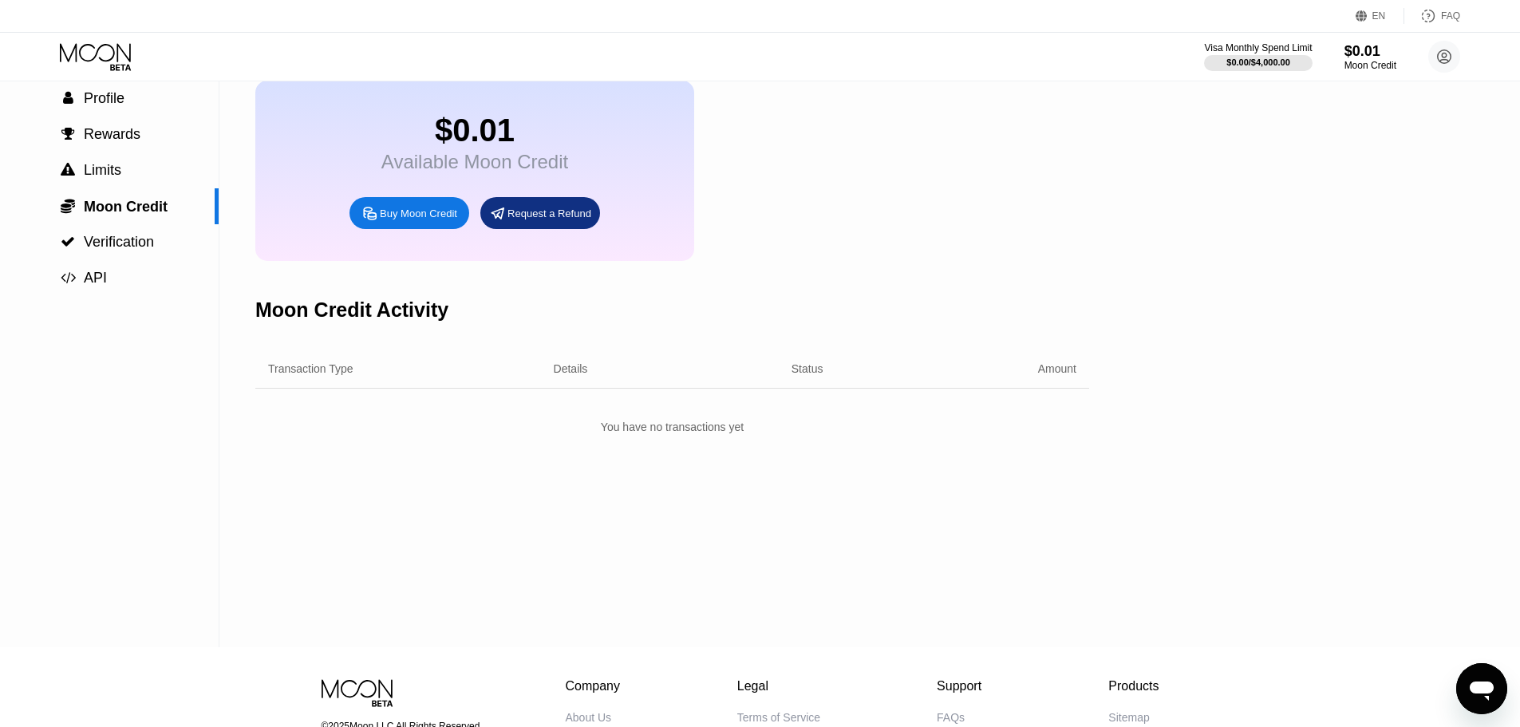
click at [1466, 689] on div "Открыть окно обмена сообщениями" at bounding box center [1482, 689] width 48 height 48
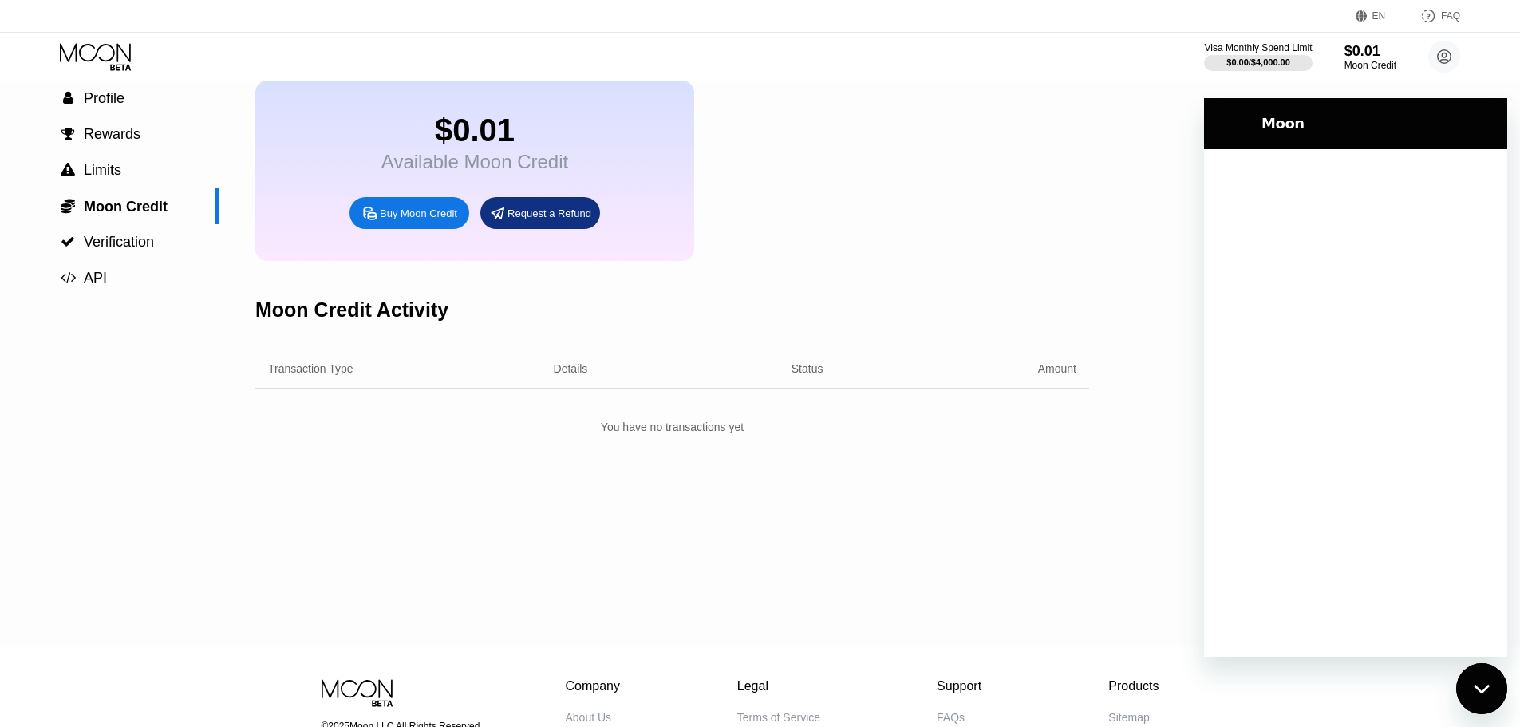
scroll to position [0, 0]
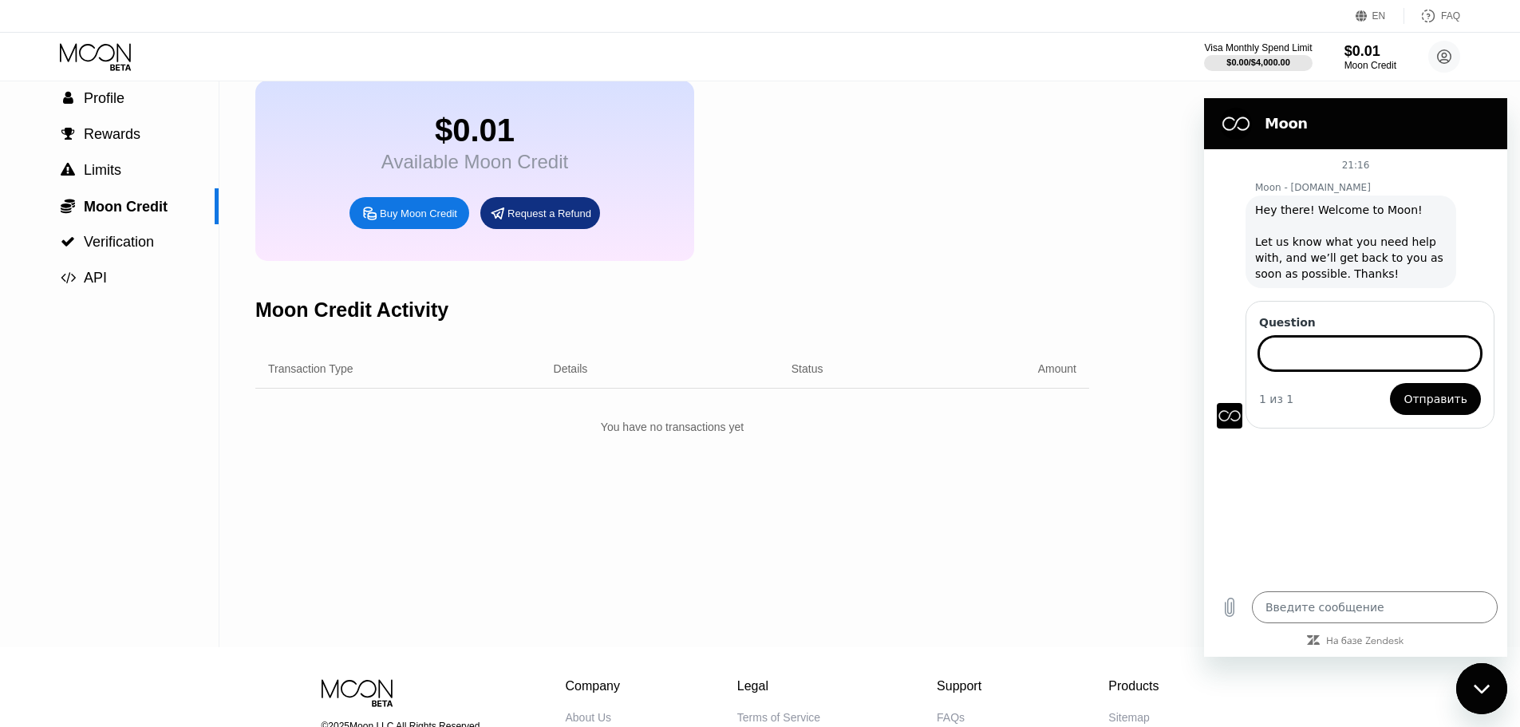
type textarea "x"
paste input "how to top up my card, I can't find the line in the menu"
type input "how to top up my card, I can't find the line in the menu"
click at [1390, 383] on button "Отправить" at bounding box center [1435, 399] width 91 height 32
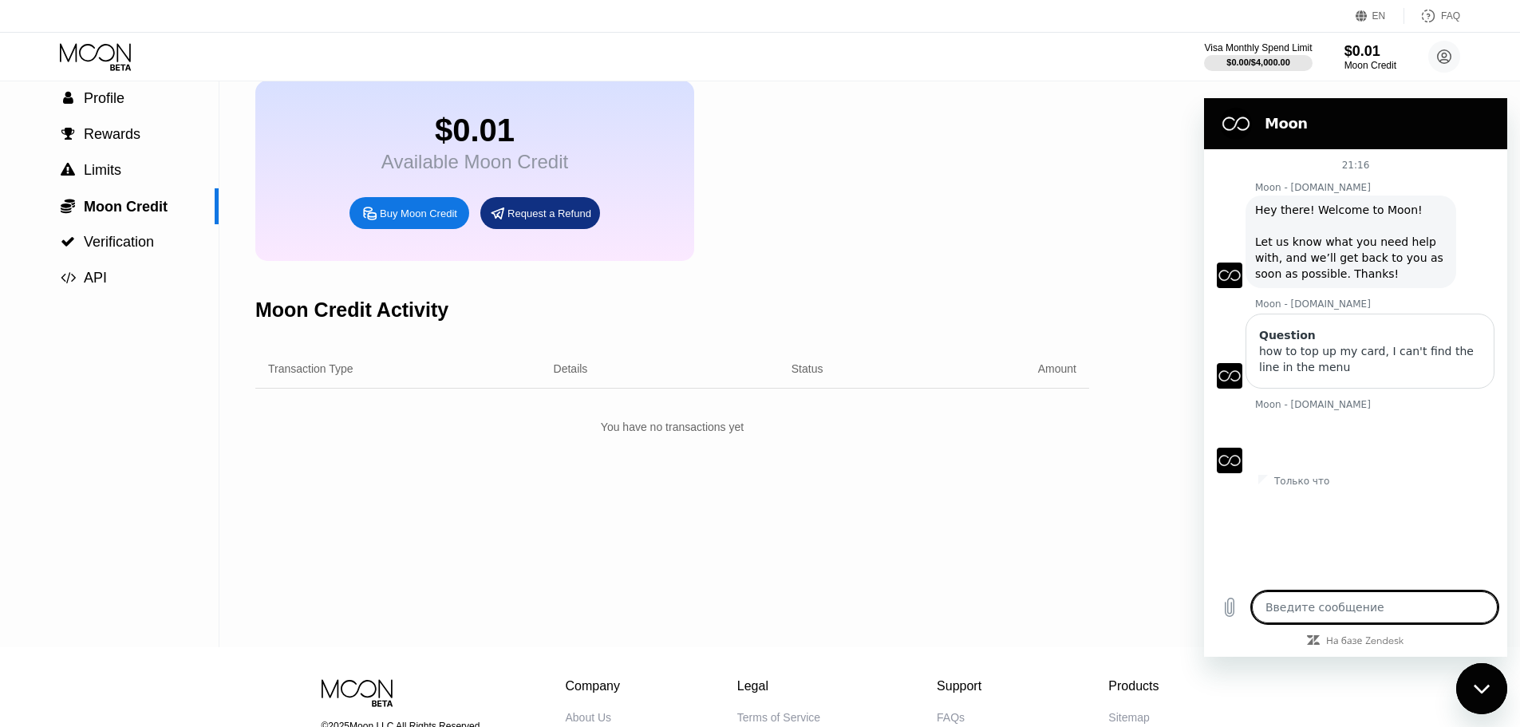
click at [1318, 424] on span "A Moon Team Member will reach out to you as soon as possible. Thanks!" at bounding box center [1347, 442] width 184 height 45
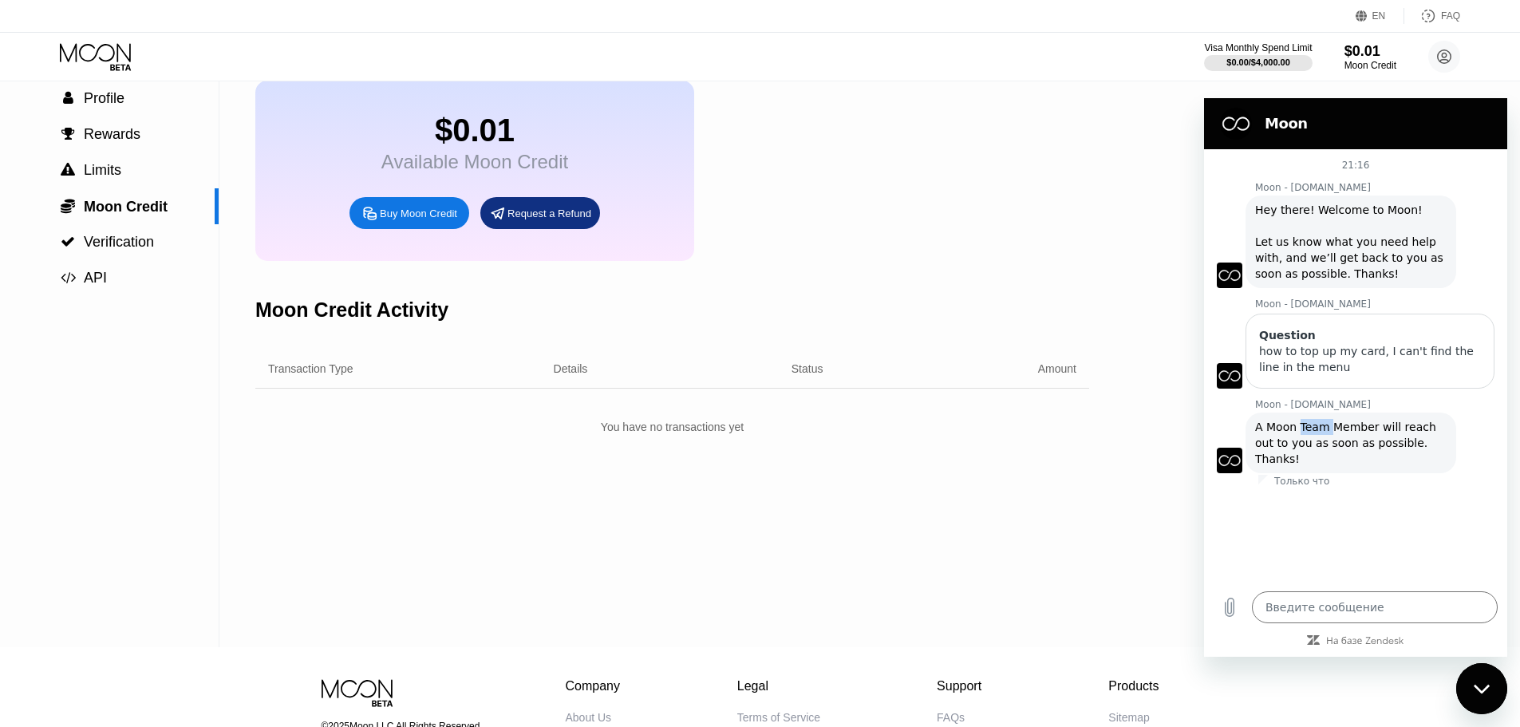
click at [1318, 424] on span "A Moon Team Member will reach out to you as soon as possible. Thanks!" at bounding box center [1347, 442] width 184 height 45
copy span "A Moon Team Member will reach out to you as soon as possible. Thanks!"
click at [1129, 505] on div "Settings  Profile  Rewards  Limits  Moon Credit  Verification  API Moon C…" at bounding box center [760, 324] width 1520 height 645
click at [1485, 697] on div "Закрыть окно обмена сообщениями" at bounding box center [1482, 689] width 48 height 48
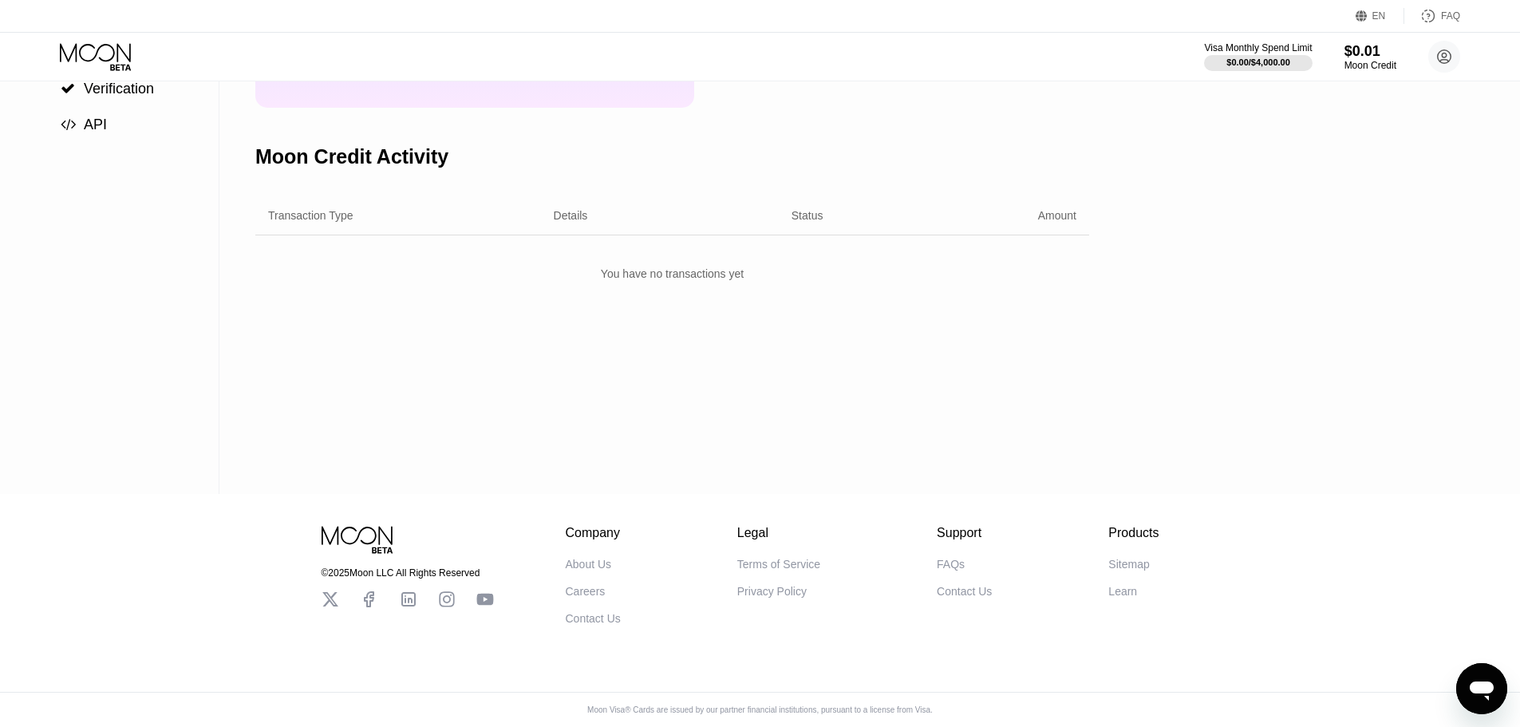
scroll to position [245, 0]
click at [1449, 59] on circle at bounding box center [1444, 57] width 32 height 32
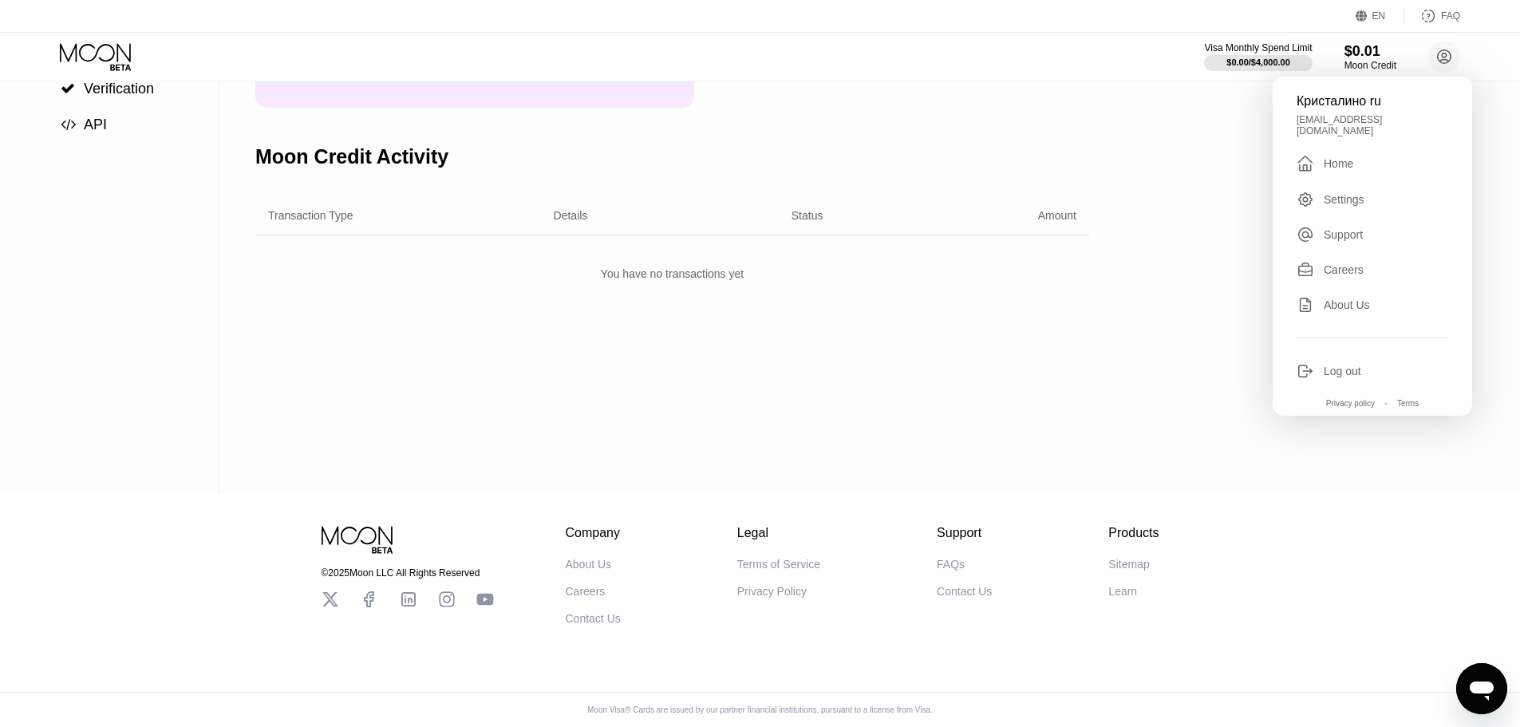
click at [585, 590] on div "Careers" at bounding box center [586, 591] width 40 height 13
click at [1174, 95] on div "Settings  Profile  Rewards  Limits  Moon Credit  Verification  API Moon C…" at bounding box center [760, 170] width 1520 height 645
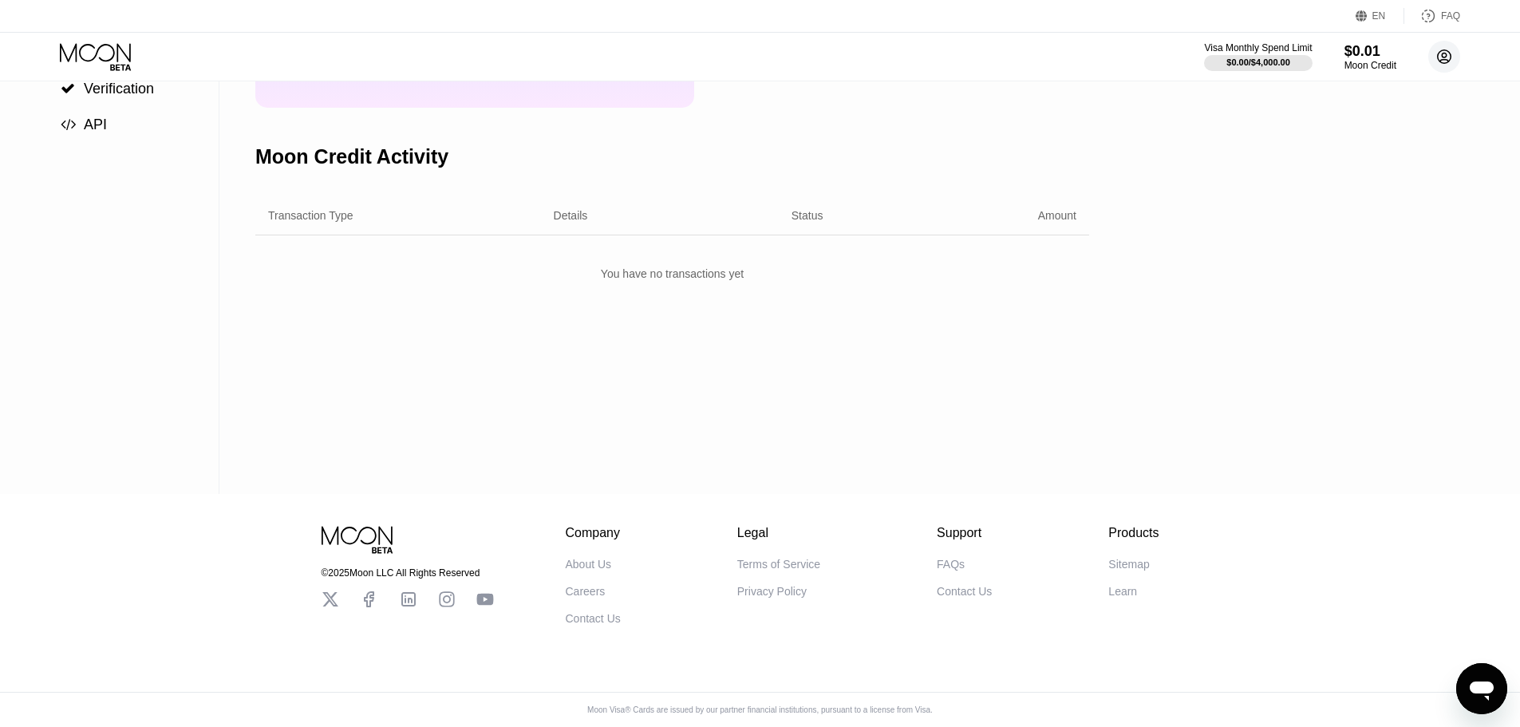
click at [1443, 56] on circle at bounding box center [1444, 57] width 32 height 32
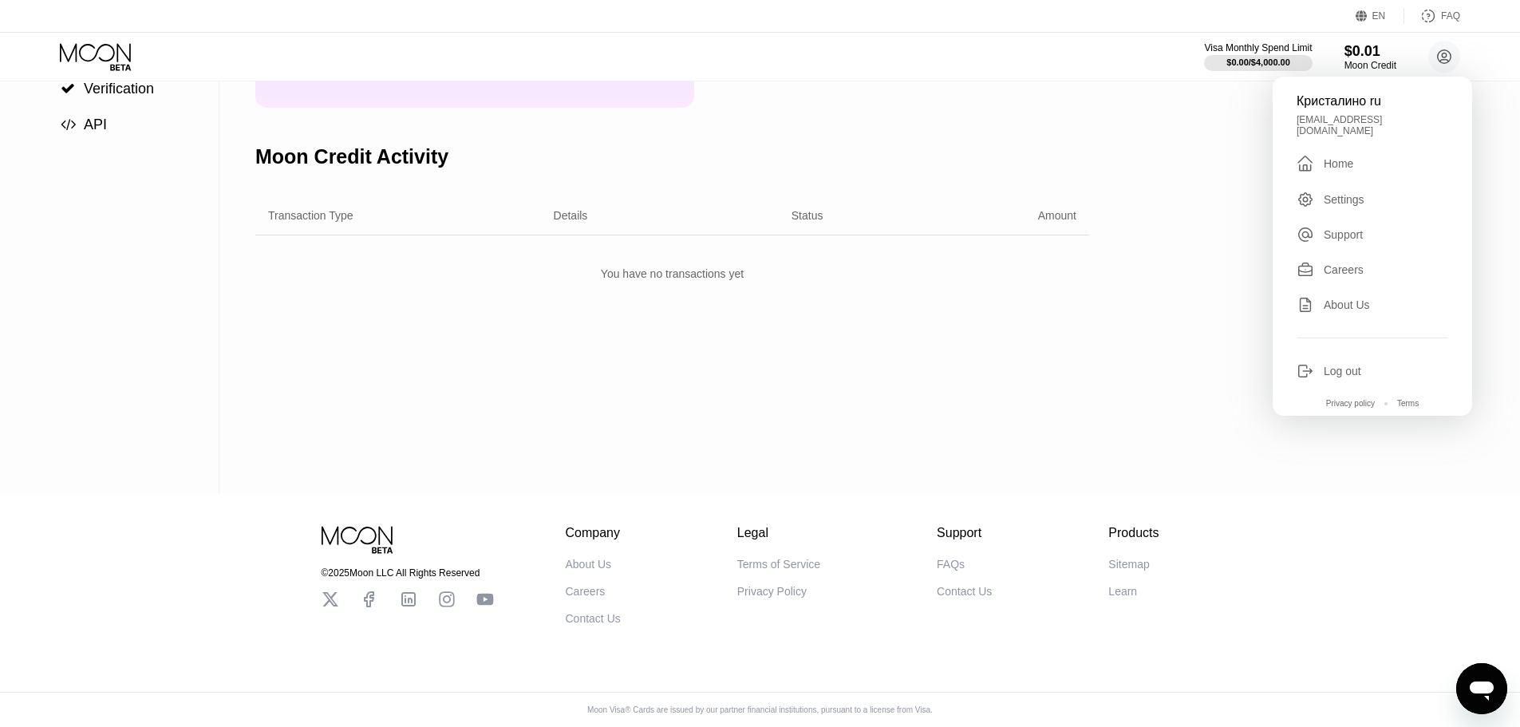
click at [1337, 263] on div "Careers" at bounding box center [1344, 269] width 40 height 13
click at [696, 285] on div "You have no transactions yet" at bounding box center [672, 273] width 834 height 29
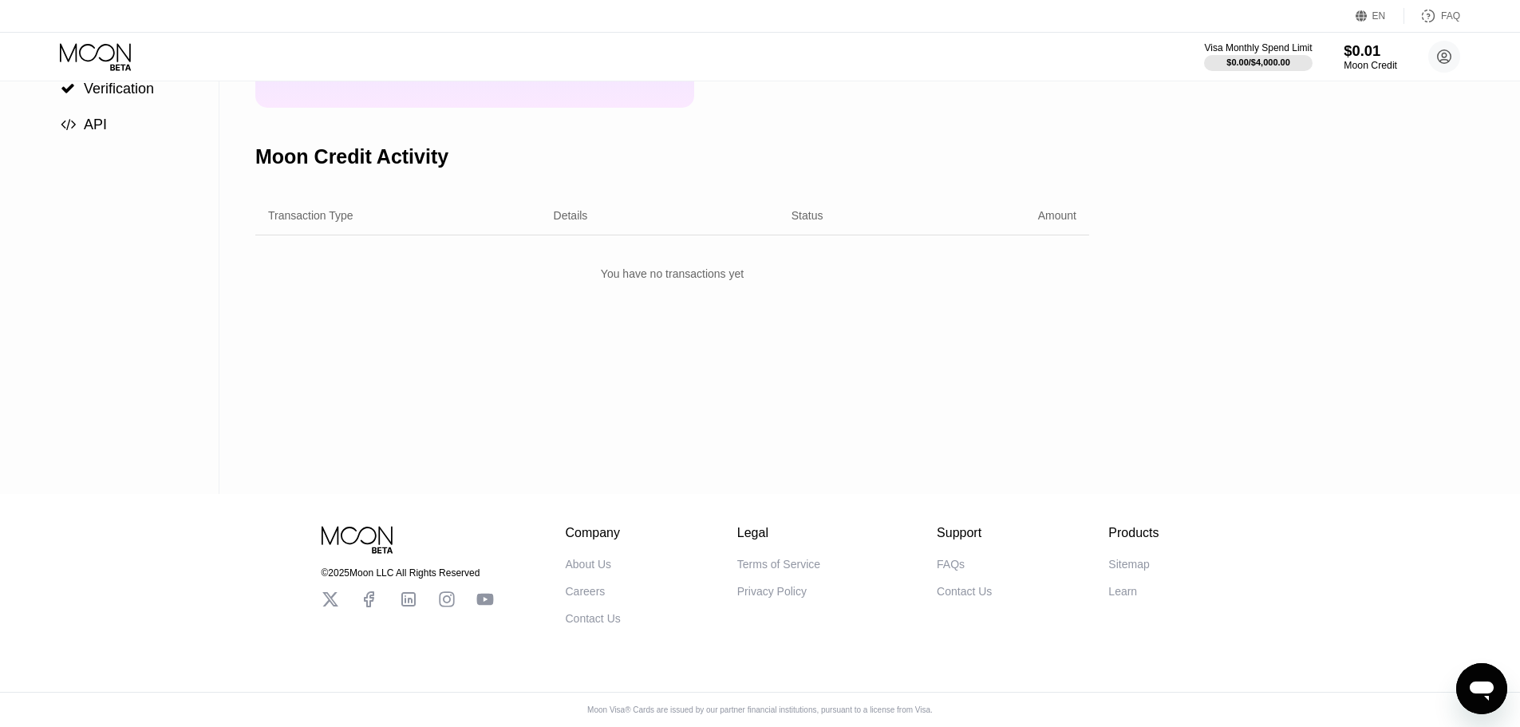
click at [1357, 53] on div "$0.01" at bounding box center [1370, 50] width 53 height 17
click at [1442, 53] on circle at bounding box center [1444, 57] width 32 height 32
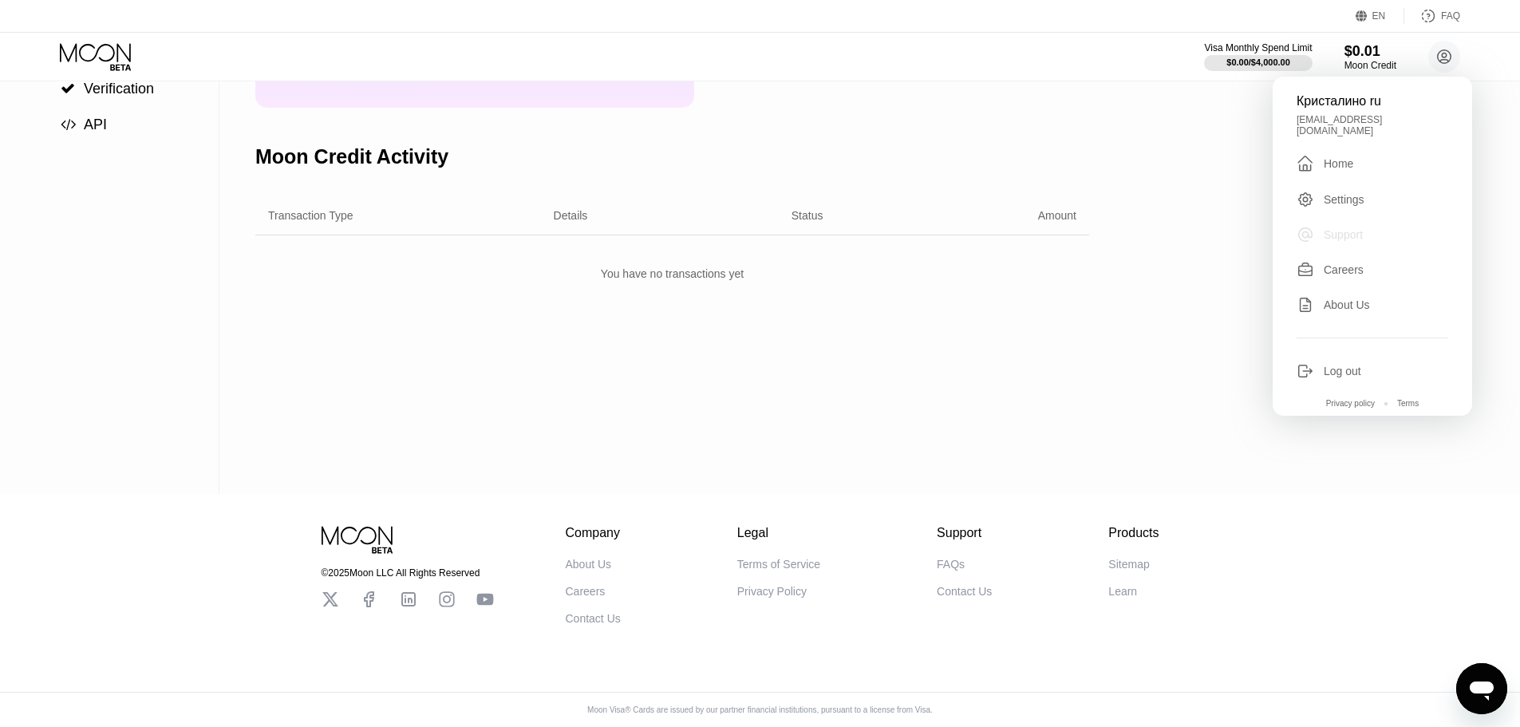
click at [1328, 228] on div "Support" at bounding box center [1343, 234] width 39 height 13
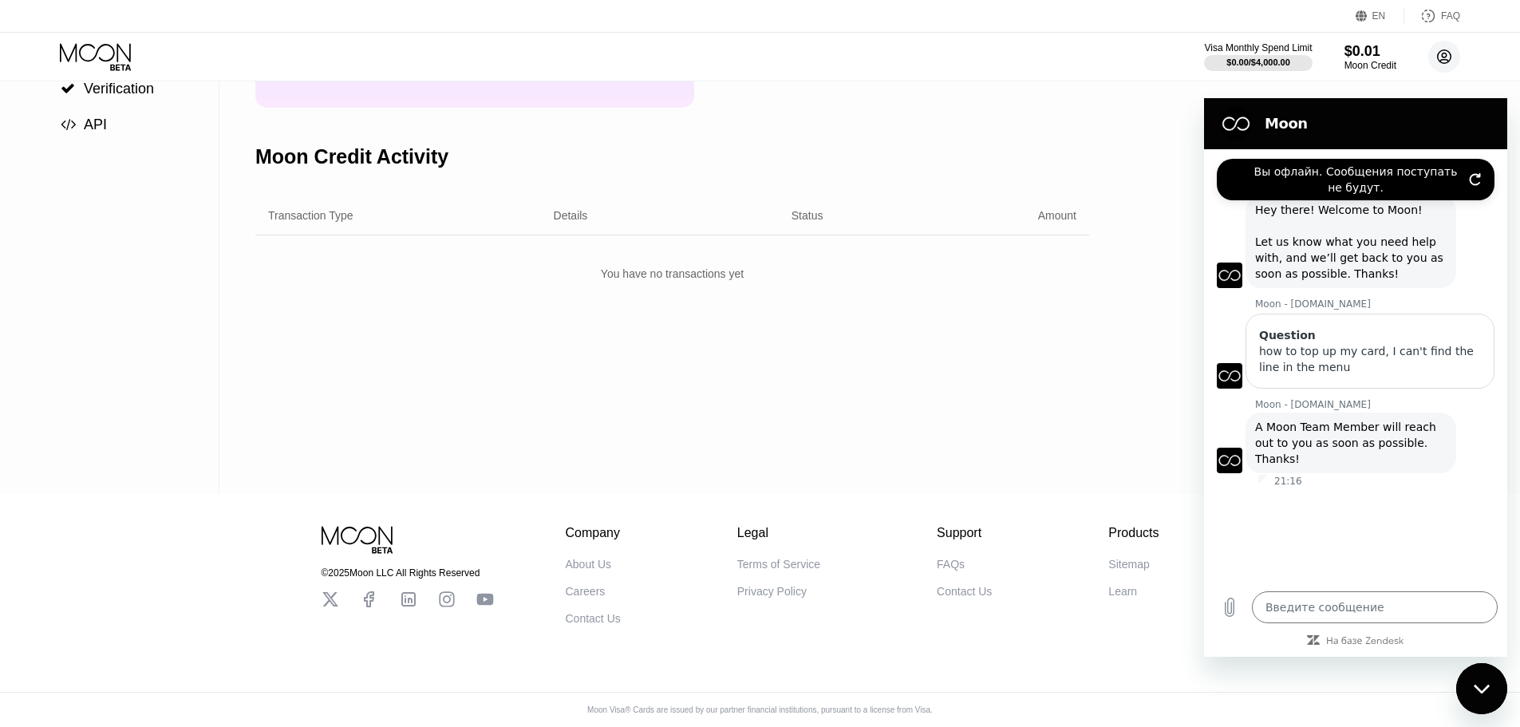
click at [1446, 57] on icon at bounding box center [1444, 57] width 9 height 9
click at [1444, 55] on circle at bounding box center [1444, 57] width 32 height 32
drag, startPoint x: 1485, startPoint y: 688, endPoint x: 1485, endPoint y: 676, distance: 12.0
click at [1485, 686] on icon "Закрыть окно обмена сообщениями" at bounding box center [1482, 689] width 17 height 10
type textarea "x"
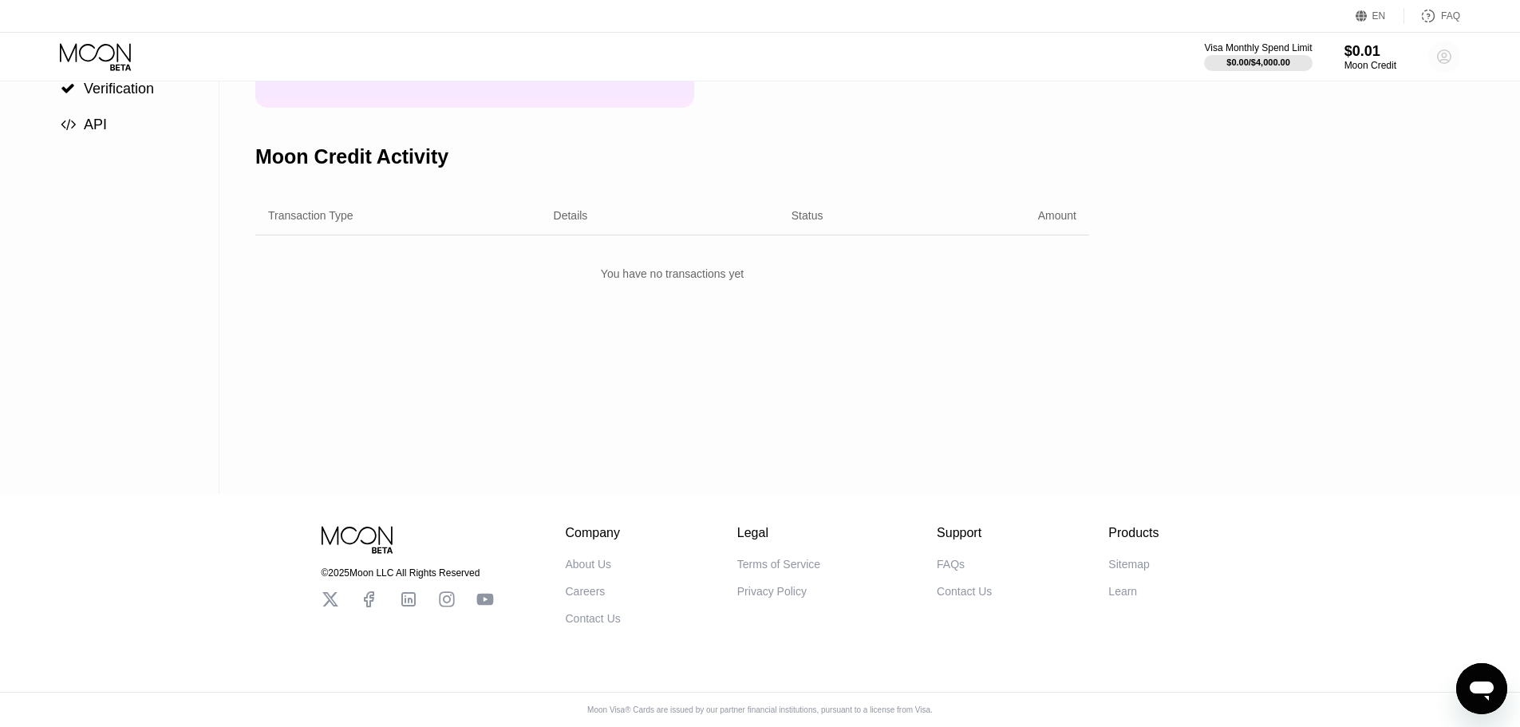
click at [1441, 53] on circle at bounding box center [1444, 57] width 32 height 32
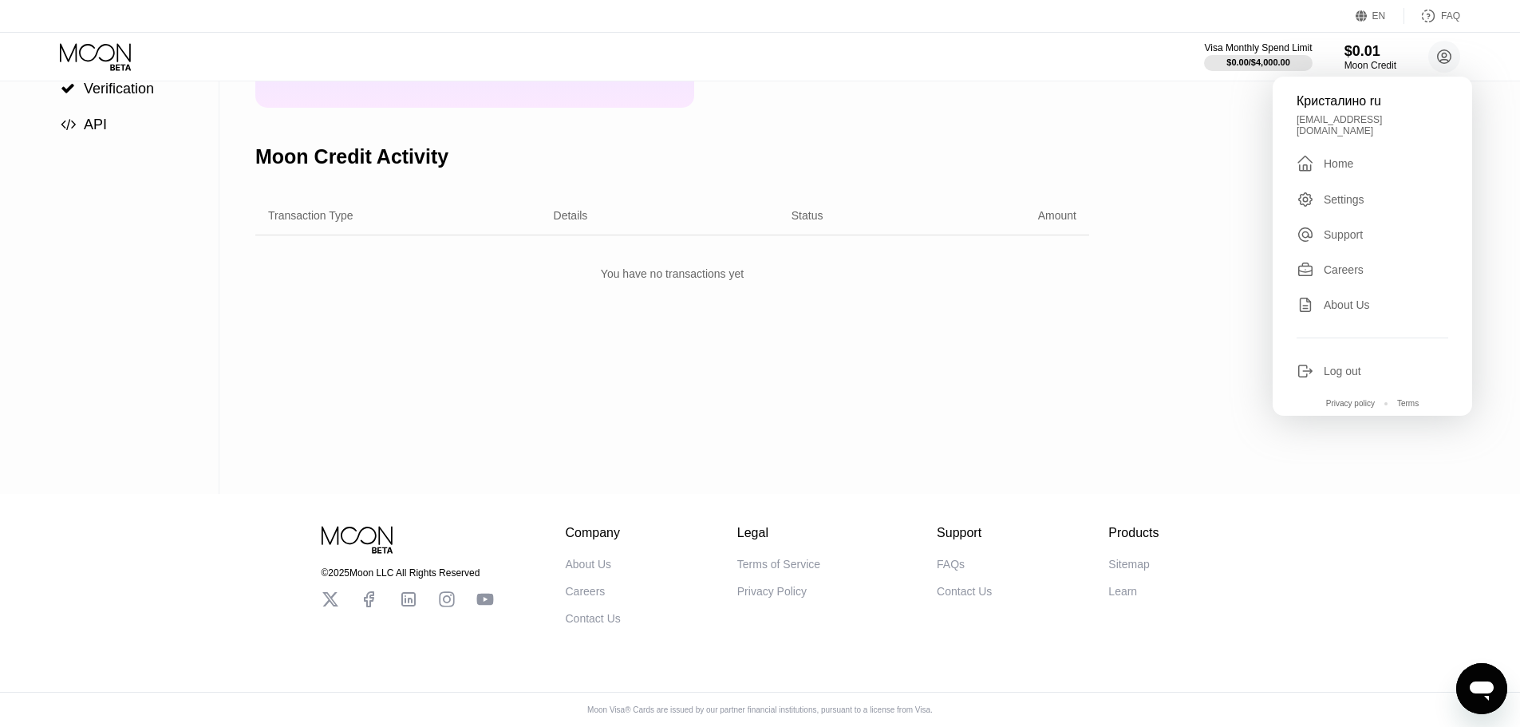
click at [1352, 193] on div "Settings" at bounding box center [1344, 199] width 41 height 13
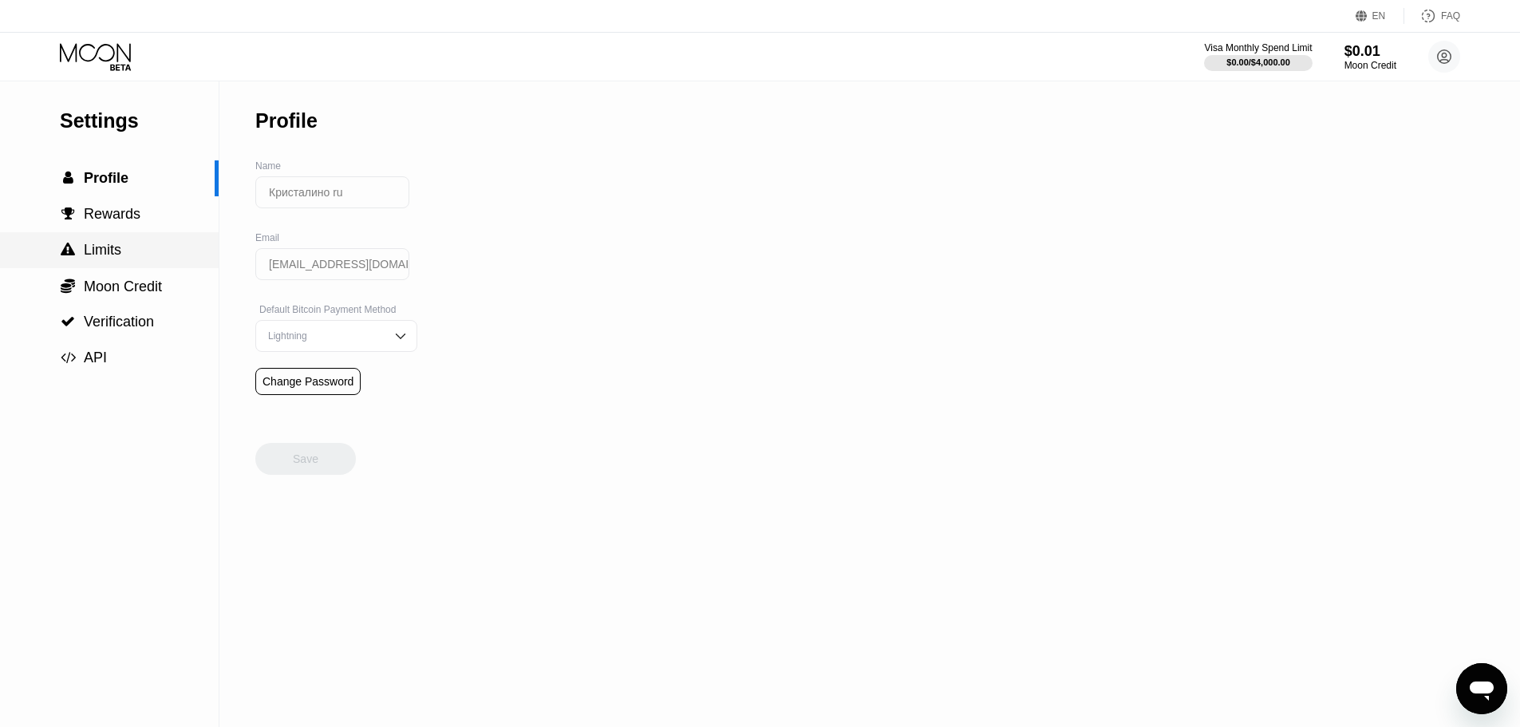
click at [100, 253] on span "Limits" at bounding box center [103, 250] width 38 height 16
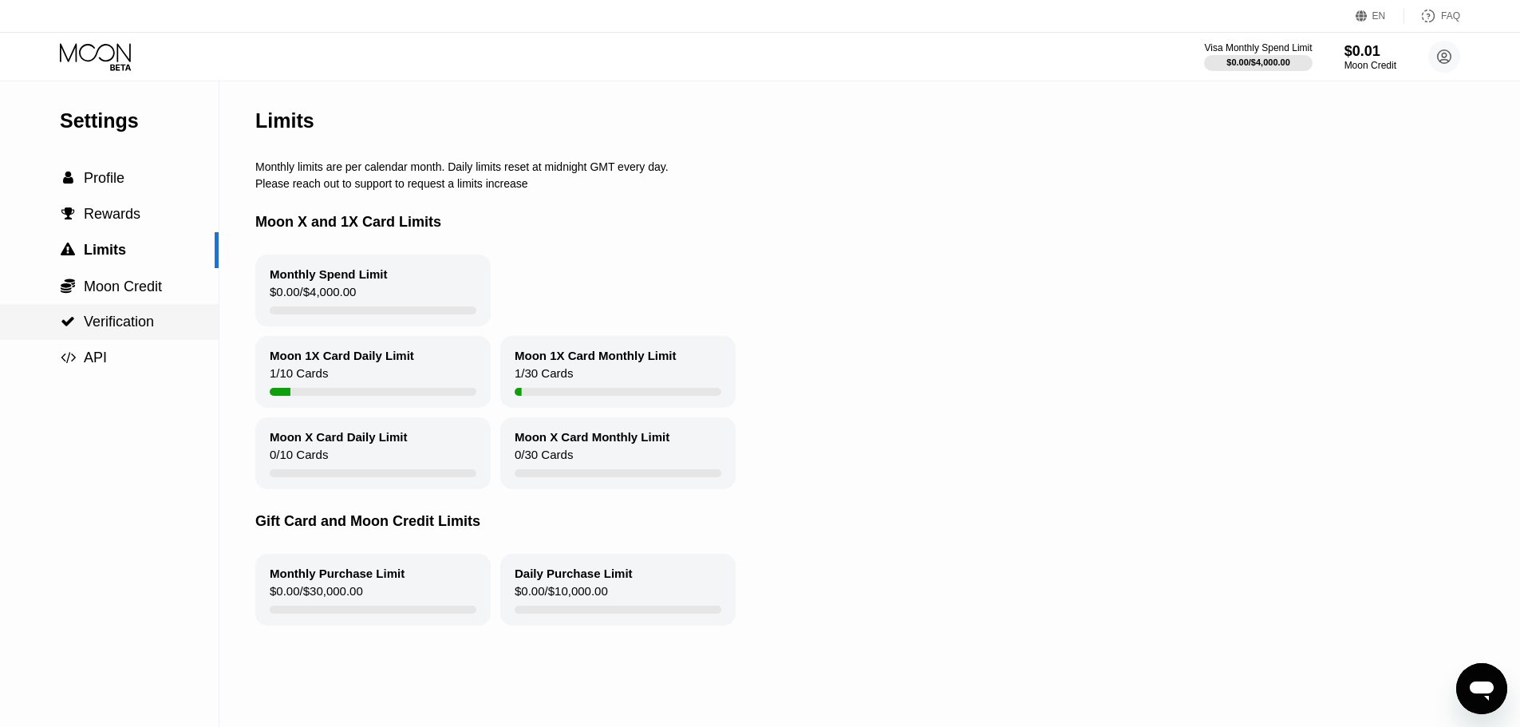
click at [109, 330] on span "Verification" at bounding box center [119, 322] width 70 height 16
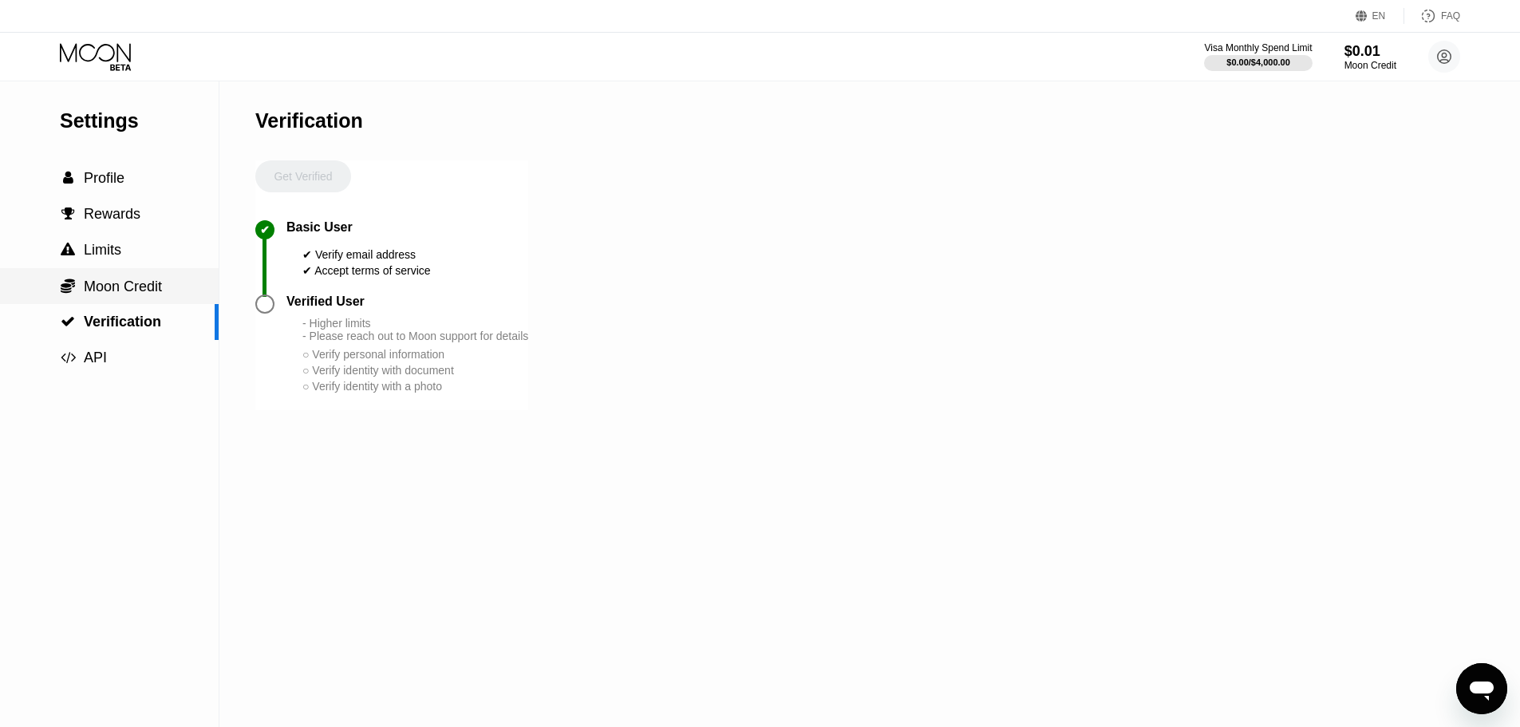
click at [113, 294] on span "Moon Credit" at bounding box center [123, 286] width 78 height 16
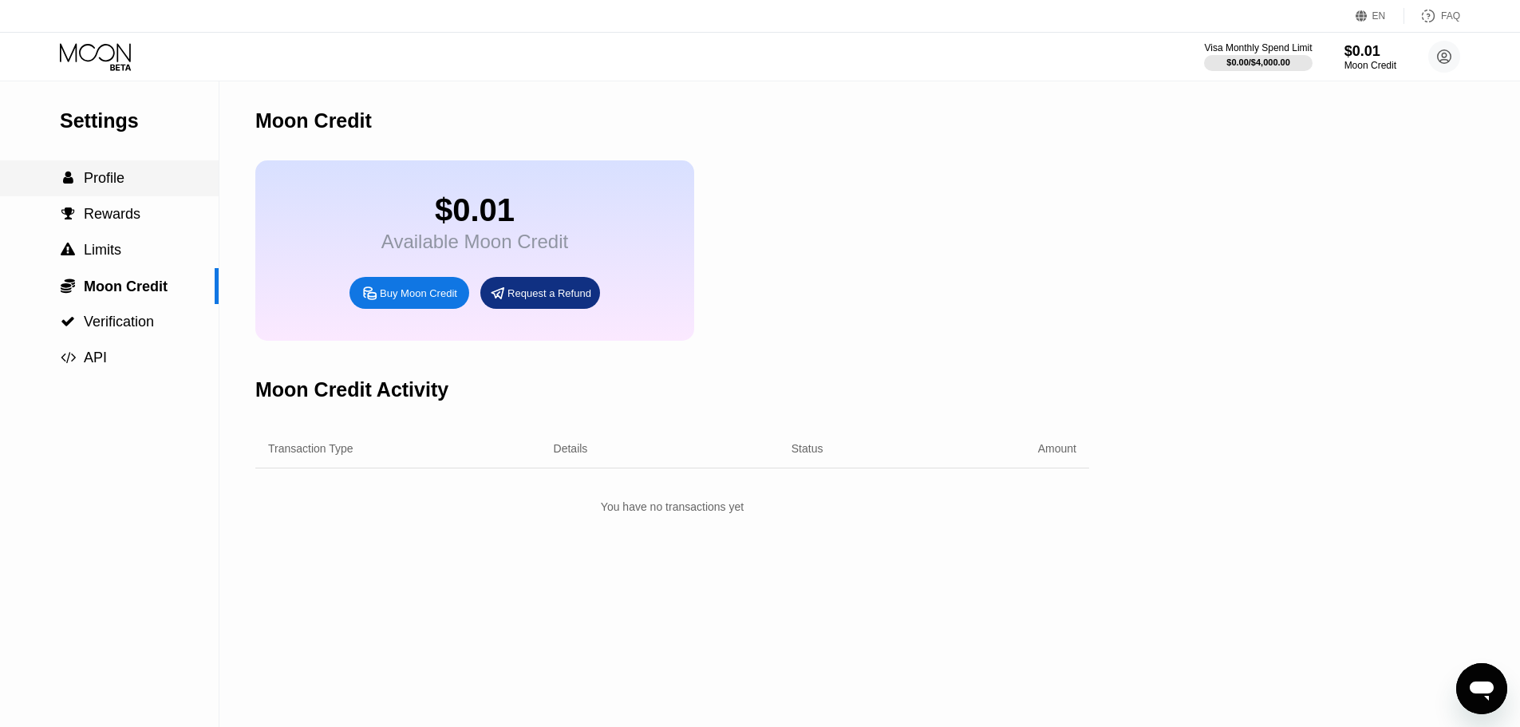
click at [89, 180] on span "Profile" at bounding box center [104, 178] width 41 height 16
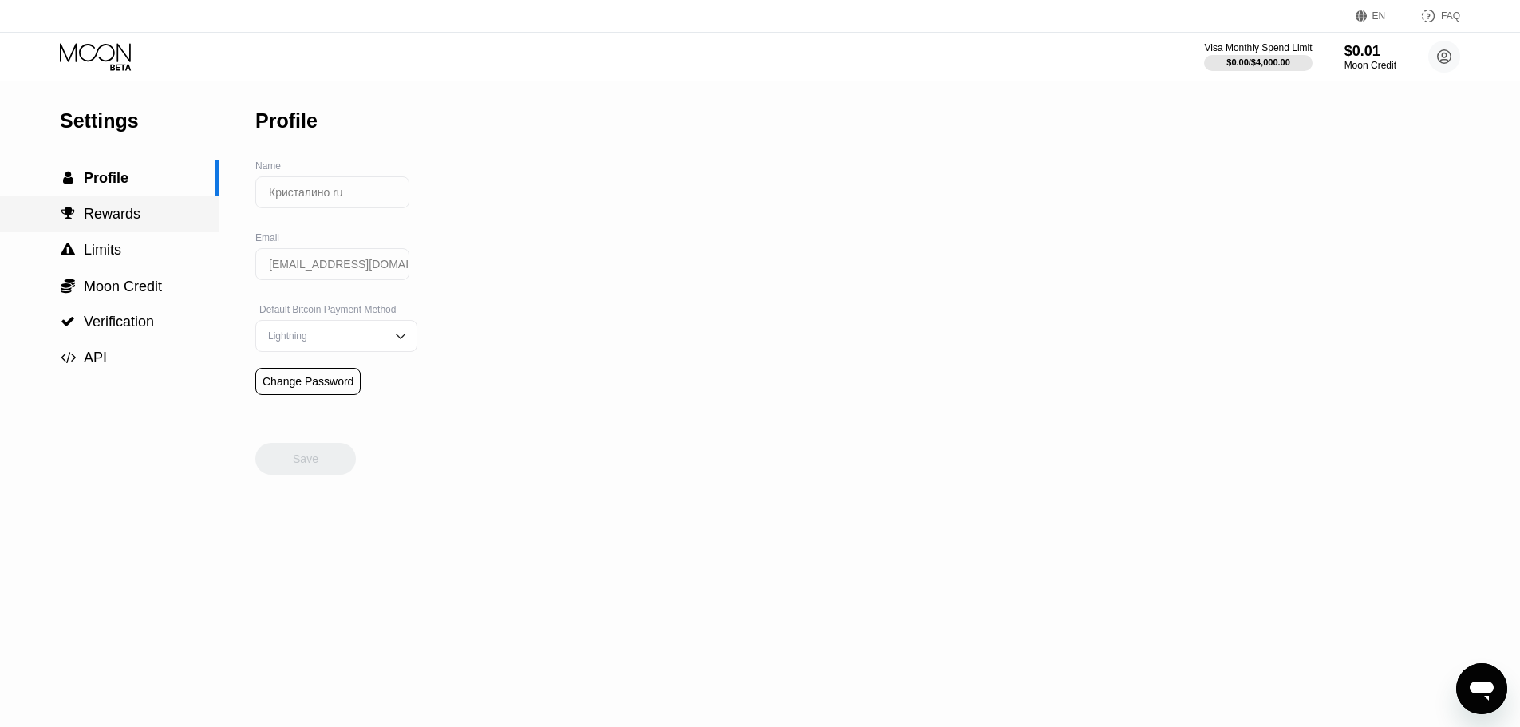
click at [115, 219] on span "Rewards" at bounding box center [112, 214] width 57 height 16
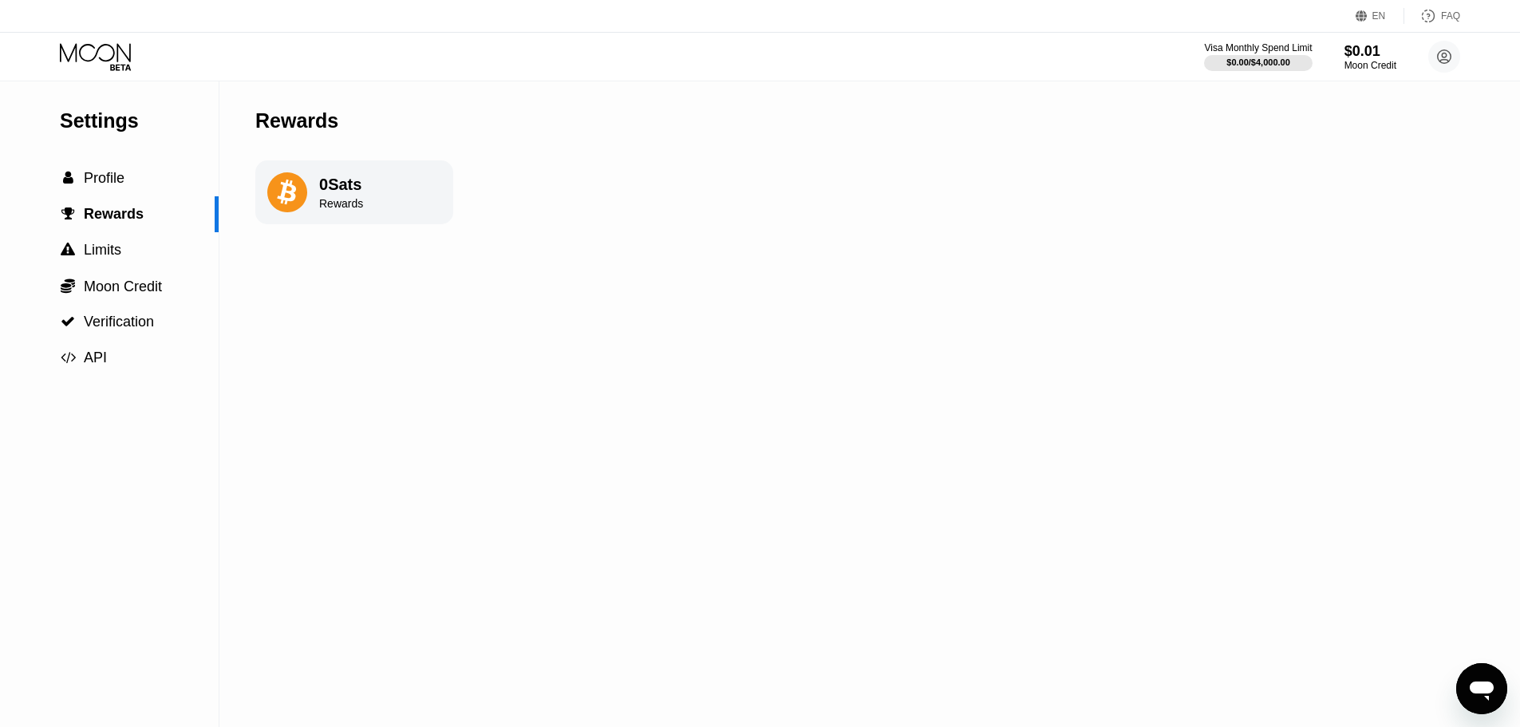
click at [341, 194] on div "0 Sats" at bounding box center [341, 185] width 44 height 18
click at [1268, 62] on div "$0.00 / $4,000.00" at bounding box center [1258, 62] width 65 height 10
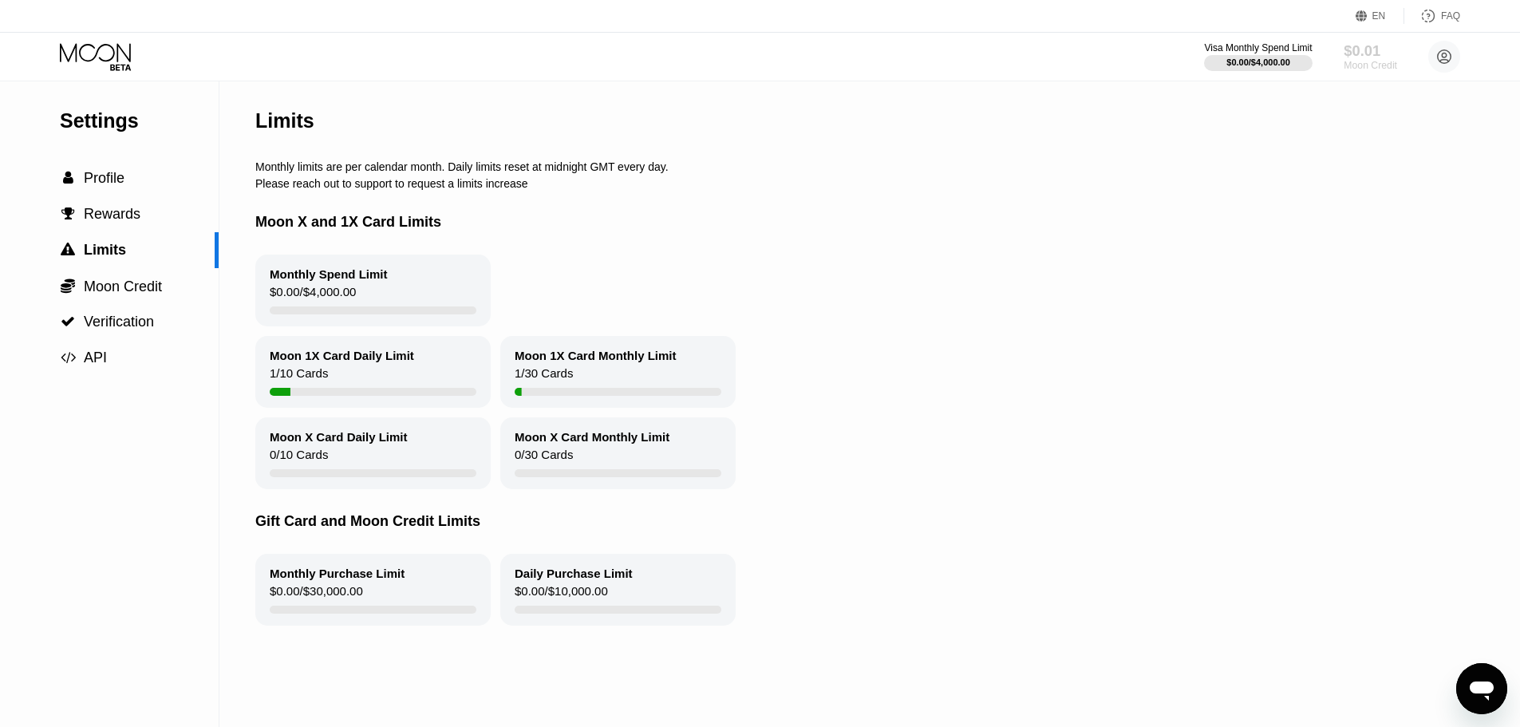
click at [1380, 57] on div "$0.01" at bounding box center [1370, 50] width 53 height 17
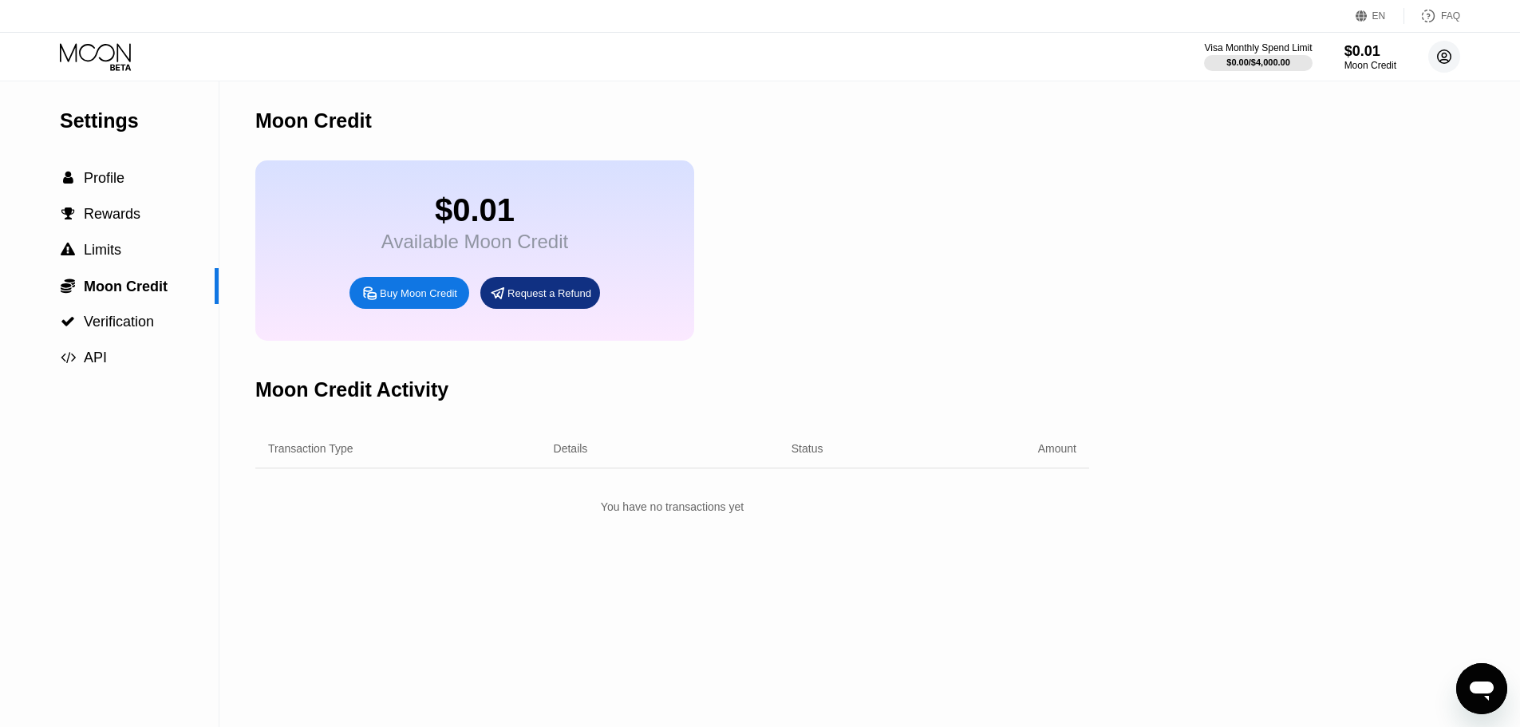
click at [1447, 61] on icon at bounding box center [1444, 57] width 9 height 9
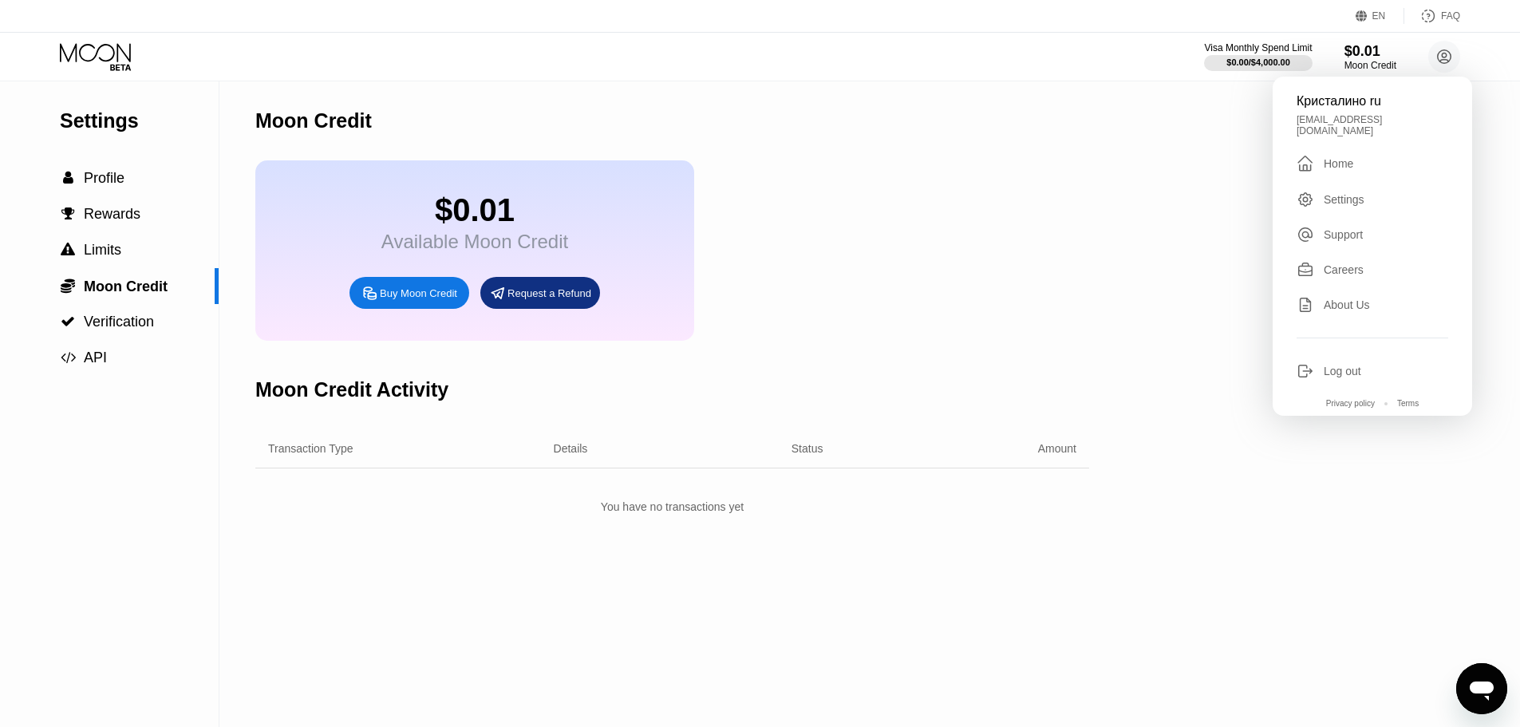
click at [1334, 157] on div "Home" at bounding box center [1339, 163] width 30 height 13
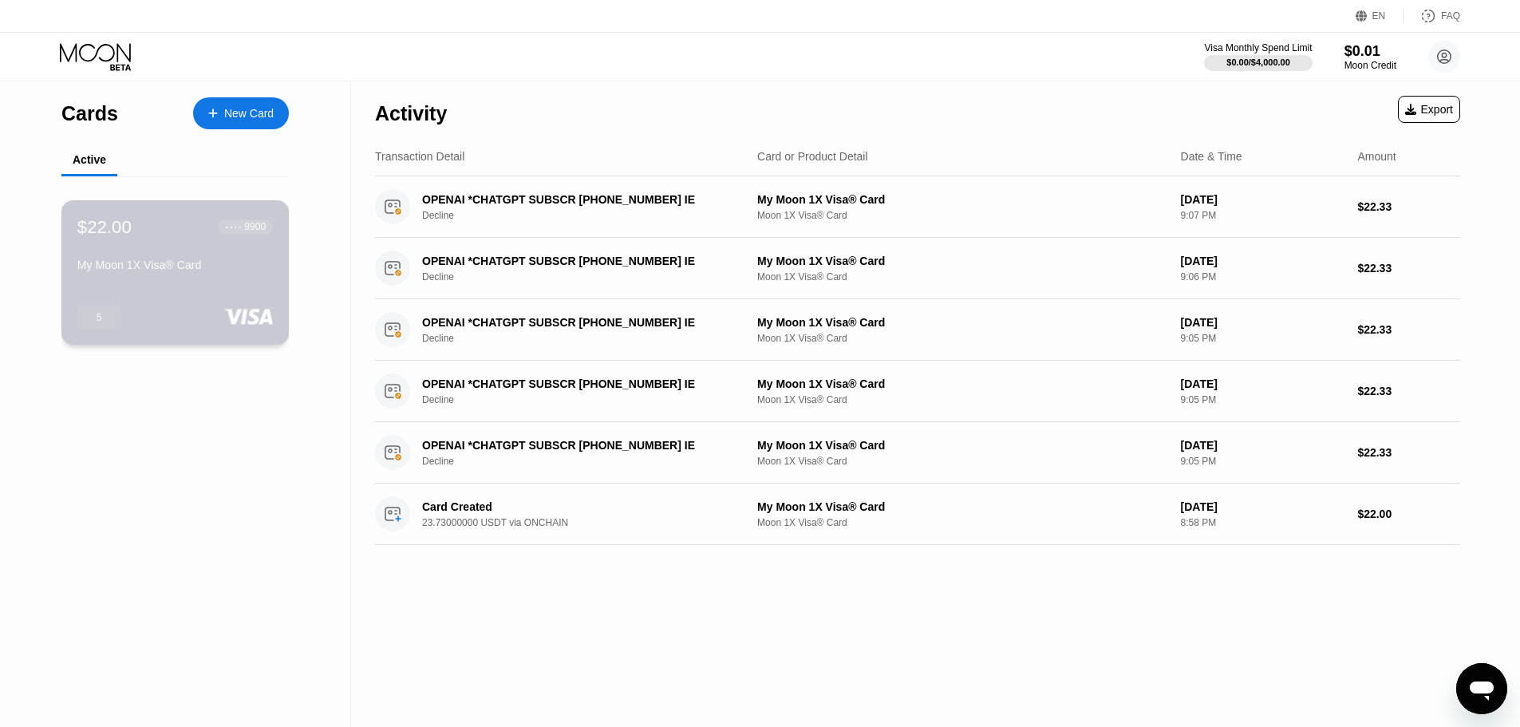
click at [195, 278] on div "My Moon 1X Visa® Card" at bounding box center [174, 268] width 195 height 19
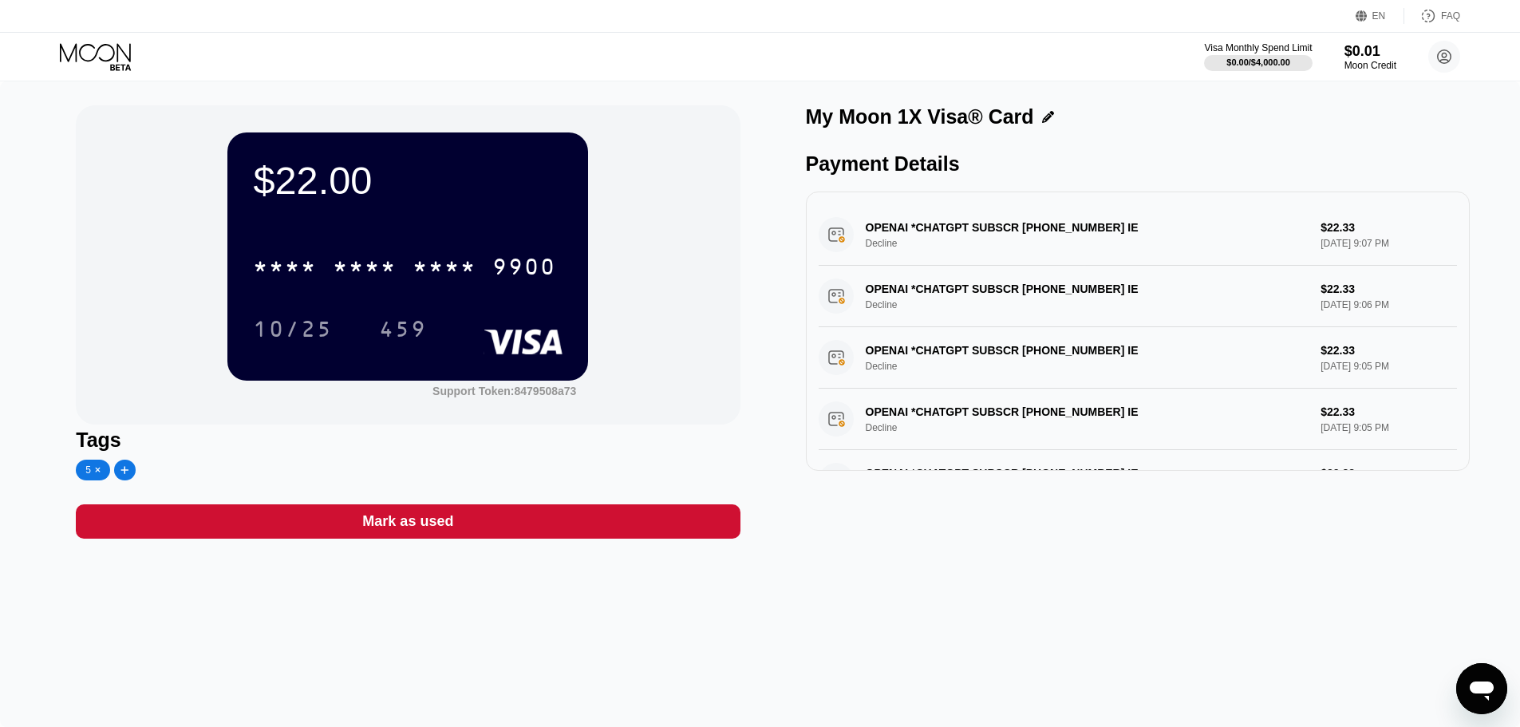
click at [178, 531] on div "Mark as used" at bounding box center [408, 521] width 664 height 34
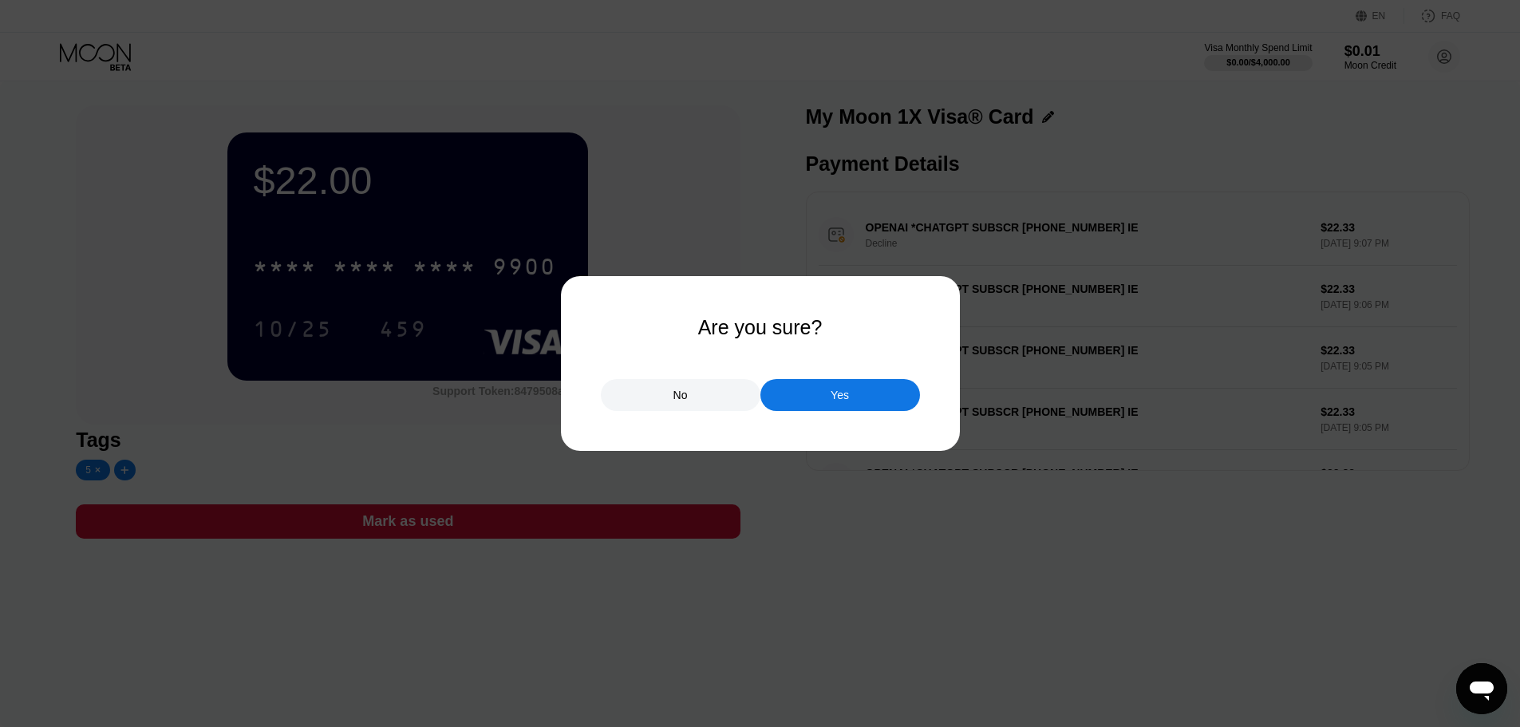
click at [813, 394] on div "Yes" at bounding box center [840, 395] width 160 height 32
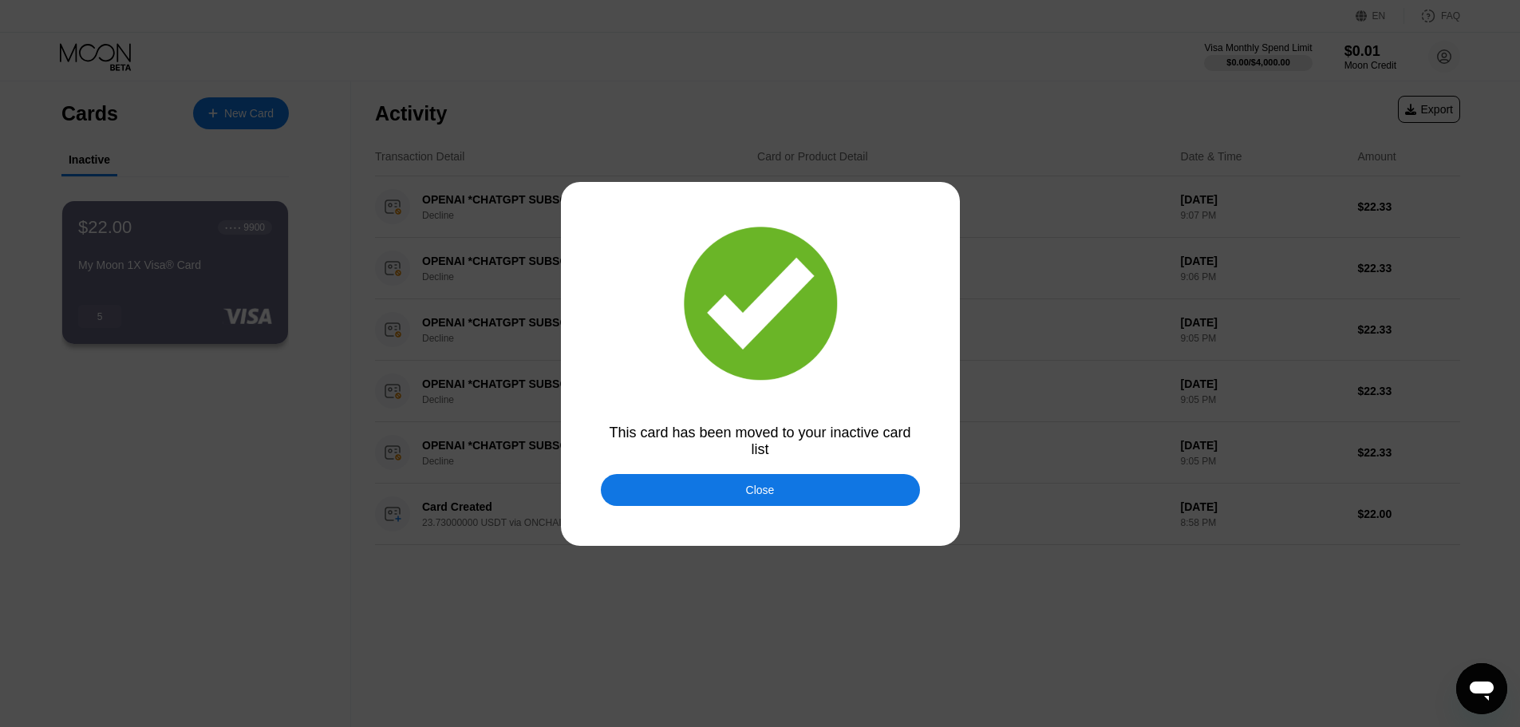
click at [759, 440] on div "This card has been moved to your inactive card list" at bounding box center [760, 441] width 319 height 34
click at [754, 434] on div "This card has been moved to your inactive card list" at bounding box center [760, 441] width 319 height 34
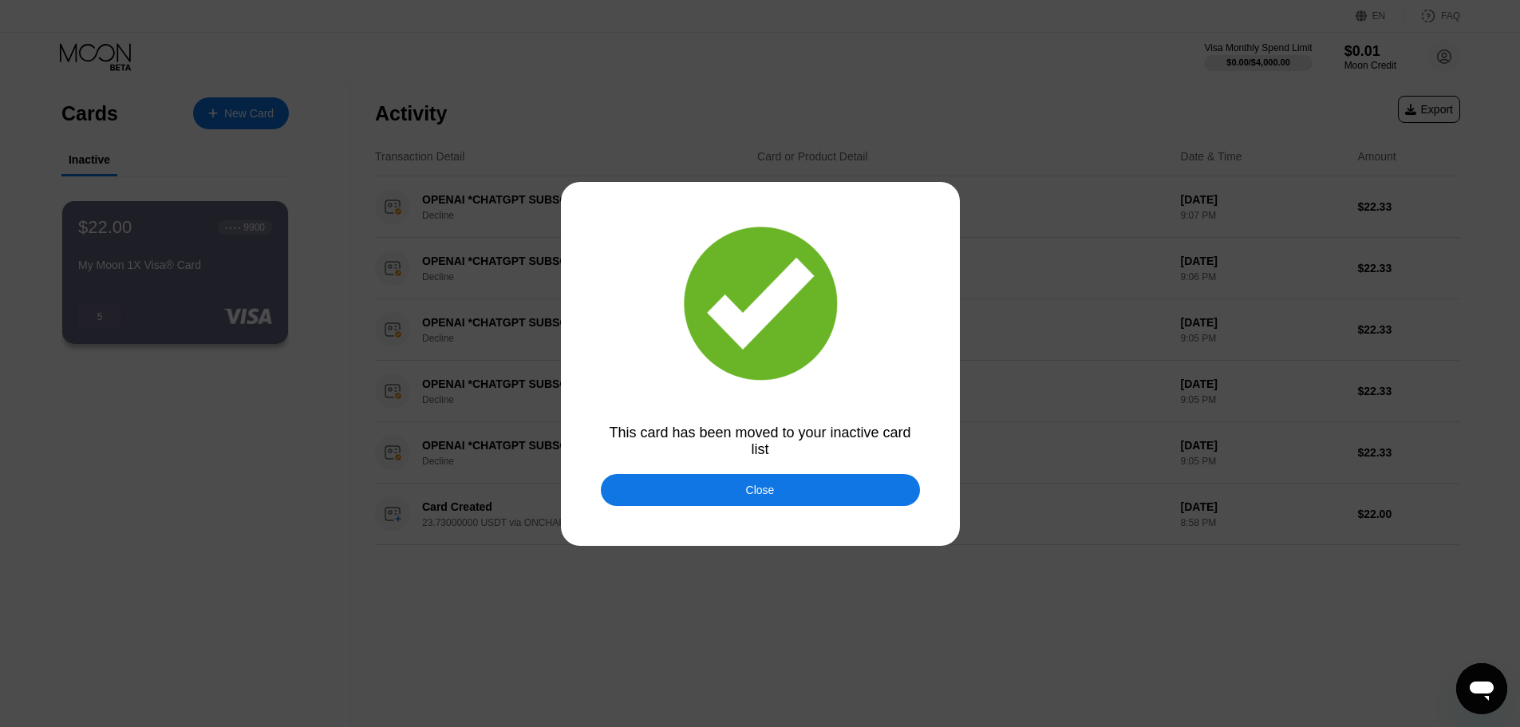
click at [754, 434] on div "This card has been moved to your inactive card list" at bounding box center [760, 441] width 319 height 34
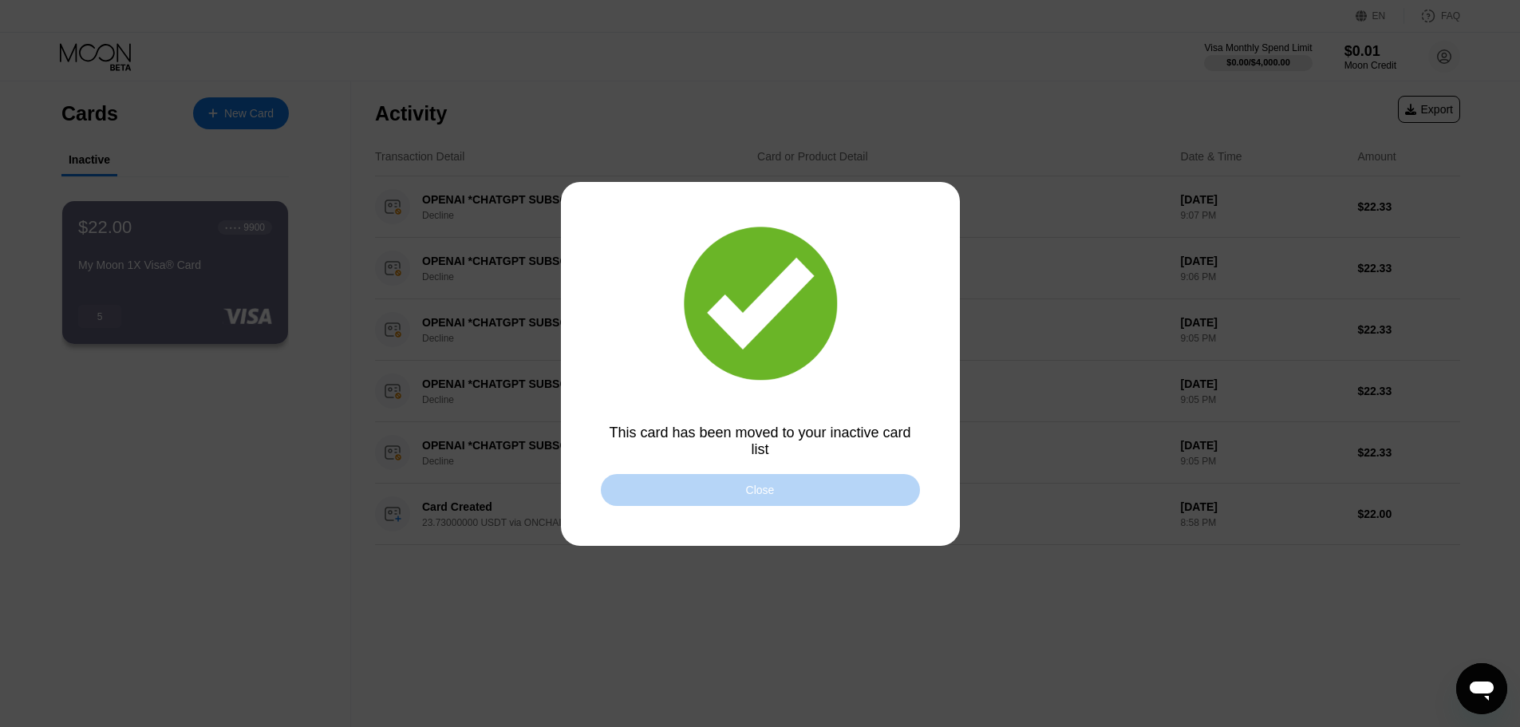
click at [758, 484] on div "Close" at bounding box center [760, 490] width 29 height 13
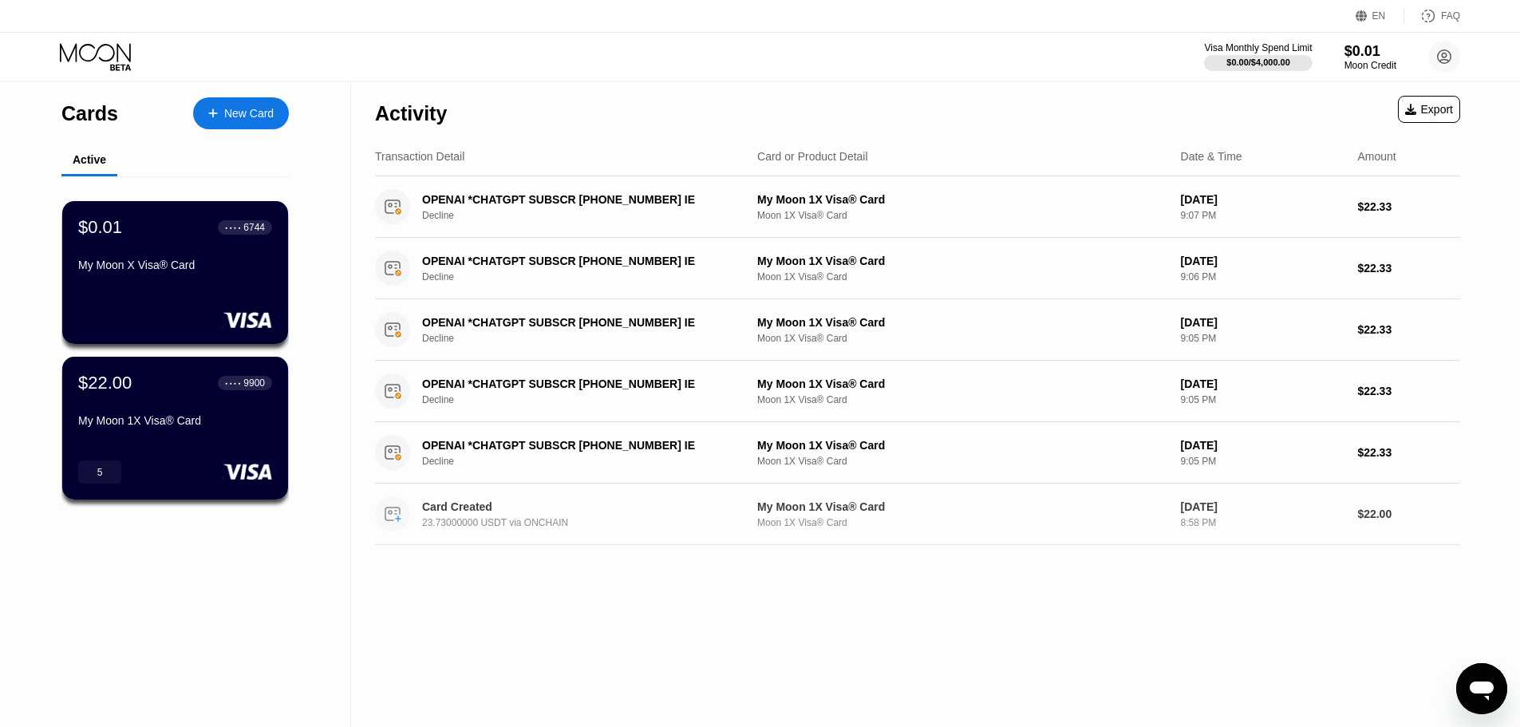
click at [443, 511] on div "Card Created" at bounding box center [577, 506] width 310 height 13
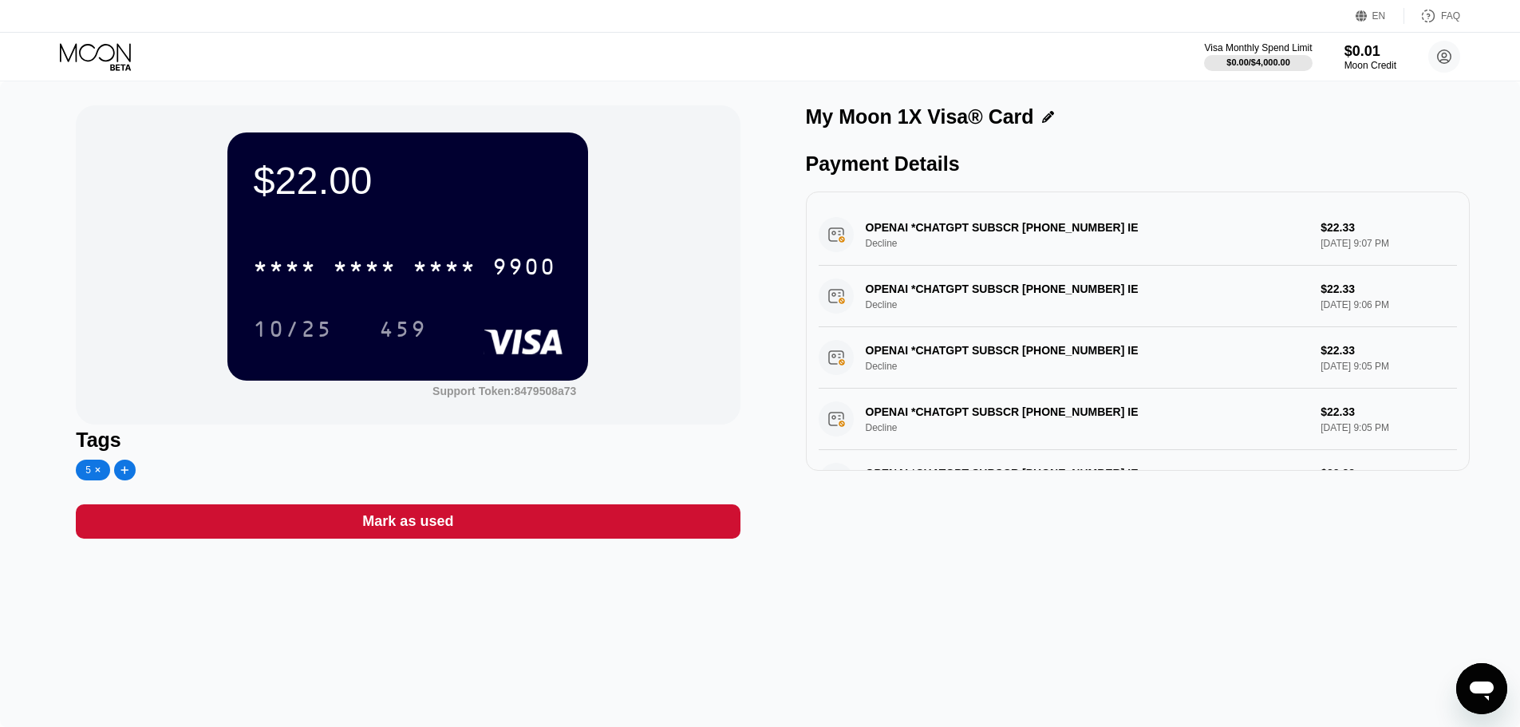
click at [95, 474] on icon at bounding box center [98, 470] width 6 height 8
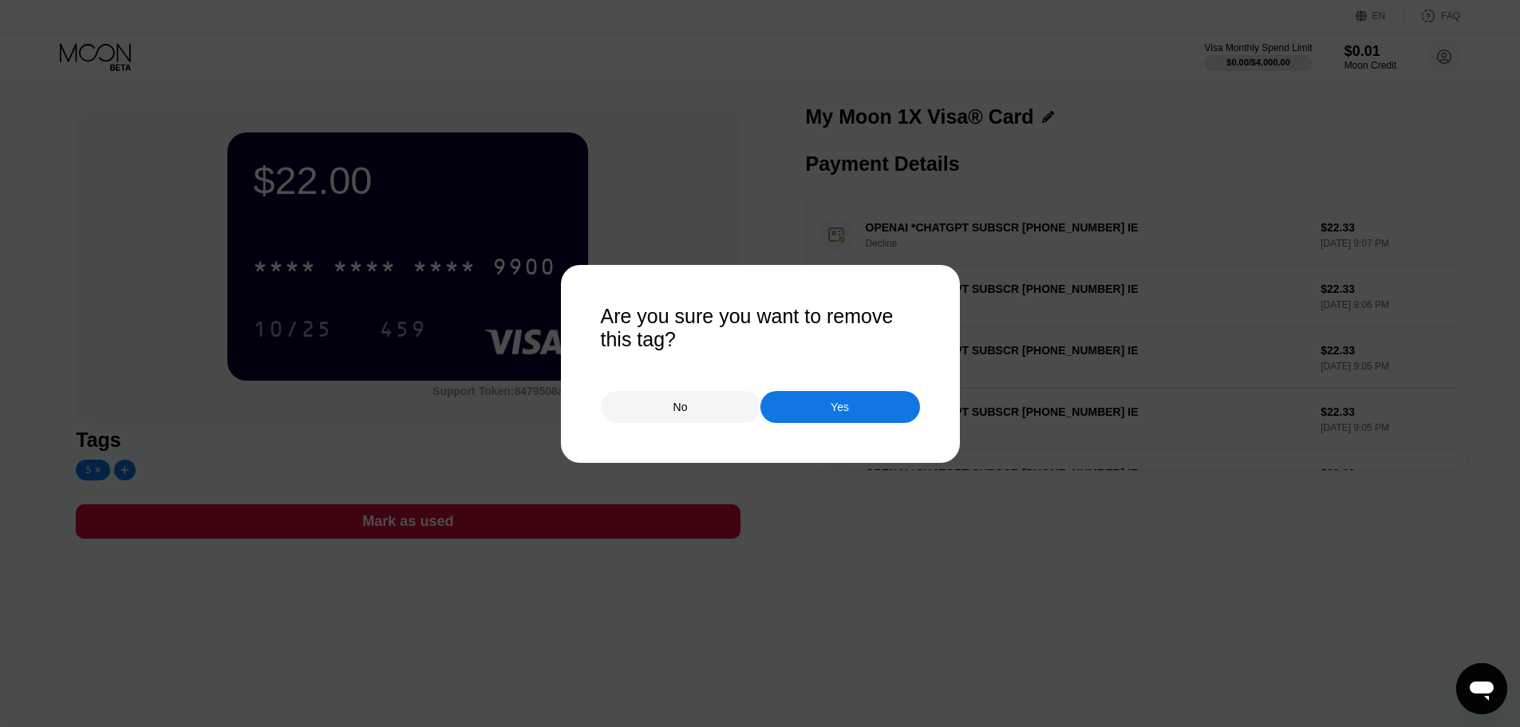
click at [814, 414] on div "Yes" at bounding box center [840, 407] width 160 height 32
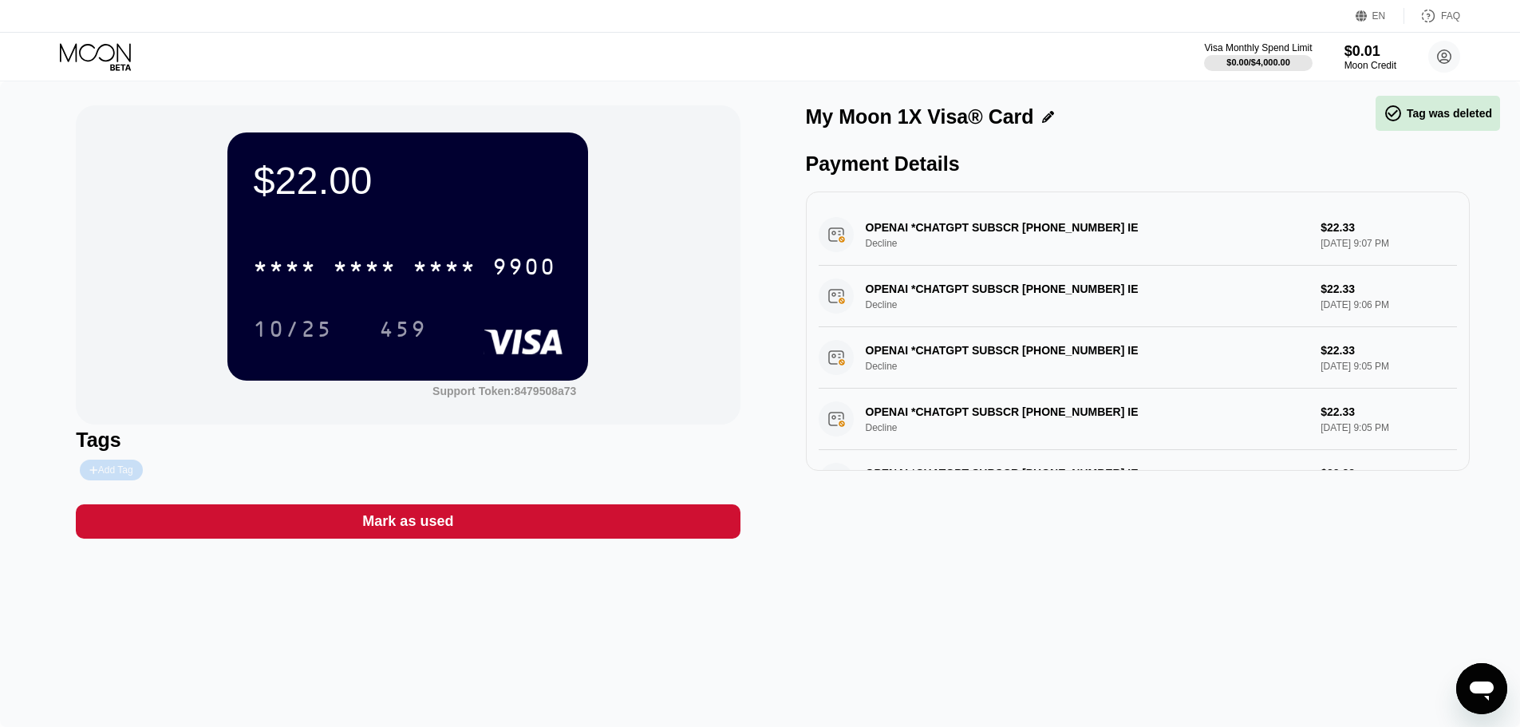
click at [116, 476] on div "Add Tag" at bounding box center [110, 469] width 43 height 11
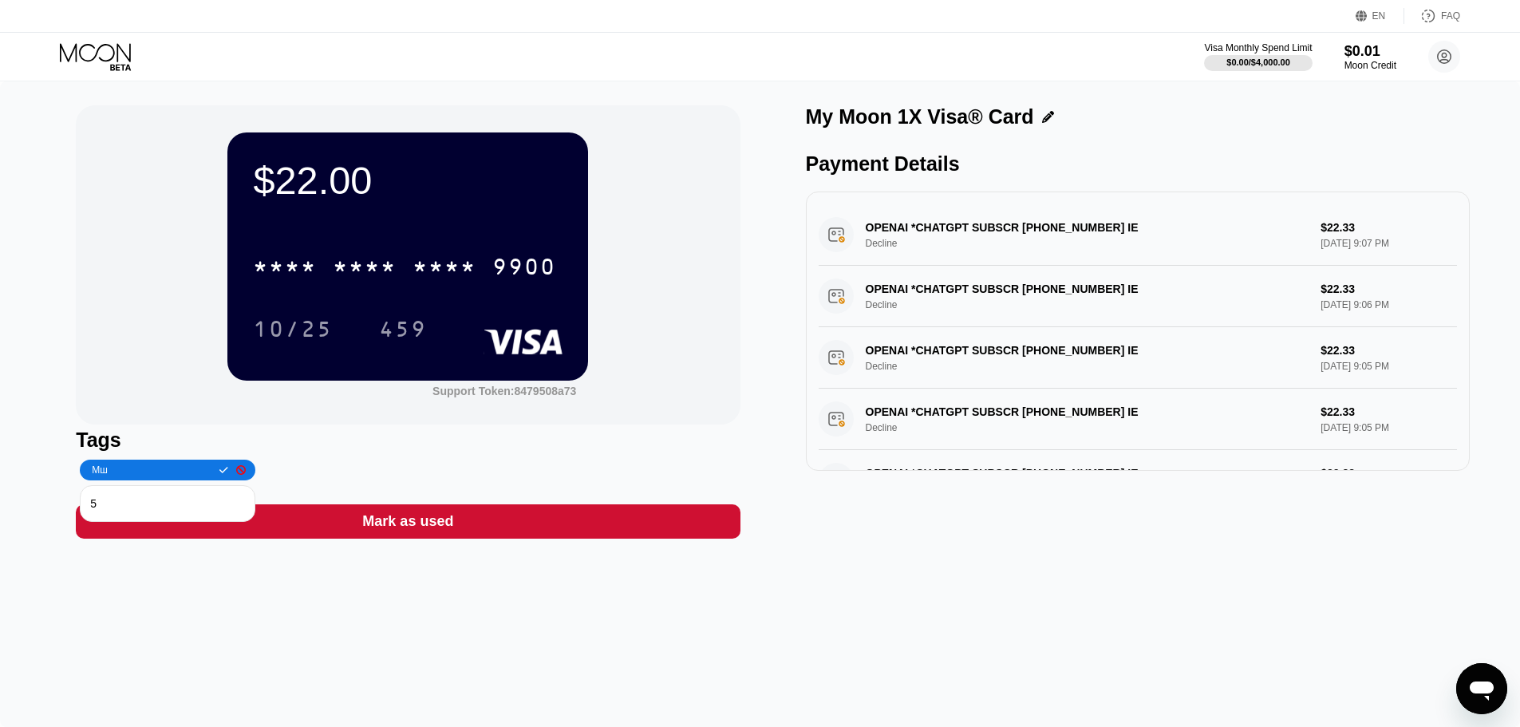
type input "М"
type input "[PERSON_NAME]"
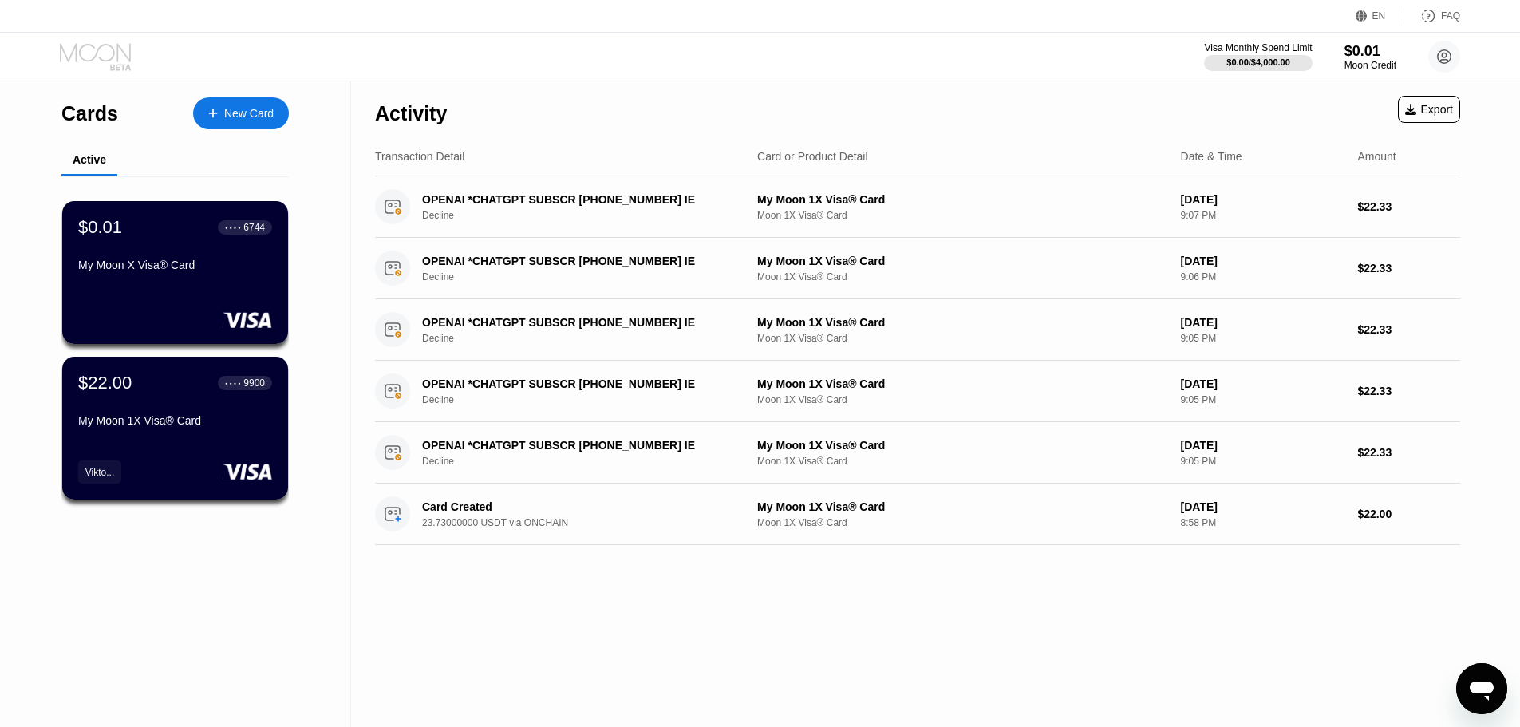
click at [97, 53] on icon at bounding box center [95, 52] width 71 height 18
click at [230, 403] on div "$22.00 ● ● ● ● 9900 My Moon 1X Visa® Card" at bounding box center [174, 402] width 195 height 61
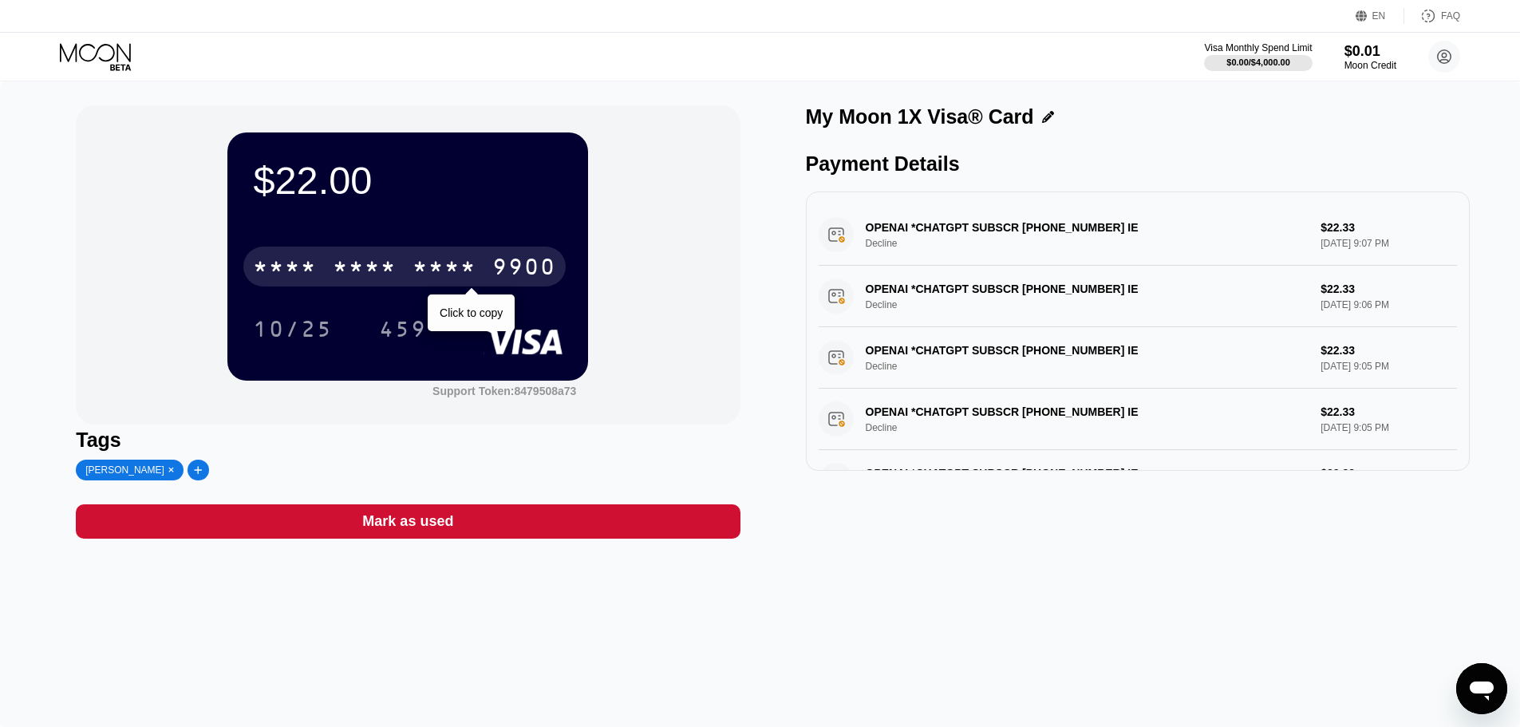
drag, startPoint x: 456, startPoint y: 254, endPoint x: 407, endPoint y: 272, distance: 52.0
click at [407, 272] on div "* * * * * * * * * * * * 9900" at bounding box center [404, 267] width 322 height 40
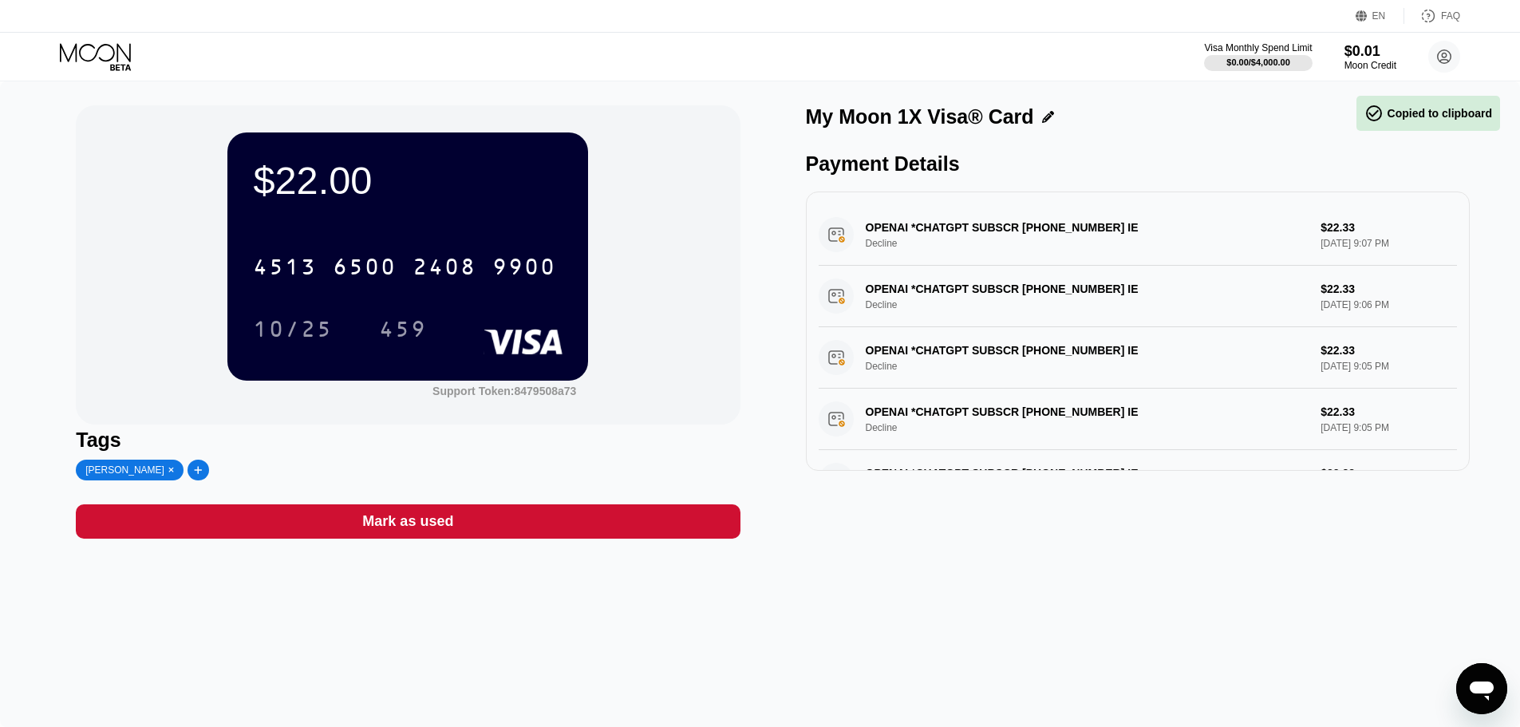
click at [313, 184] on div "$22.00" at bounding box center [408, 180] width 310 height 45
click at [274, 179] on div "$22.00" at bounding box center [408, 180] width 310 height 45
click at [259, 180] on div "$22.00" at bounding box center [408, 180] width 310 height 45
click at [395, 178] on div "$22.00" at bounding box center [408, 180] width 310 height 45
click at [490, 178] on div "$22.00" at bounding box center [408, 180] width 310 height 45
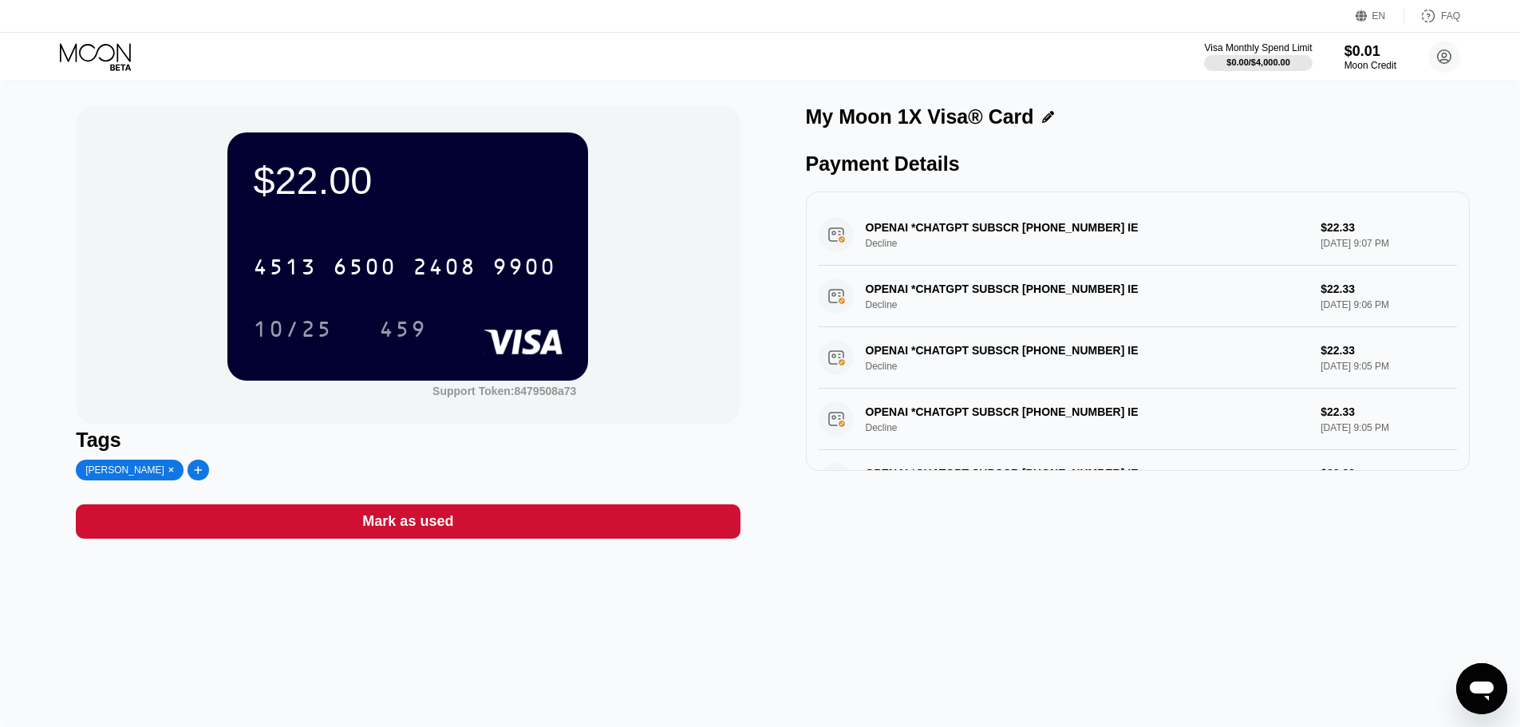
click at [326, 178] on div "$22.00" at bounding box center [408, 180] width 310 height 45
click at [304, 191] on div "$22.00" at bounding box center [408, 180] width 310 height 45
click at [305, 195] on div "$22.00" at bounding box center [408, 180] width 310 height 45
click at [1439, 52] on circle at bounding box center [1444, 57] width 32 height 32
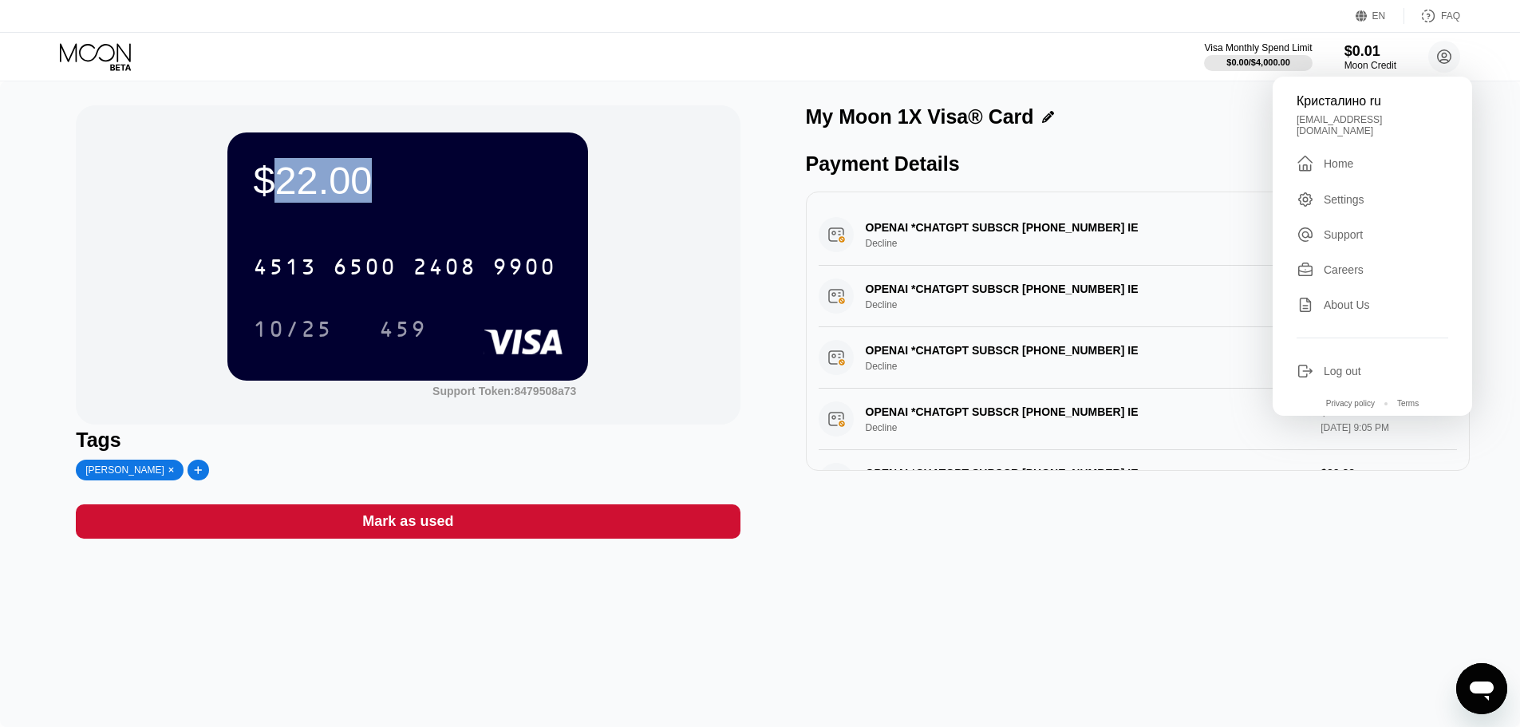
click at [369, 295] on div "[CREDIT_CARD_NUMBER] 10/25 459" at bounding box center [408, 282] width 310 height 94
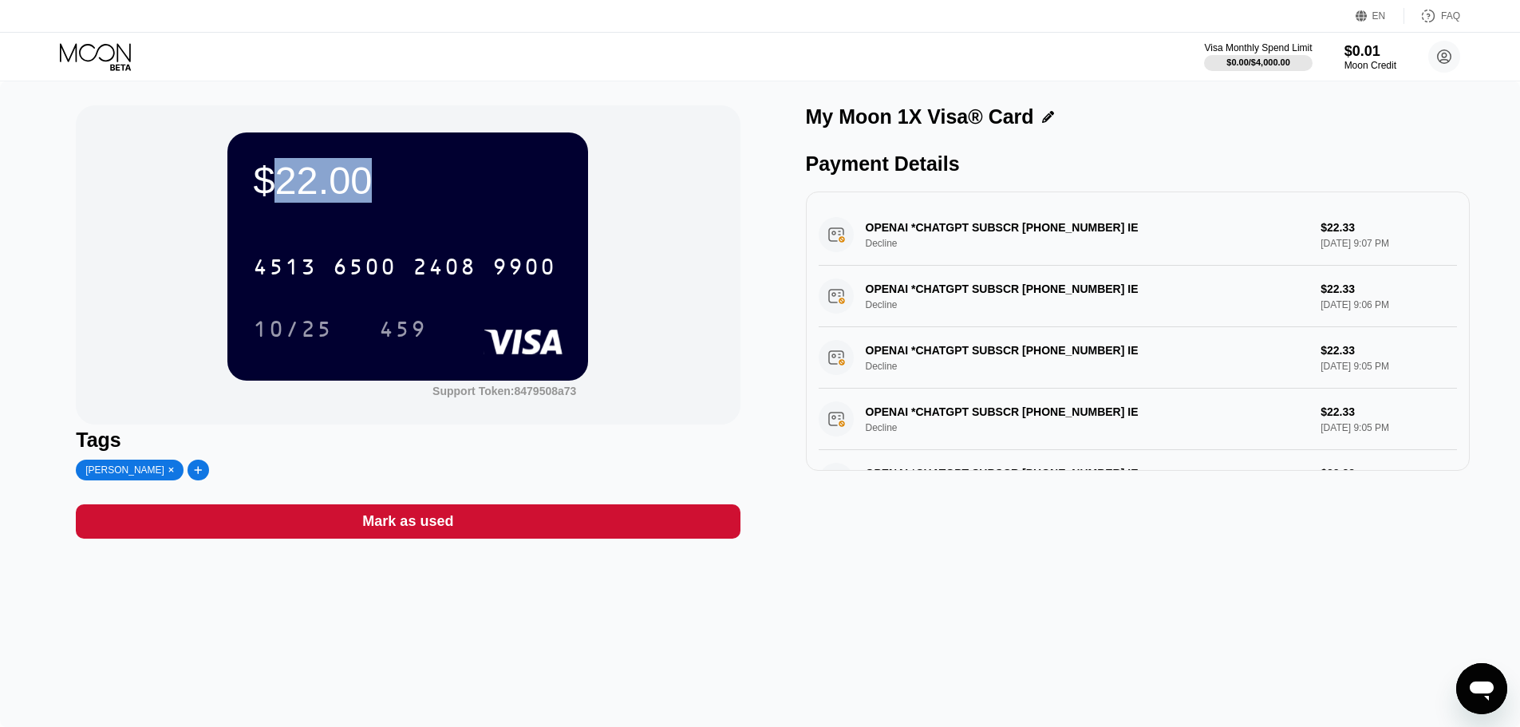
click at [113, 63] on icon at bounding box center [97, 57] width 74 height 28
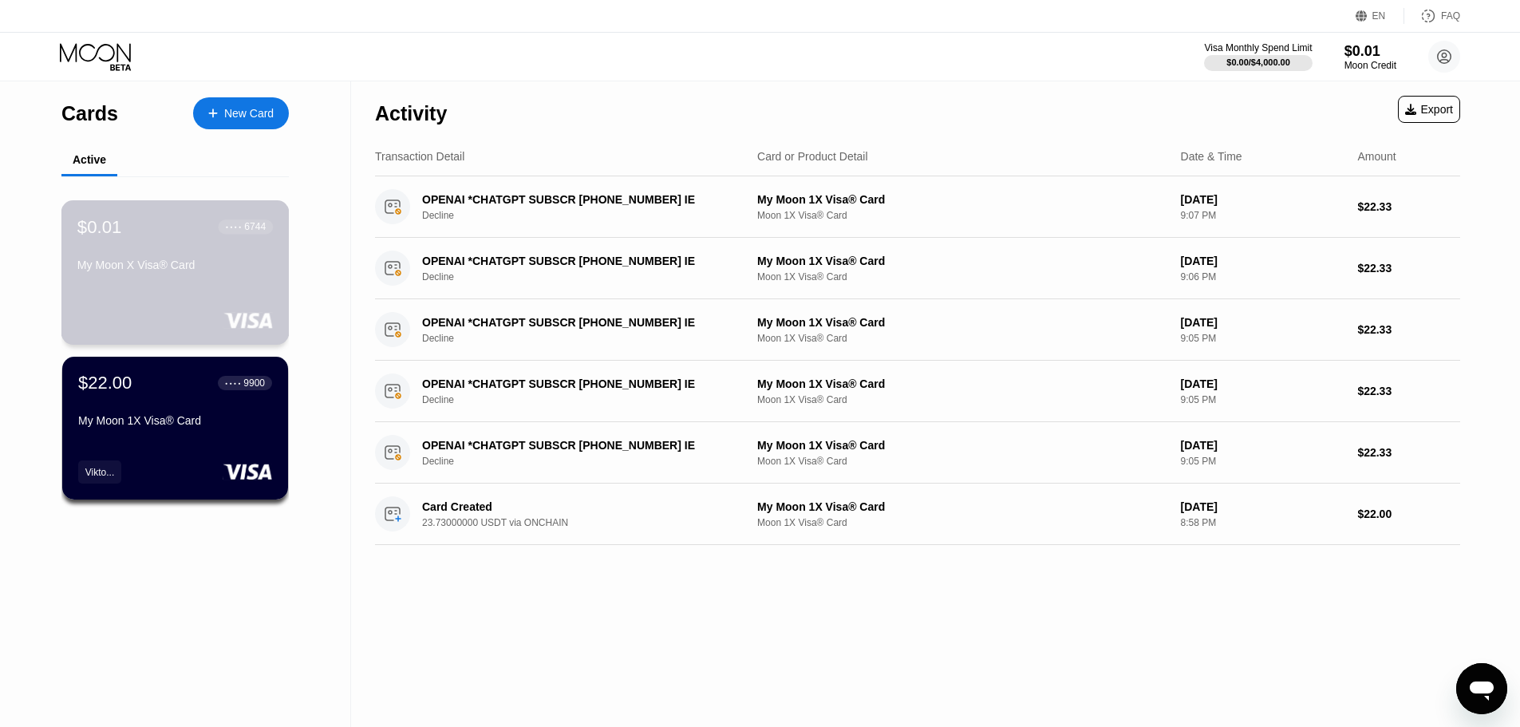
click at [217, 263] on div "$0.01 ● ● ● ● 6744 My Moon X Visa® Card" at bounding box center [174, 246] width 195 height 61
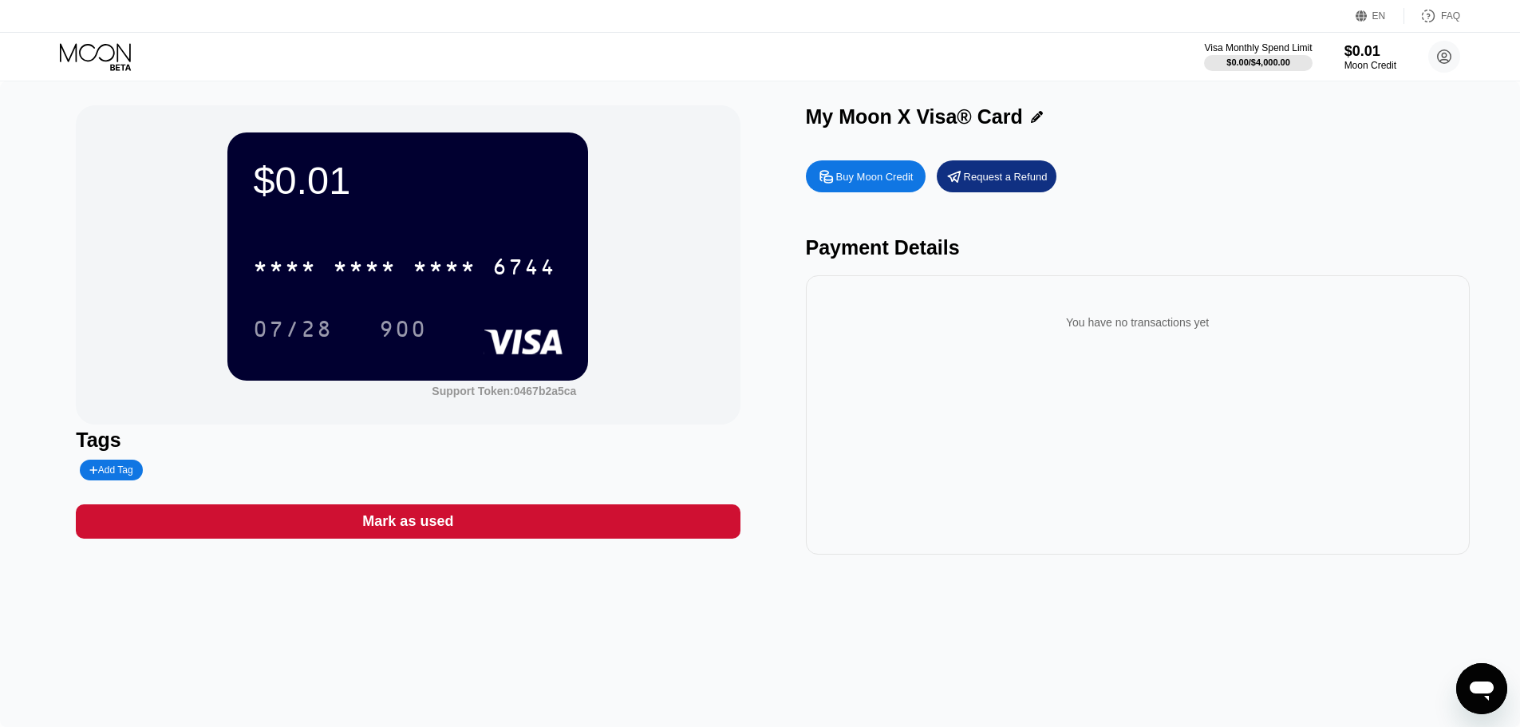
click at [976, 188] on div "Request a Refund" at bounding box center [997, 176] width 120 height 32
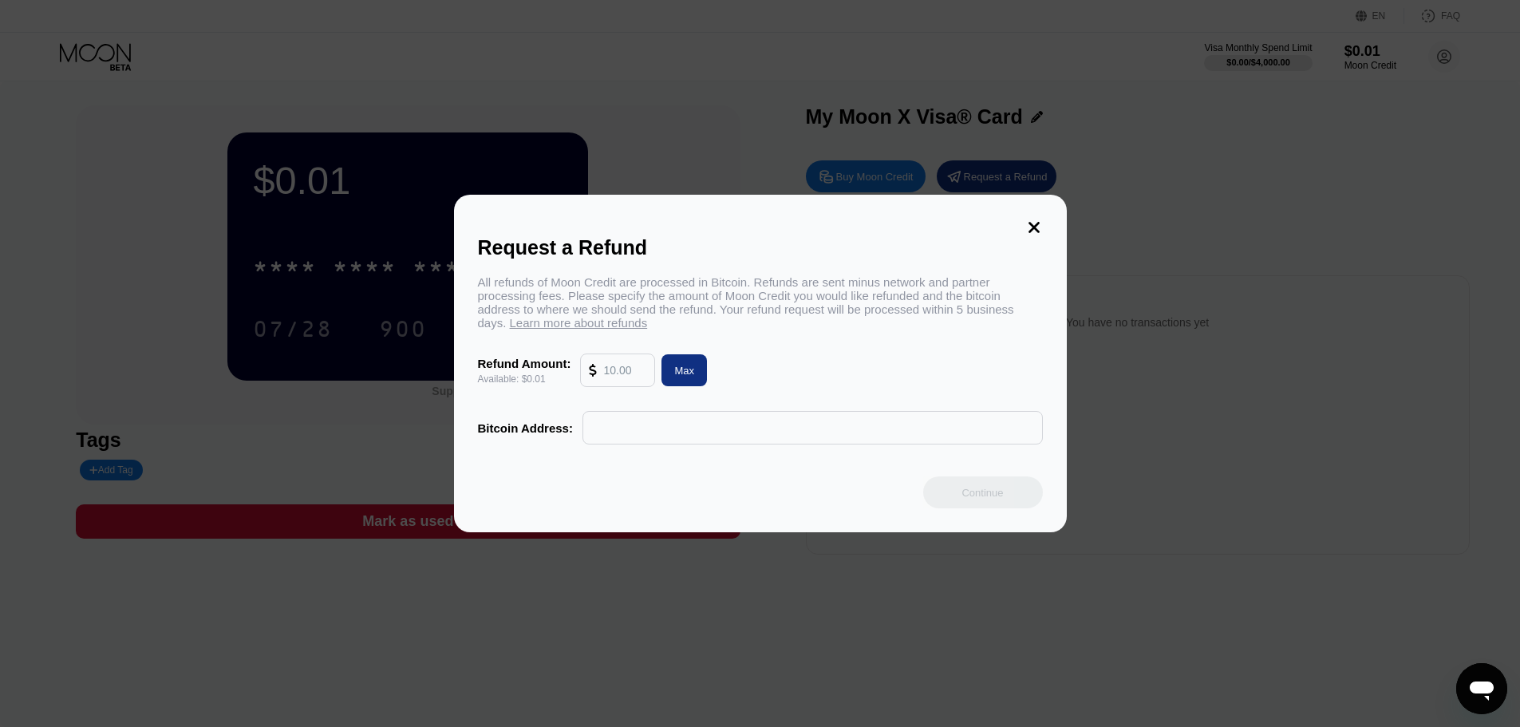
click at [626, 434] on input "text" at bounding box center [812, 428] width 443 height 32
click at [634, 375] on input "text" at bounding box center [624, 370] width 43 height 32
click at [655, 438] on input "text" at bounding box center [812, 428] width 443 height 32
click at [617, 381] on input "text" at bounding box center [624, 370] width 43 height 32
click at [1041, 219] on icon at bounding box center [1034, 228] width 18 height 18
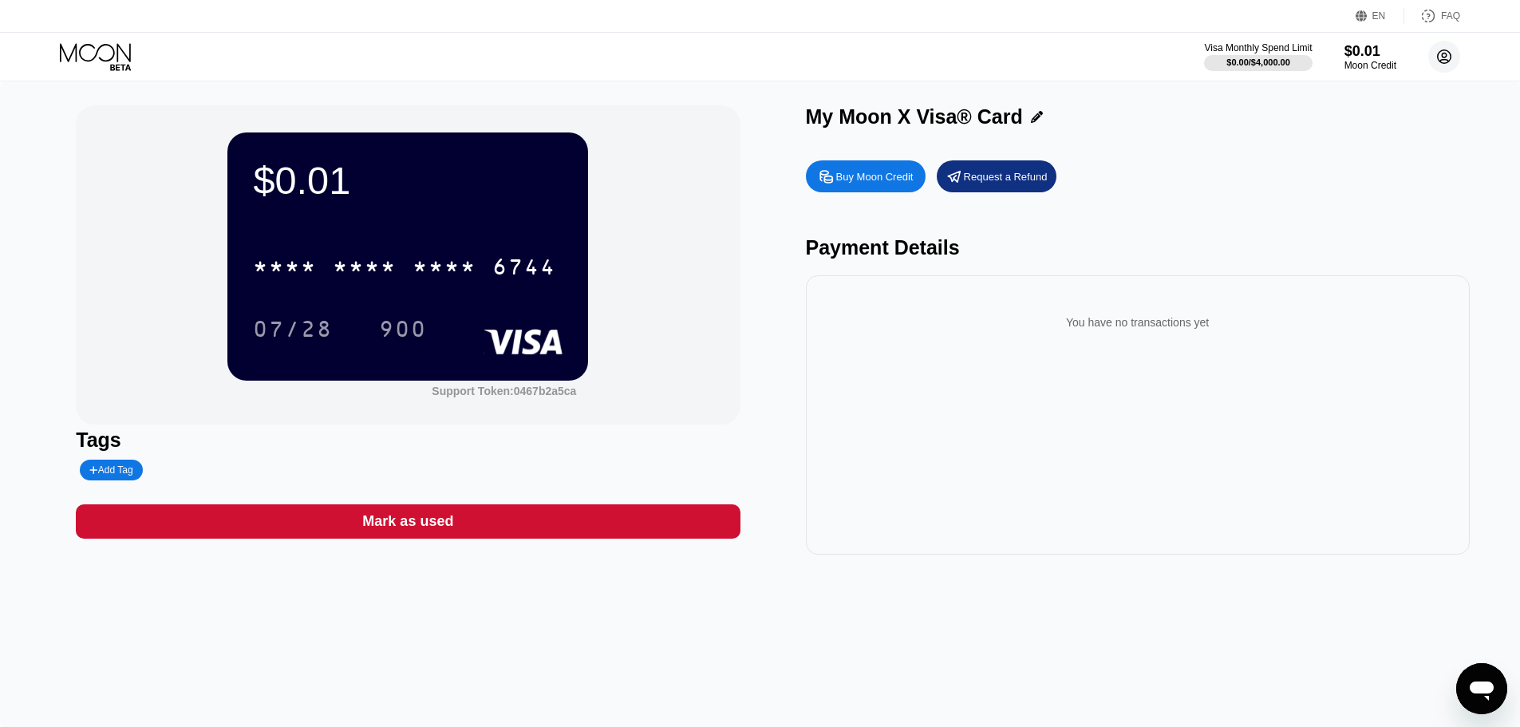
click at [1447, 58] on circle at bounding box center [1444, 57] width 32 height 32
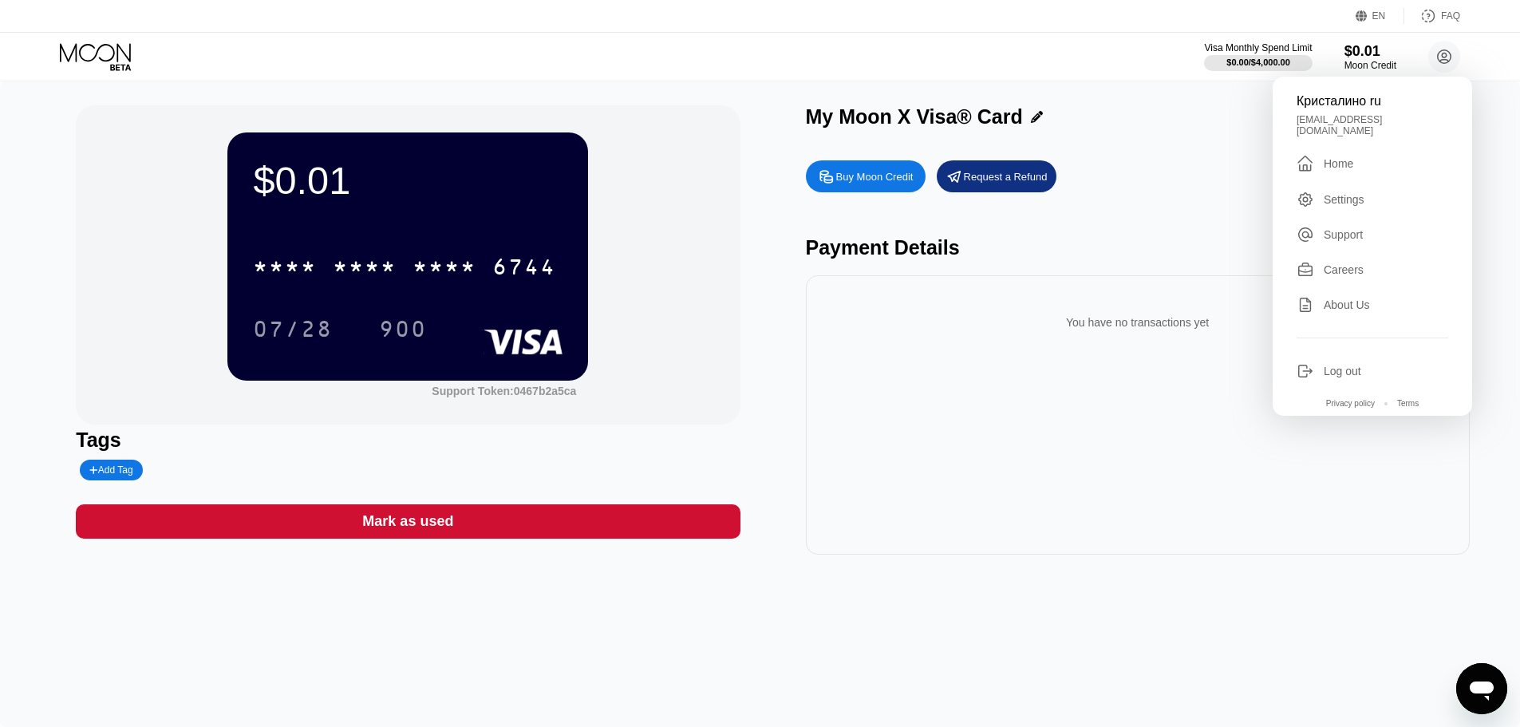
click at [1345, 193] on div "Settings" at bounding box center [1344, 199] width 41 height 13
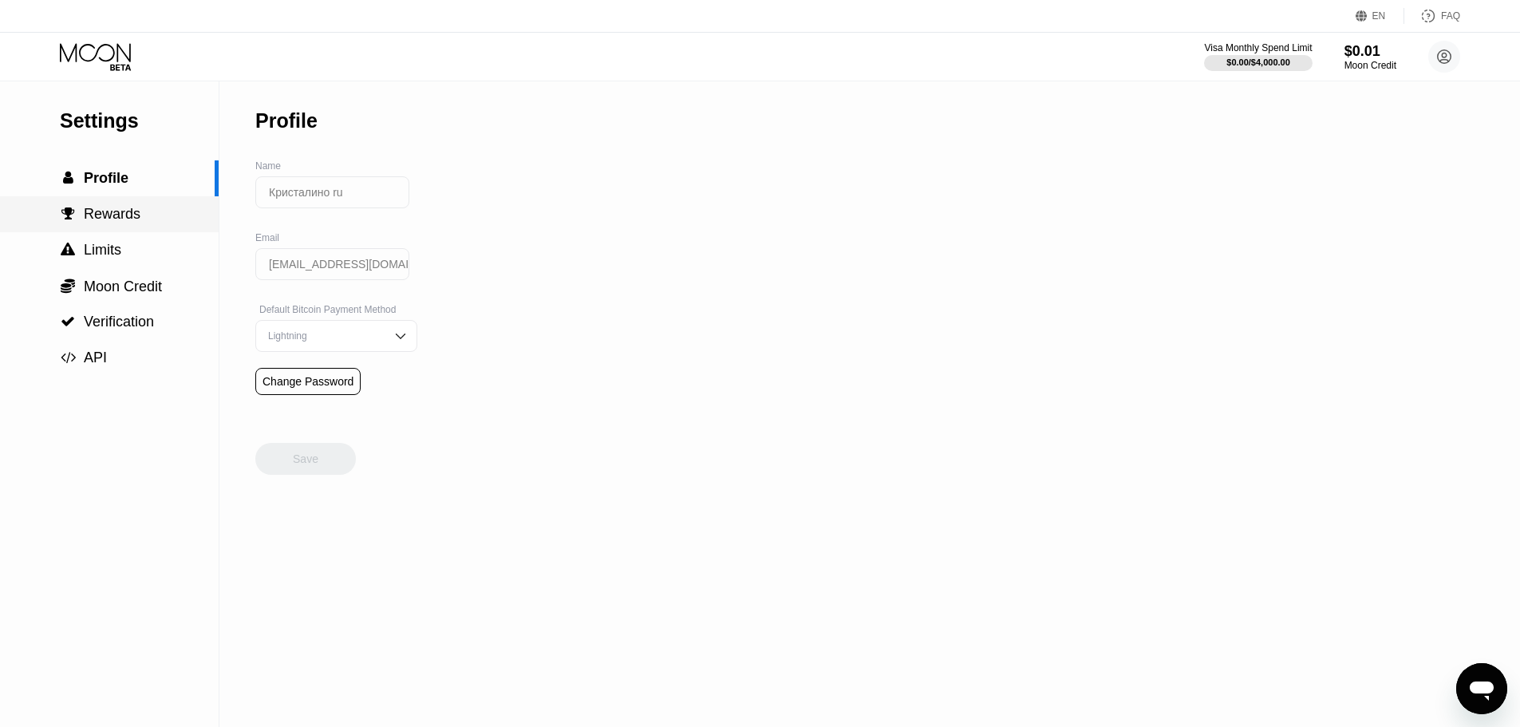
click at [130, 222] on span "Rewards" at bounding box center [112, 214] width 57 height 16
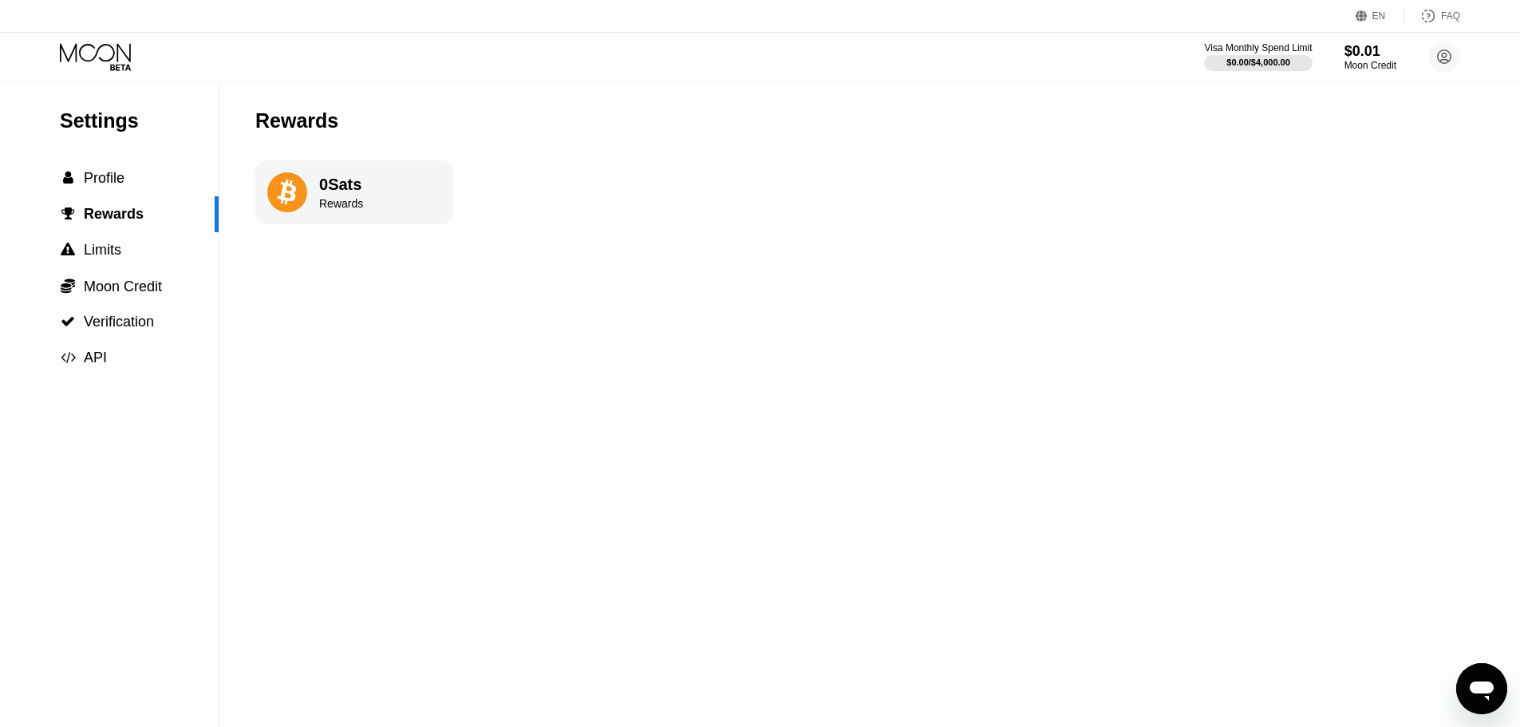
click at [294, 212] on icon at bounding box center [287, 192] width 40 height 40
click at [349, 191] on div "0 Sats" at bounding box center [341, 185] width 44 height 18
click at [98, 361] on span "API" at bounding box center [95, 357] width 23 height 16
click at [116, 330] on span "Verification" at bounding box center [119, 322] width 70 height 16
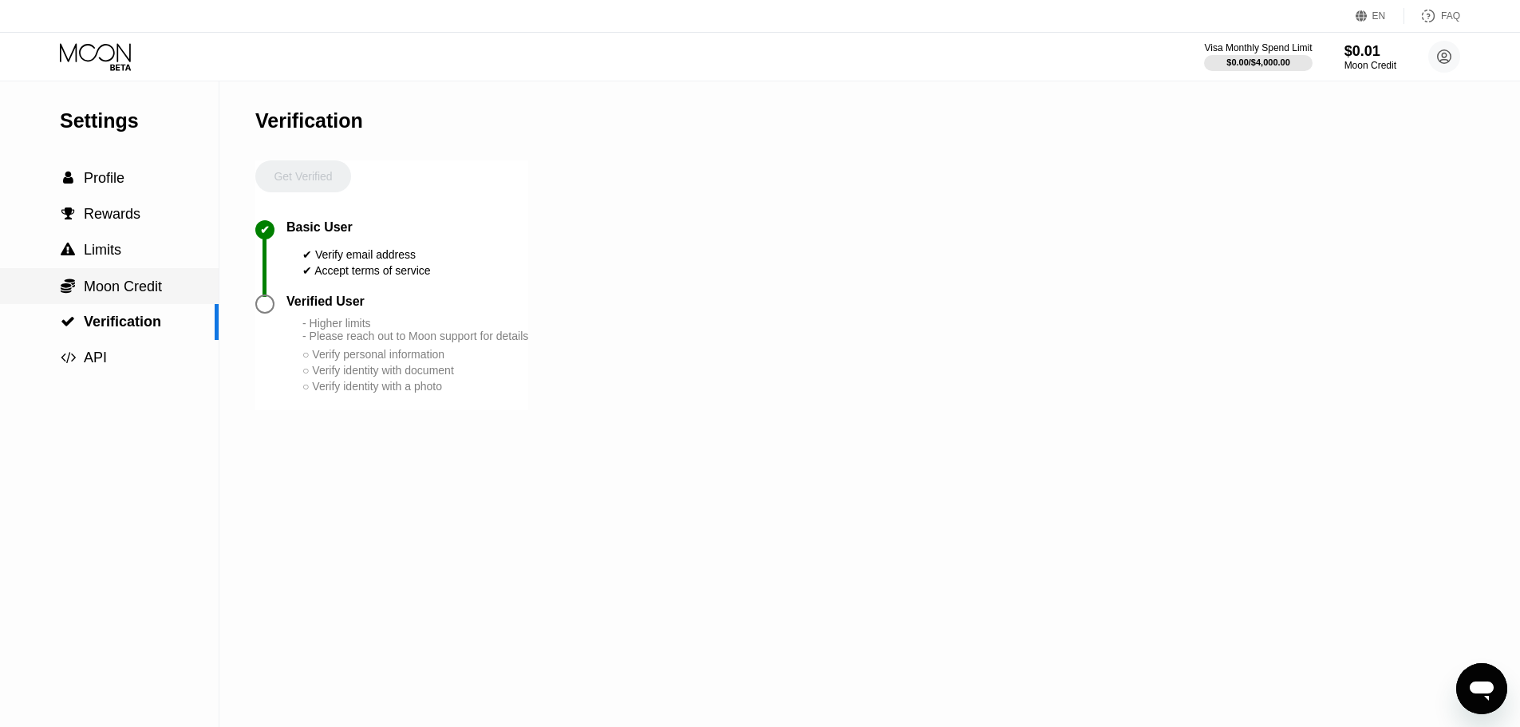
click at [104, 294] on span "Moon Credit" at bounding box center [123, 286] width 78 height 16
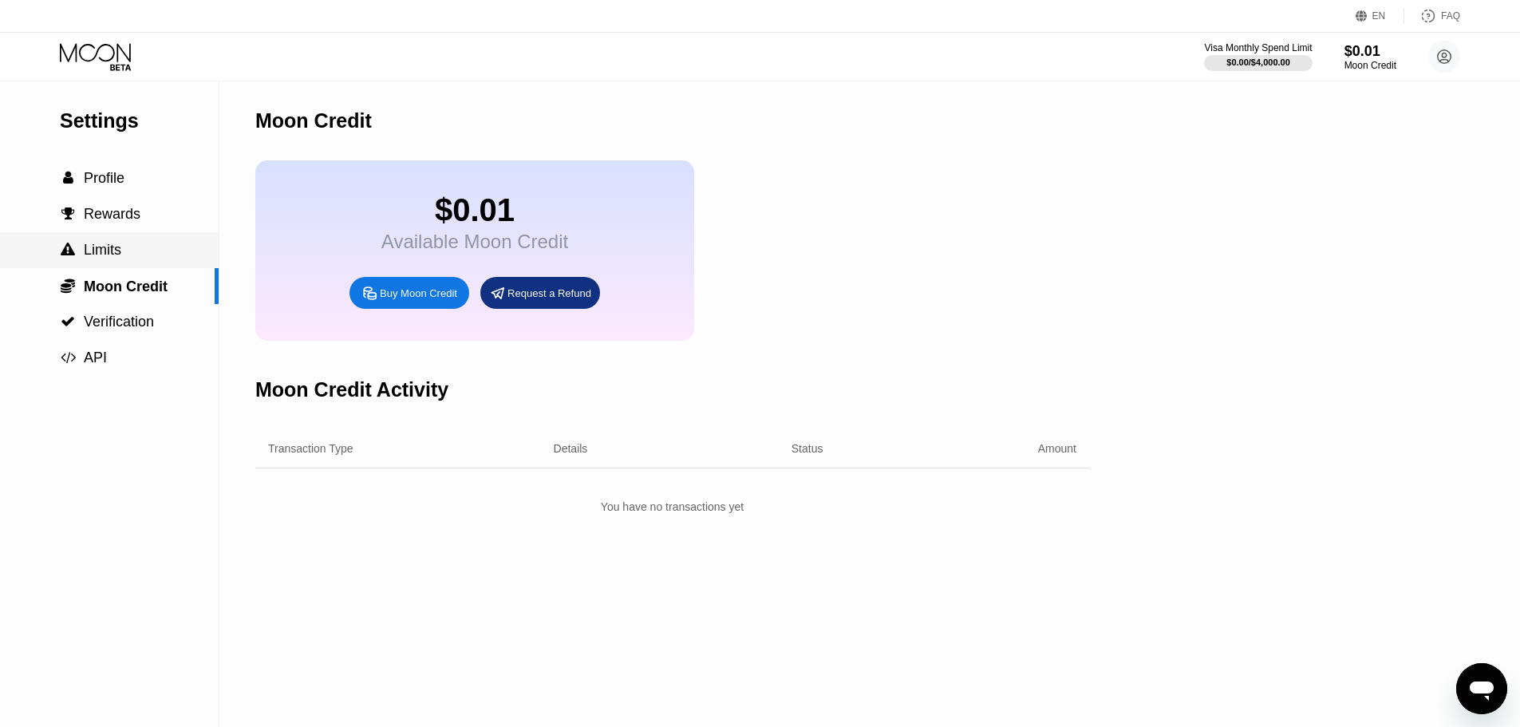
click at [101, 255] on span "Limits" at bounding box center [103, 250] width 38 height 16
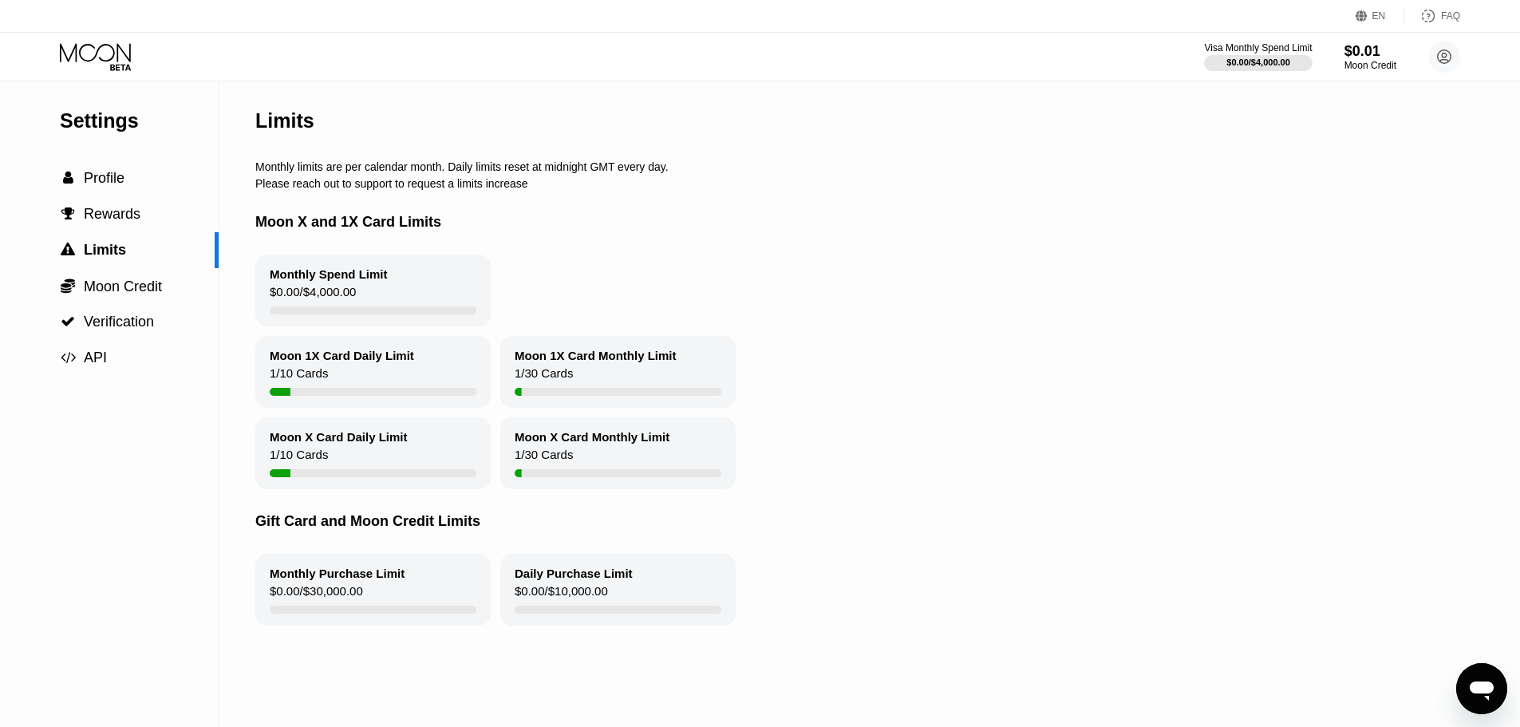
click at [590, 598] on div "$0.00 / $10,000.00" at bounding box center [561, 595] width 93 height 22
drag, startPoint x: 564, startPoint y: 442, endPoint x: 530, endPoint y: 377, distance: 73.2
click at [564, 441] on div "Moon X Card Monthly Limit" at bounding box center [592, 437] width 155 height 14
click at [527, 376] on div "1 / 30 Cards" at bounding box center [544, 377] width 58 height 22
click at [87, 186] on span "Profile" at bounding box center [104, 178] width 41 height 16
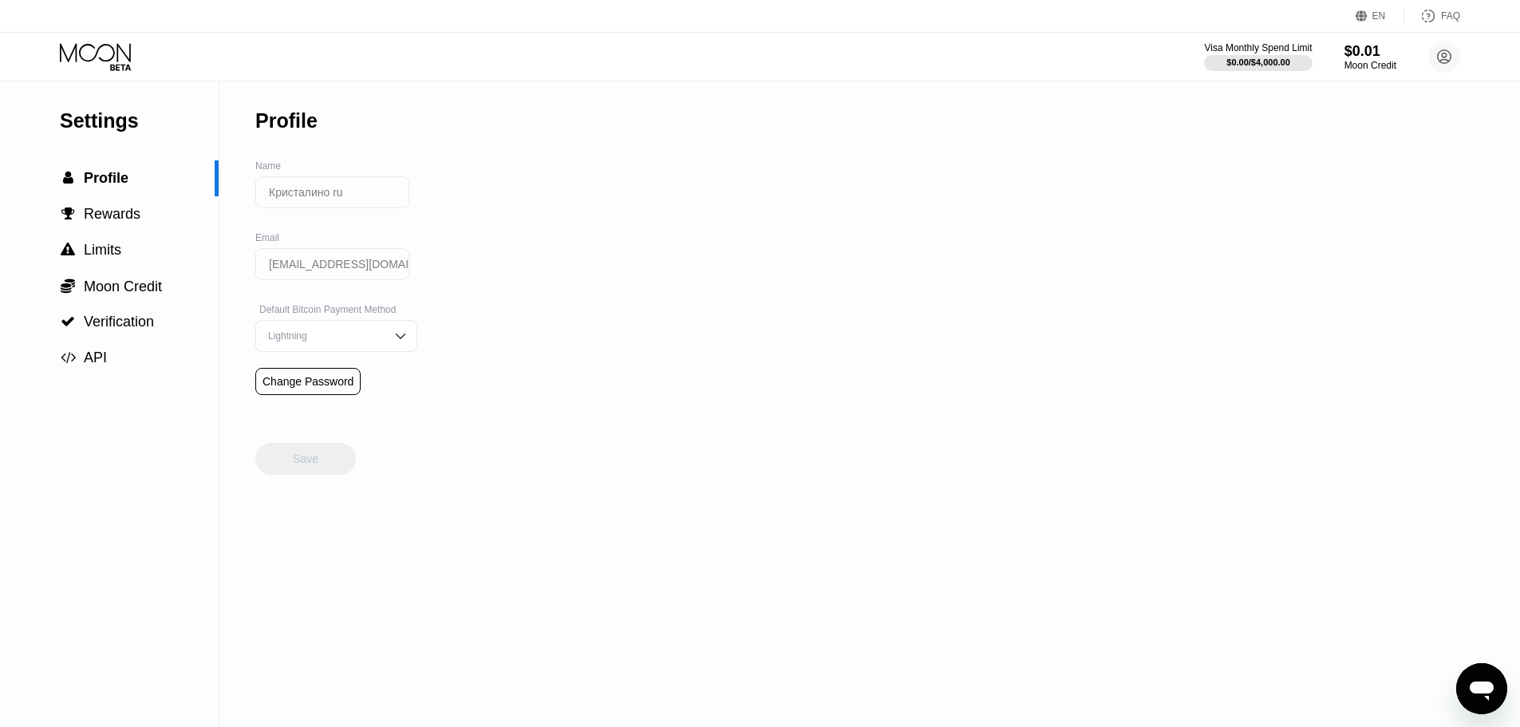
click at [326, 339] on div "Lightning" at bounding box center [324, 335] width 120 height 11
click at [309, 405] on div "On-Chain" at bounding box center [336, 399] width 144 height 11
click at [314, 466] on div "Save" at bounding box center [306, 459] width 26 height 14
click at [367, 341] on div "On-Chain" at bounding box center [324, 335] width 120 height 11
click at [527, 355] on div "Settings  Profile  Rewards  Limits  Moon Credit  Verification  API Profil…" at bounding box center [760, 403] width 1520 height 645
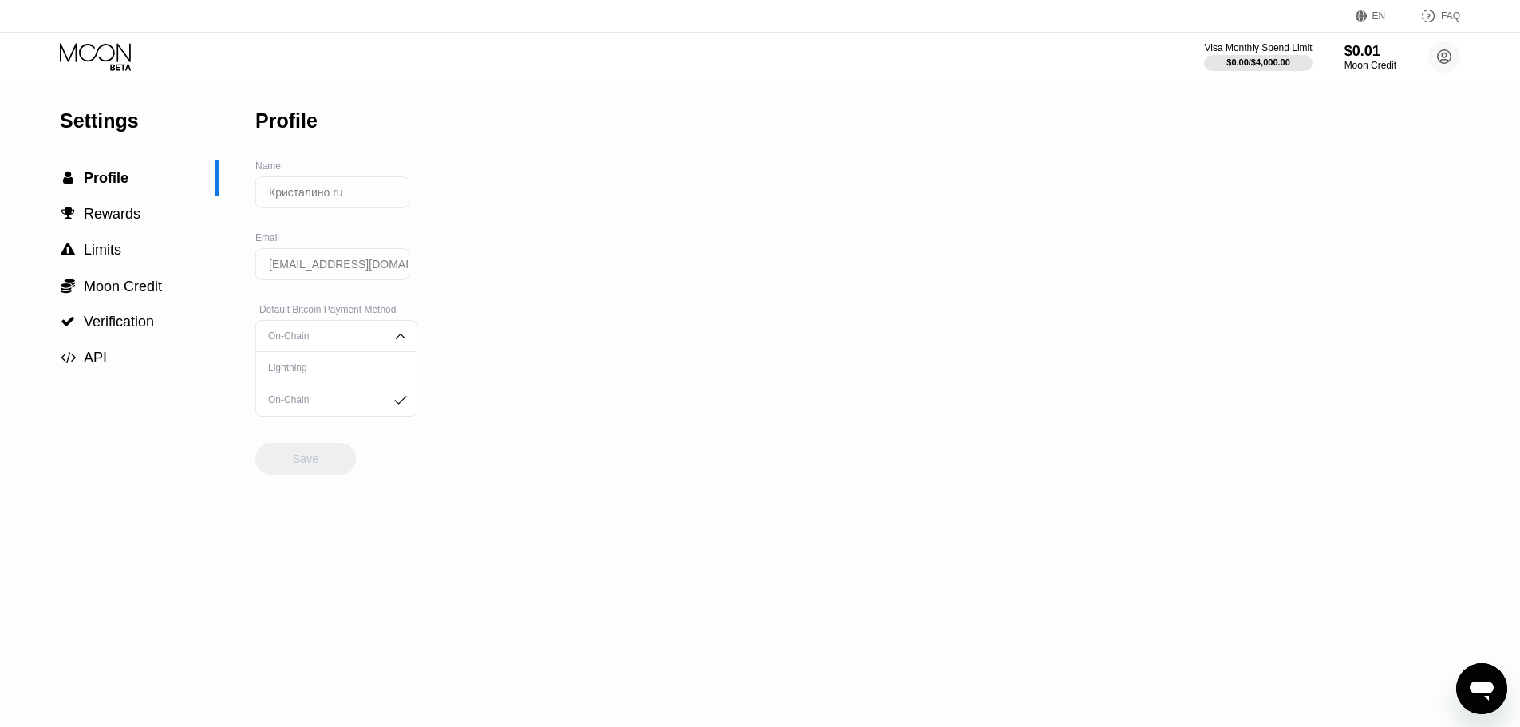
click at [545, 304] on div "Settings  Profile  Rewards  Limits  Moon Credit  Verification  API Profil…" at bounding box center [760, 403] width 1520 height 645
click at [110, 53] on icon at bounding box center [97, 57] width 74 height 28
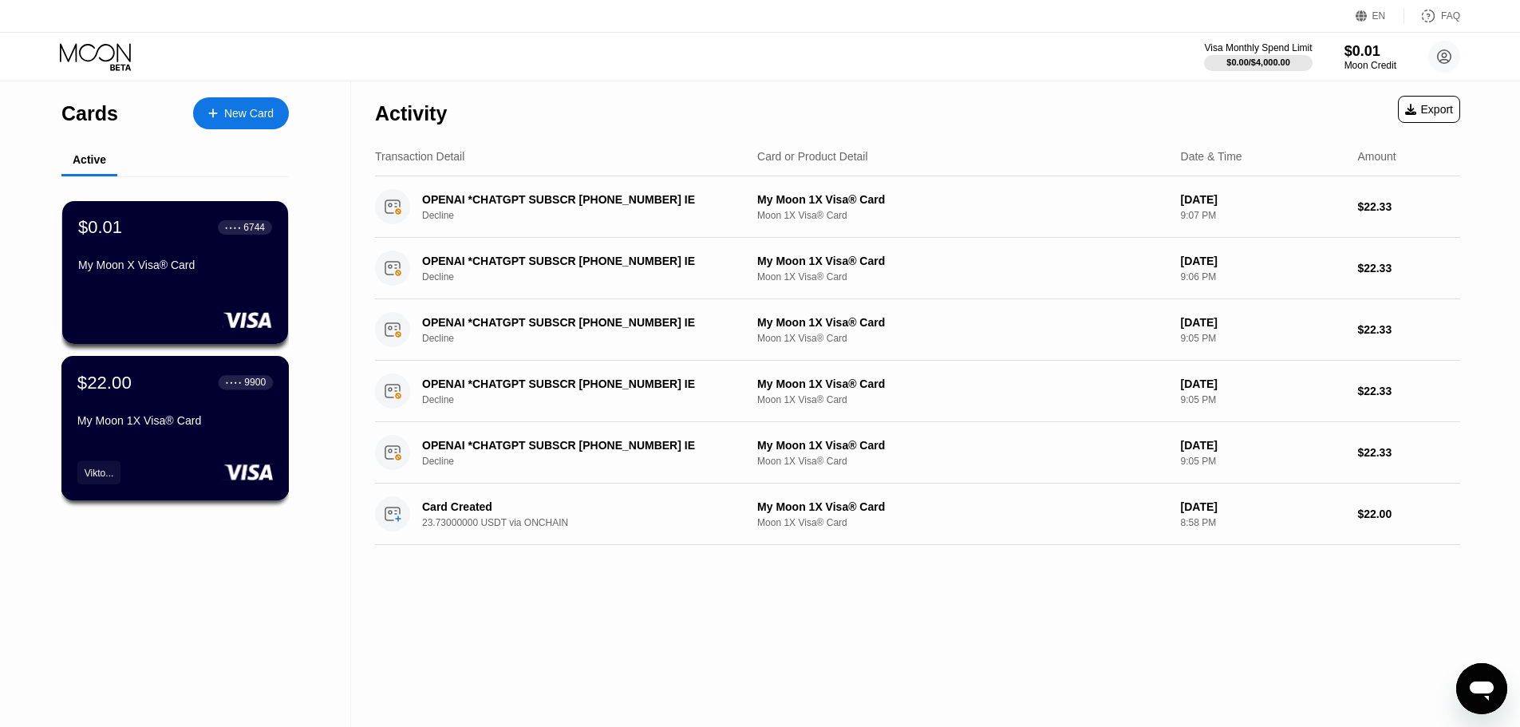
click at [196, 423] on div "My Moon 1X Visa® Card" at bounding box center [174, 420] width 195 height 13
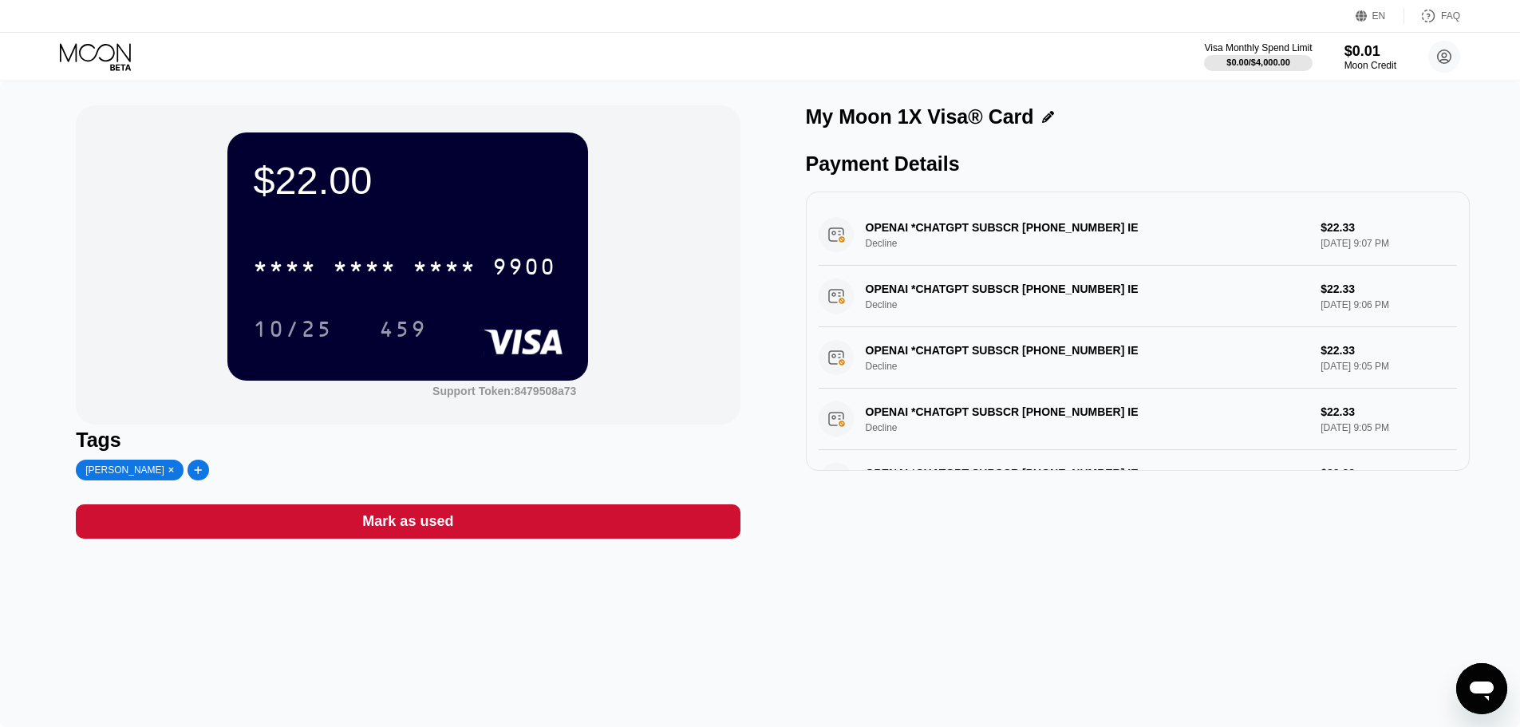
click at [1493, 702] on icon "Открыть окно обмена сообщениями" at bounding box center [1481, 688] width 29 height 29
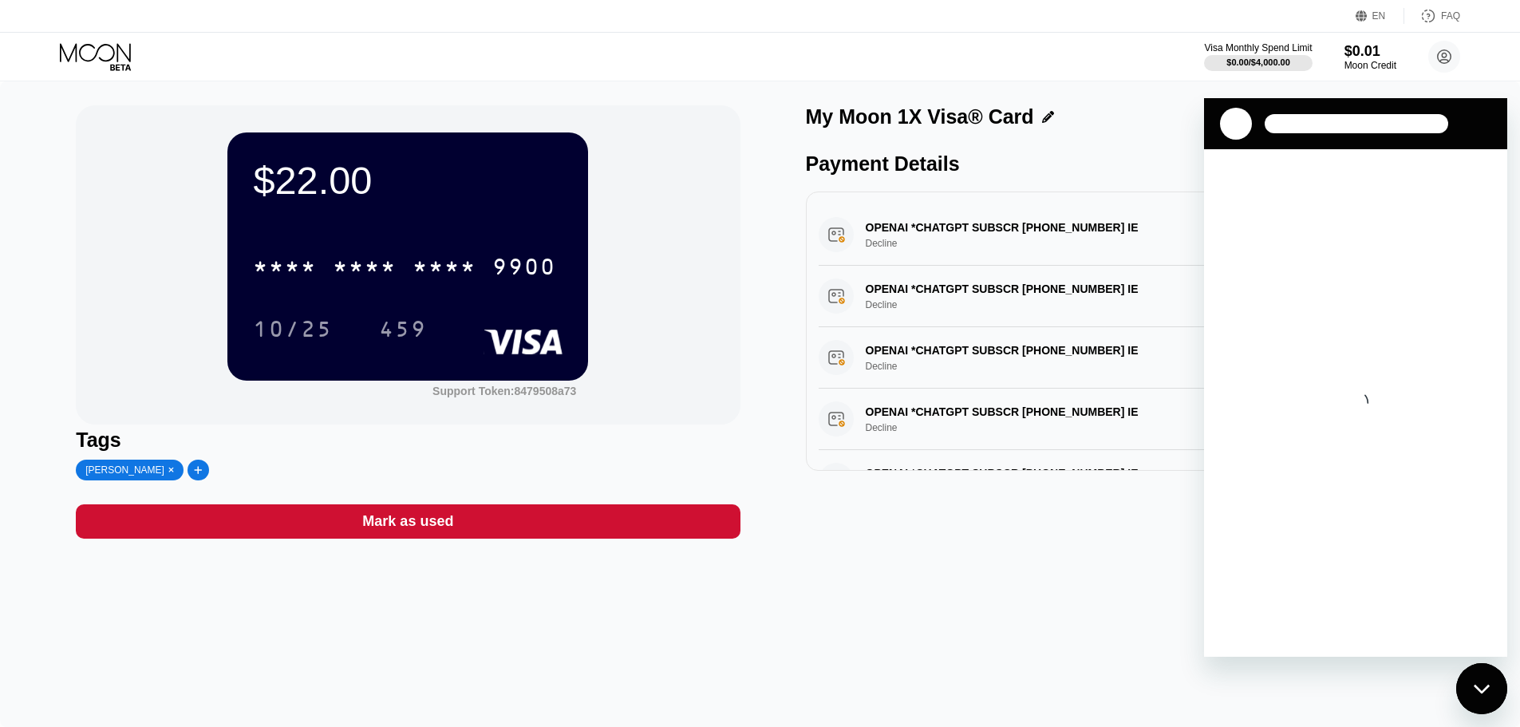
click at [1328, 131] on div at bounding box center [1357, 123] width 184 height 19
click at [1486, 685] on icon "Закрыть окно обмена сообщениями" at bounding box center [1482, 689] width 17 height 10
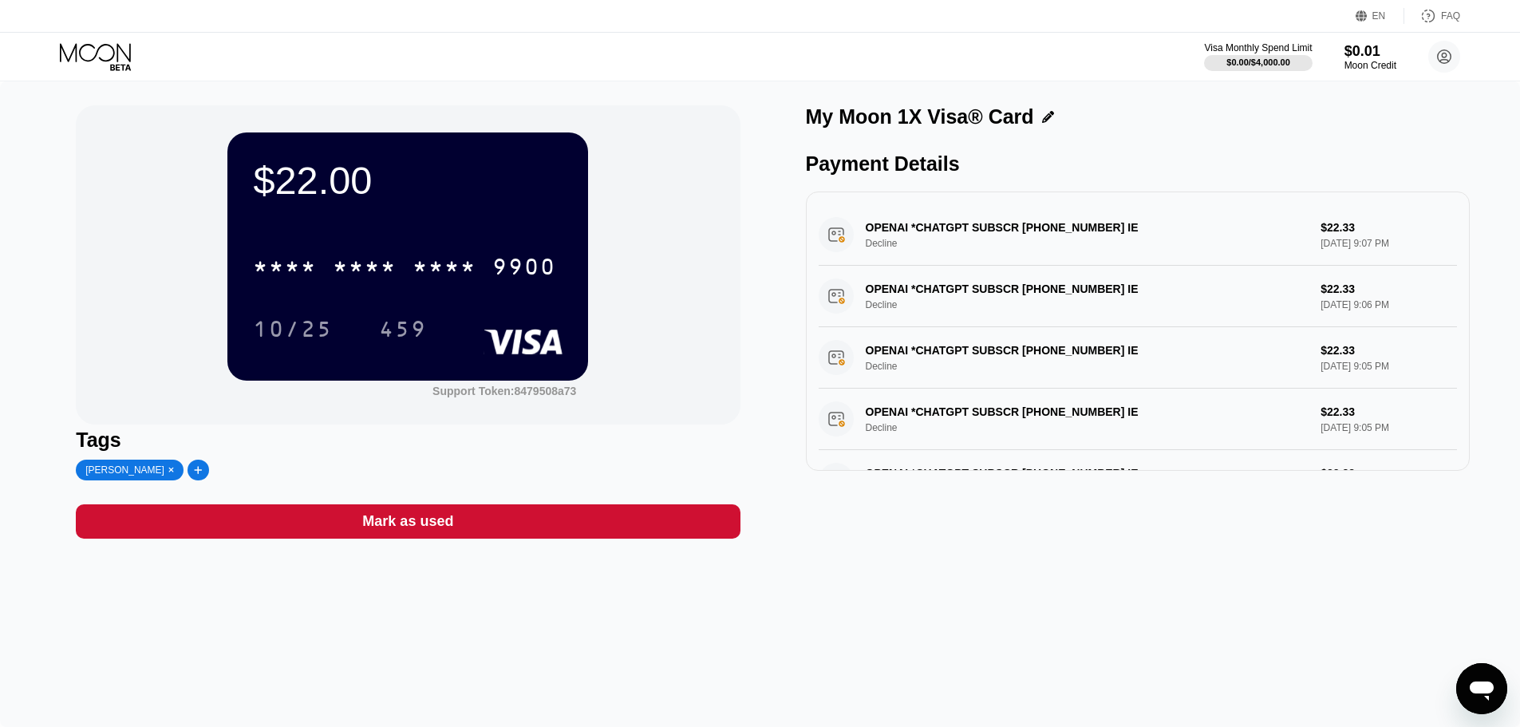
click at [1478, 681] on icon "Открыть окно обмена сообщениями" at bounding box center [1481, 688] width 29 height 29
click at [1468, 681] on icon "Открыть окно обмена сообщениями" at bounding box center [1481, 688] width 29 height 29
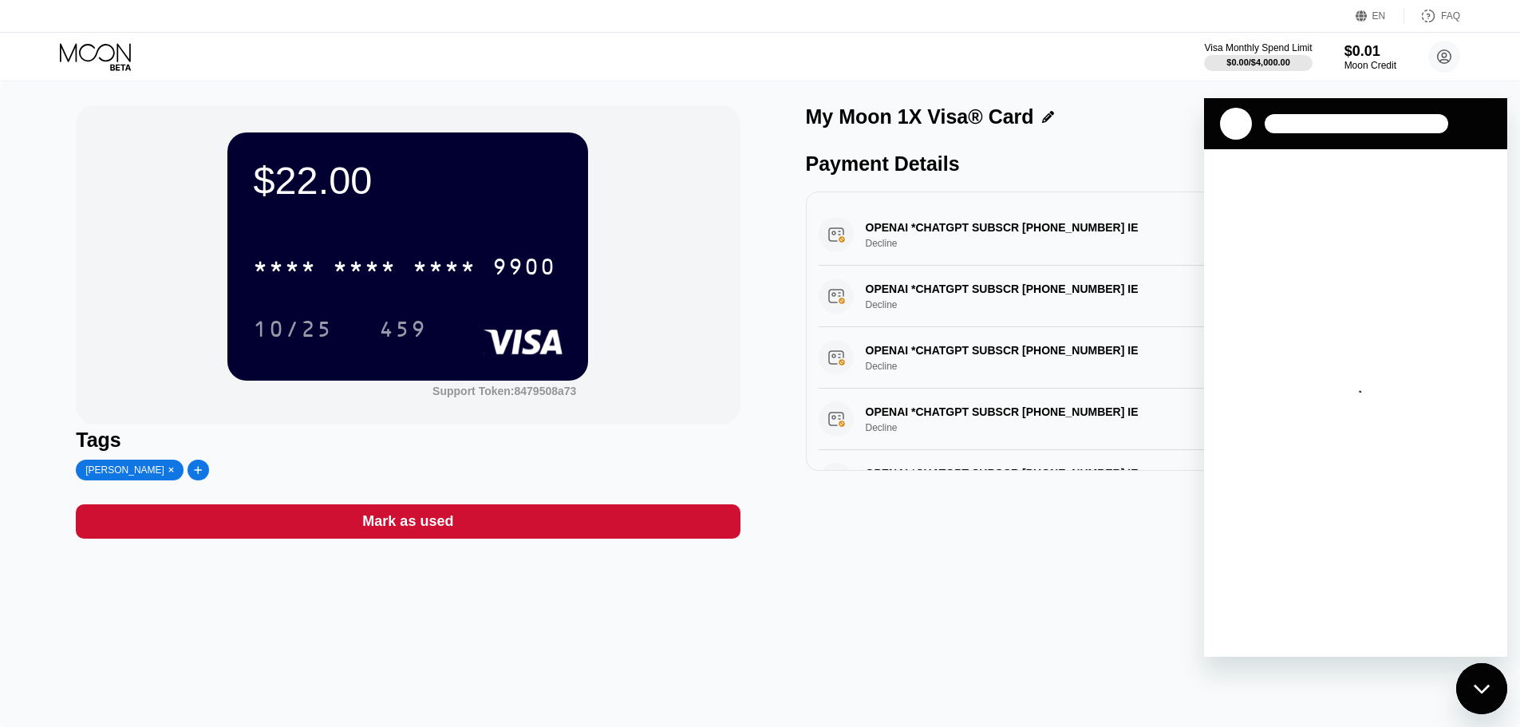
click at [918, 164] on div "Payment Details" at bounding box center [1138, 163] width 664 height 23
click at [1396, 422] on div "Не удалось загрузить сообщения Нажмите, чтобы повторить попытку" at bounding box center [1355, 402] width 303 height 507
click at [1393, 416] on button "Нажмите, чтобы повторить попытку" at bounding box center [1356, 413] width 260 height 16
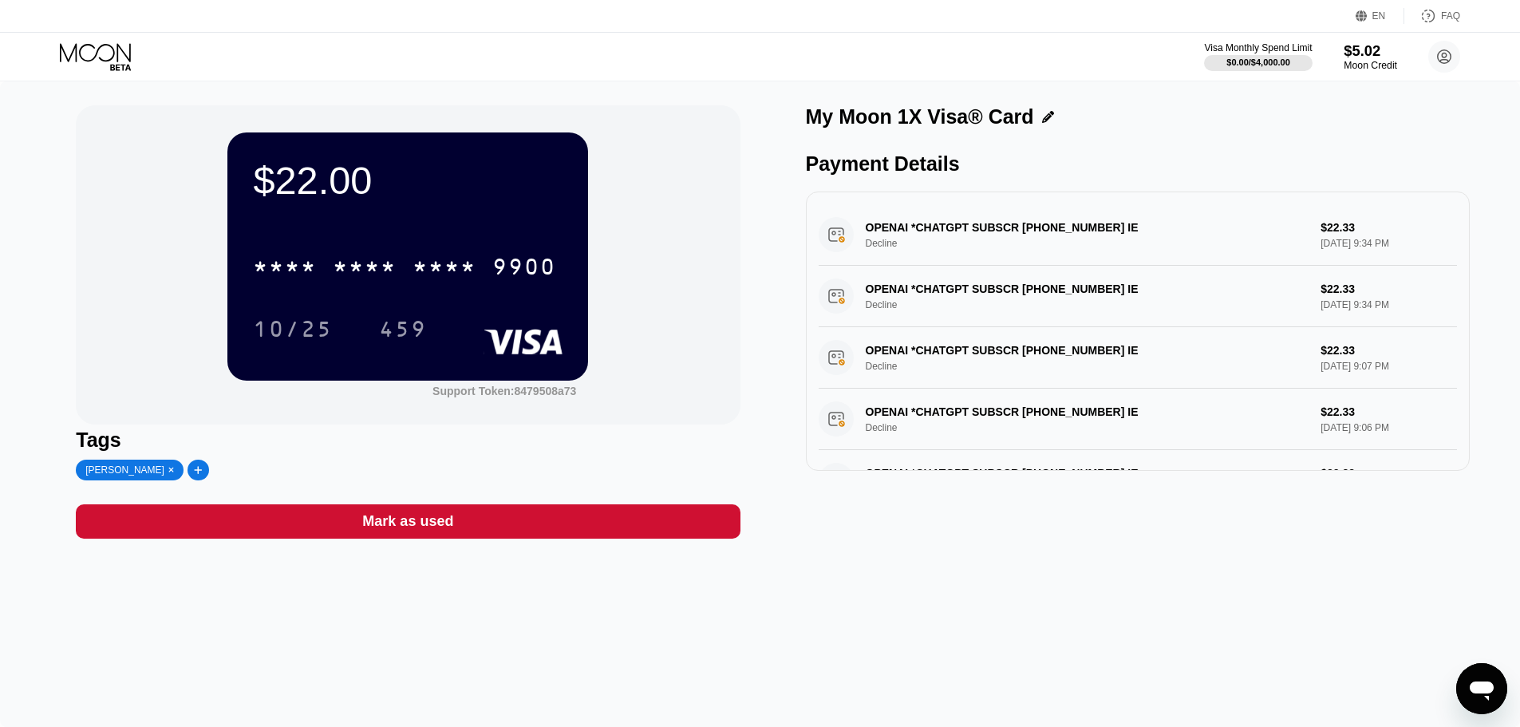
click at [1372, 53] on div "$5.02" at bounding box center [1370, 50] width 53 height 17
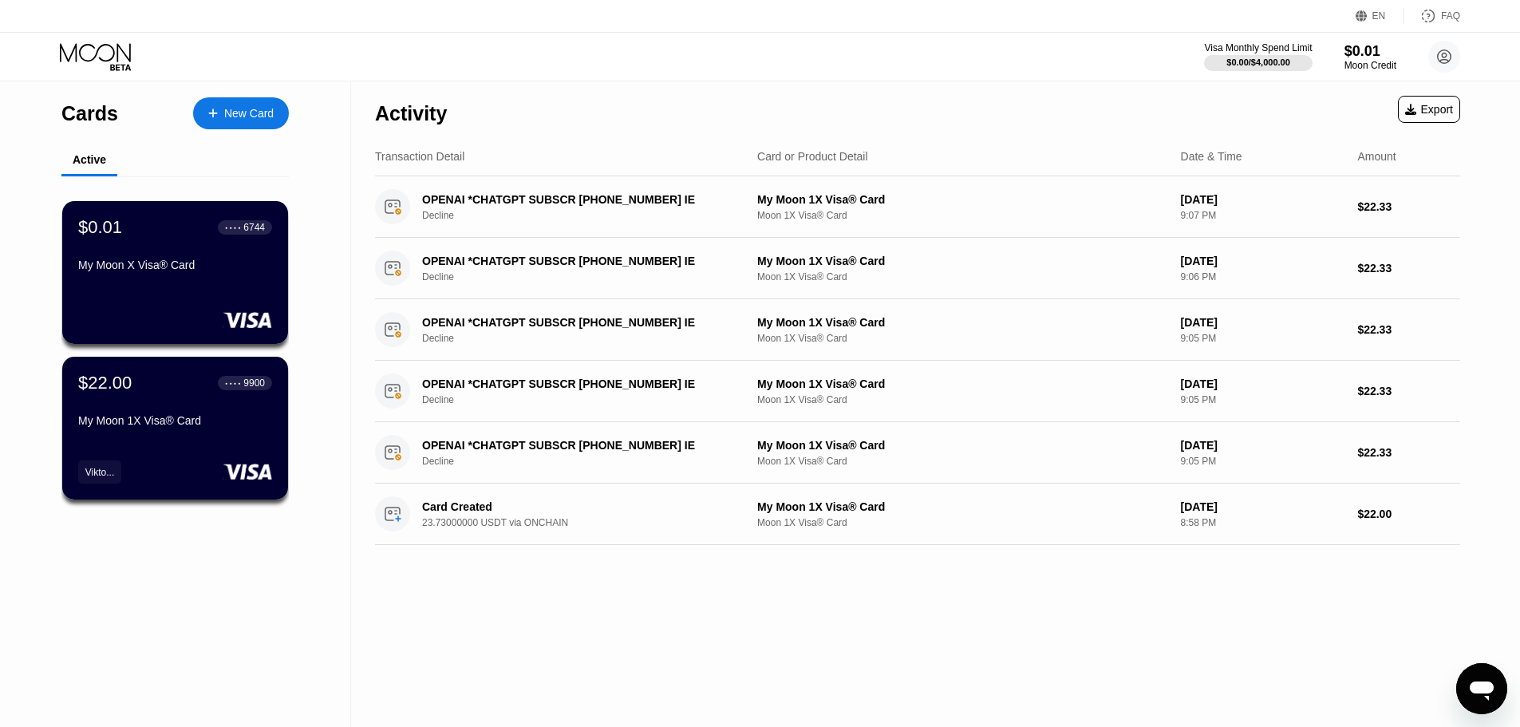
click at [1474, 685] on icon "Открыть окно обмена сообщениями" at bounding box center [1482, 690] width 24 height 19
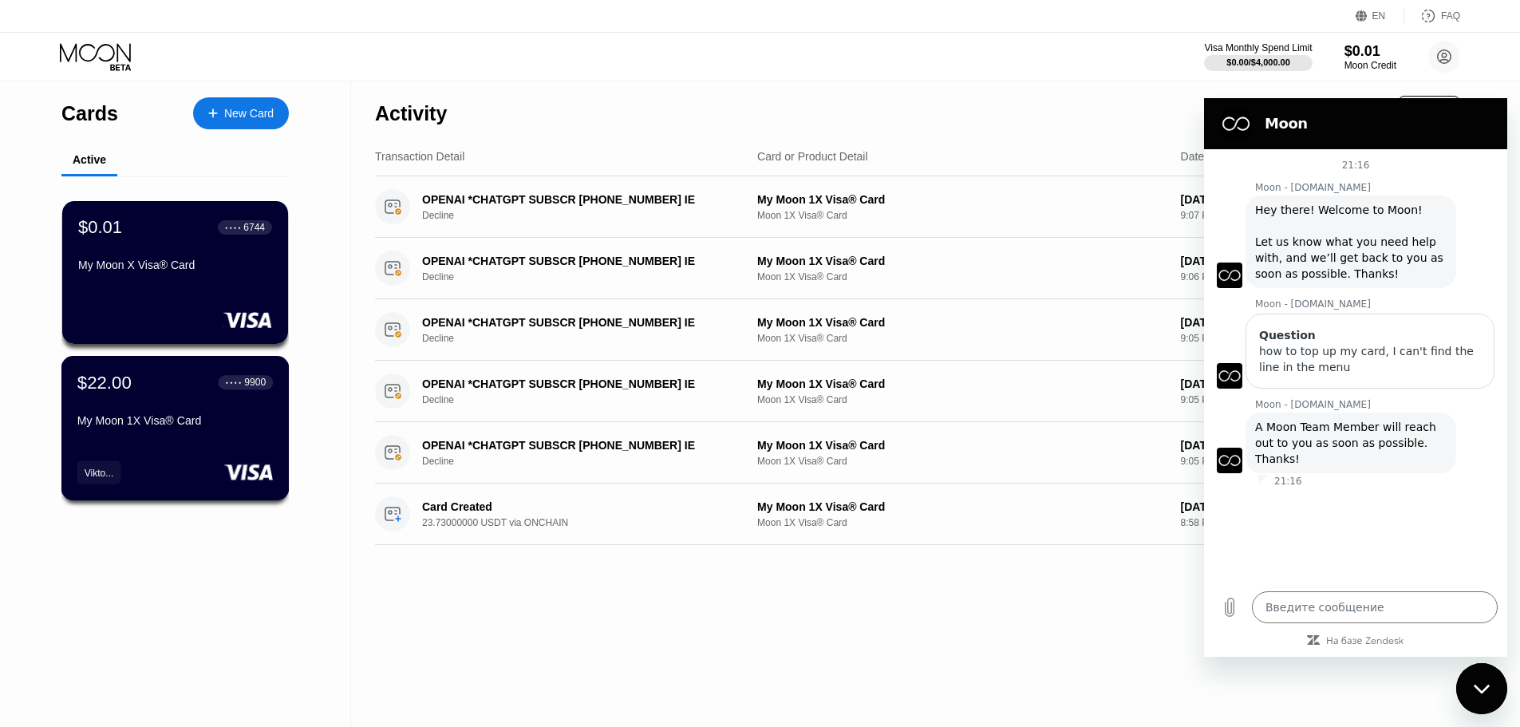
click at [182, 427] on div "My Moon 1X Visa® Card" at bounding box center [174, 420] width 195 height 13
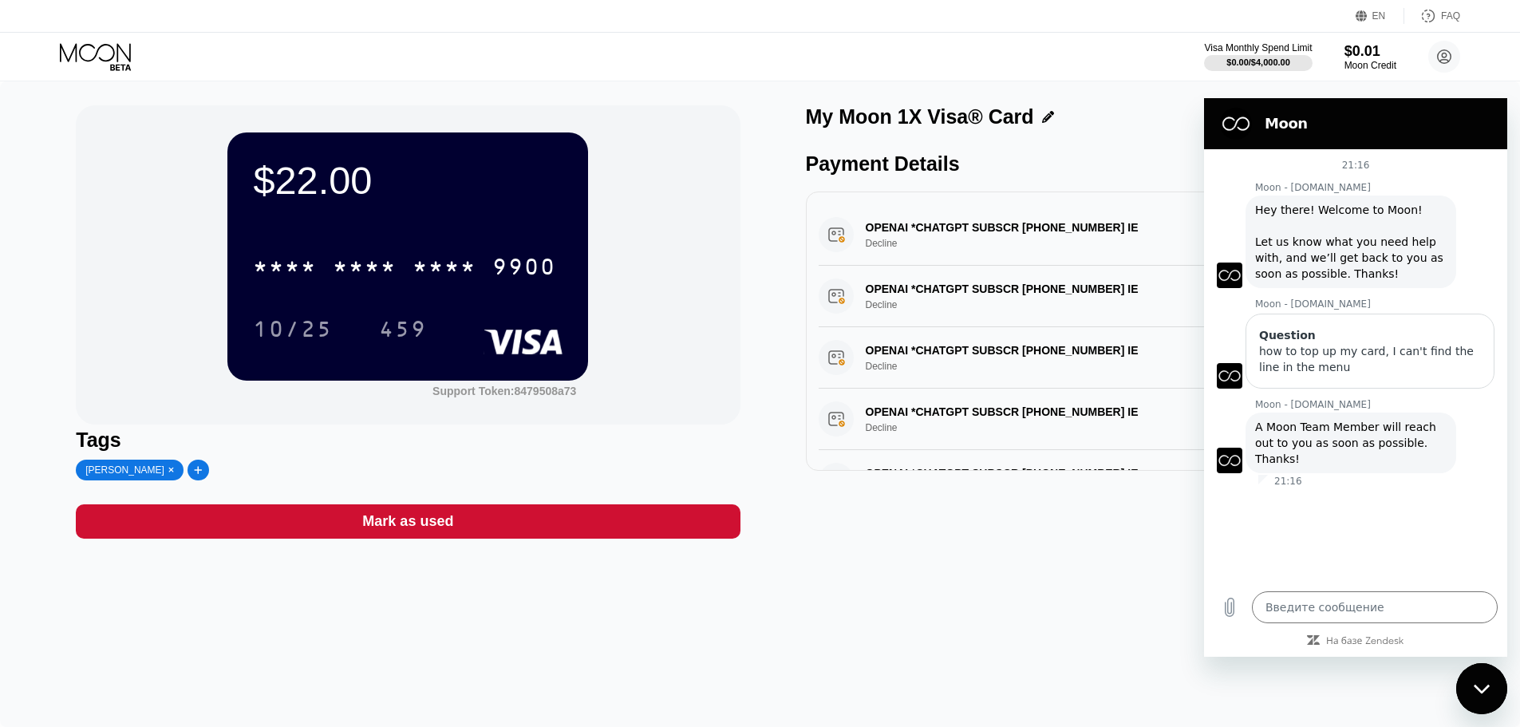
click at [879, 416] on div "OPENAI *CHATGPT SUBSCR [PHONE_NUMBER] IE Decline $22.33 [DATE] 9:05 PM" at bounding box center [1138, 419] width 638 height 61
click at [1494, 698] on div "Закрыть окно обмена сообщениями" at bounding box center [1482, 689] width 48 height 48
type textarea "x"
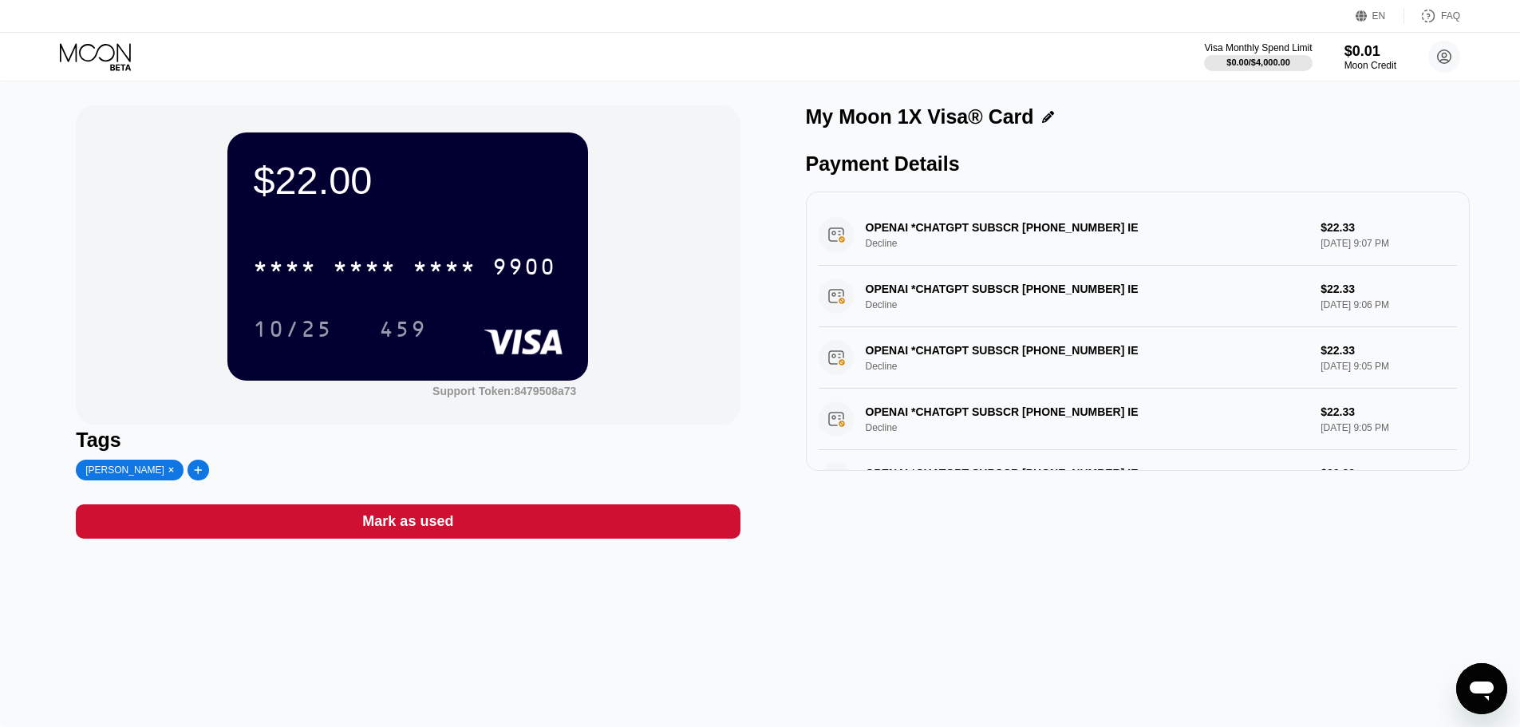
click at [1327, 432] on div "OPENAI *CHATGPT SUBSCR [PHONE_NUMBER] IE Decline $22.33 [DATE] 9:05 PM" at bounding box center [1138, 419] width 638 height 61
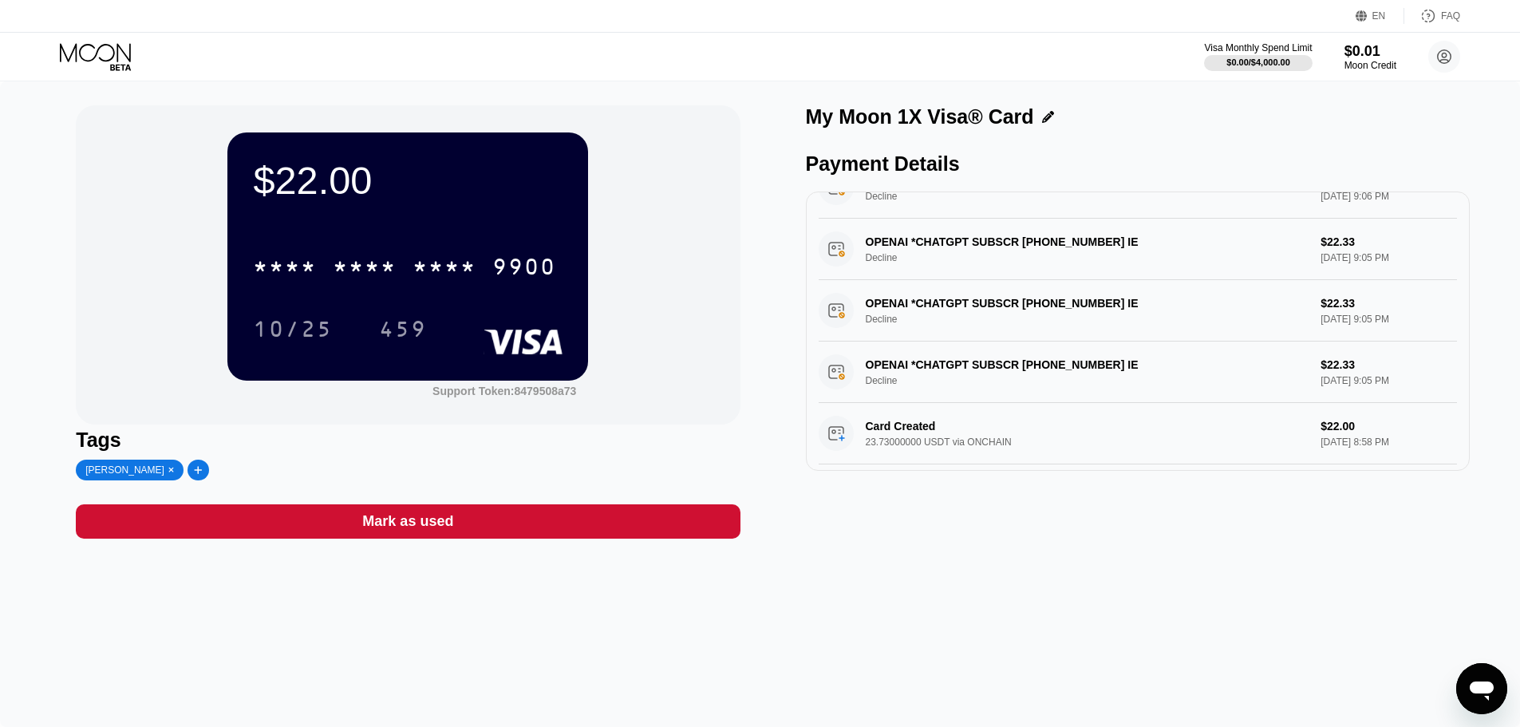
scroll to position [127, 0]
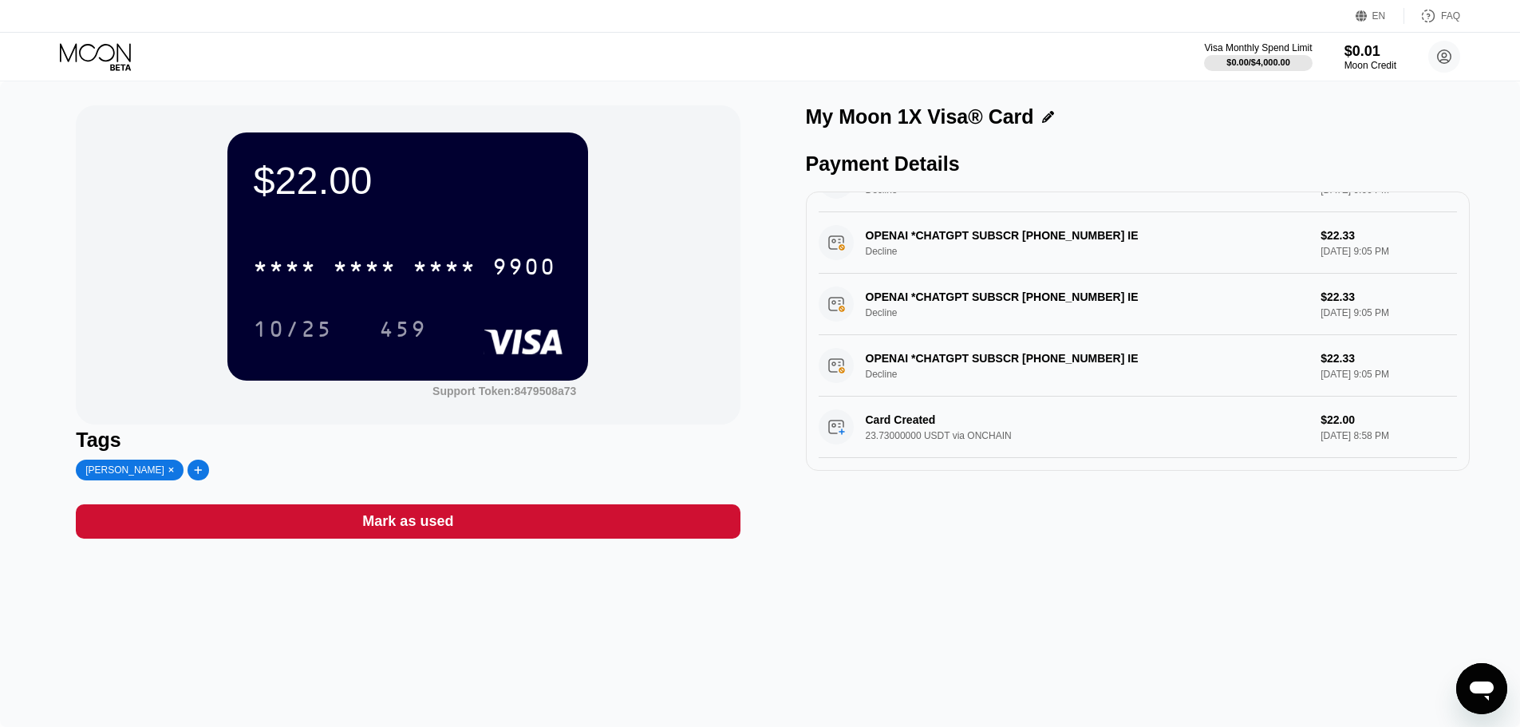
click at [883, 416] on div "Card Created 23.73000000 USDT via ONCHAIN $22.00 Aug 24, 2025 8:58 PM" at bounding box center [1138, 427] width 638 height 61
click at [833, 423] on div "Card Created 23.73000000 USDT via ONCHAIN $22.00 Aug 24, 2025 8:58 PM" at bounding box center [1138, 427] width 638 height 61
click at [843, 429] on div "Card Created 23.73000000 USDT via ONCHAIN $22.00 Aug 24, 2025 8:58 PM" at bounding box center [1138, 427] width 638 height 61
click at [845, 425] on div "Card Created 23.73000000 USDT via ONCHAIN $22.00 Aug 24, 2025 8:58 PM" at bounding box center [1138, 427] width 638 height 61
click at [378, 347] on div "459" at bounding box center [403, 329] width 72 height 40
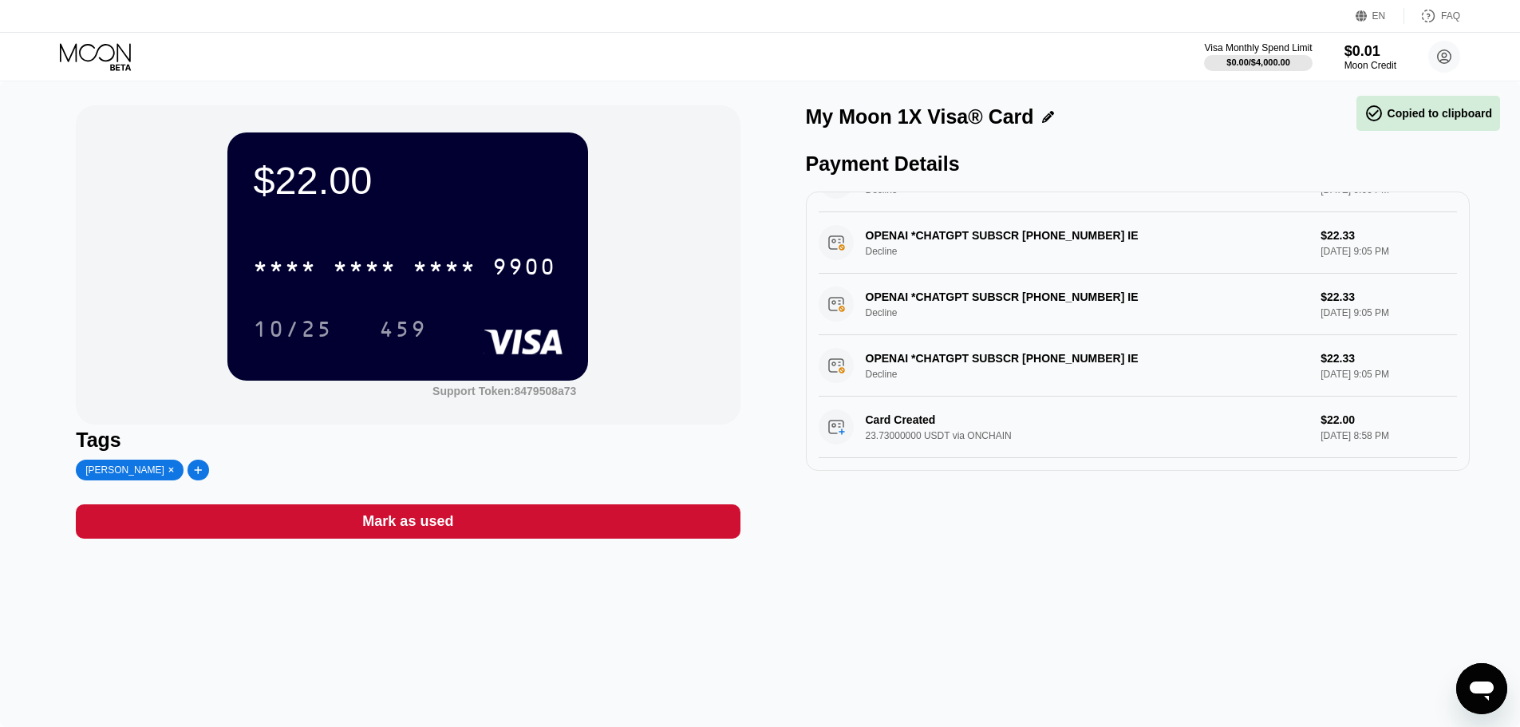
click at [405, 282] on div "* * * * * * * * * * * * 9900" at bounding box center [404, 267] width 322 height 40
click at [337, 193] on div "$22.00" at bounding box center [408, 180] width 310 height 45
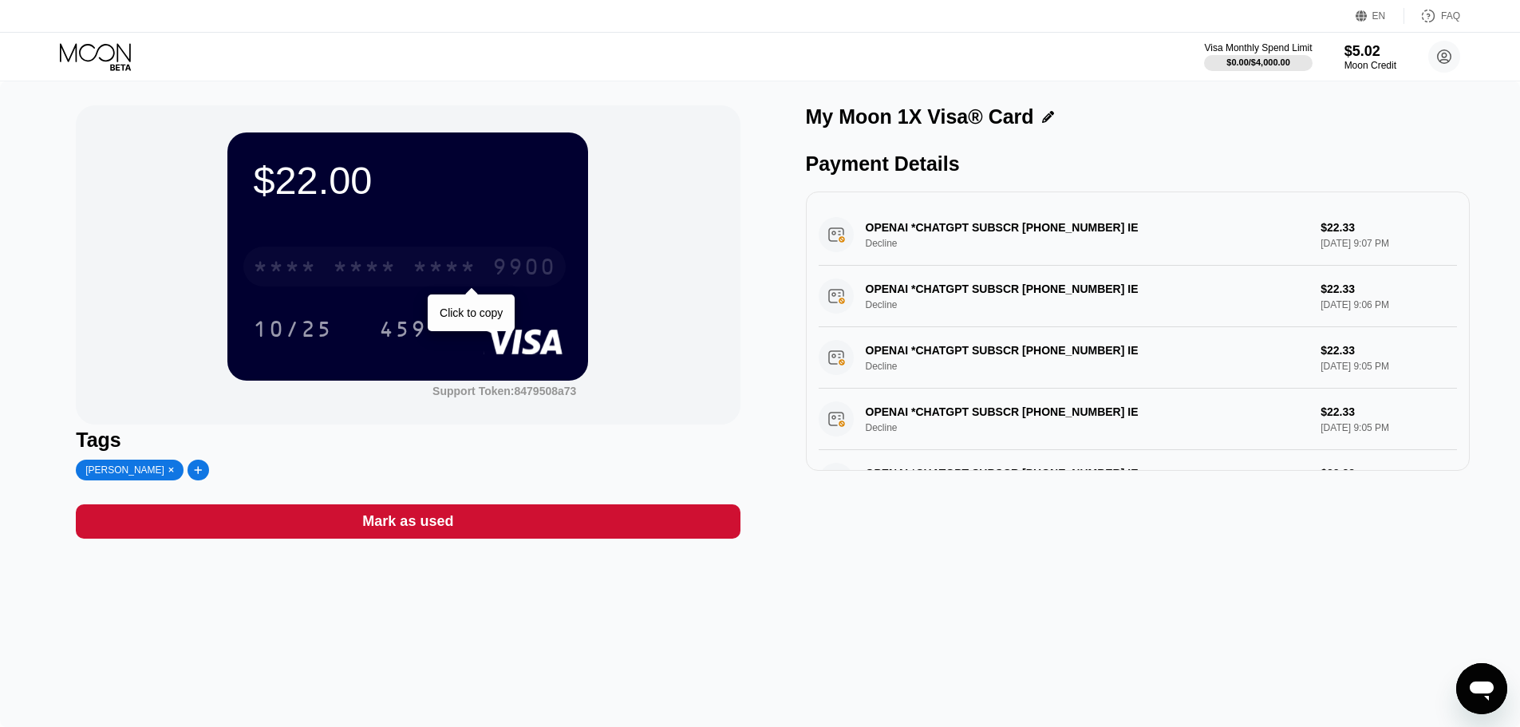
click at [503, 255] on div "* * * * * * * * * * * * 9900" at bounding box center [404, 267] width 322 height 40
click at [856, 120] on div "My Moon 1X Visa® Card" at bounding box center [920, 116] width 228 height 23
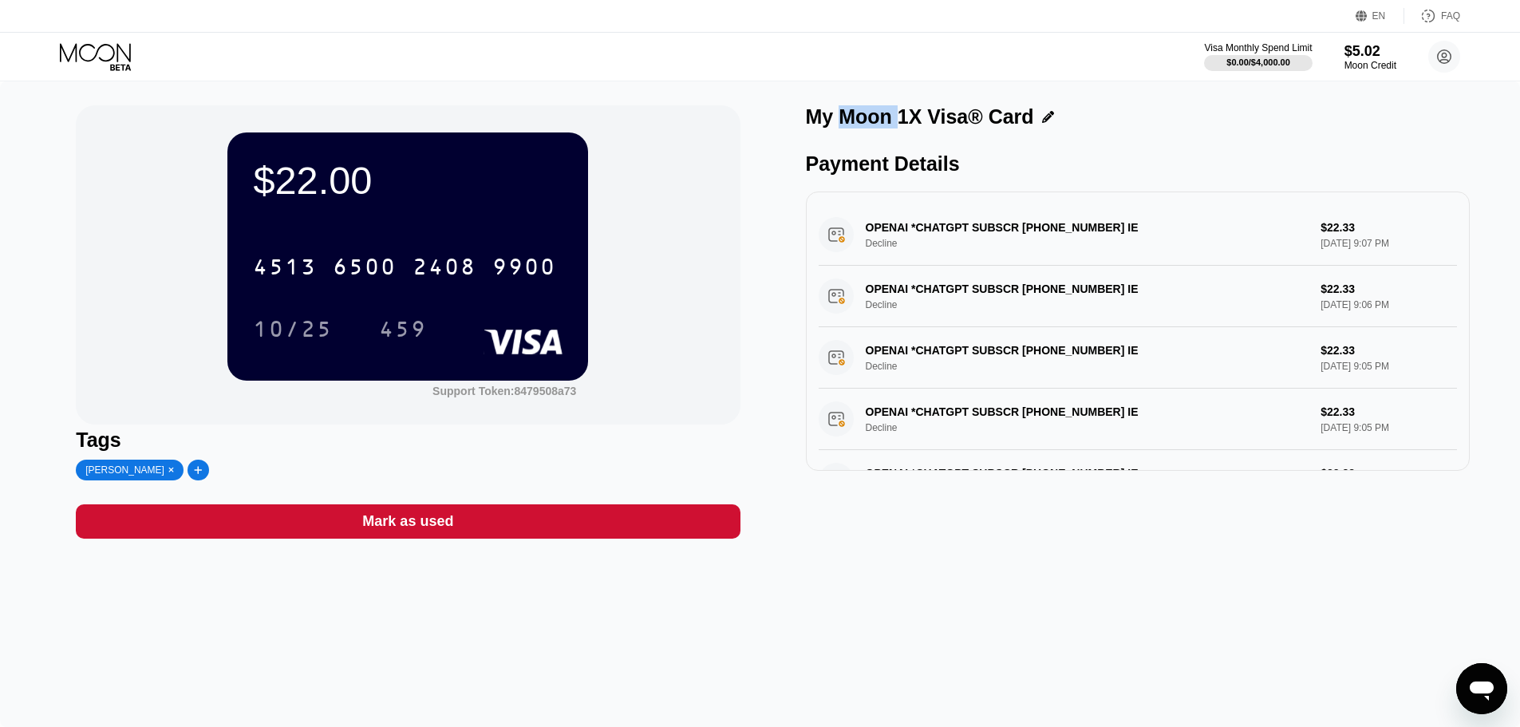
click at [856, 120] on div "My Moon 1X Visa® Card" at bounding box center [920, 116] width 228 height 23
click at [1358, 53] on div "$5.02" at bounding box center [1370, 50] width 53 height 17
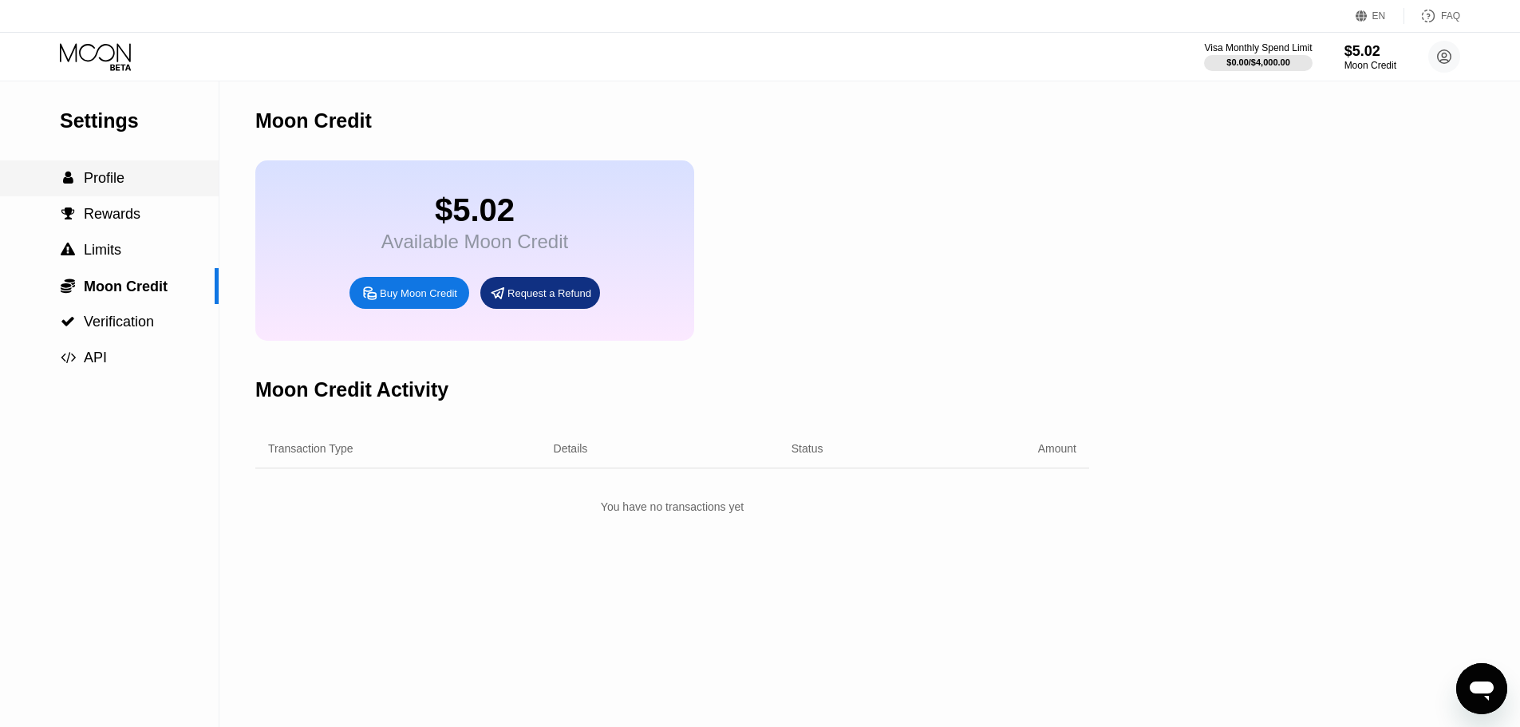
click at [92, 184] on span "Profile" at bounding box center [104, 178] width 41 height 16
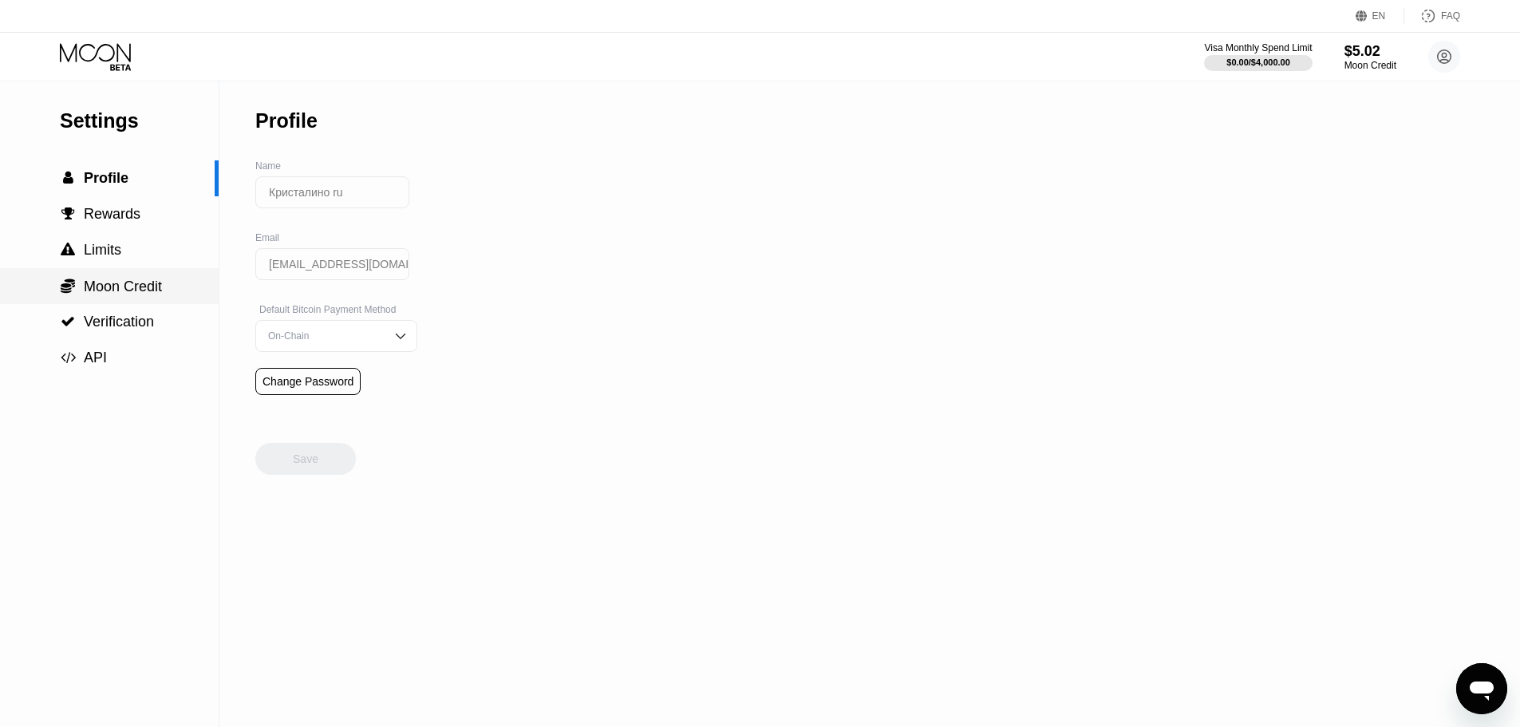
click at [97, 294] on span "Moon Credit" at bounding box center [123, 286] width 78 height 16
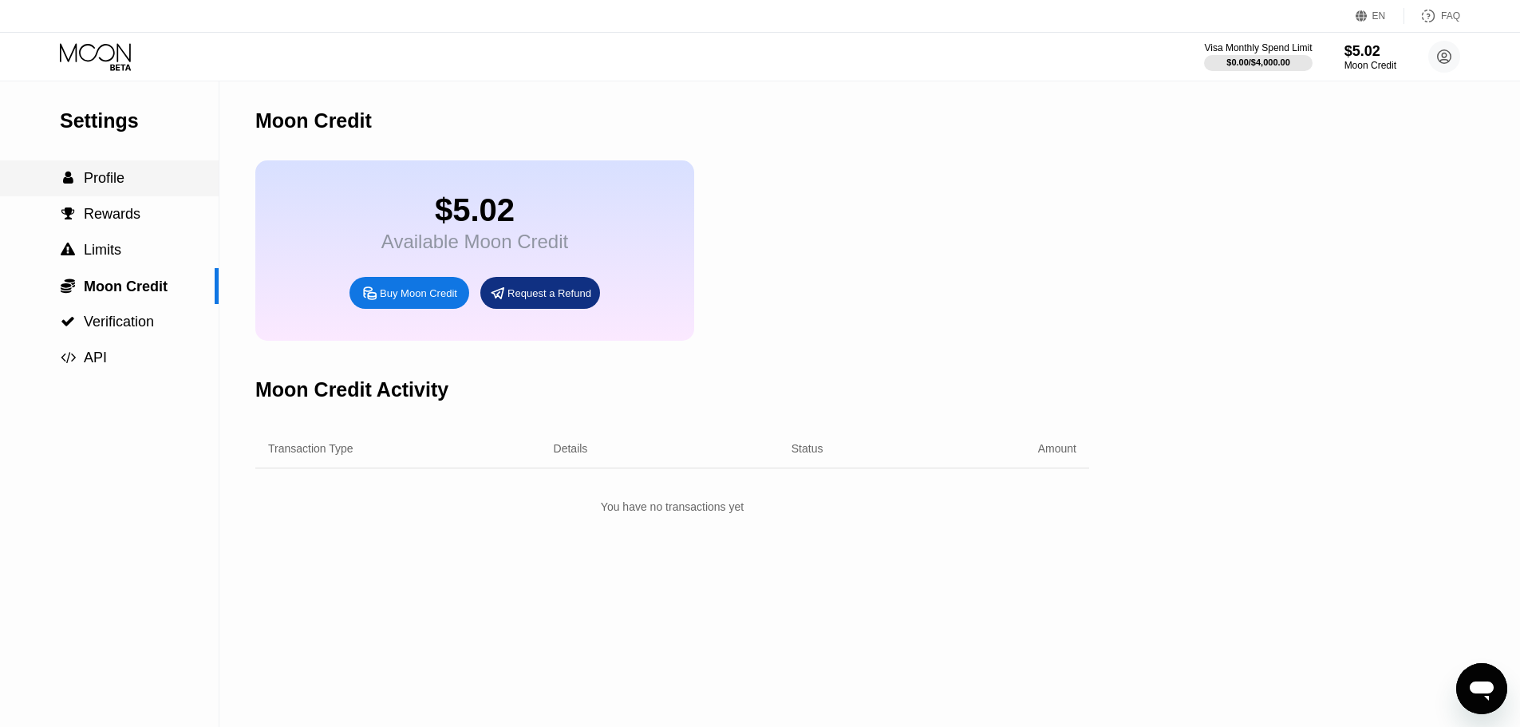
click at [87, 186] on span "Profile" at bounding box center [104, 178] width 41 height 16
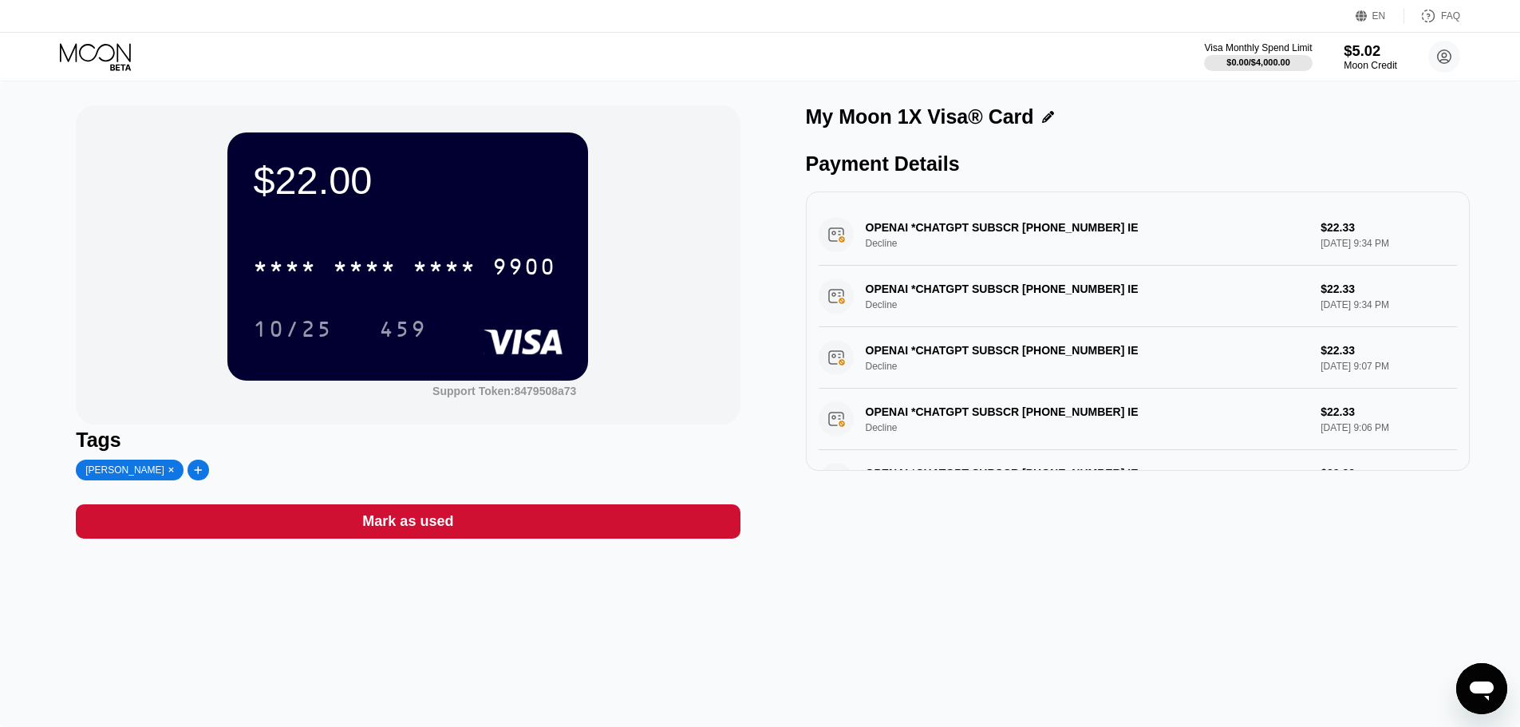
click at [1362, 50] on div "$5.02" at bounding box center [1370, 50] width 53 height 17
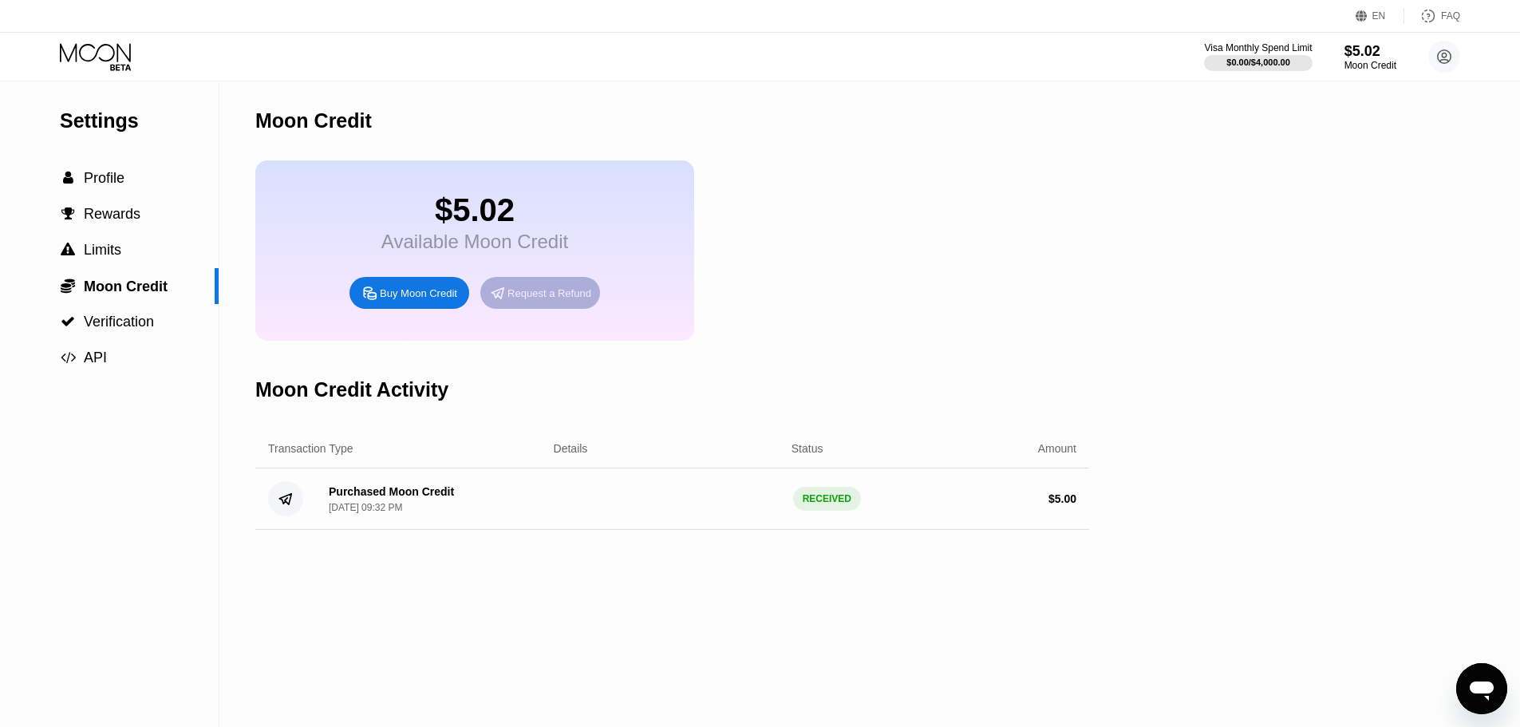
click at [536, 300] on div "Request a Refund" at bounding box center [549, 293] width 84 height 14
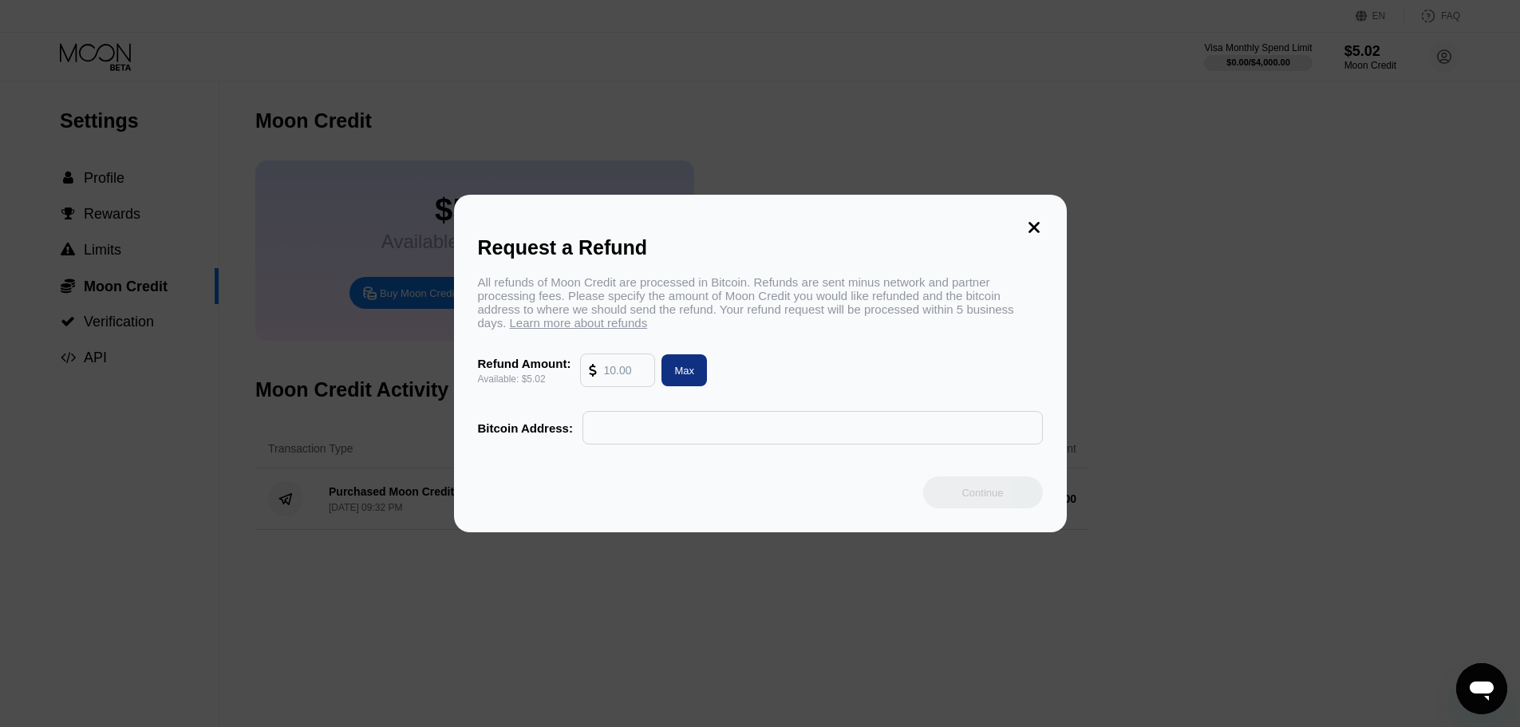
click at [619, 379] on input "text" at bounding box center [624, 370] width 43 height 32
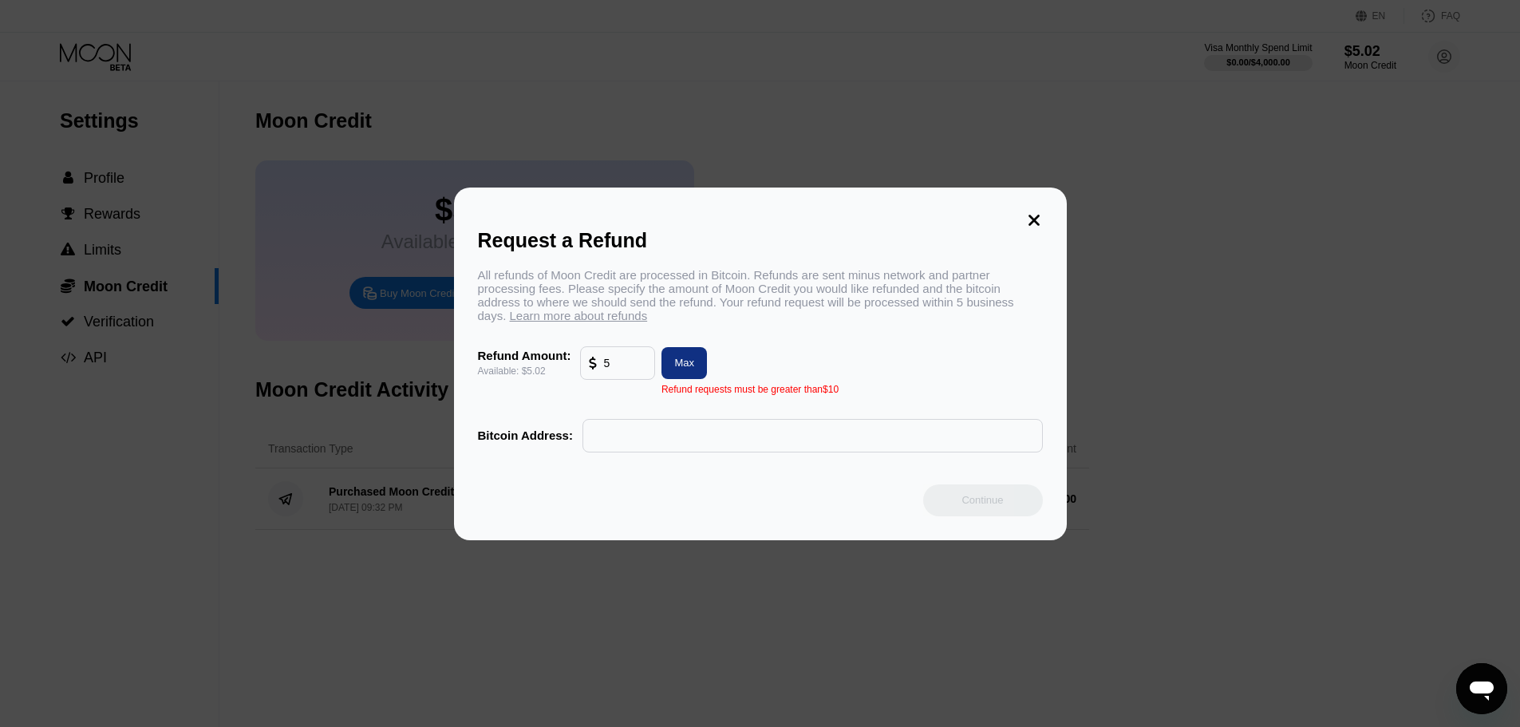
click at [622, 432] on input "text" at bounding box center [812, 436] width 443 height 32
click at [682, 366] on div "Max" at bounding box center [684, 363] width 20 height 14
type input "5.02"
click at [652, 452] on input "text" at bounding box center [812, 436] width 443 height 32
click at [1035, 215] on icon at bounding box center [1033, 220] width 11 height 11
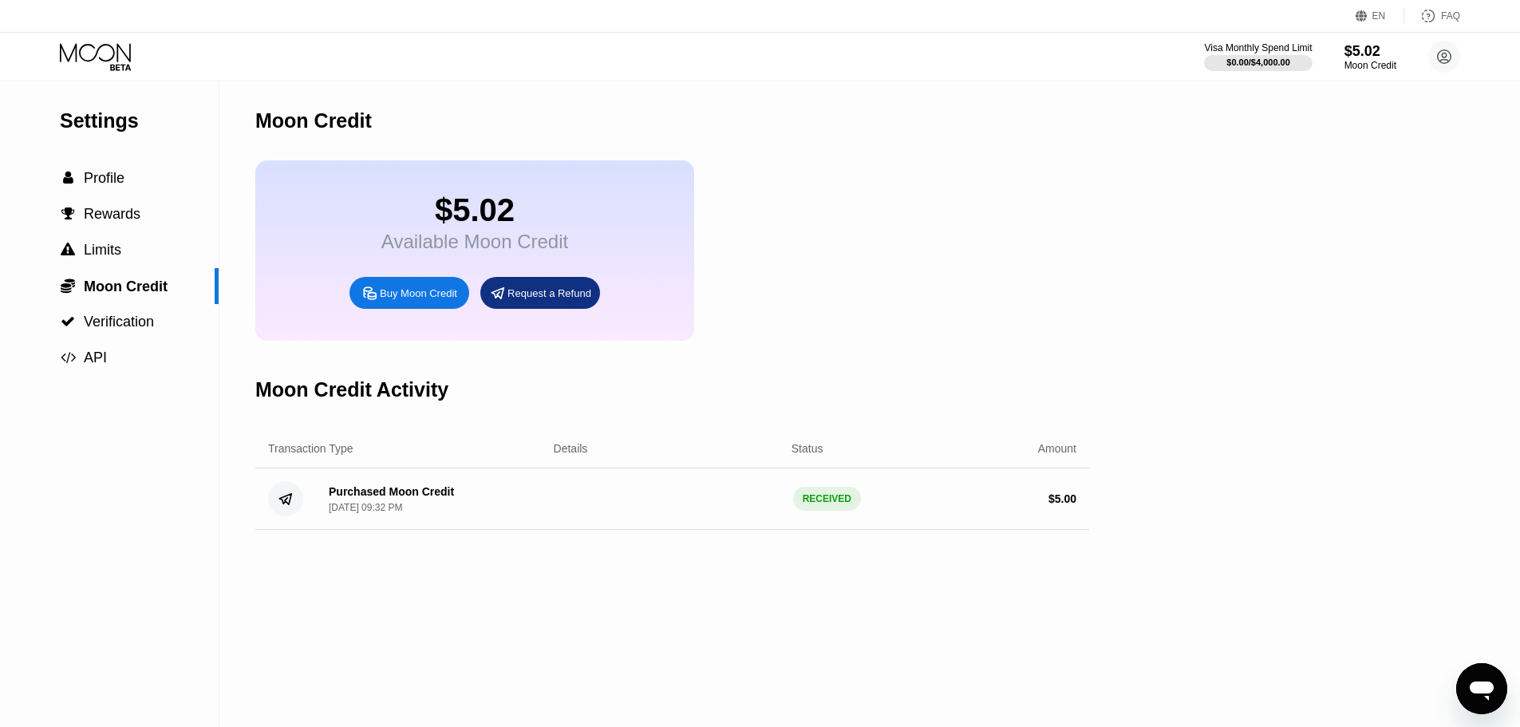
click at [823, 511] on div "RECEIVED" at bounding box center [827, 499] width 68 height 24
click at [373, 498] on div "Purchased Moon Credit" at bounding box center [391, 491] width 125 height 13
click at [372, 498] on div "Purchased Moon Credit" at bounding box center [391, 491] width 125 height 13
click at [515, 300] on div "Request a Refund" at bounding box center [549, 293] width 84 height 14
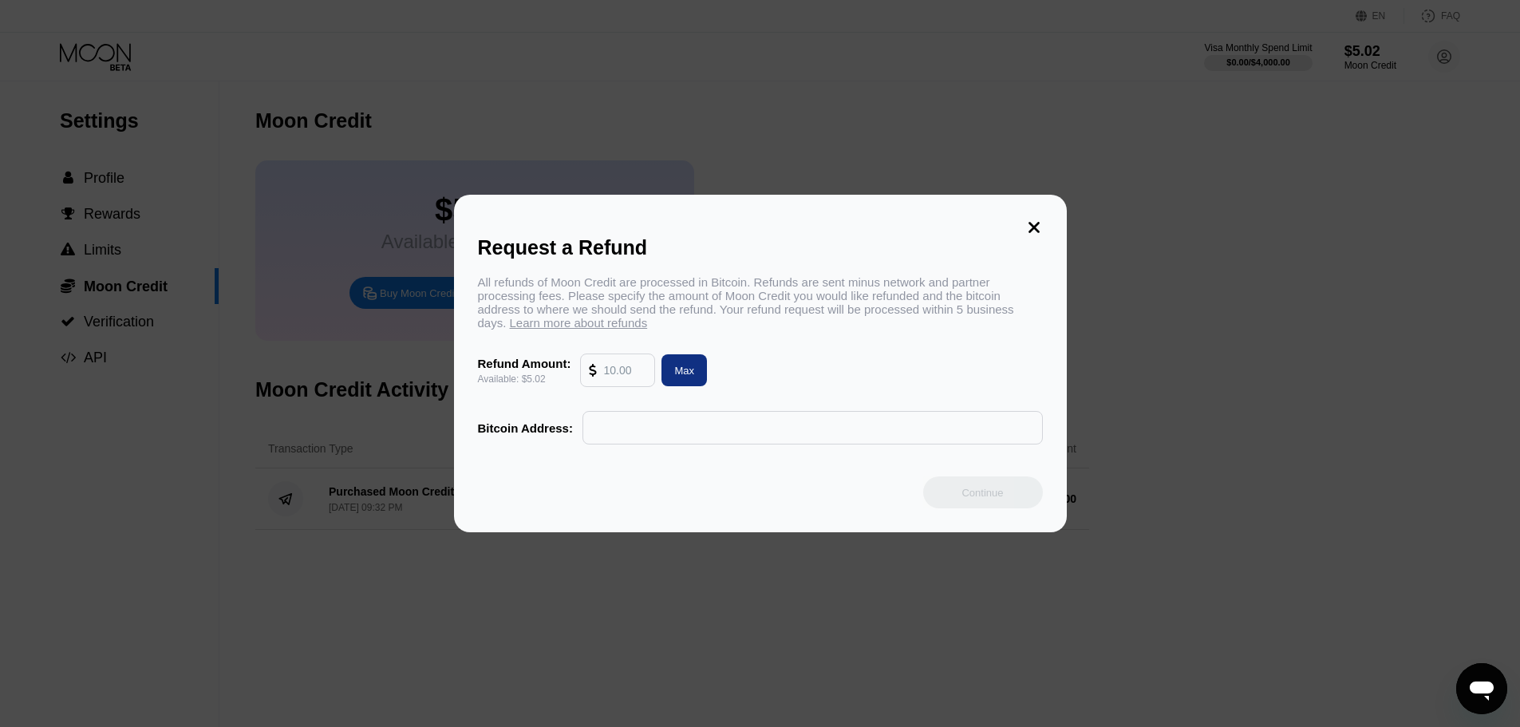
click at [632, 373] on input "text" at bounding box center [624, 370] width 43 height 32
drag, startPoint x: 1032, startPoint y: 216, endPoint x: 843, endPoint y: 255, distance: 192.2
click at [1032, 219] on icon at bounding box center [1034, 228] width 18 height 18
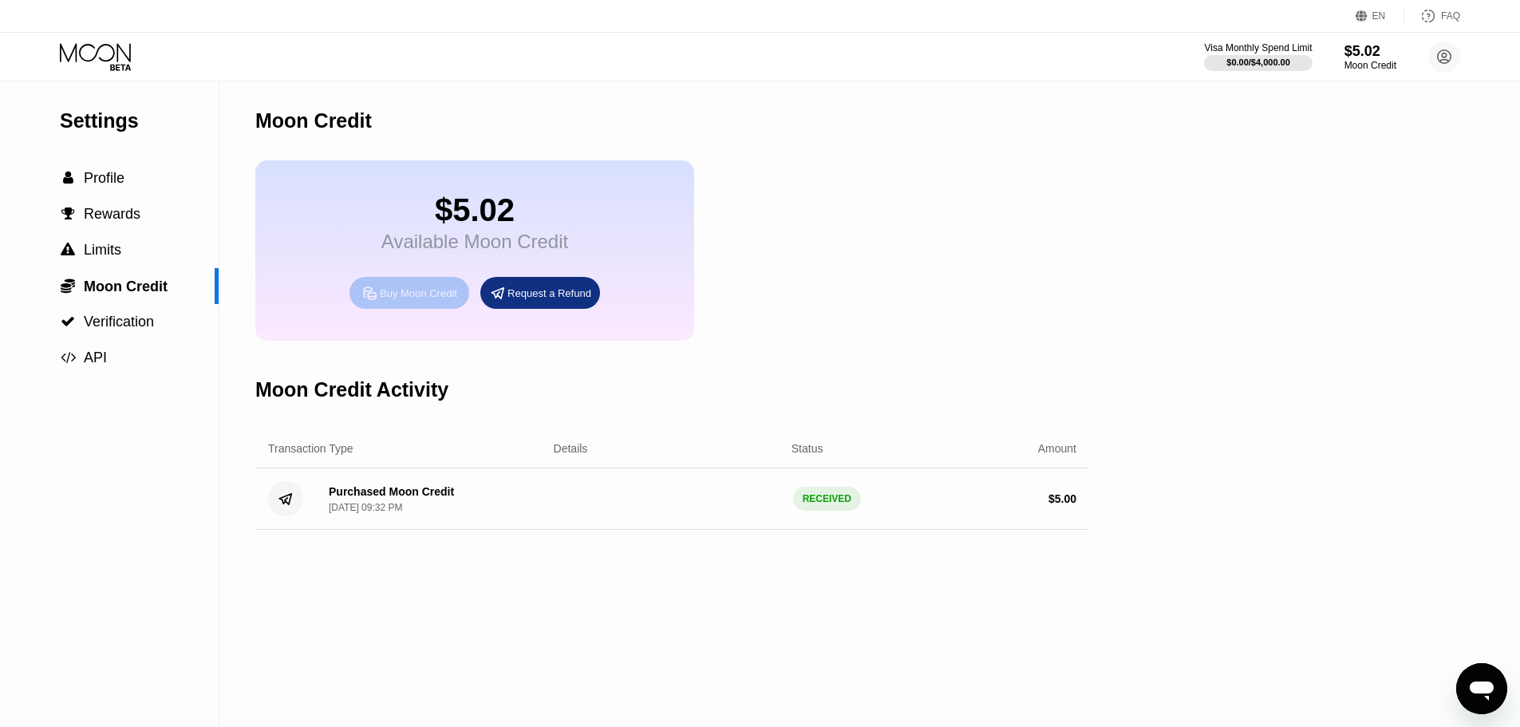
click at [413, 298] on div "Buy Moon Credit" at bounding box center [418, 293] width 77 height 14
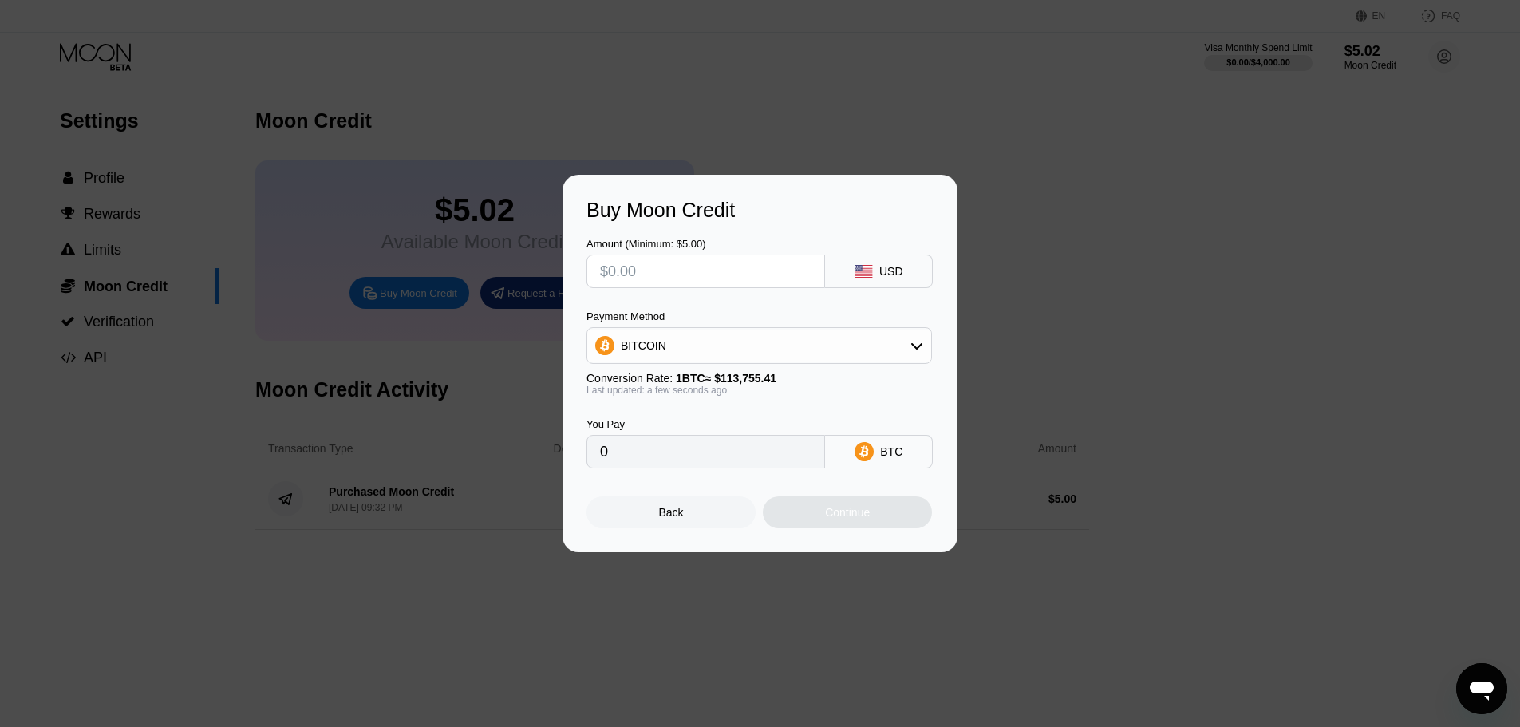
click at [758, 268] on input "text" at bounding box center [705, 271] width 211 height 32
click at [721, 464] on input "0" at bounding box center [705, 452] width 211 height 32
click at [879, 463] on div "BTC" at bounding box center [879, 452] width 108 height 34
click at [756, 457] on input "0" at bounding box center [705, 452] width 211 height 32
drag, startPoint x: 678, startPoint y: 467, endPoint x: 662, endPoint y: 465, distance: 16.0
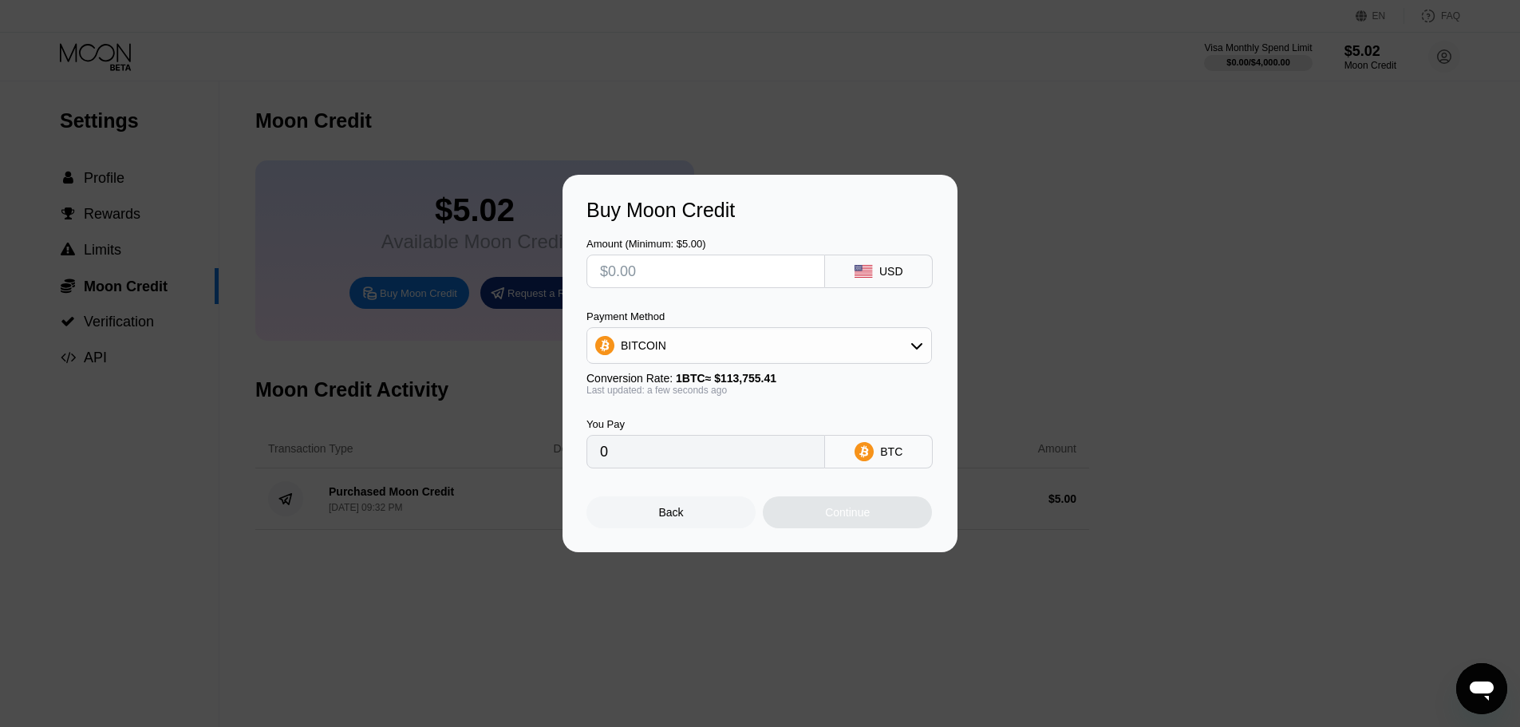
click at [676, 467] on input "0" at bounding box center [705, 452] width 211 height 32
drag, startPoint x: 662, startPoint y: 465, endPoint x: 662, endPoint y: 335, distance: 130.1
click at [661, 465] on input "0" at bounding box center [705, 452] width 211 height 32
drag, startPoint x: 663, startPoint y: 330, endPoint x: 689, endPoint y: 360, distance: 39.0
click at [664, 332] on div "BITCOIN" at bounding box center [759, 346] width 344 height 32
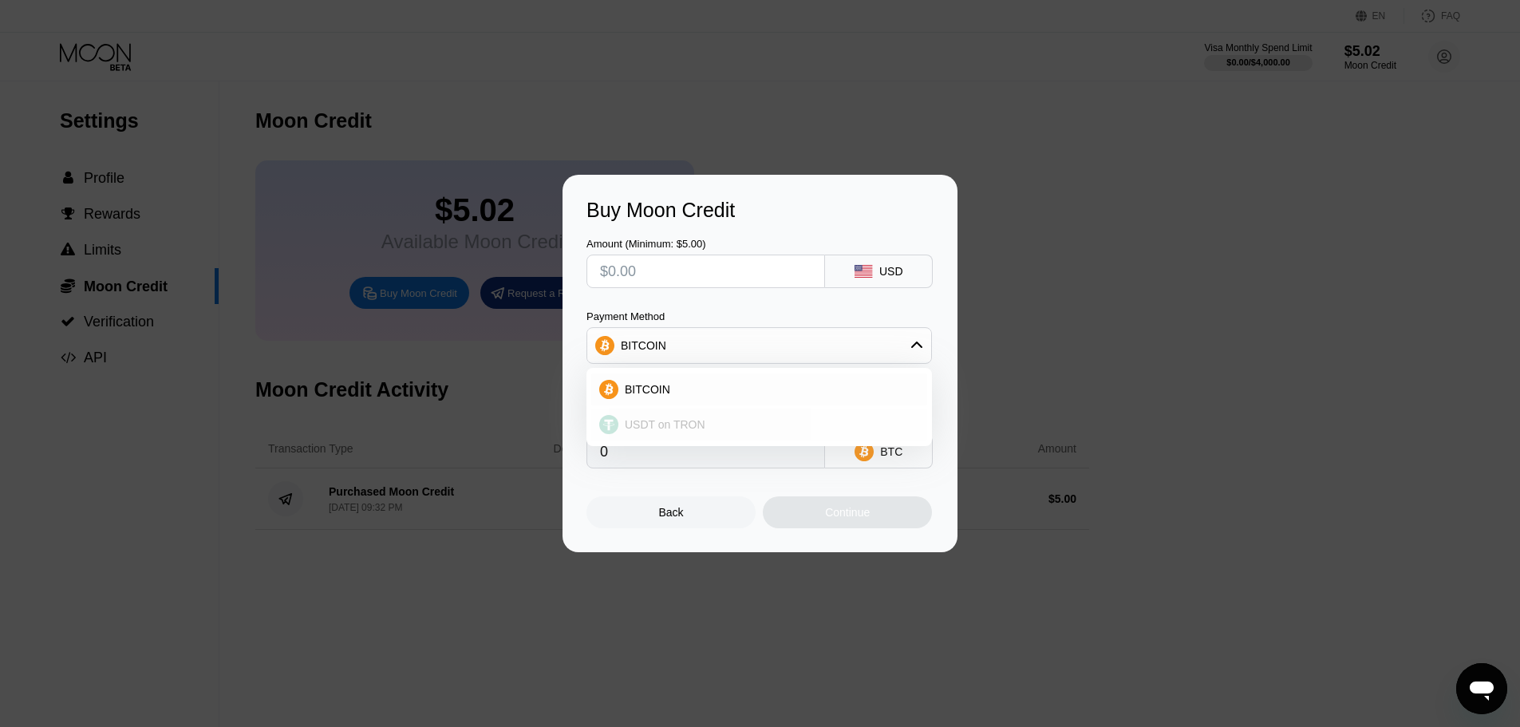
click at [705, 424] on div "USDT on TRON" at bounding box center [768, 424] width 301 height 13
type input "0.00"
click at [1017, 275] on div "Buy Moon Credit Amount (Minimum: $5.00) USD Payment Method USDT on TRON Convers…" at bounding box center [760, 363] width 1520 height 377
click at [989, 218] on div "Buy Moon Credit Amount (Minimum: $5.00) USD Payment Method USDT on TRON Convers…" at bounding box center [760, 363] width 1520 height 377
click at [669, 527] on div "Back" at bounding box center [670, 512] width 169 height 32
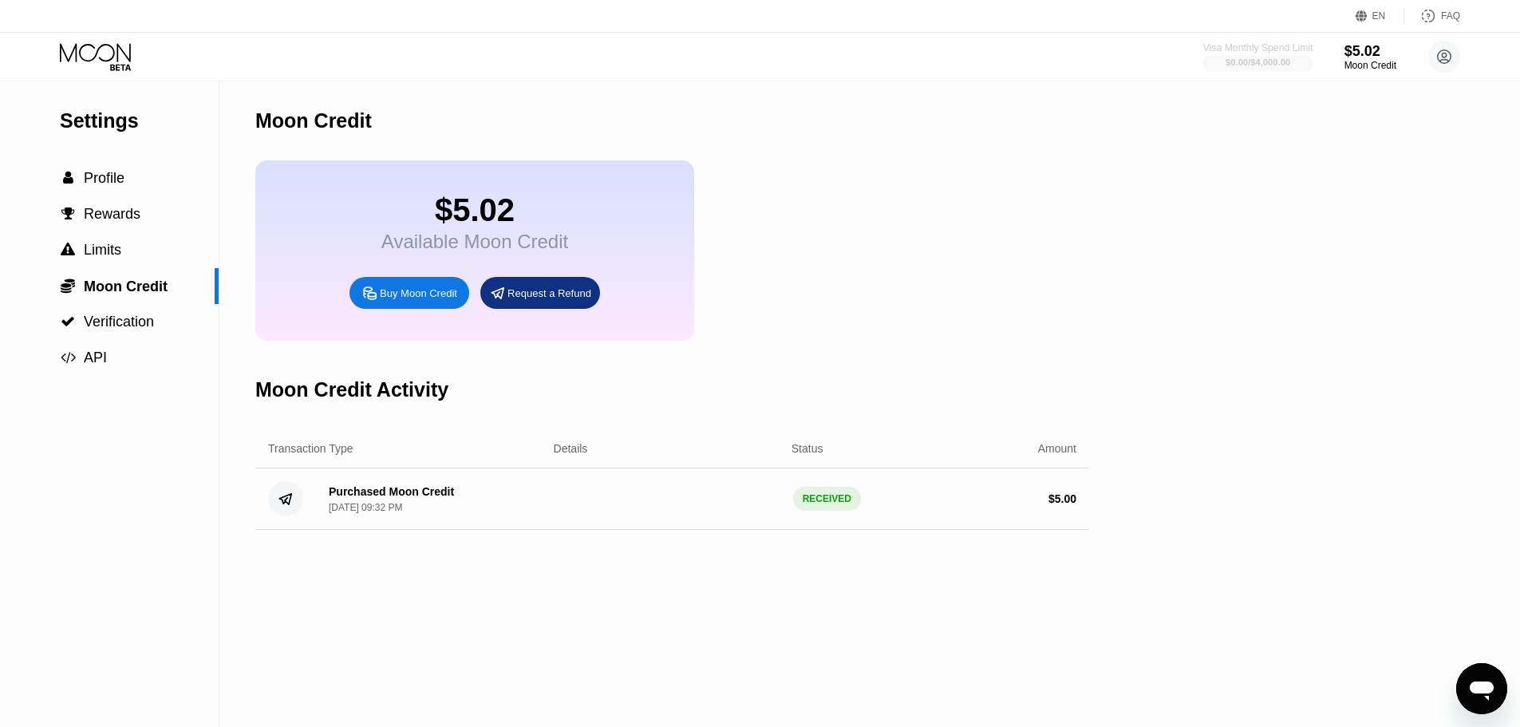
click at [1249, 53] on div "$0.00 / $4,000.00" at bounding box center [1258, 62] width 110 height 18
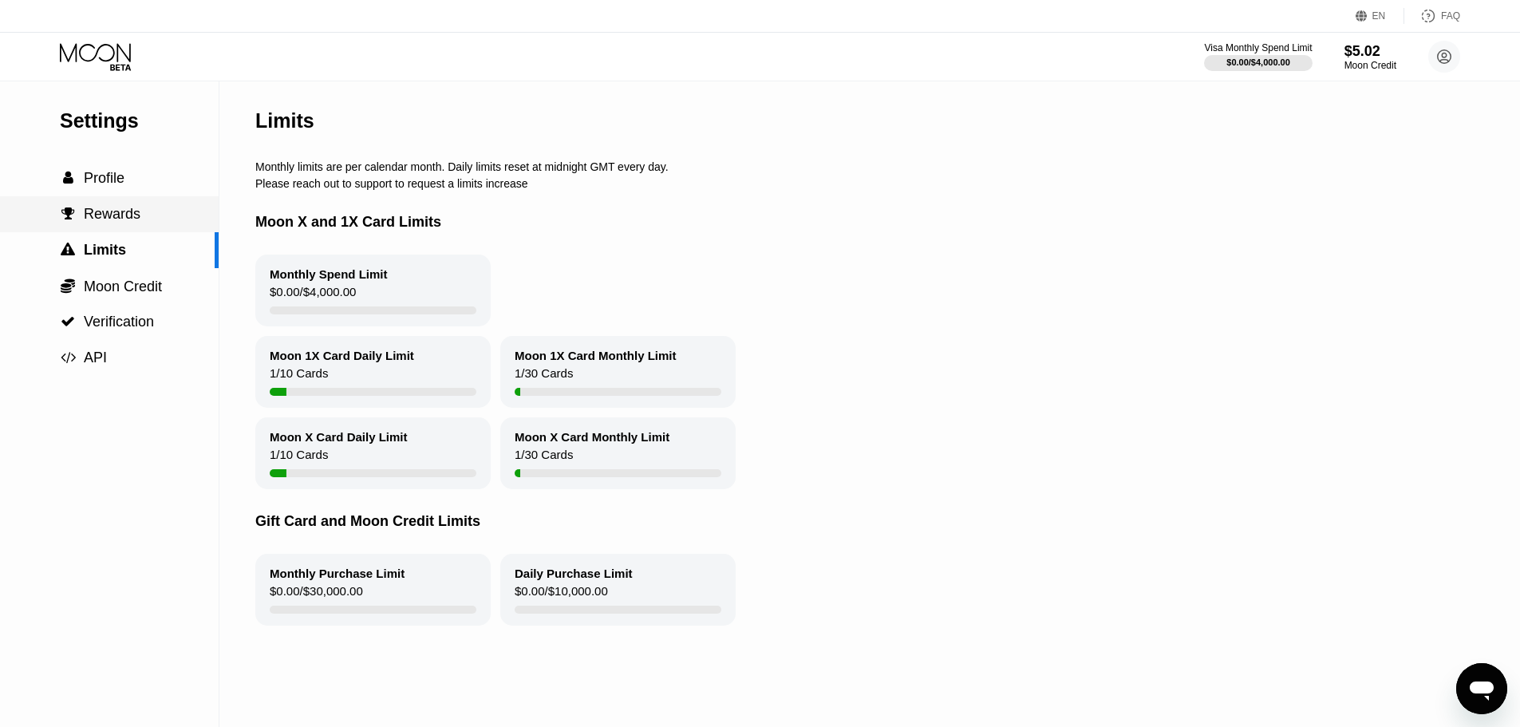
click at [114, 219] on span "Rewards" at bounding box center [112, 214] width 57 height 16
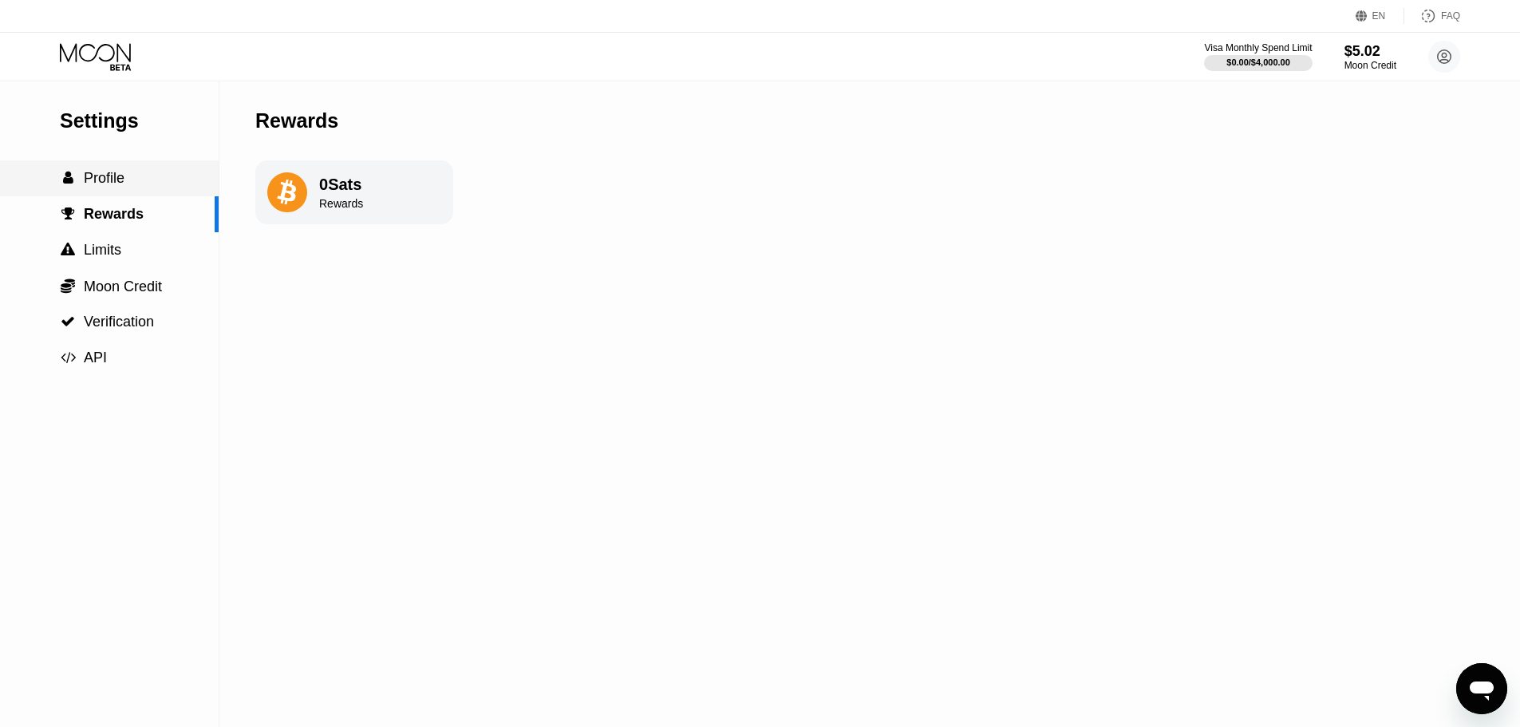
click at [97, 172] on span "Profile" at bounding box center [104, 178] width 41 height 16
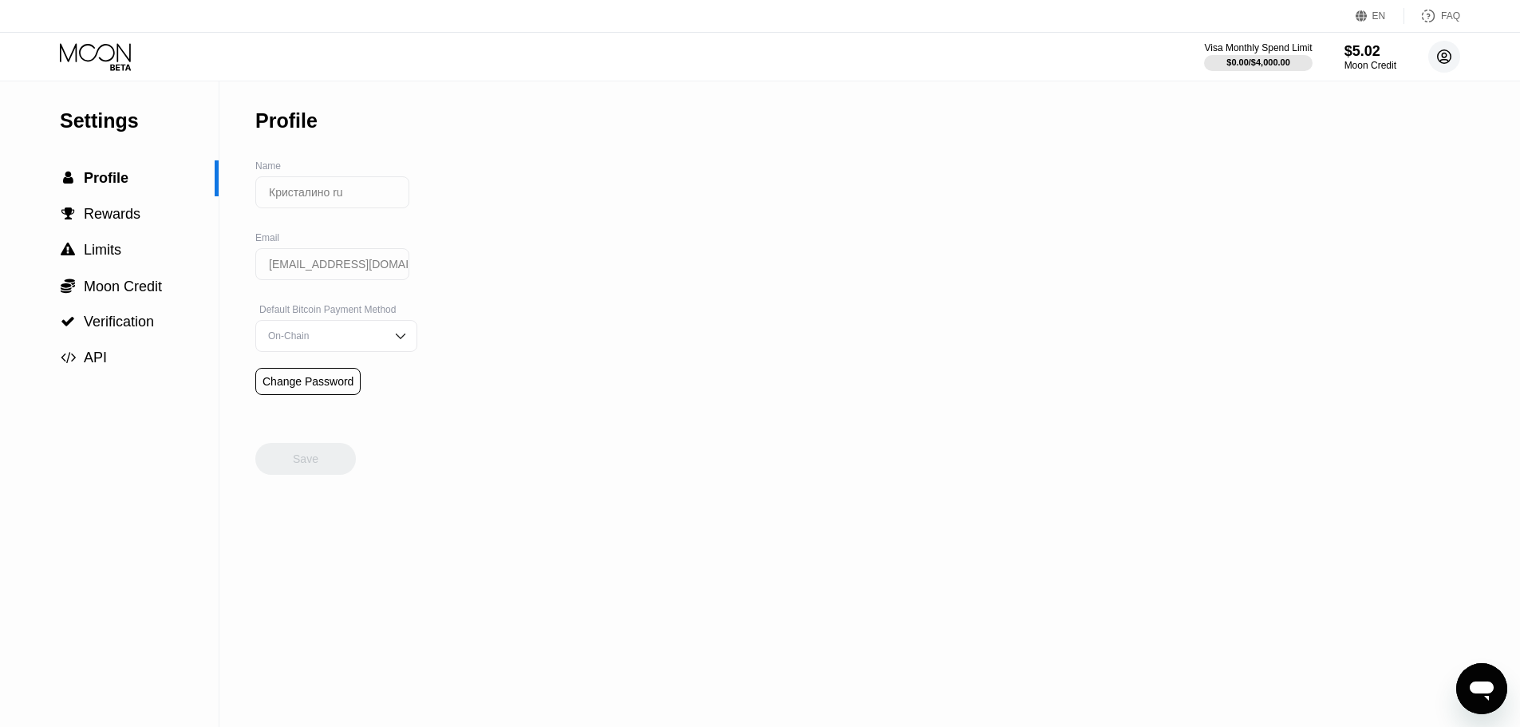
click at [1445, 59] on icon at bounding box center [1444, 57] width 9 height 9
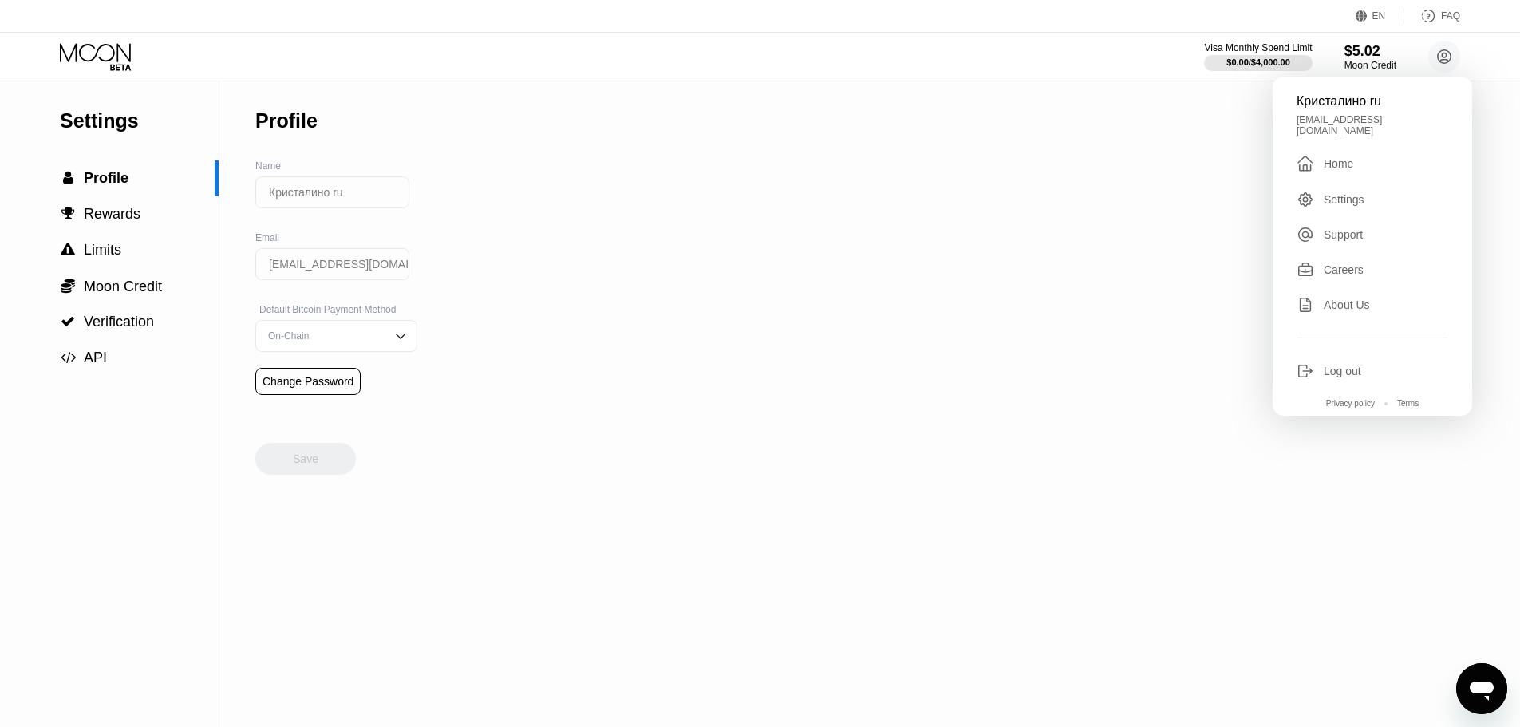
click at [1330, 160] on div "Home" at bounding box center [1339, 163] width 30 height 13
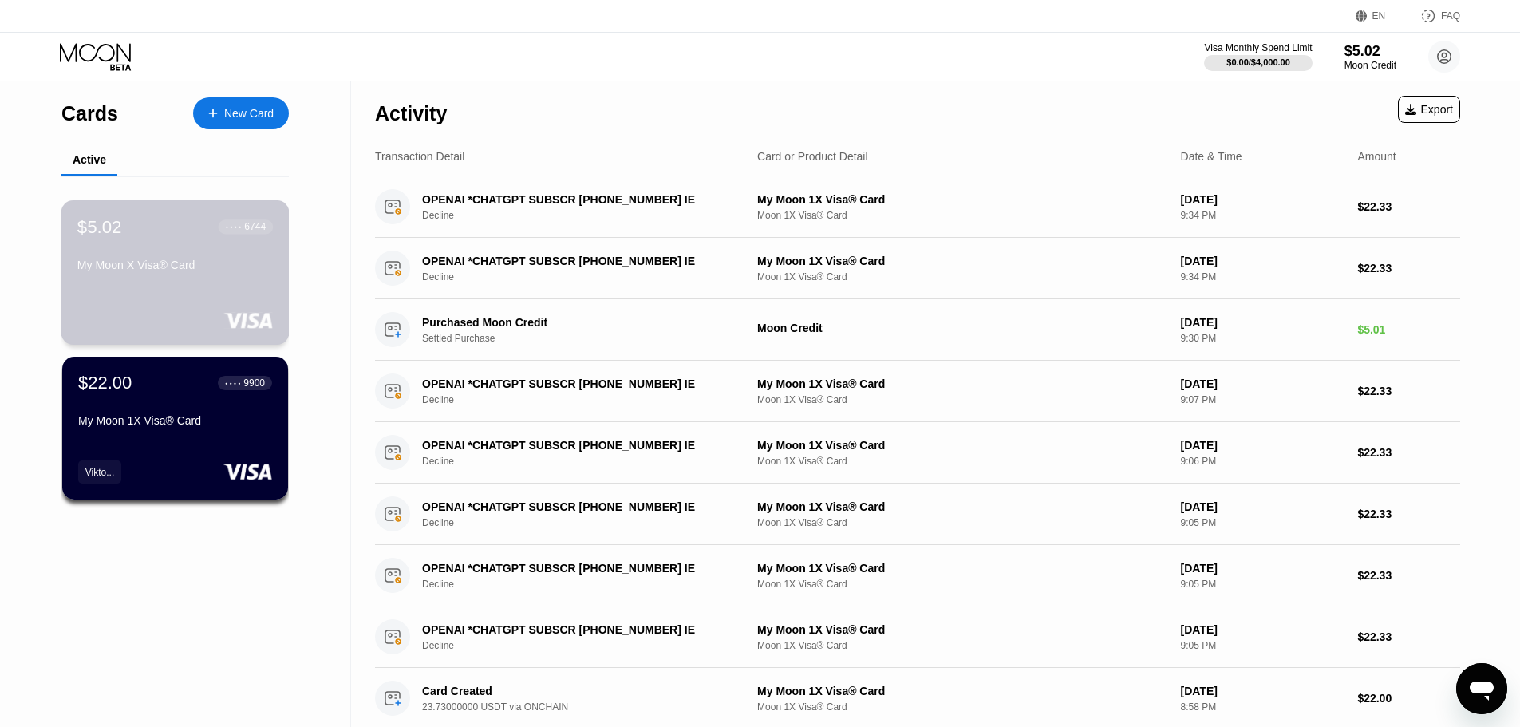
click at [205, 295] on div "$5.02 ● ● ● ● 6744 My Moon X Visa® Card" at bounding box center [175, 272] width 228 height 144
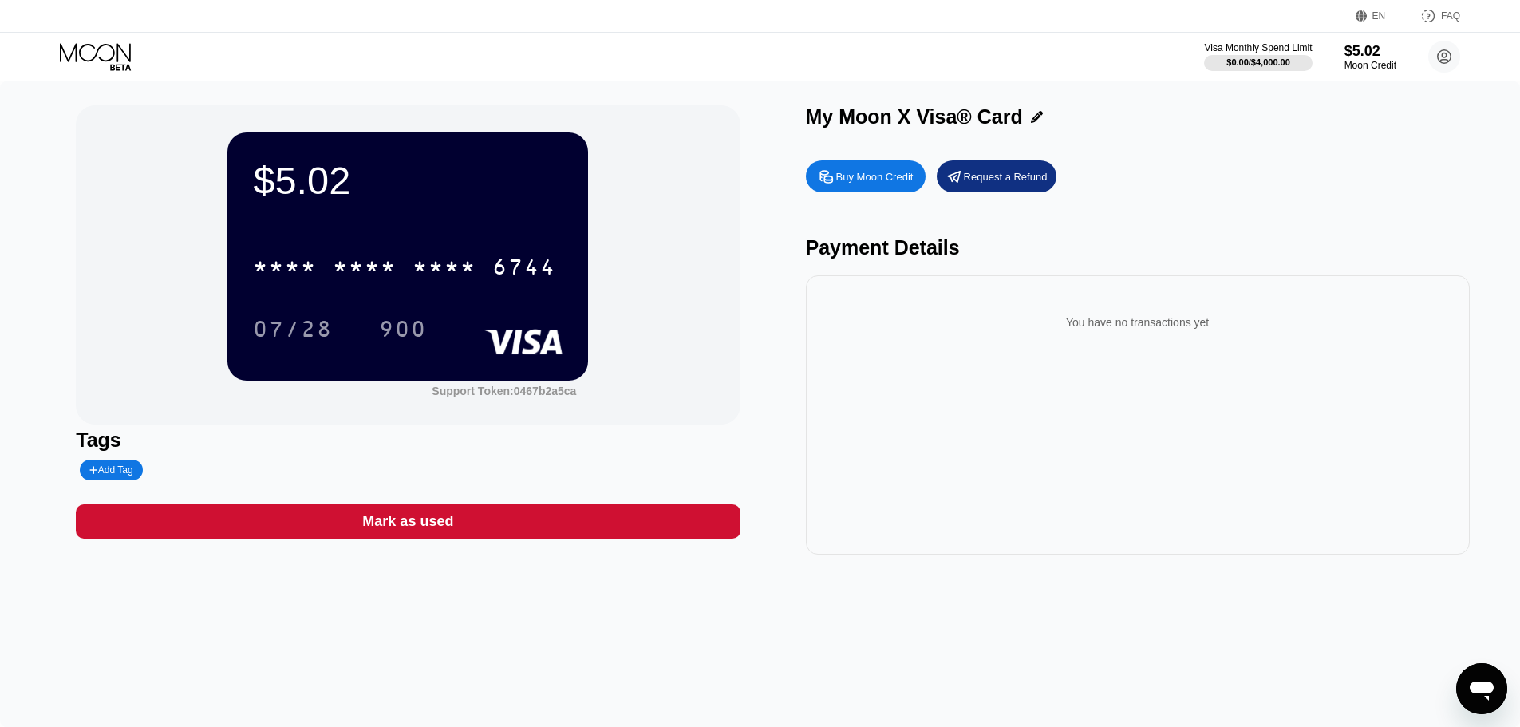
click at [1003, 180] on div "Request a Refund" at bounding box center [1006, 177] width 84 height 14
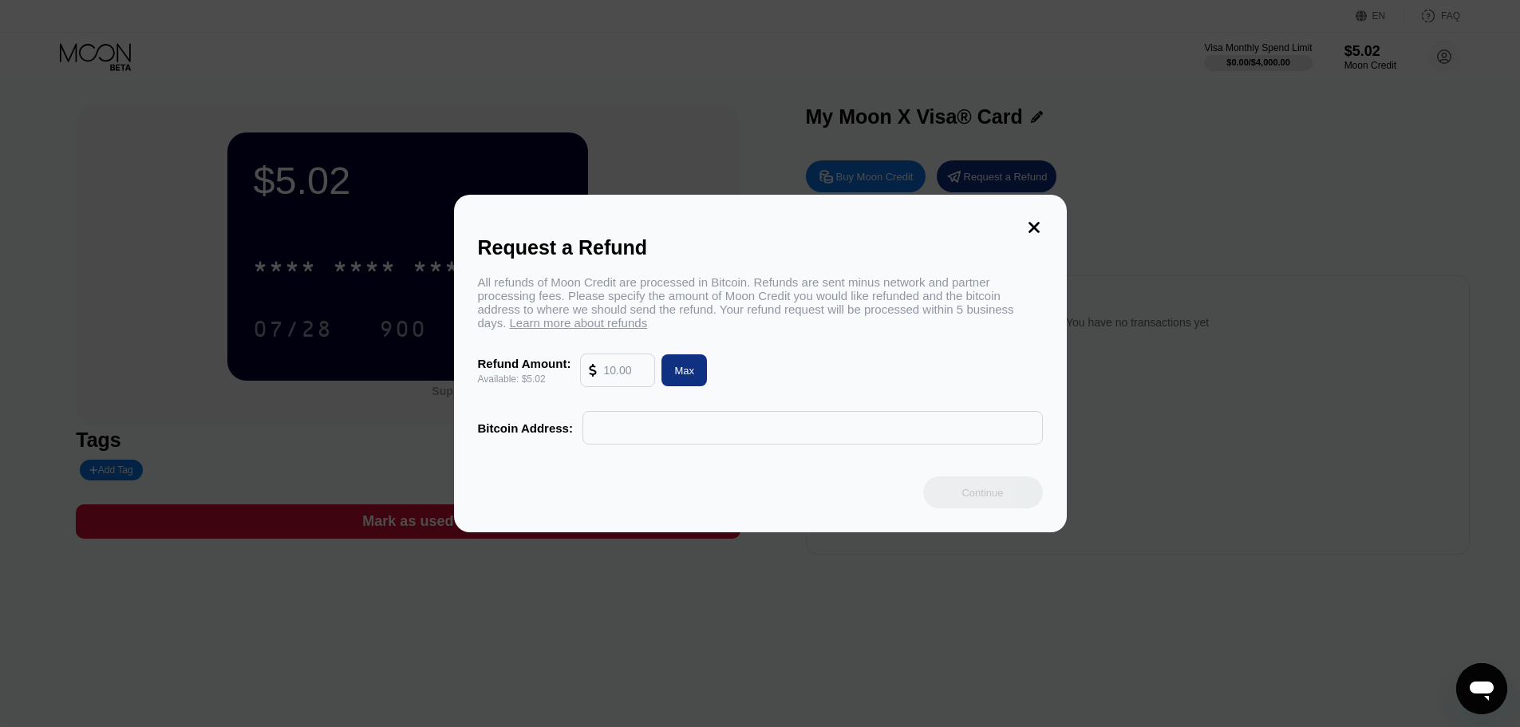
click at [604, 432] on input "text" at bounding box center [812, 428] width 443 height 32
click at [1028, 219] on icon at bounding box center [1034, 228] width 18 height 18
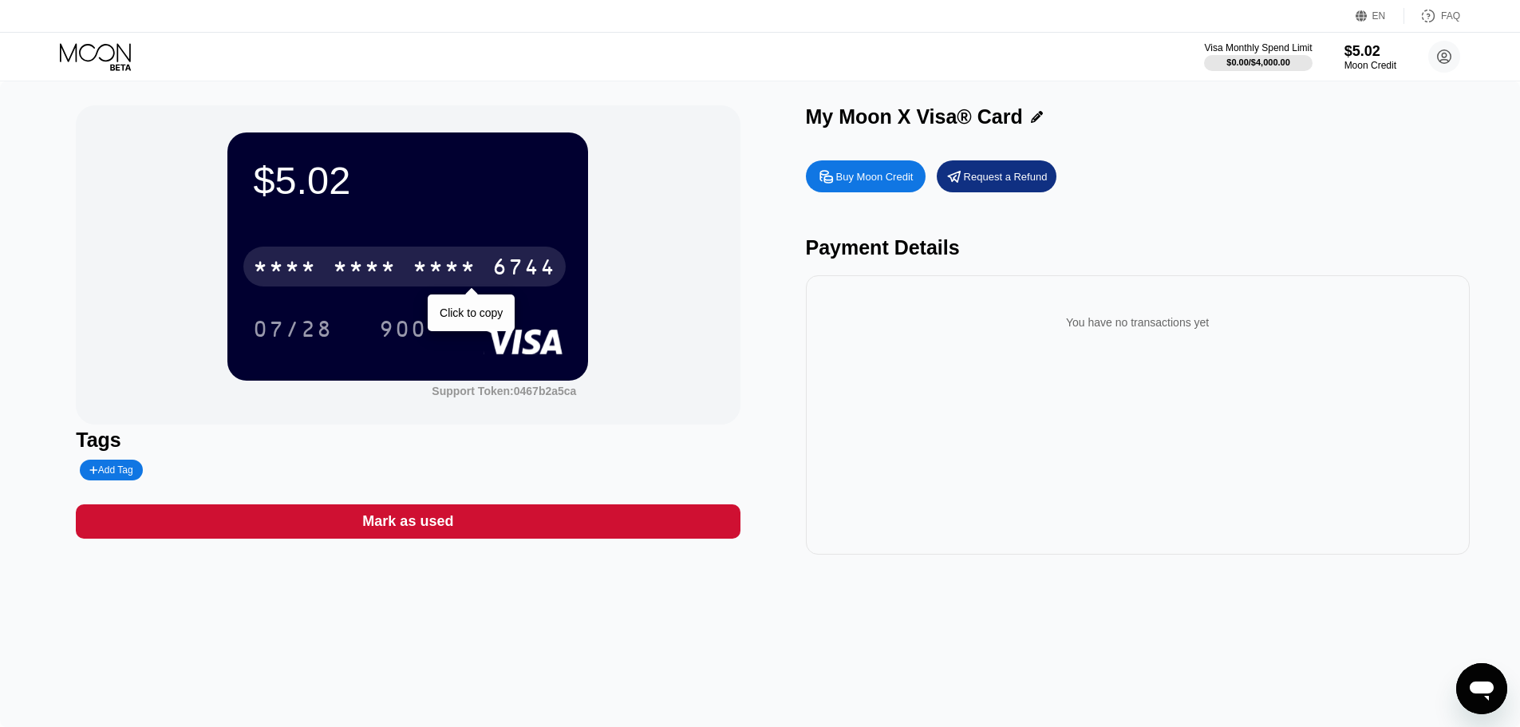
click at [485, 274] on div "* * * * * * * * * * * * 6744" at bounding box center [404, 267] width 322 height 40
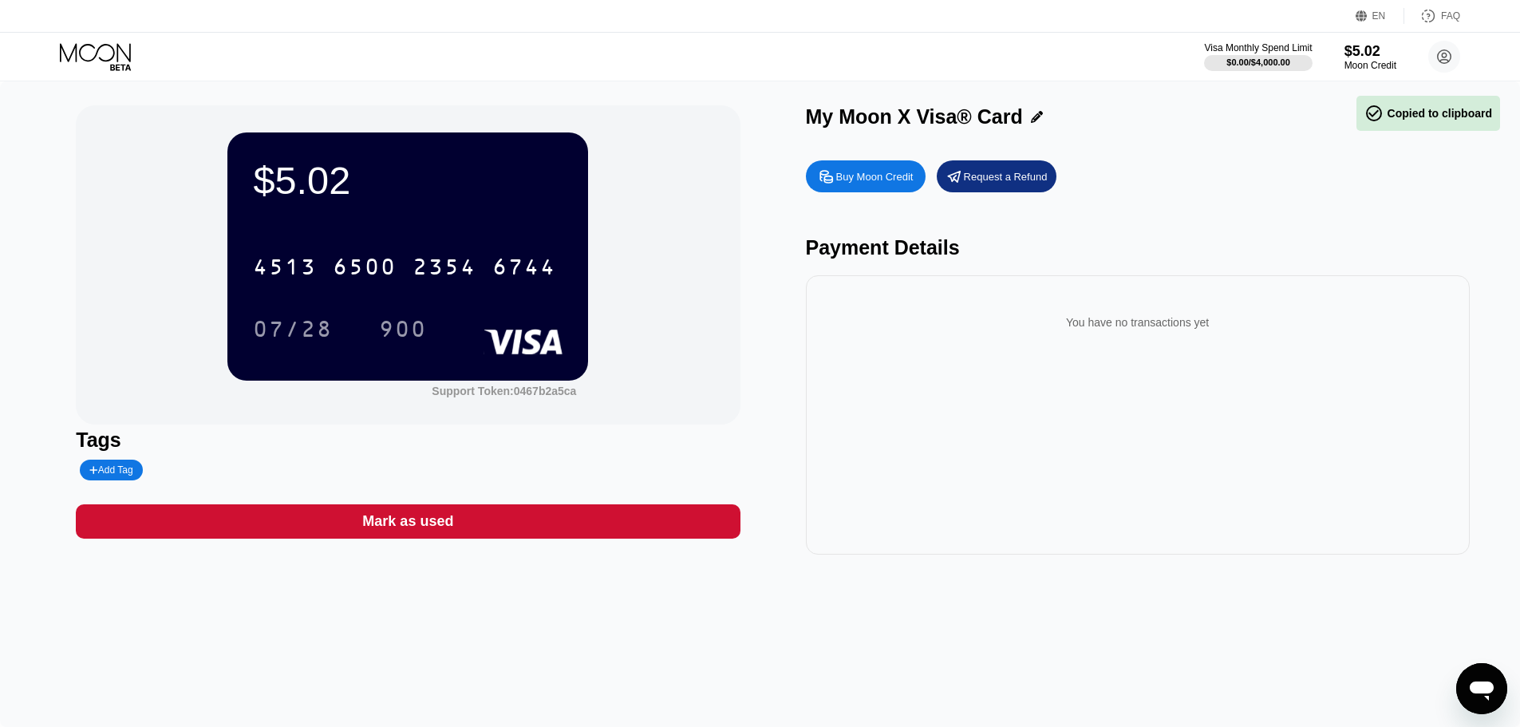
click at [885, 180] on div "Buy Moon Credit" at bounding box center [874, 177] width 77 height 14
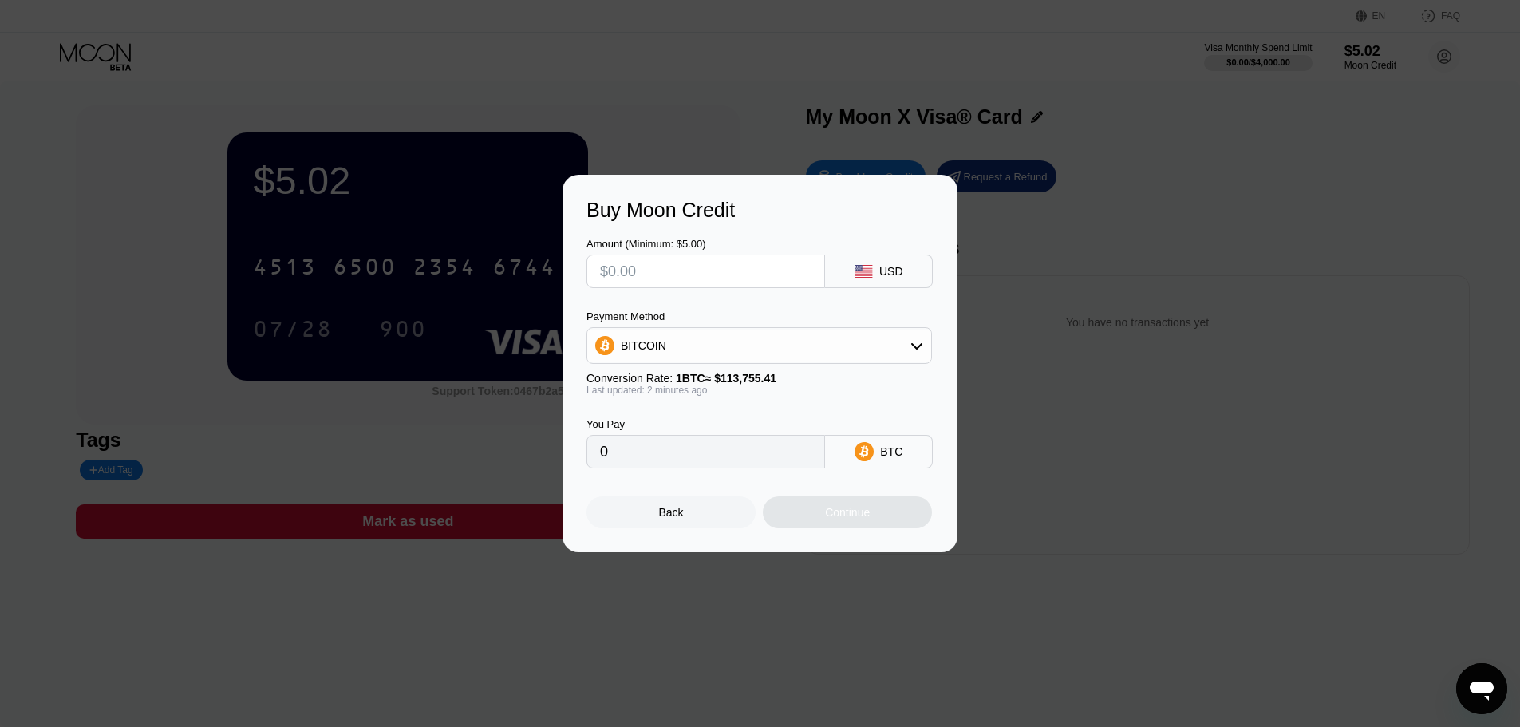
click at [680, 519] on div "Back" at bounding box center [671, 512] width 25 height 13
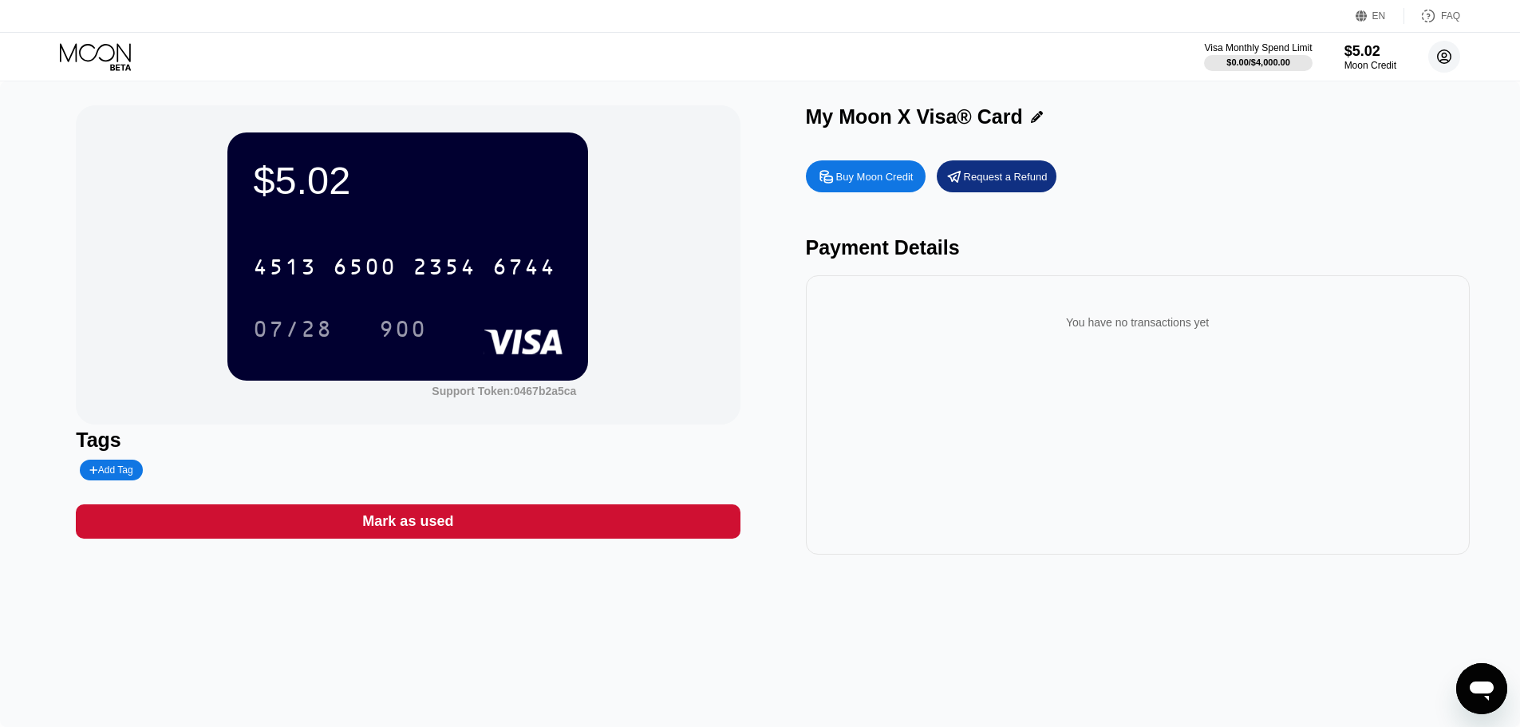
click at [1443, 54] on icon at bounding box center [1444, 57] width 9 height 9
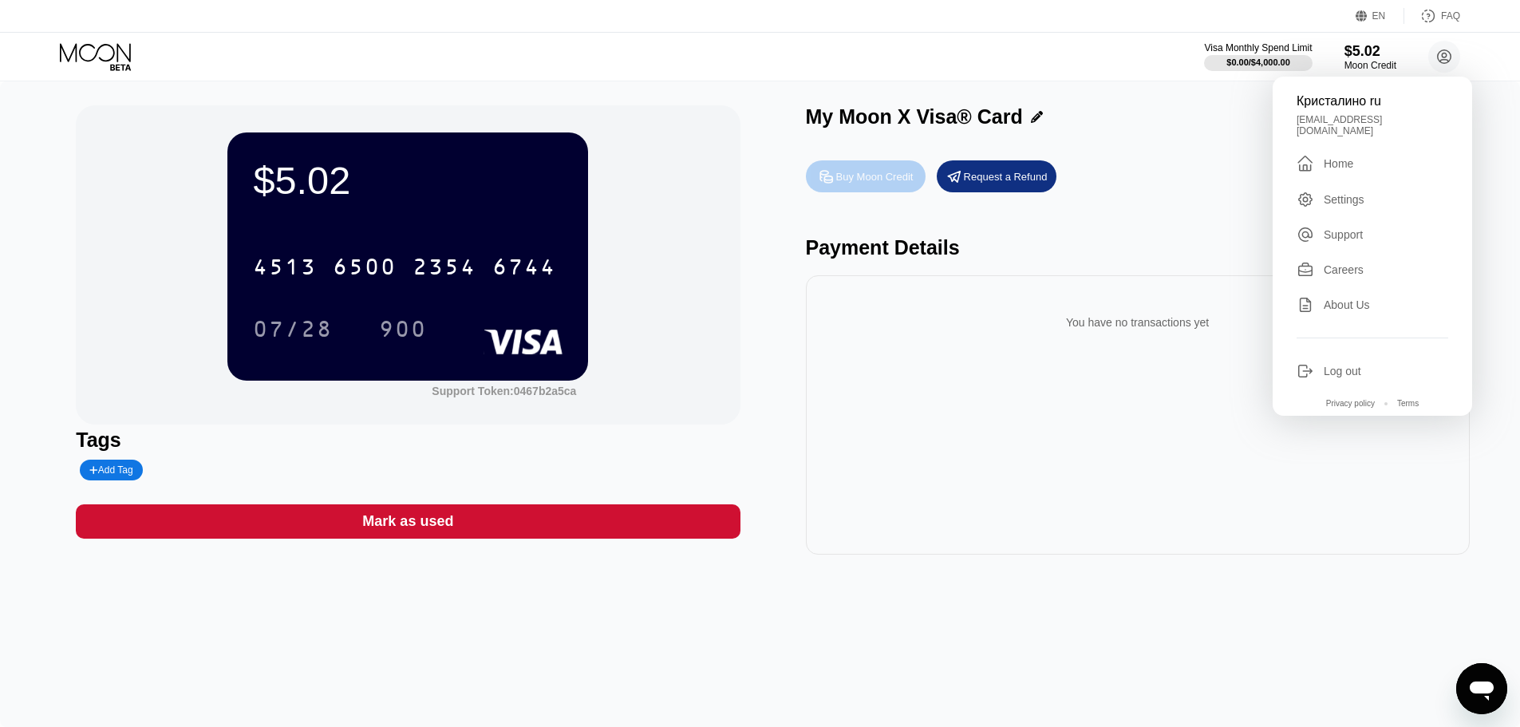
click at [844, 179] on div "Buy Moon Credit" at bounding box center [874, 177] width 77 height 14
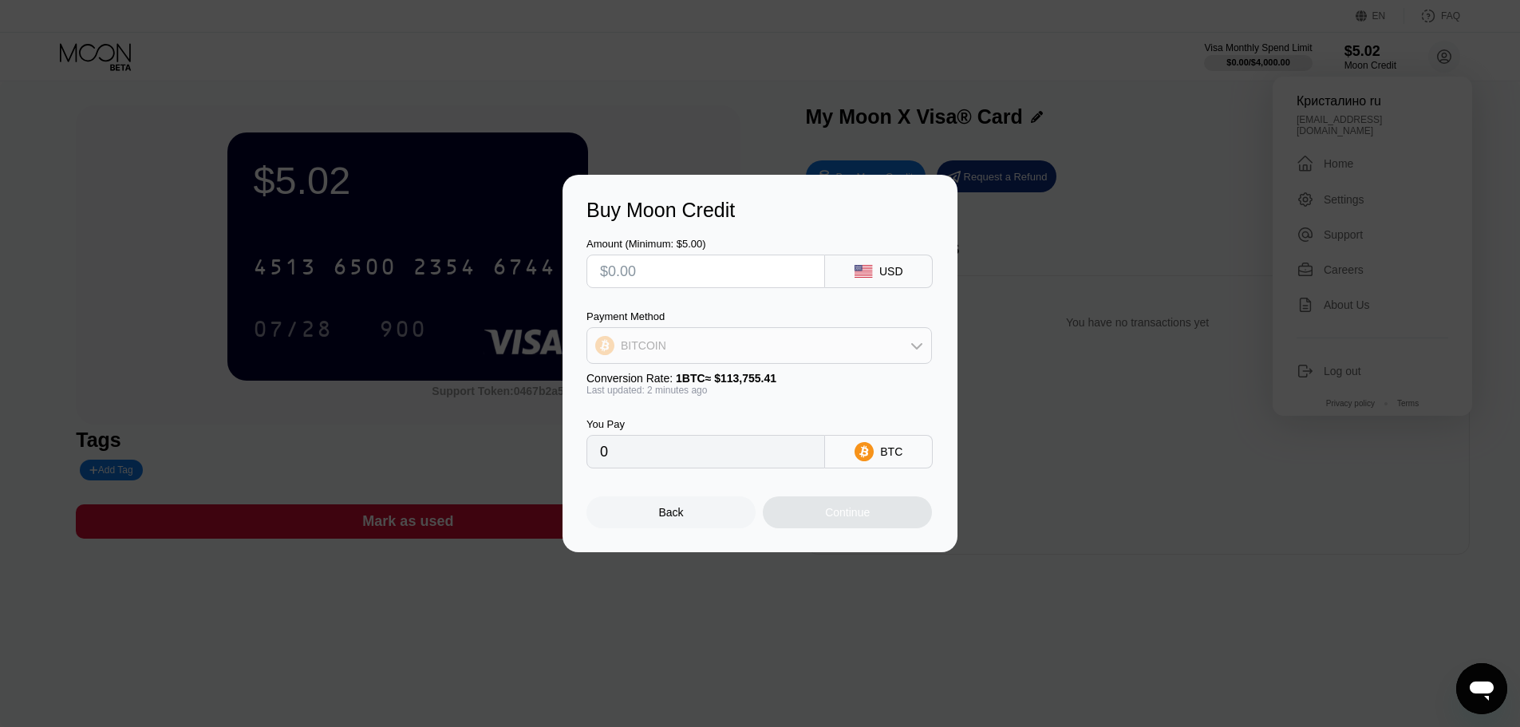
click at [741, 345] on div "BITCOIN" at bounding box center [759, 346] width 344 height 32
click at [724, 410] on div "USDT on TRON" at bounding box center [759, 425] width 336 height 32
type input "0.00"
click at [911, 277] on div "USD" at bounding box center [879, 272] width 108 height 34
click at [668, 519] on div "Back" at bounding box center [671, 512] width 25 height 13
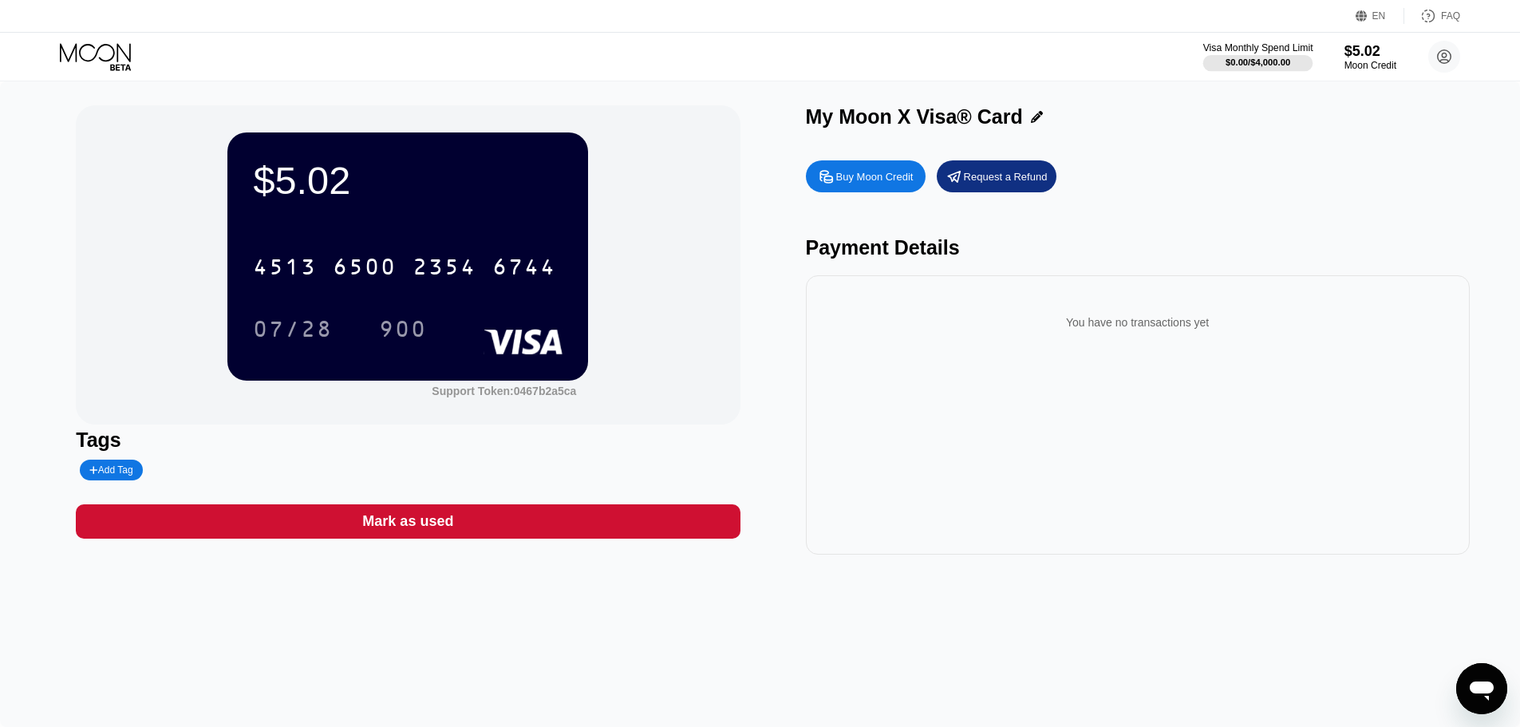
click at [1281, 61] on div "$0.00 / $4,000.00" at bounding box center [1258, 62] width 65 height 10
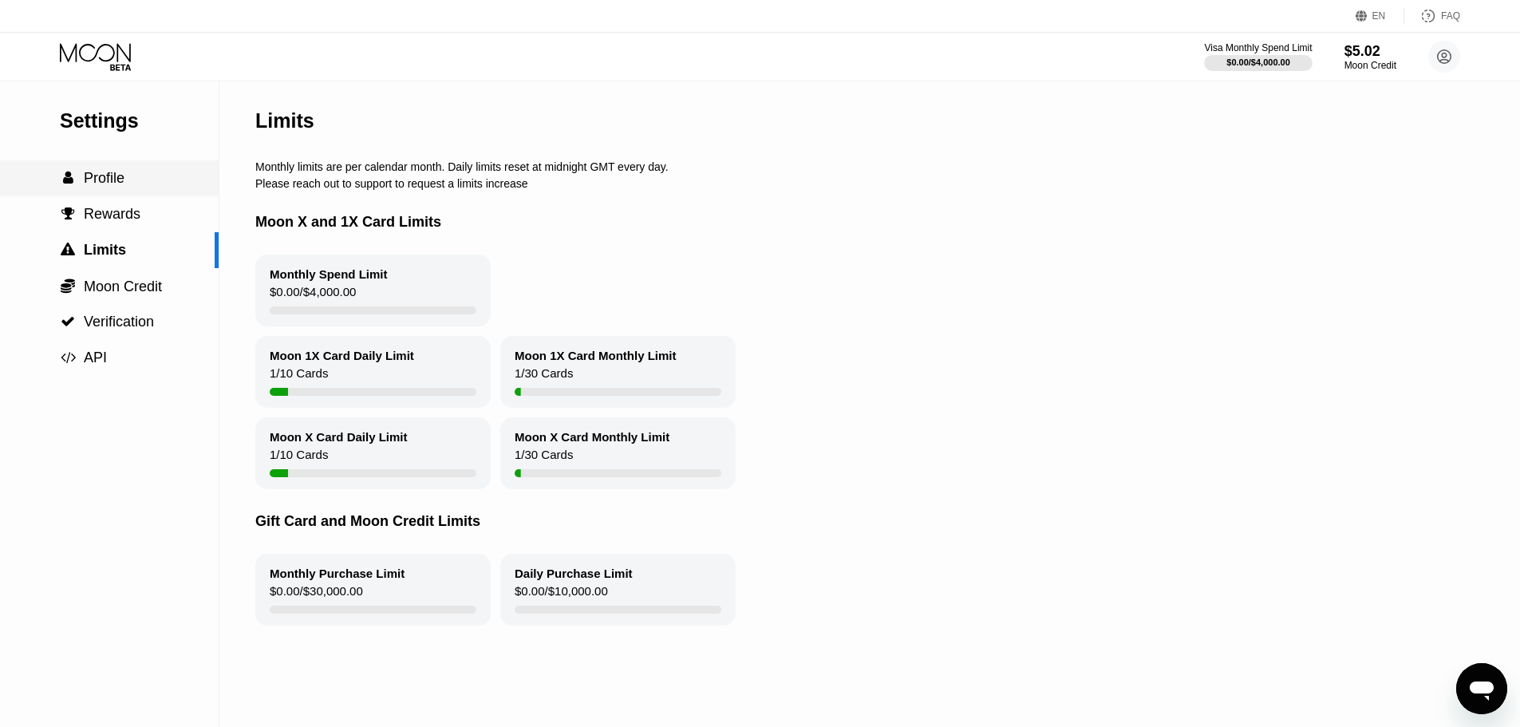
click at [105, 186] on span "Profile" at bounding box center [104, 178] width 41 height 16
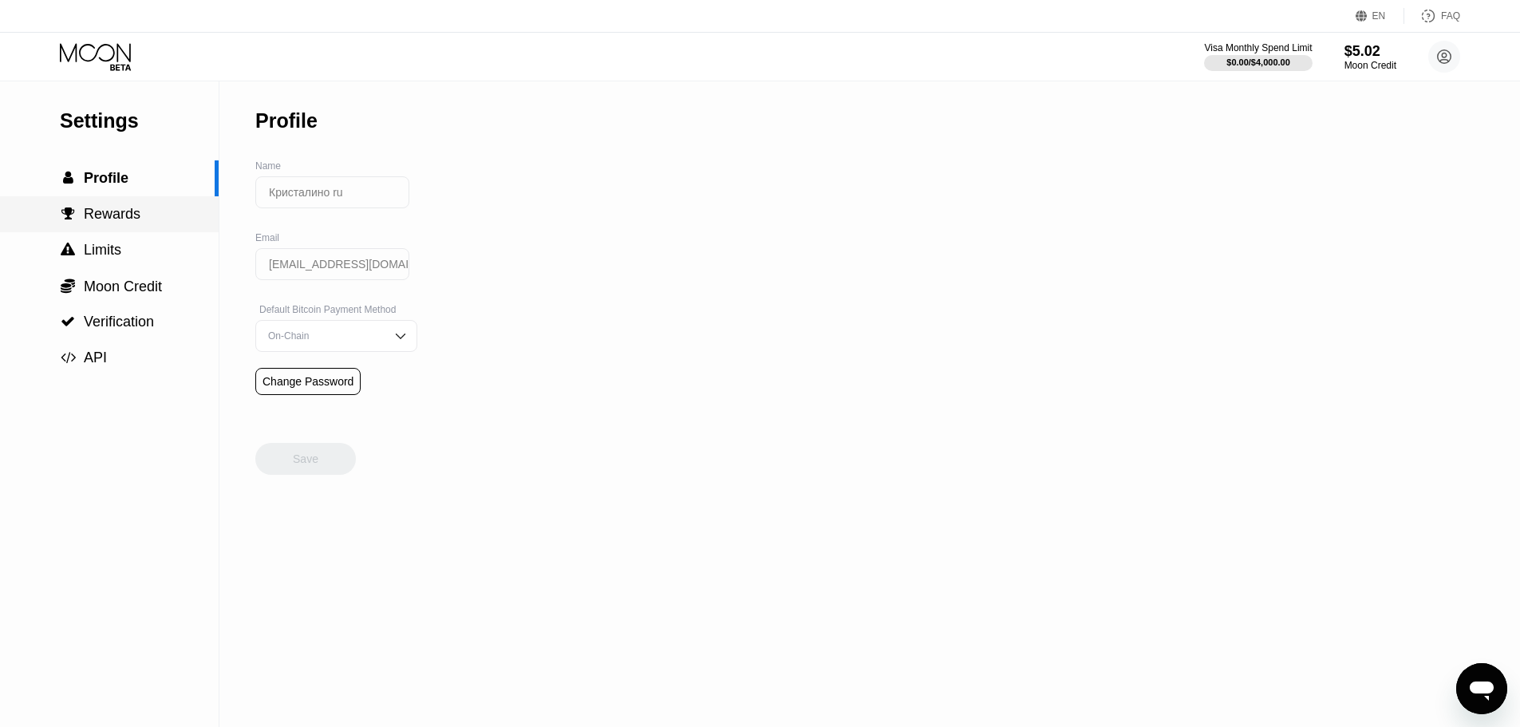
click at [124, 222] on span "Rewards" at bounding box center [112, 214] width 57 height 16
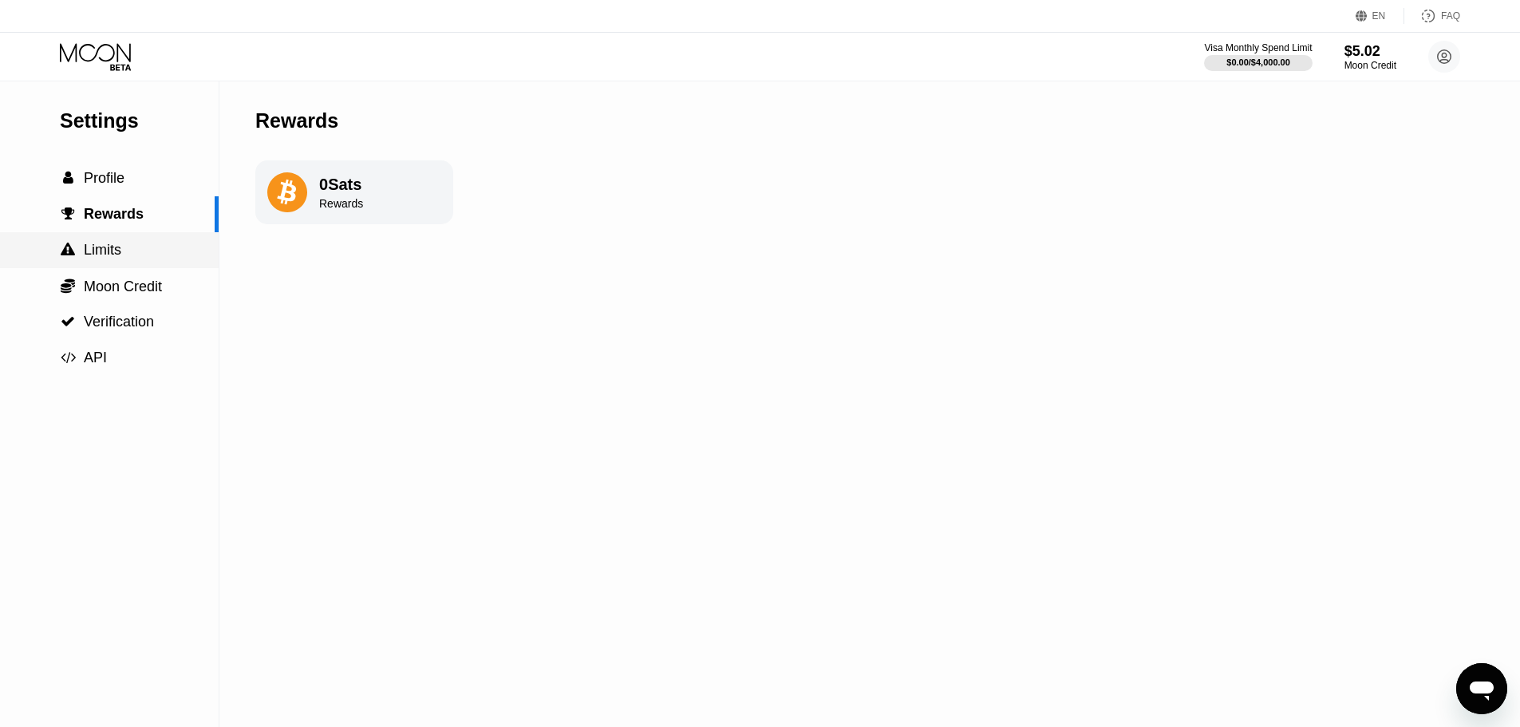
click at [115, 252] on span "Limits" at bounding box center [103, 250] width 38 height 16
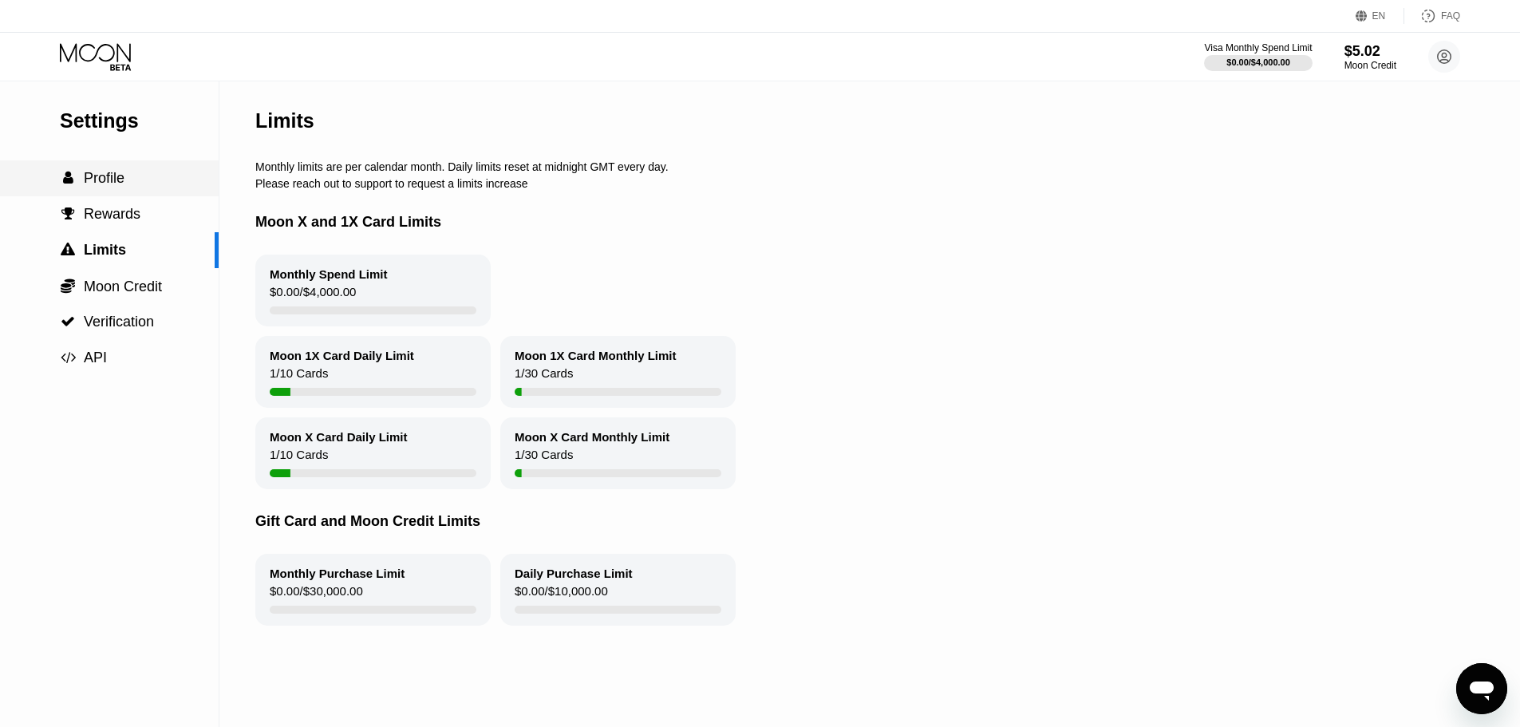
click at [102, 181] on span "Profile" at bounding box center [104, 178] width 41 height 16
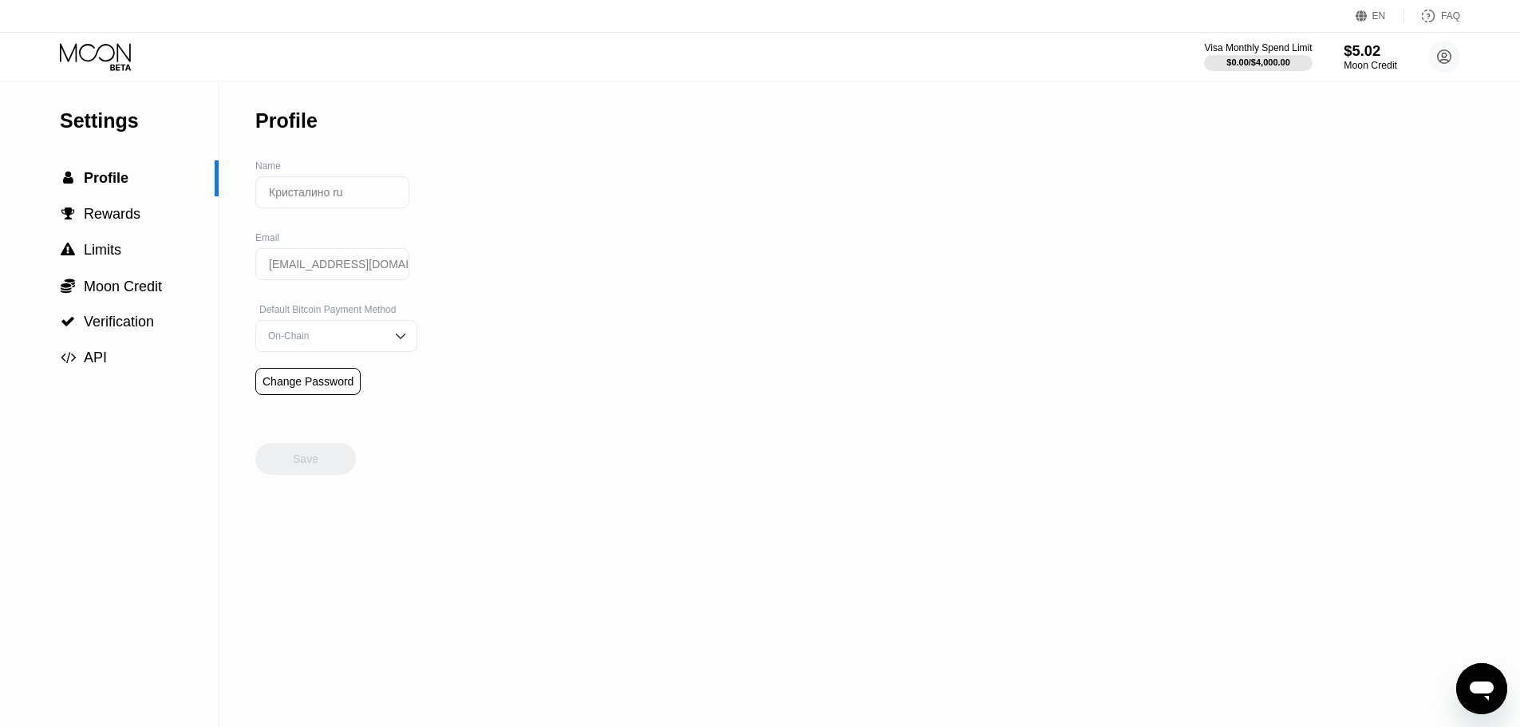
click at [1365, 58] on div "$5.02" at bounding box center [1370, 50] width 53 height 17
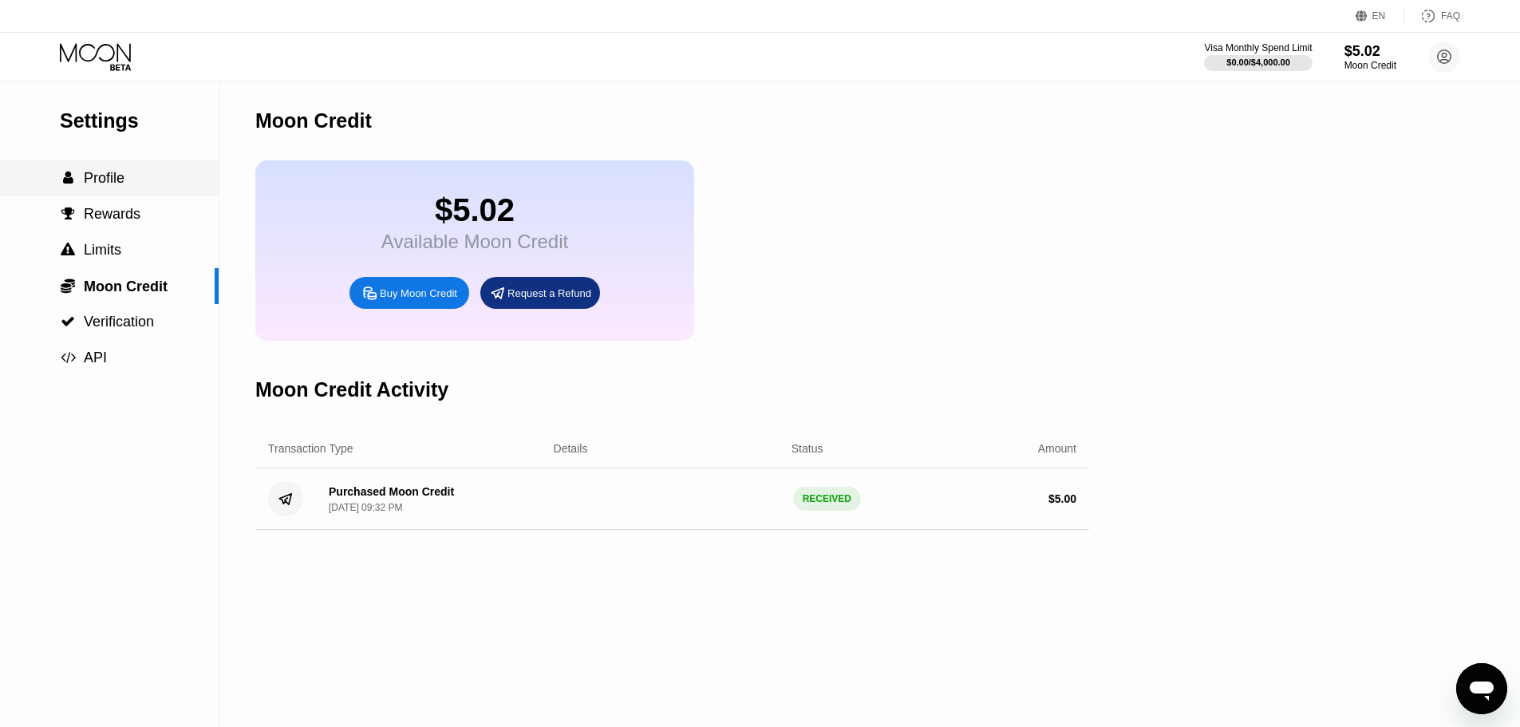
click at [105, 181] on span "Profile" at bounding box center [104, 178] width 41 height 16
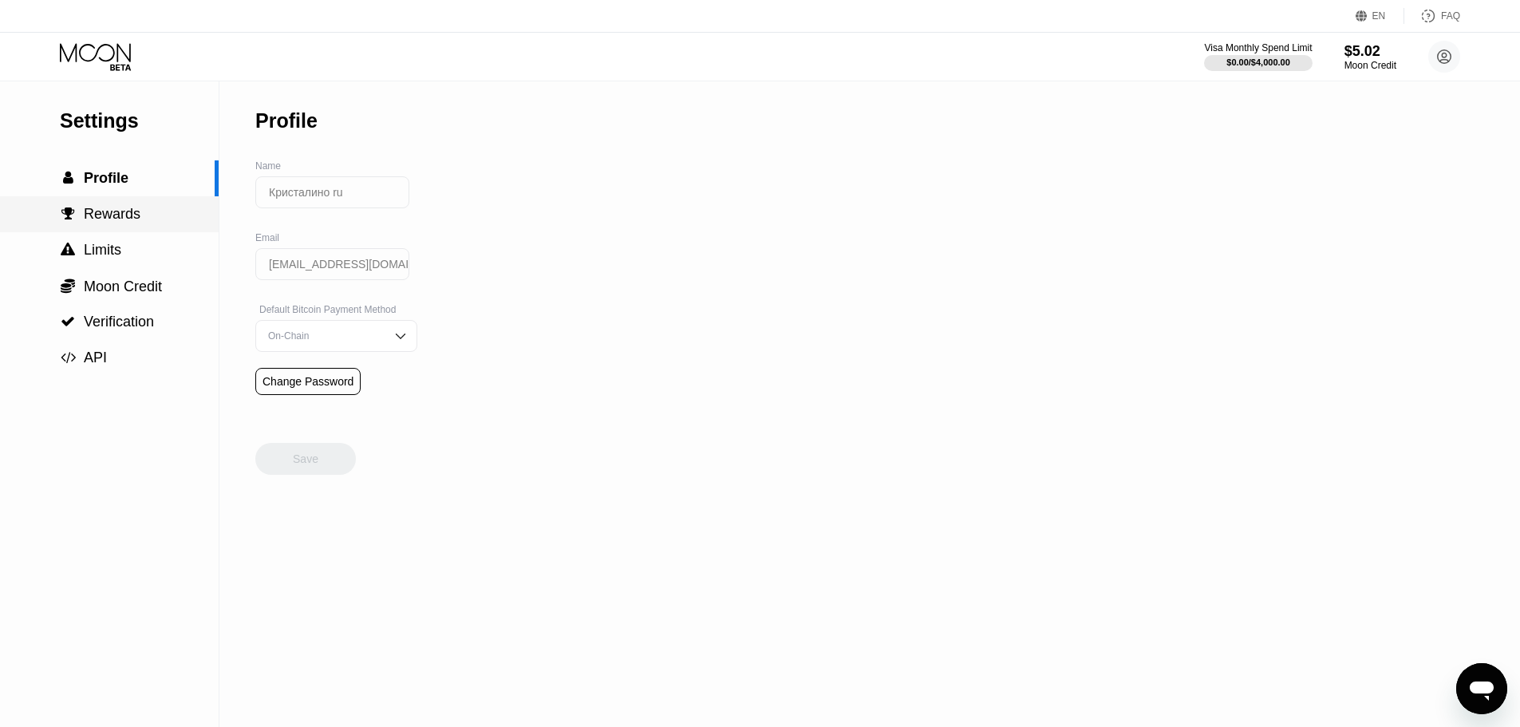
click at [116, 222] on span "Rewards" at bounding box center [112, 214] width 57 height 16
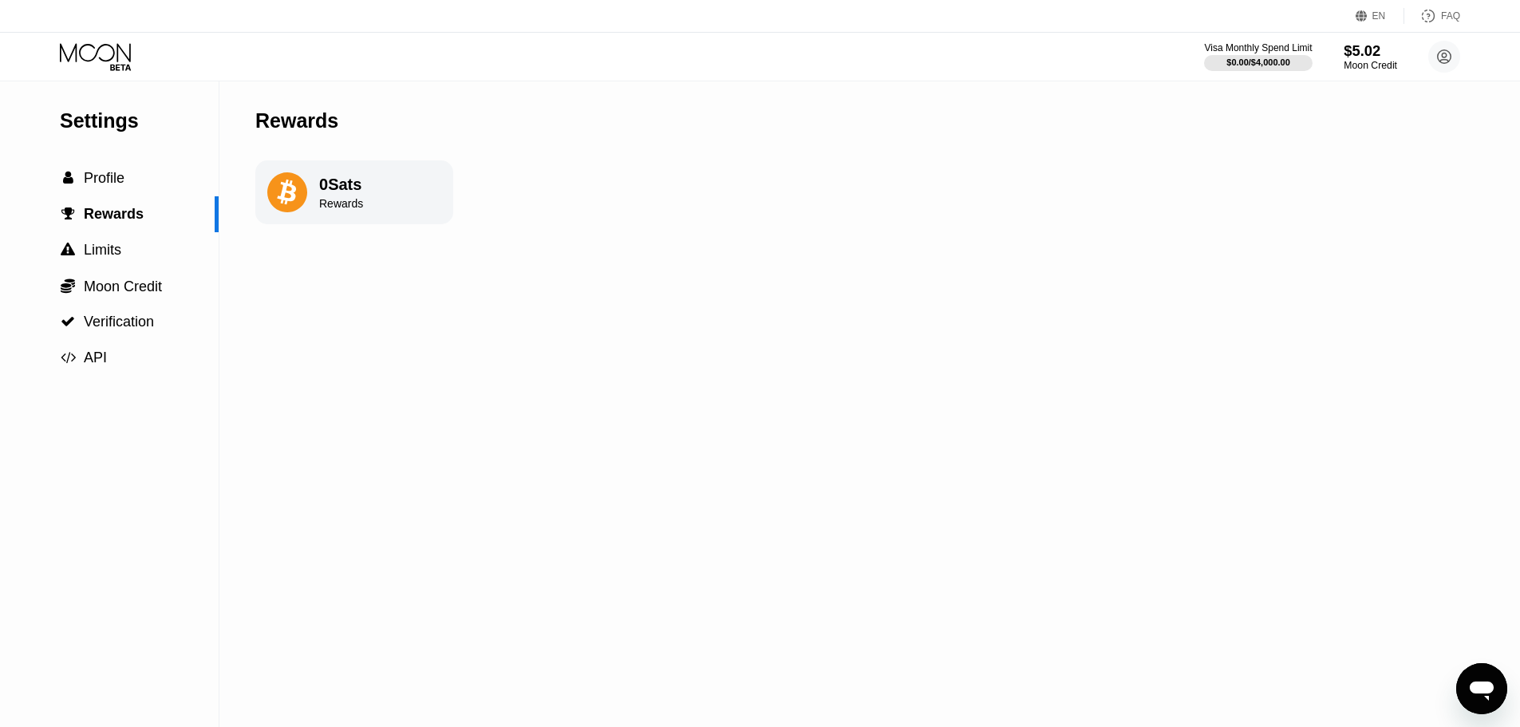
click at [1373, 55] on div "$5.02" at bounding box center [1370, 50] width 53 height 17
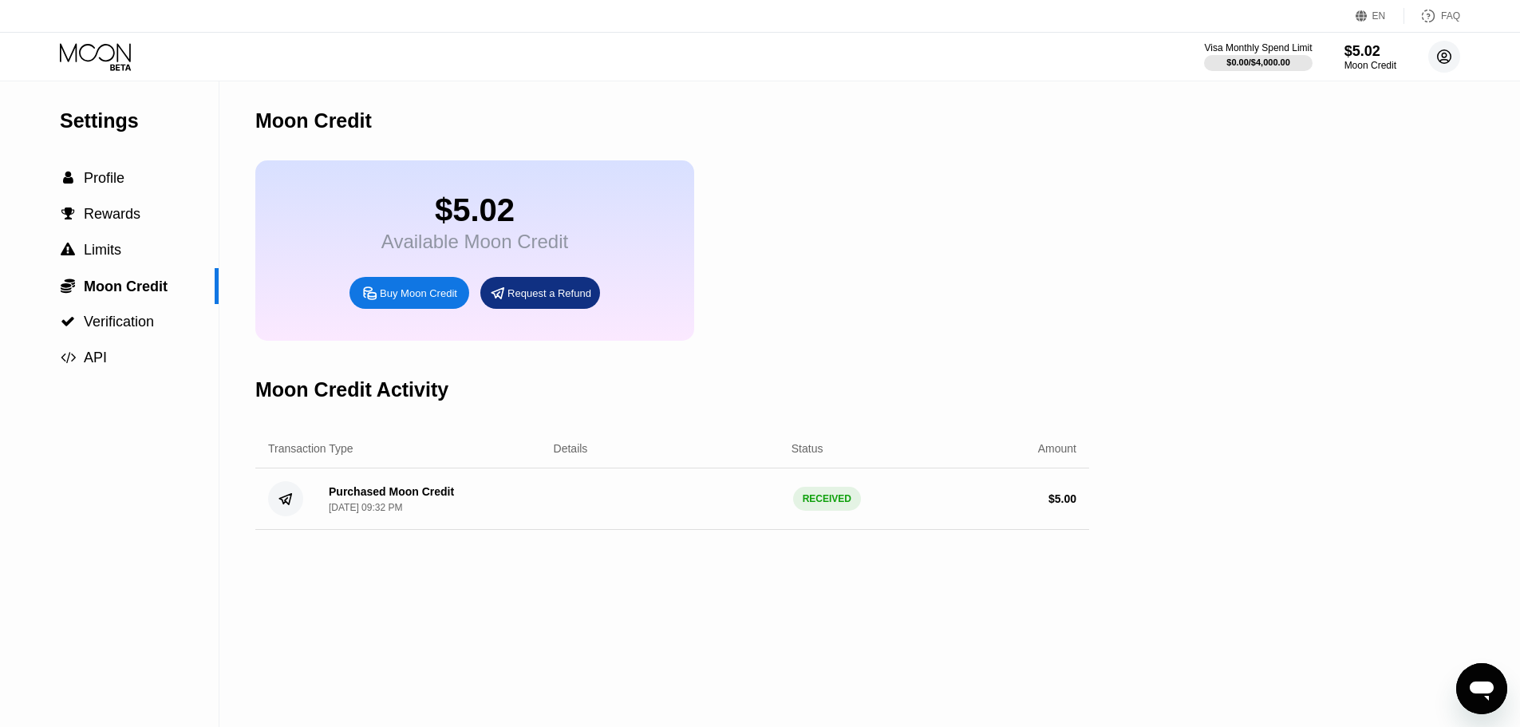
click at [1443, 55] on circle at bounding box center [1444, 57] width 32 height 32
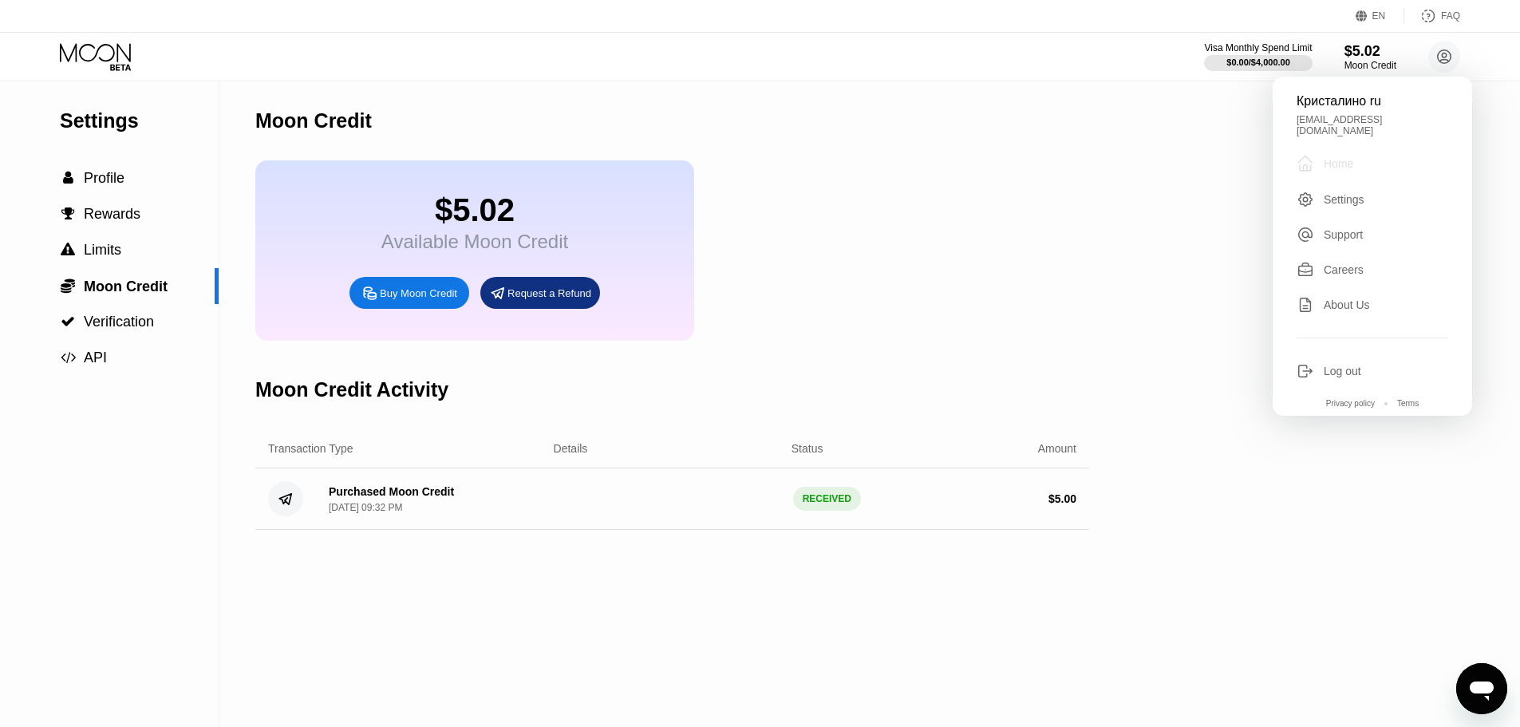
click at [1345, 157] on div "Home" at bounding box center [1339, 163] width 30 height 13
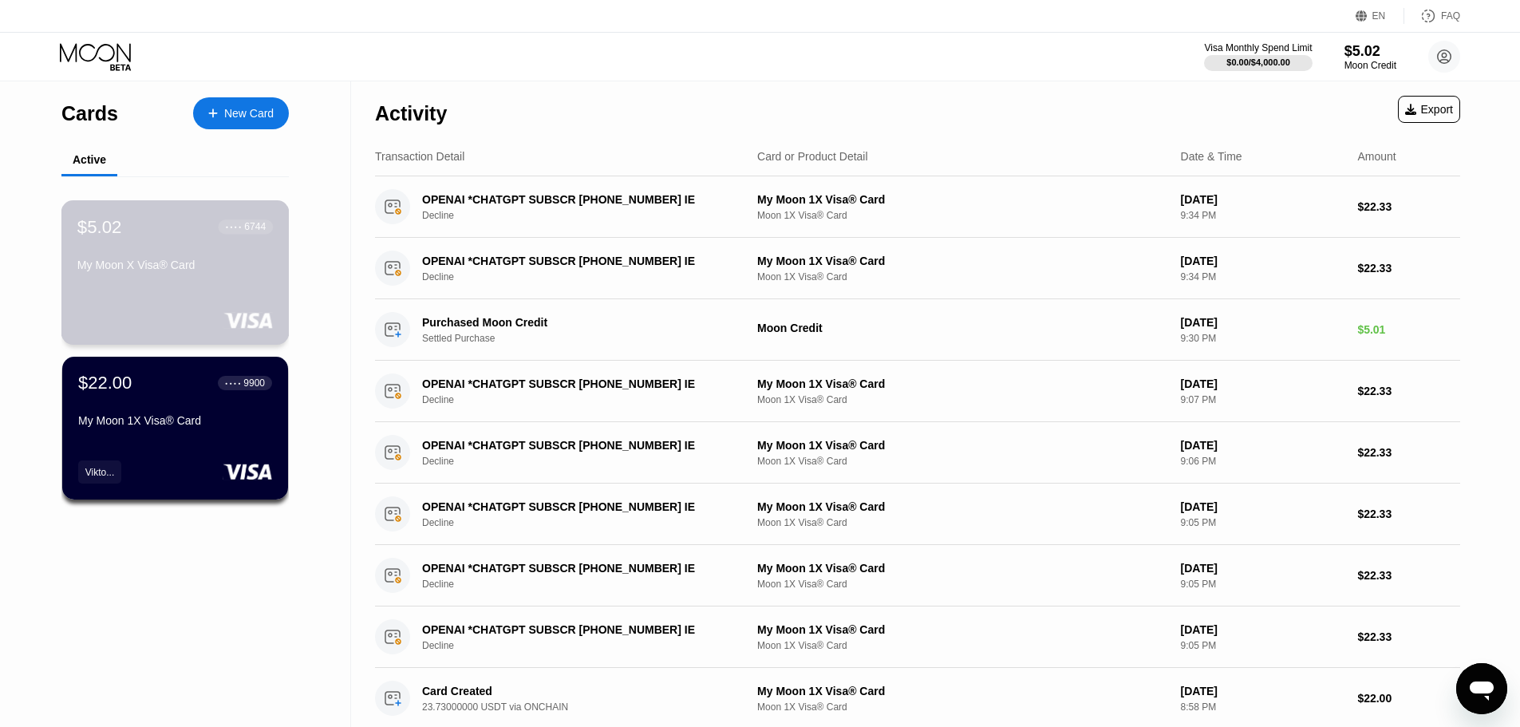
click at [180, 271] on div "My Moon X Visa® Card" at bounding box center [174, 265] width 195 height 13
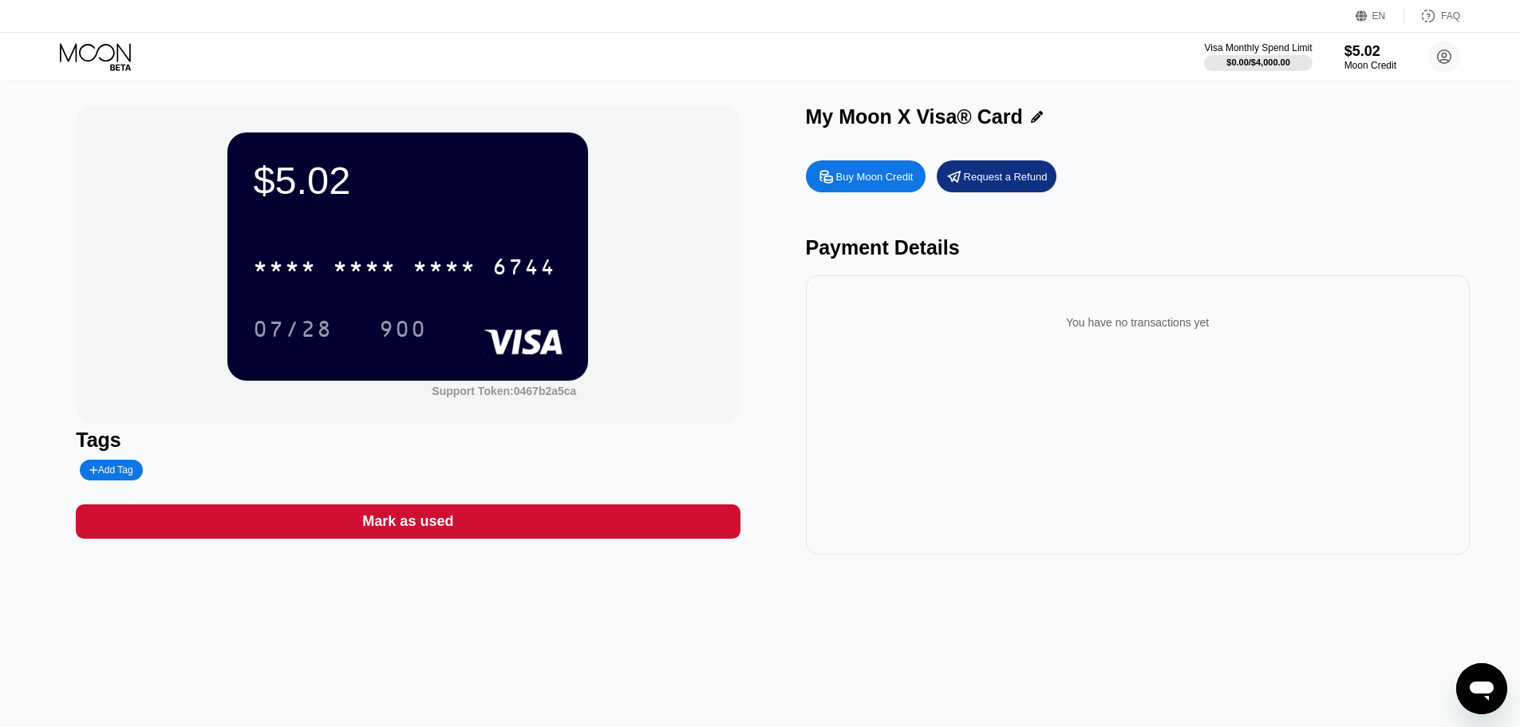
click at [419, 531] on div "Mark as used" at bounding box center [407, 521] width 91 height 18
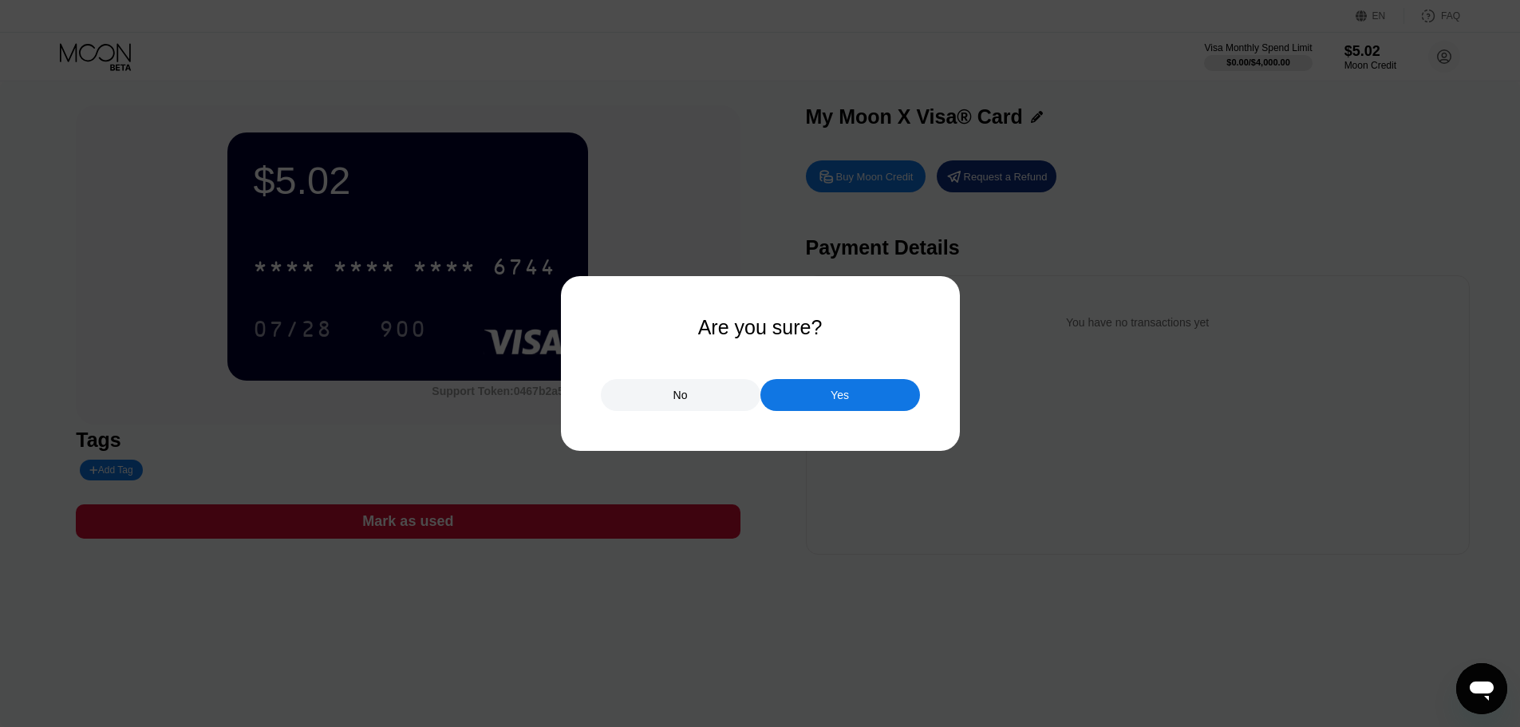
click at [804, 409] on div "Yes" at bounding box center [840, 395] width 160 height 32
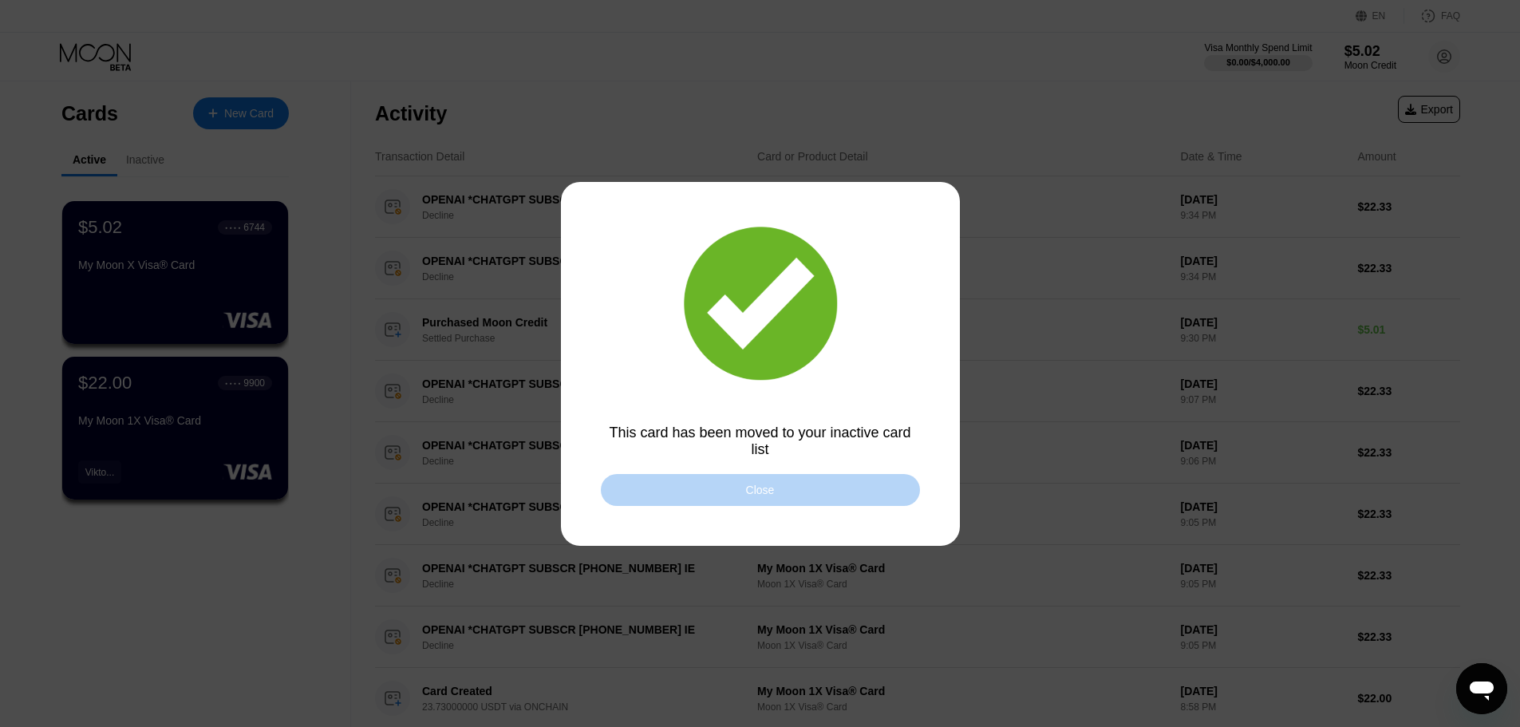
click at [749, 499] on div "Close" at bounding box center [760, 490] width 319 height 32
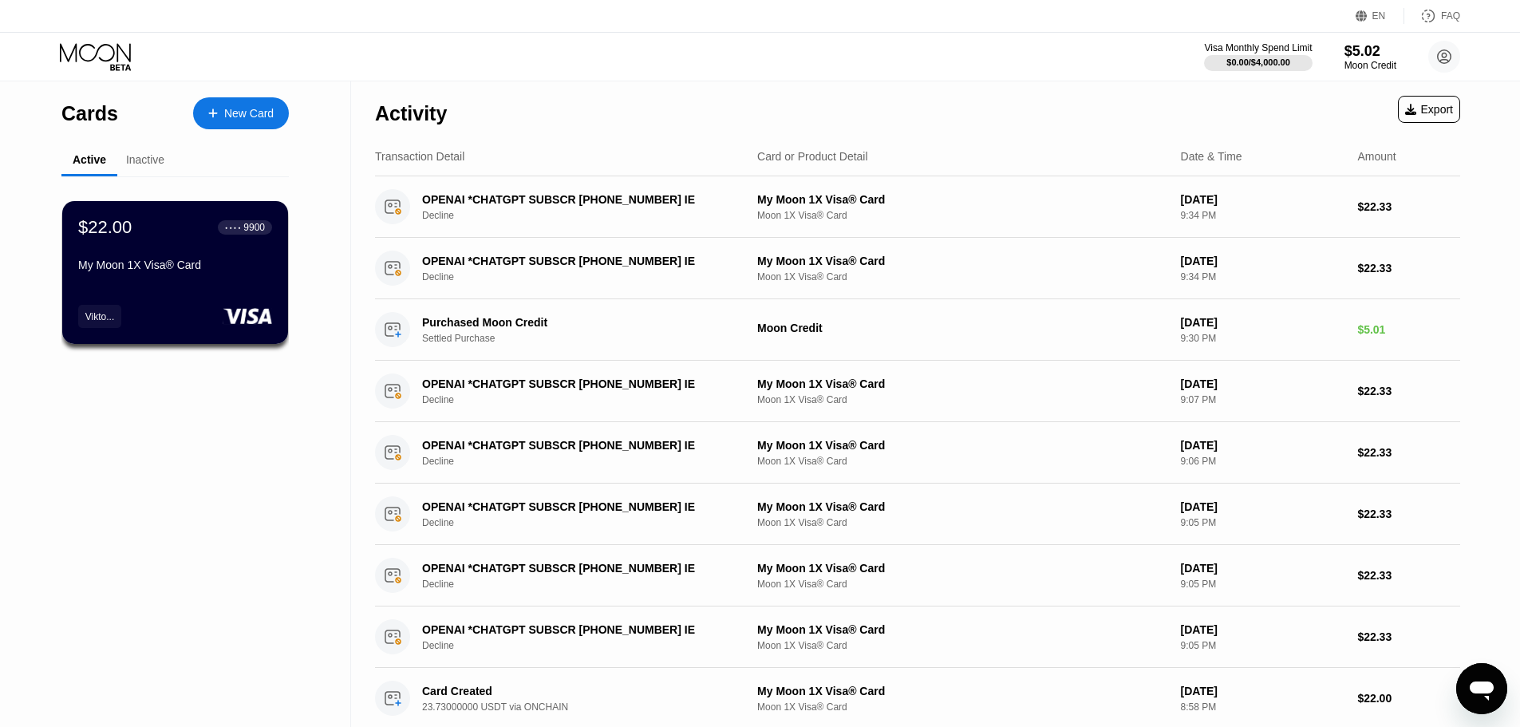
click at [146, 163] on div "Inactive" at bounding box center [145, 159] width 38 height 13
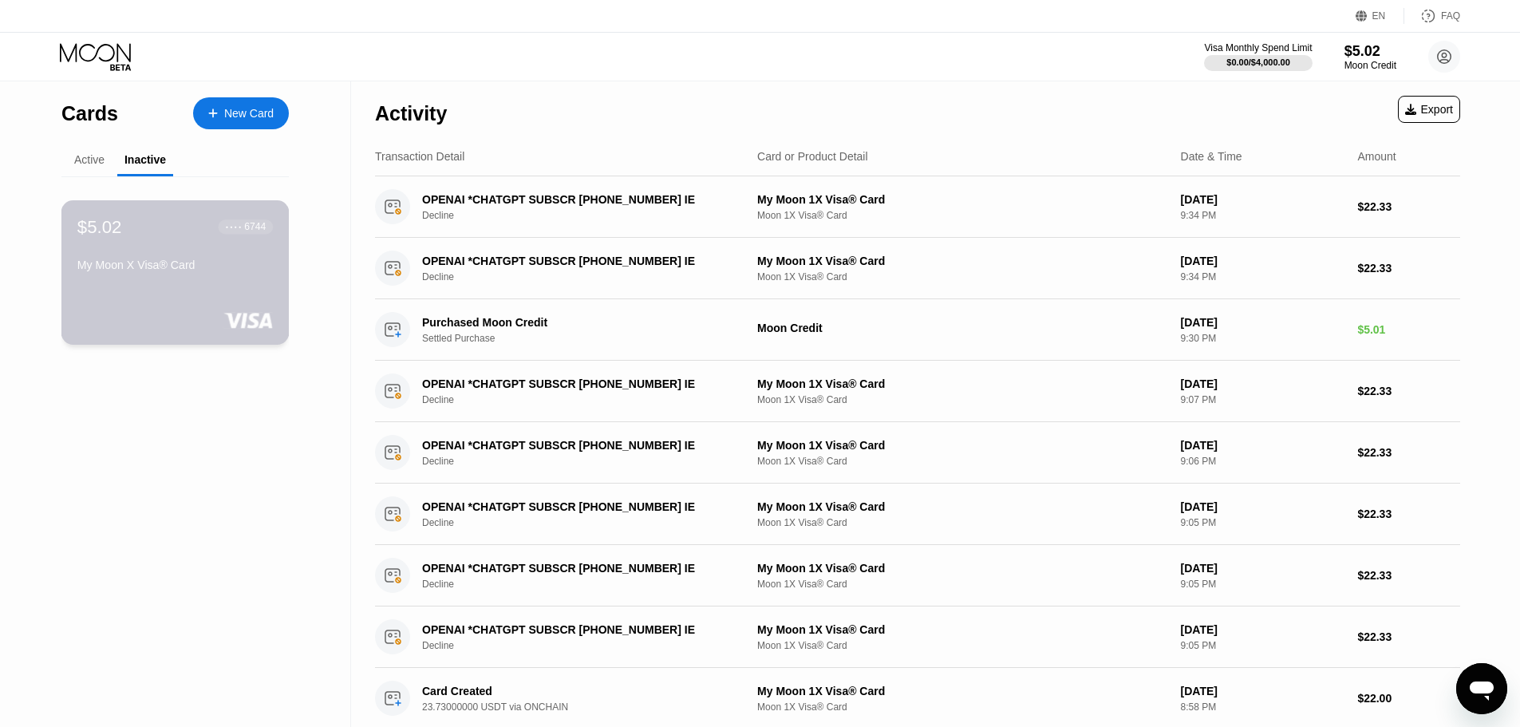
click at [215, 270] on div "My Moon X Visa® Card" at bounding box center [174, 265] width 195 height 13
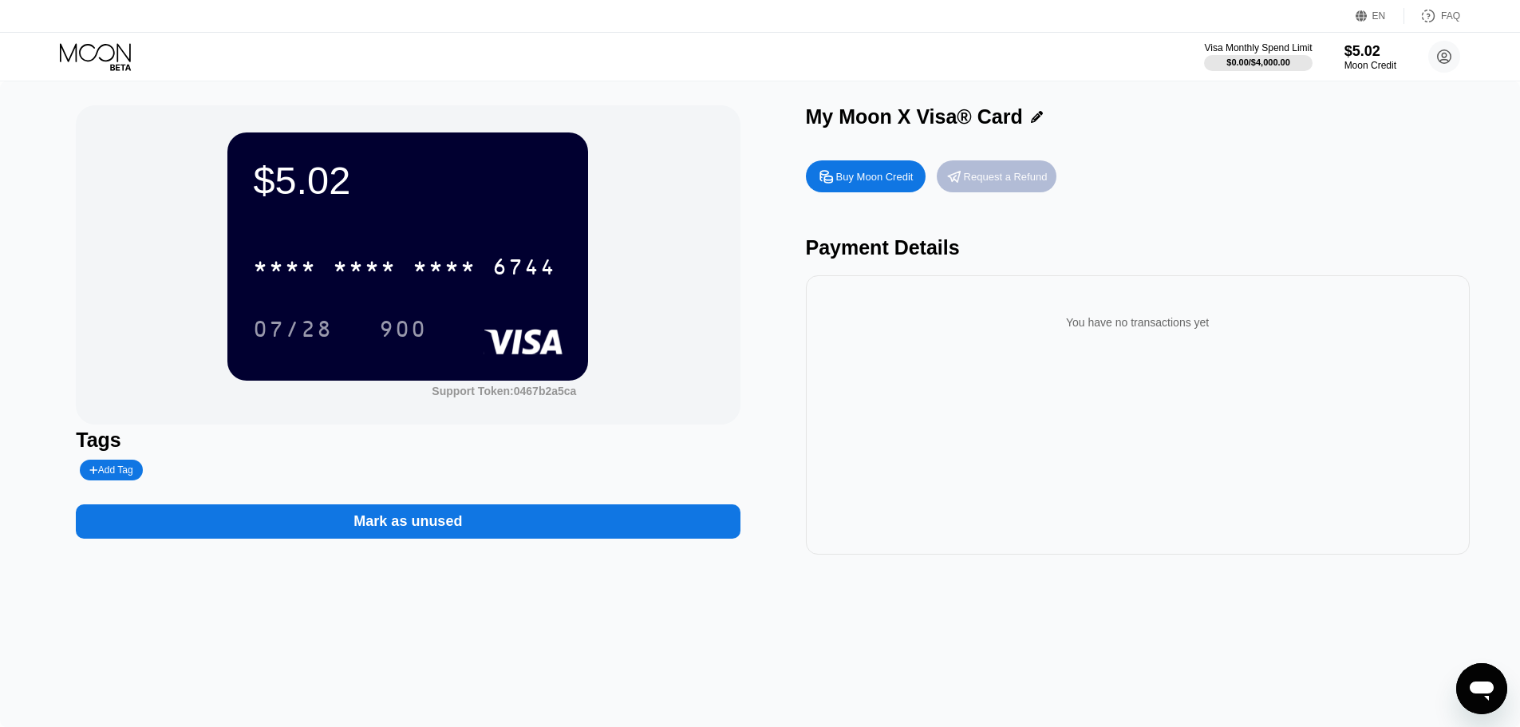
click at [997, 170] on div "Request a Refund" at bounding box center [997, 176] width 120 height 32
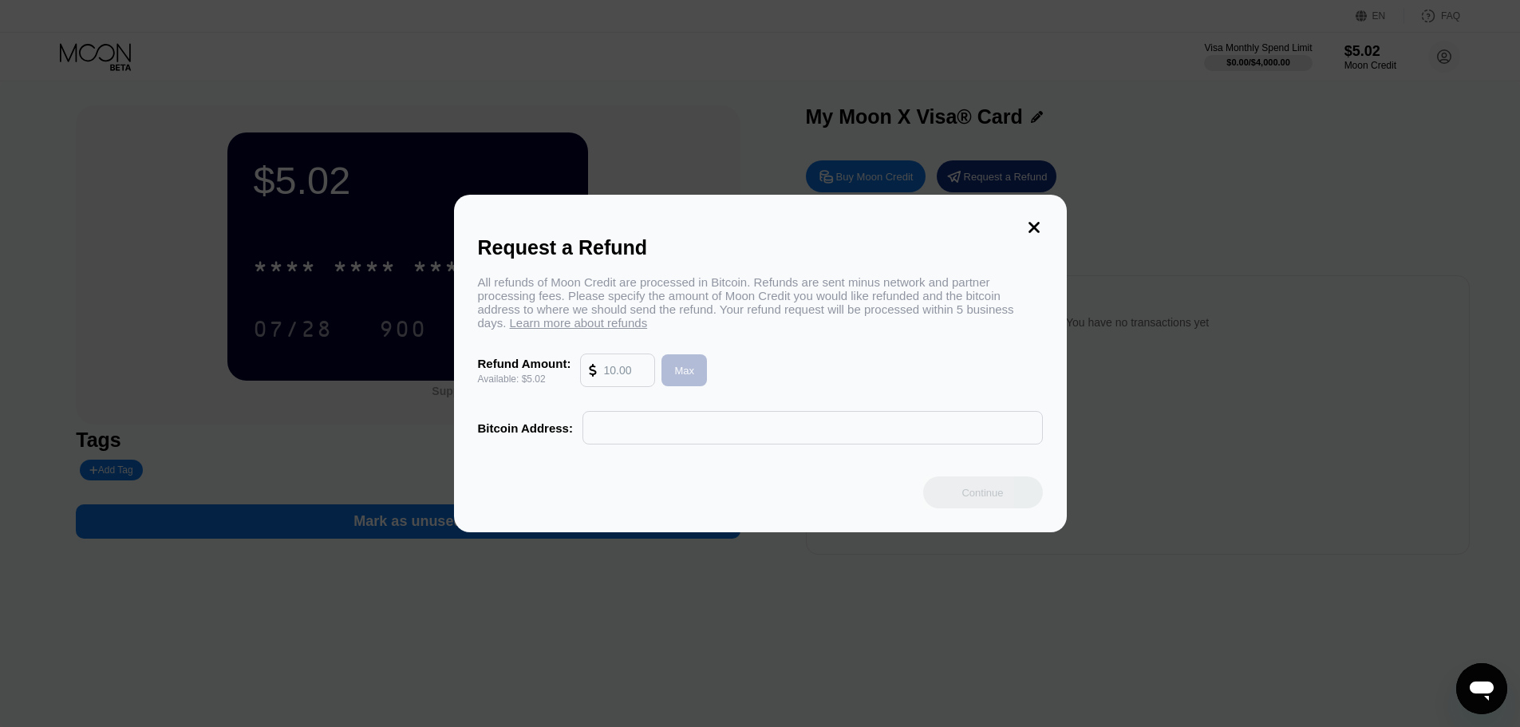
drag, startPoint x: 685, startPoint y: 371, endPoint x: 640, endPoint y: 395, distance: 50.7
click at [685, 373] on div "Max" at bounding box center [684, 371] width 20 height 14
type input "5.02"
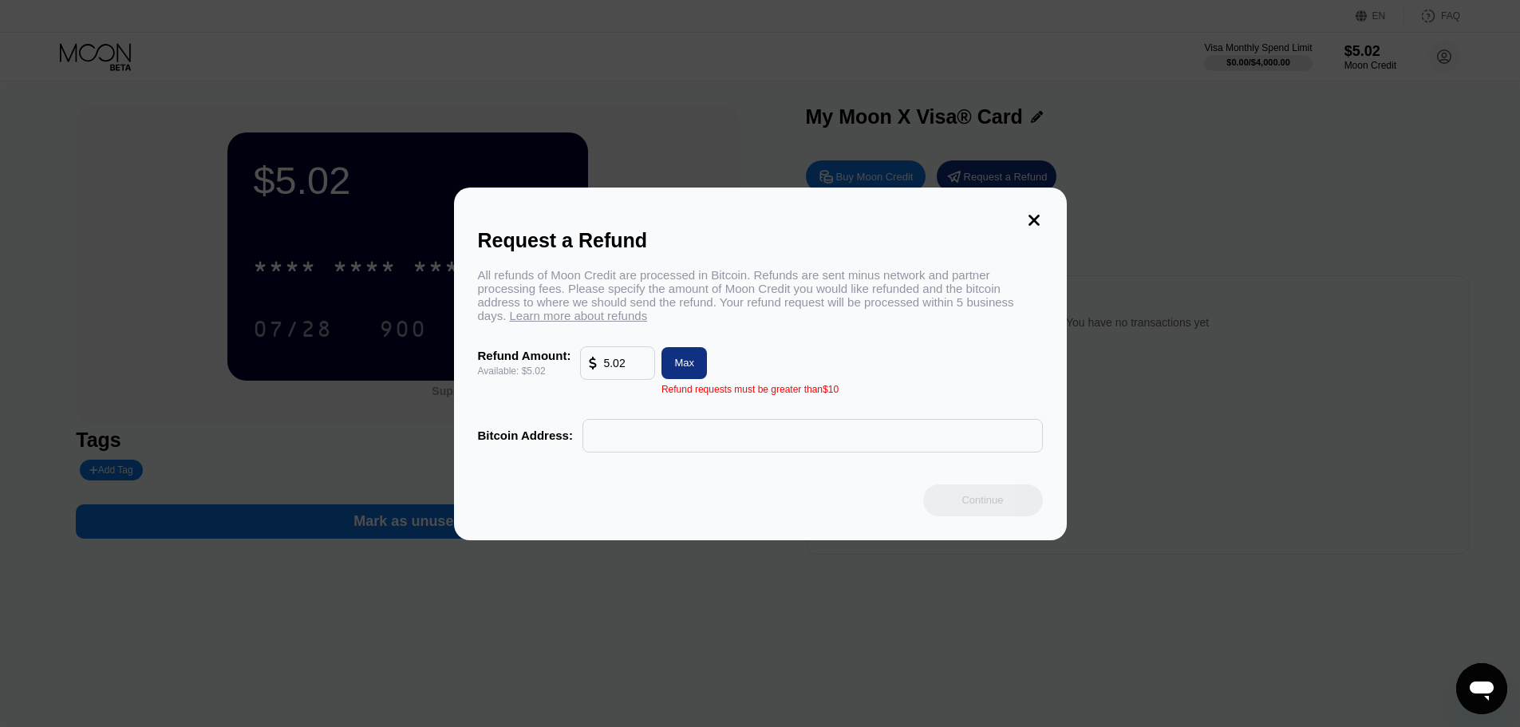
click at [661, 441] on input "text" at bounding box center [812, 436] width 443 height 32
drag, startPoint x: 641, startPoint y: 369, endPoint x: 556, endPoint y: 371, distance: 84.6
click at [556, 371] on div "Refund Amount: Available: $5.02 5.02 Max" at bounding box center [760, 363] width 565 height 34
click at [709, 395] on div "Refund requests must be greater than $10" at bounding box center [749, 389] width 177 height 11
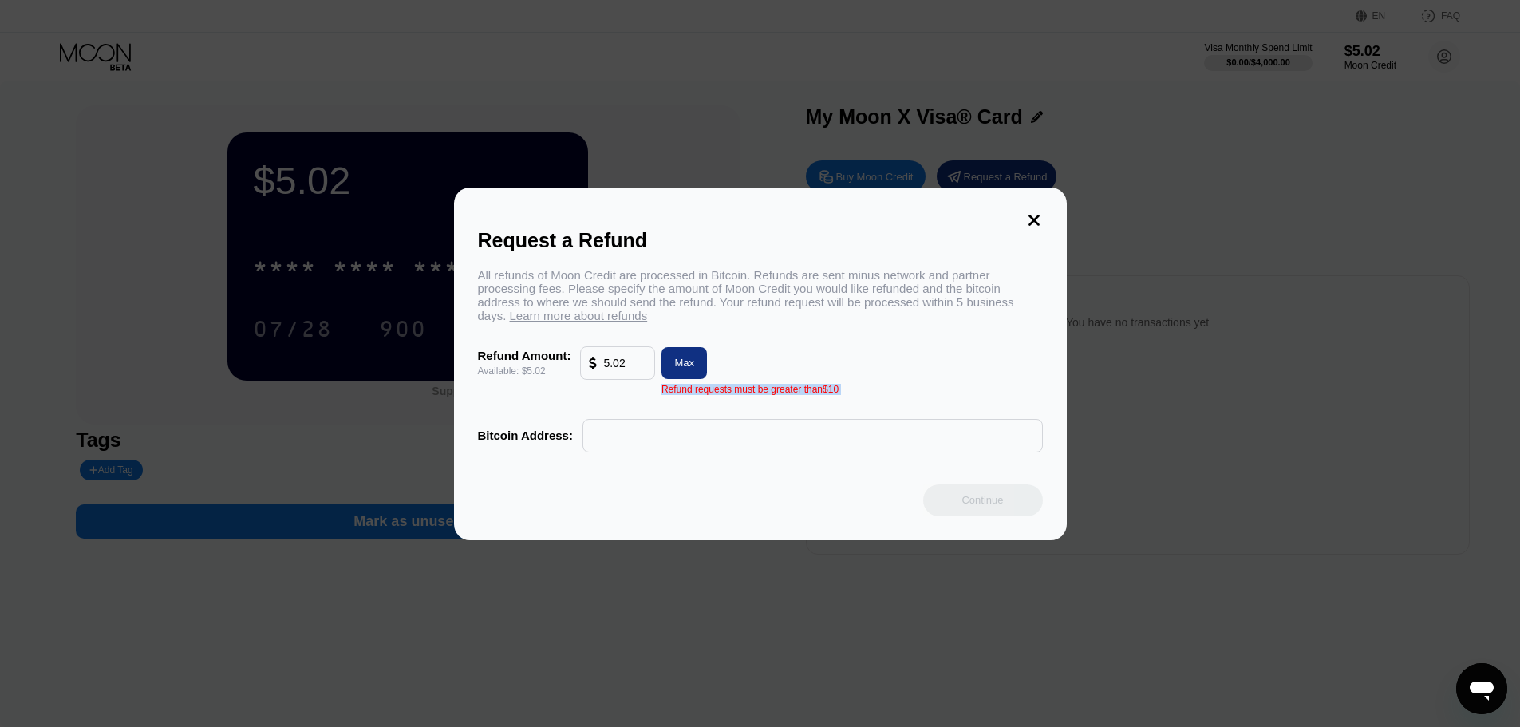
click at [709, 395] on div "Refund requests must be greater than $10" at bounding box center [749, 389] width 177 height 11
copy div "Refund requests must be greater than $10"
